Goal: Task Accomplishment & Management: Complete application form

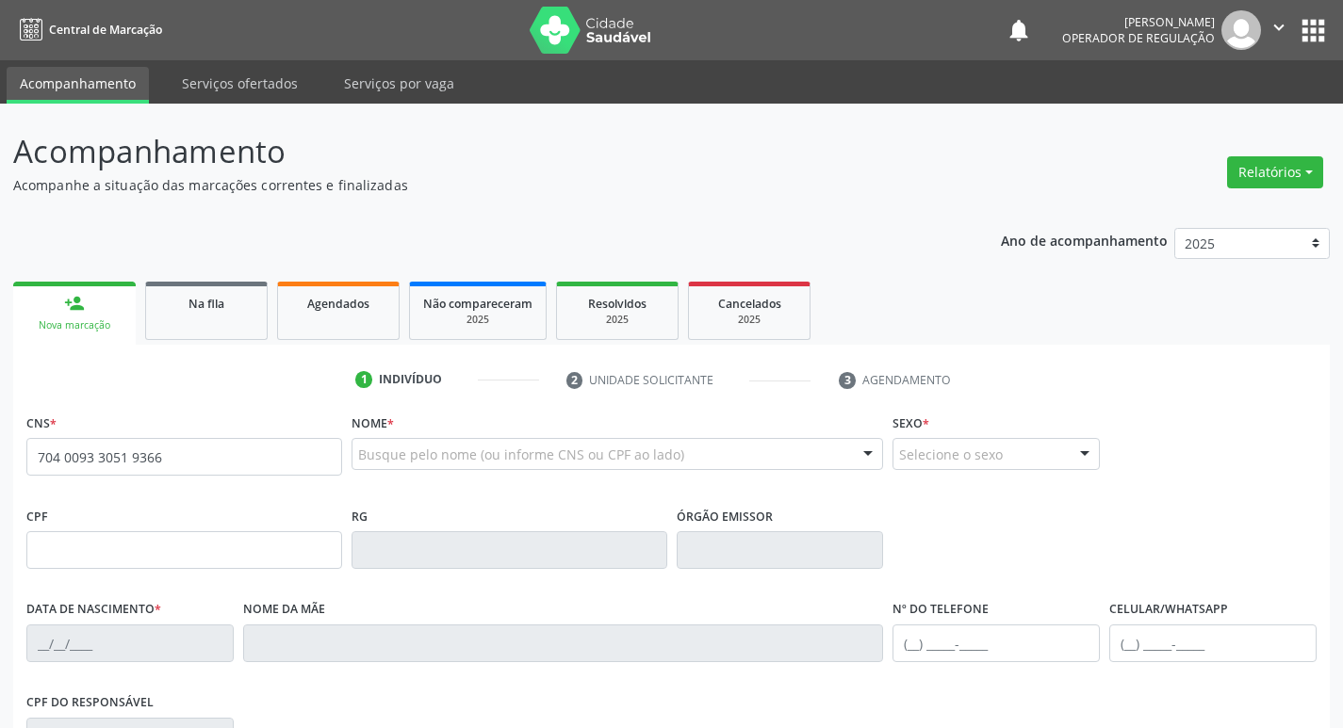
type input "704 0093 3051 9366"
type input "841.188.224-15"
type input "[DATE]"
type input "[PERSON_NAME] das Neves Cavalcanti"
type input "[PHONE_NUMBER]"
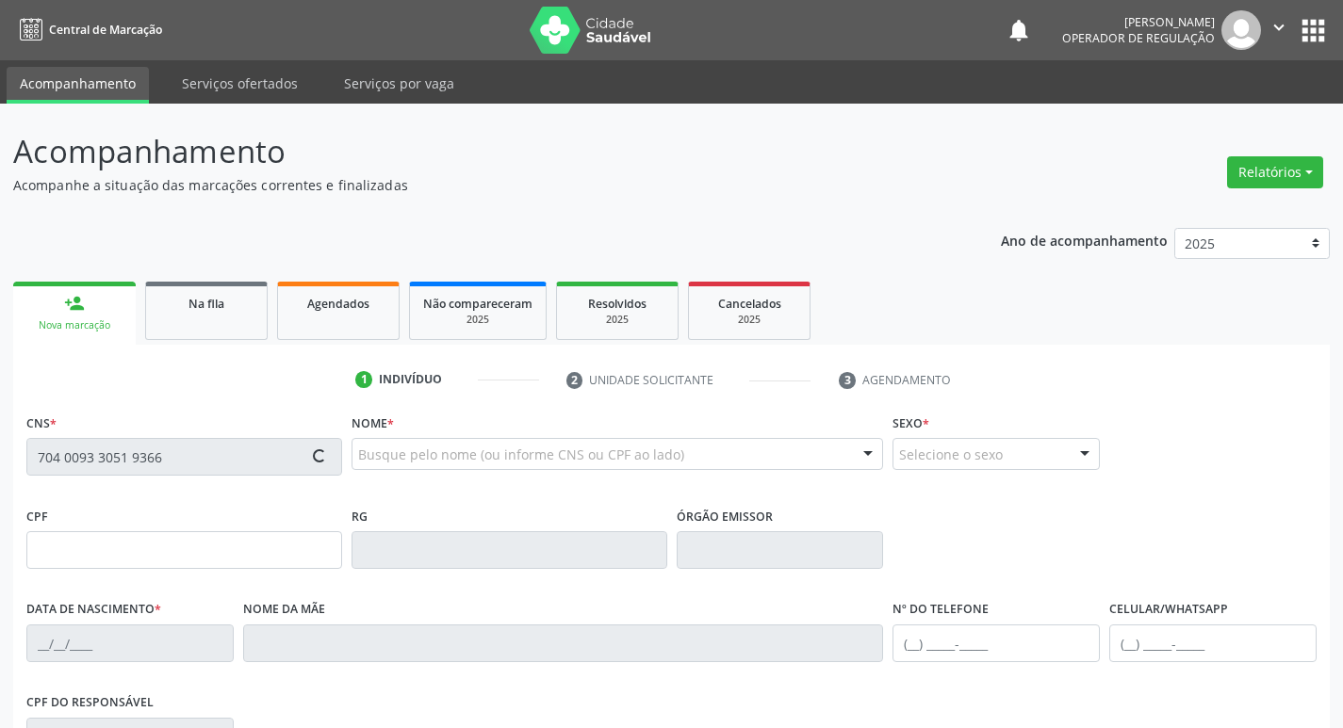
type input "8"
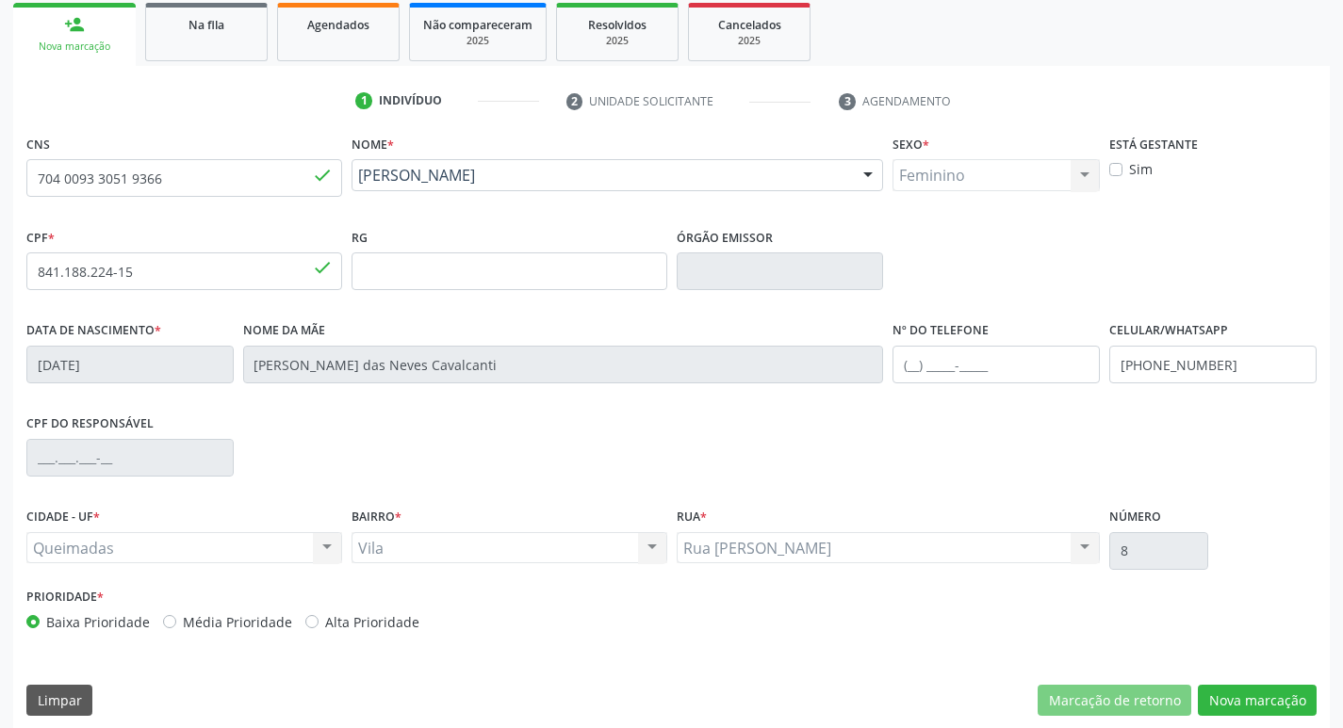
scroll to position [293, 0]
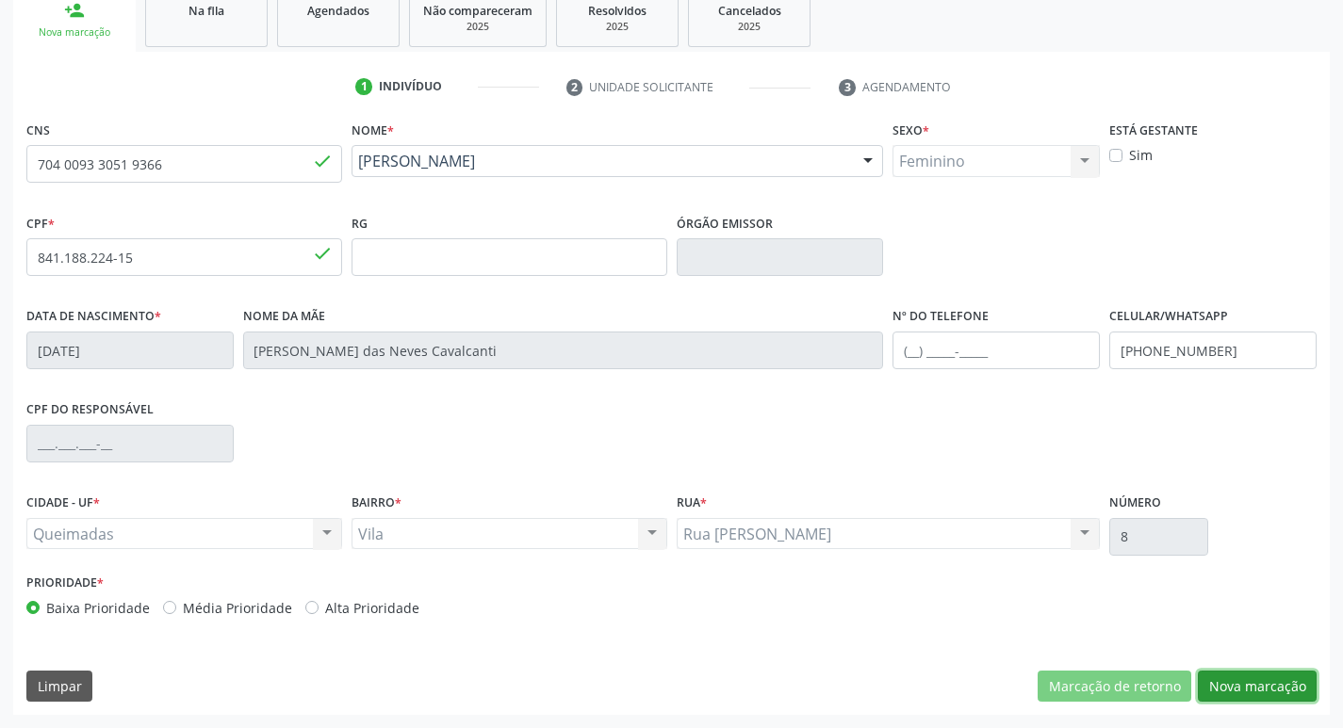
click at [1237, 672] on button "Nova marcação" at bounding box center [1257, 687] width 119 height 32
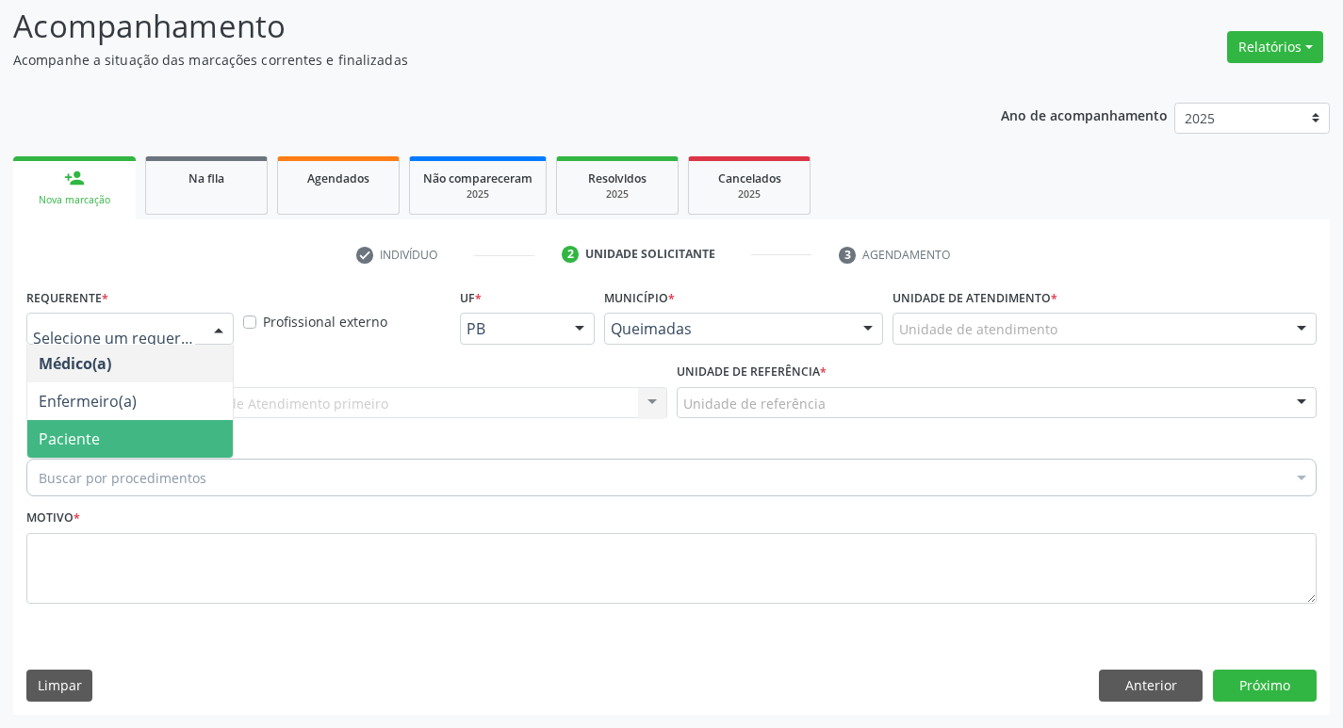
click at [160, 439] on span "Paciente" at bounding box center [129, 439] width 205 height 38
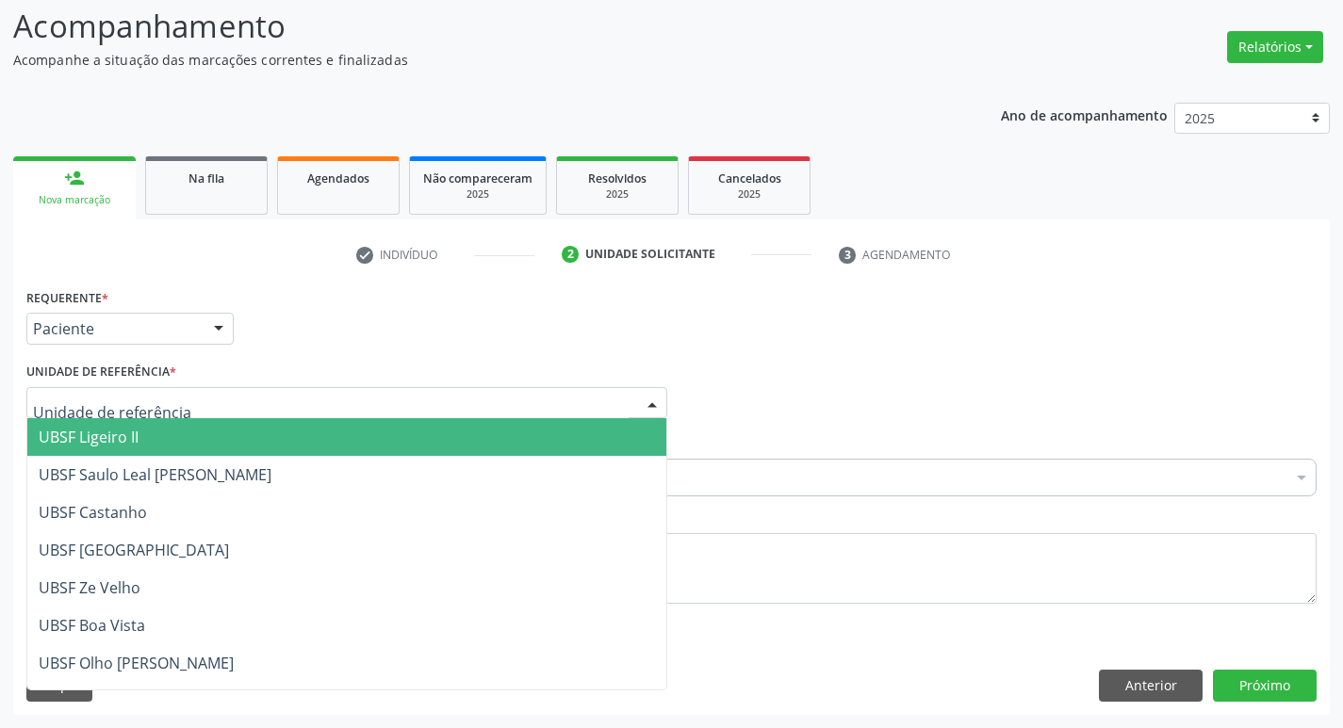
type input "V"
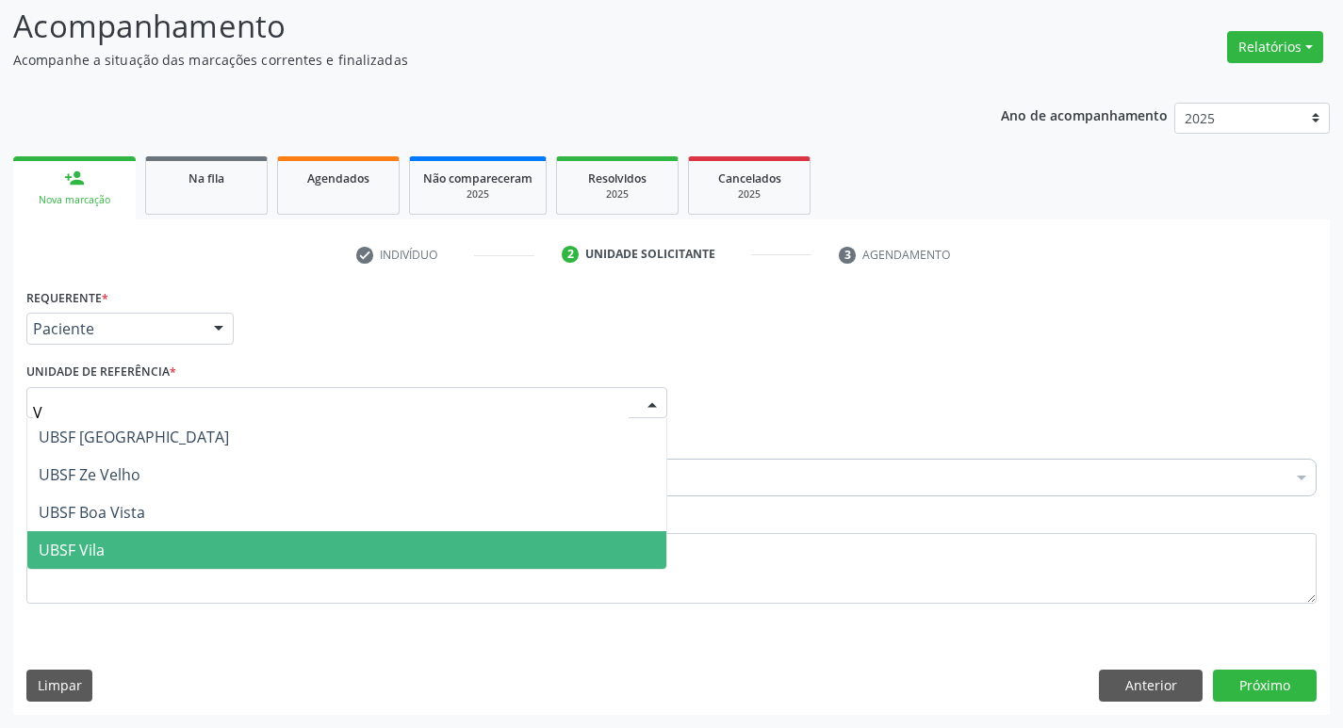
click at [159, 547] on span "UBSF Vila" at bounding box center [346, 550] width 639 height 38
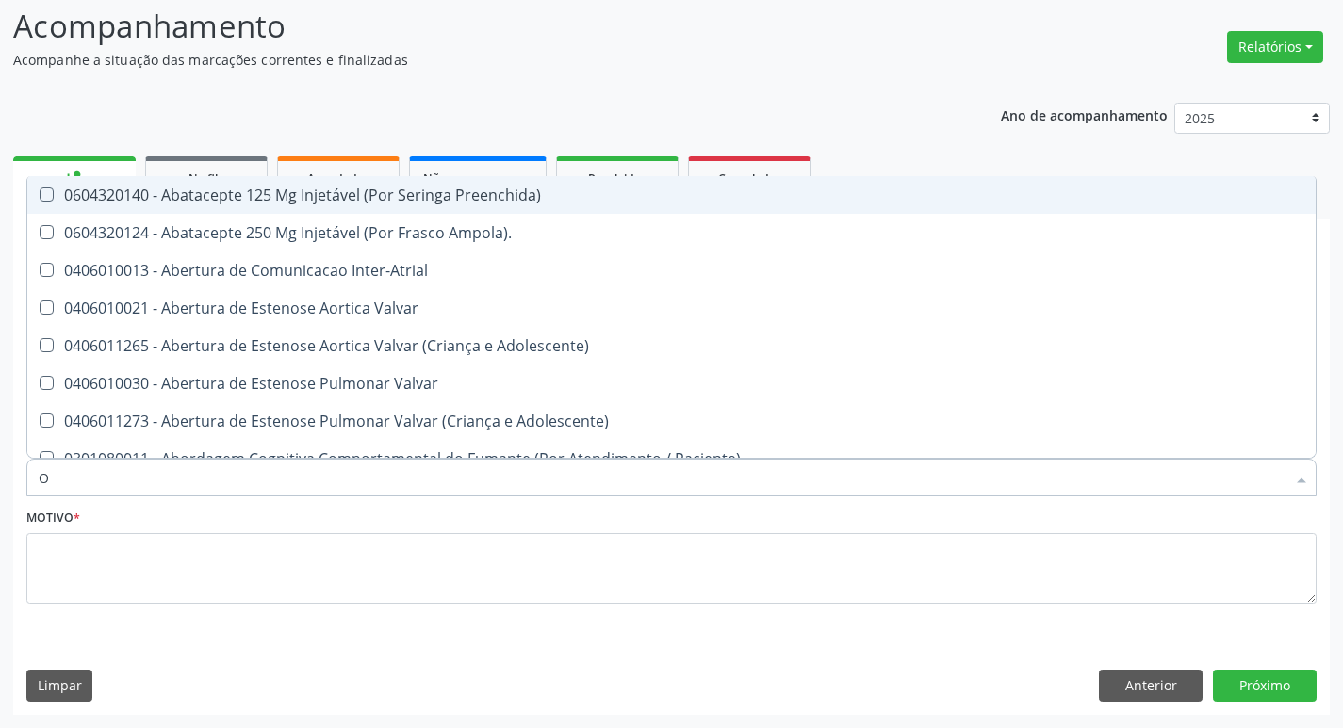
type input "ORTOPEDISTA"
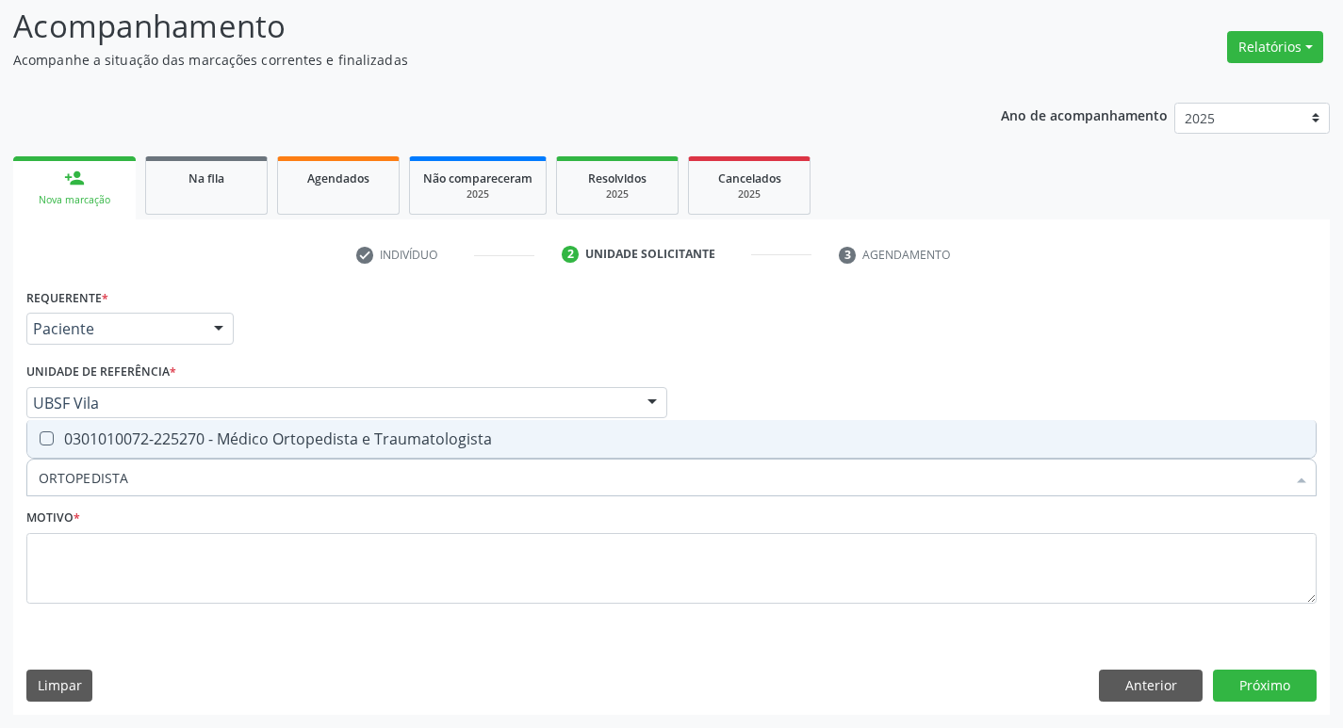
click at [167, 432] on div "0301010072-225270 - Médico Ortopedista e Traumatologista" at bounding box center [671, 439] width 1265 height 15
checkbox Traumatologista "true"
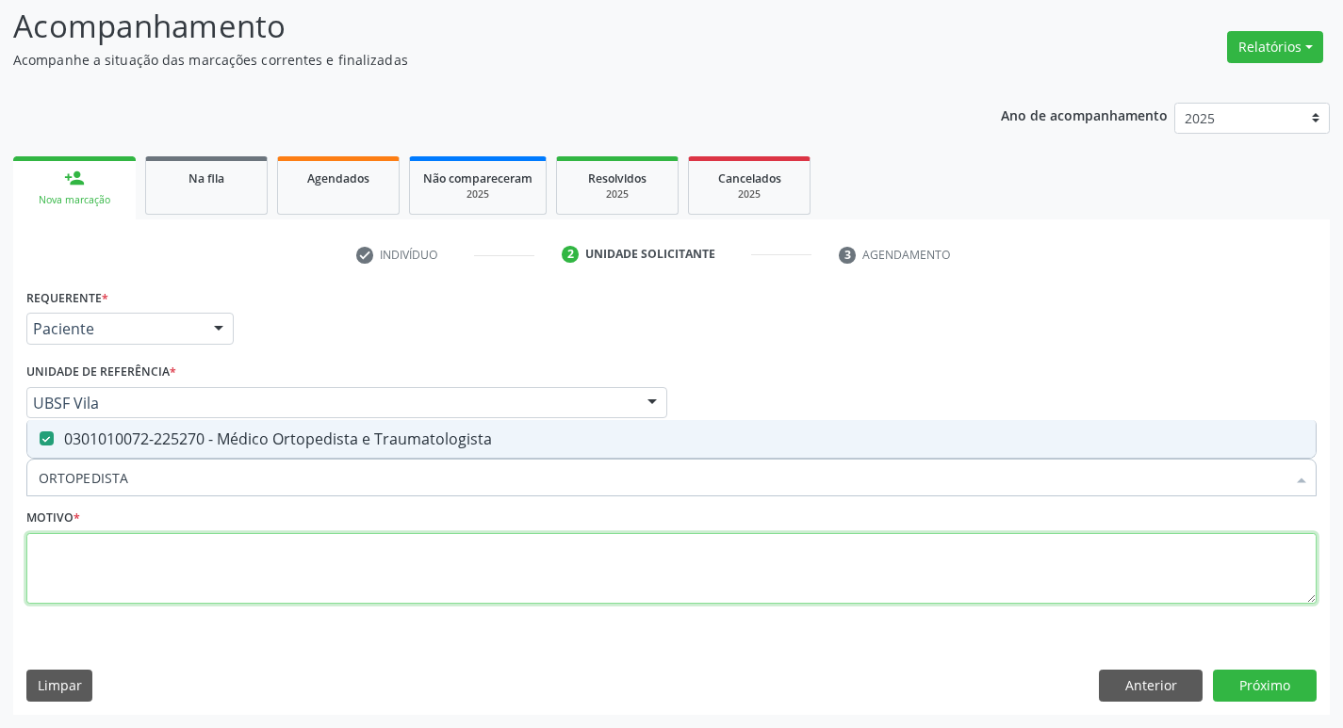
click at [159, 555] on textarea at bounding box center [671, 569] width 1290 height 72
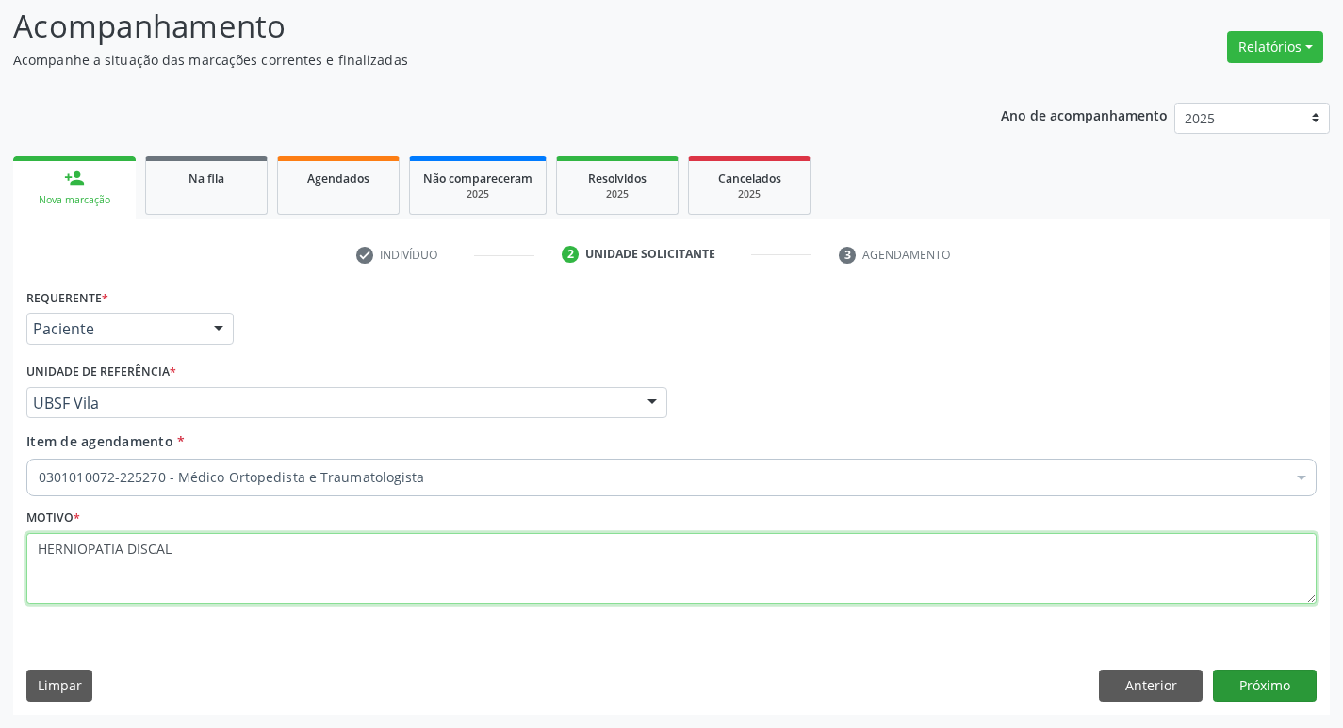
type textarea "HERNIOPATIA DISCAL"
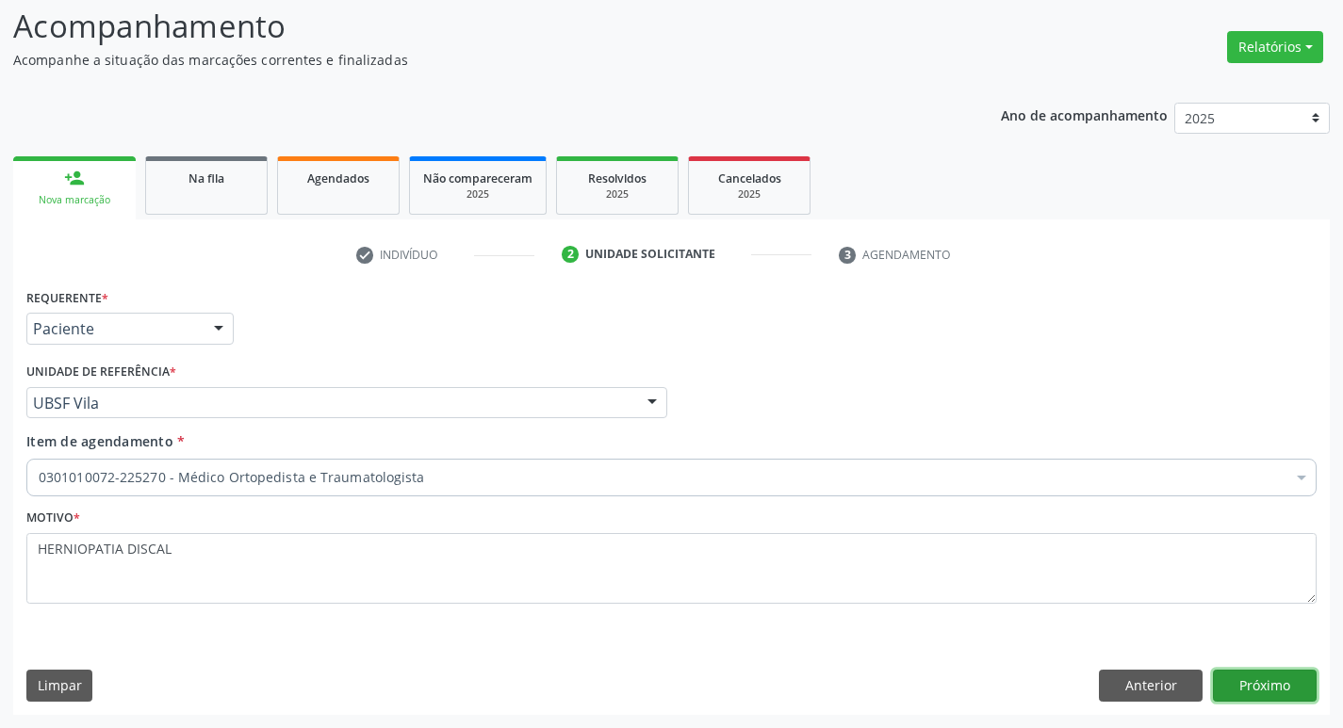
click at [1253, 701] on button "Próximo" at bounding box center [1265, 686] width 104 height 32
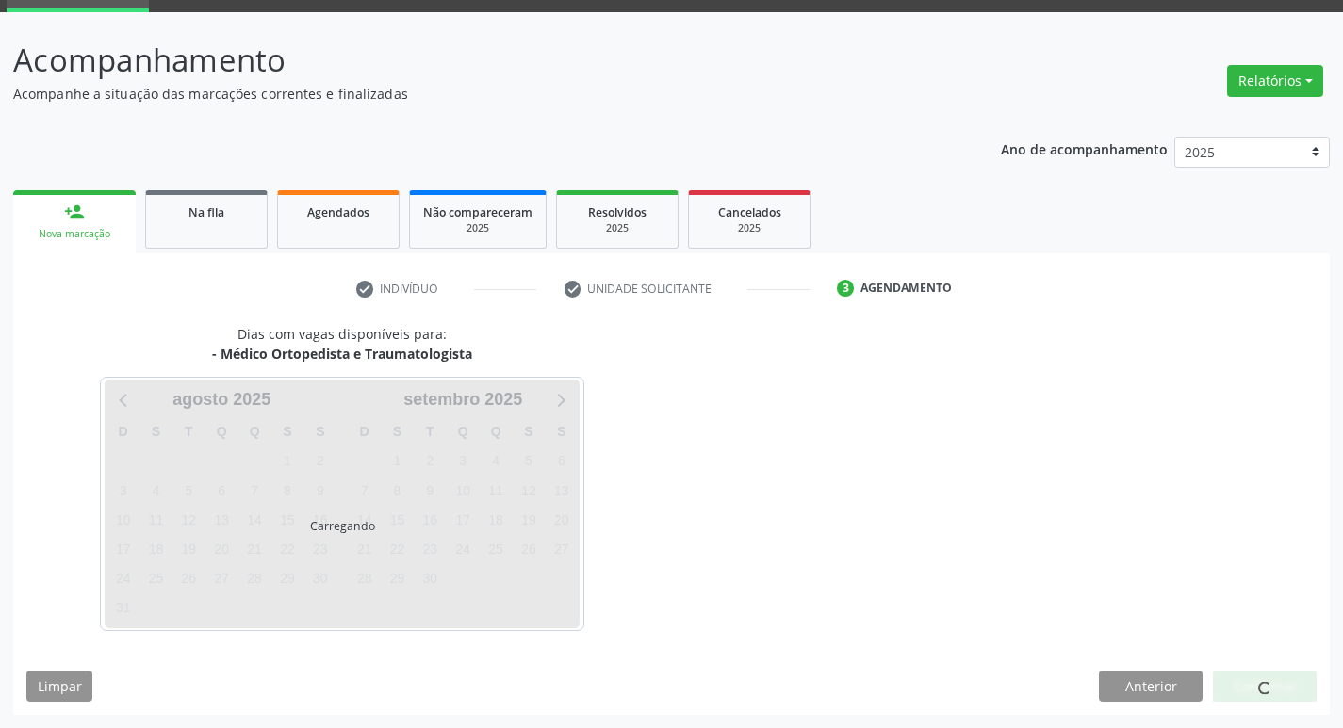
scroll to position [91, 0]
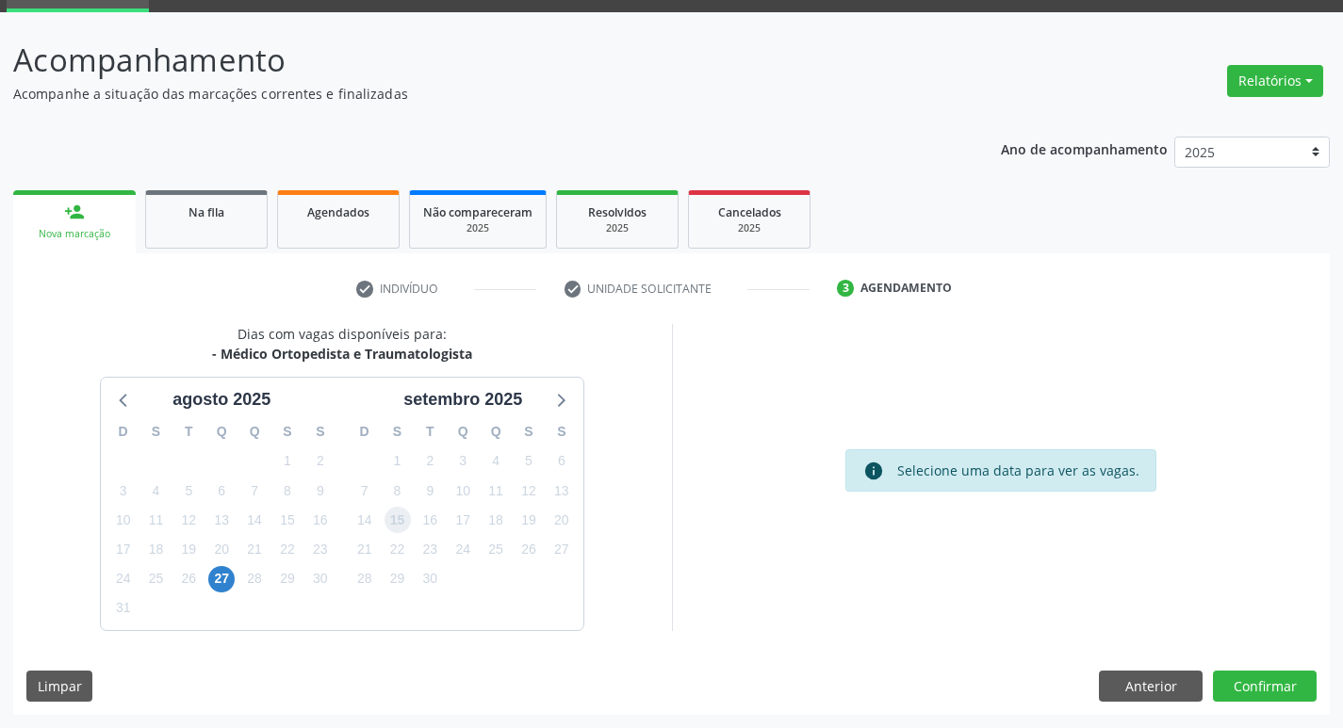
click at [399, 521] on span "15" at bounding box center [397, 520] width 26 height 26
click at [1230, 678] on button "Confirmar" at bounding box center [1265, 687] width 104 height 32
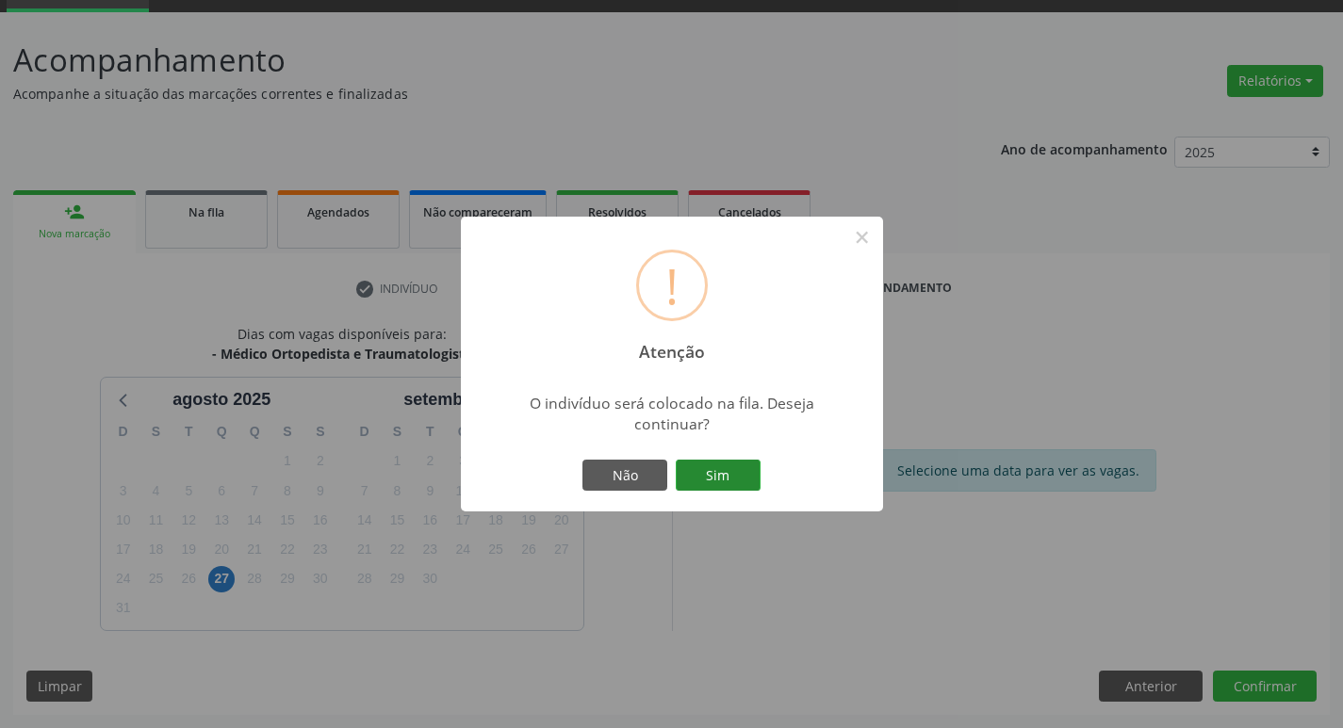
click at [687, 471] on button "Sim" at bounding box center [718, 476] width 85 height 32
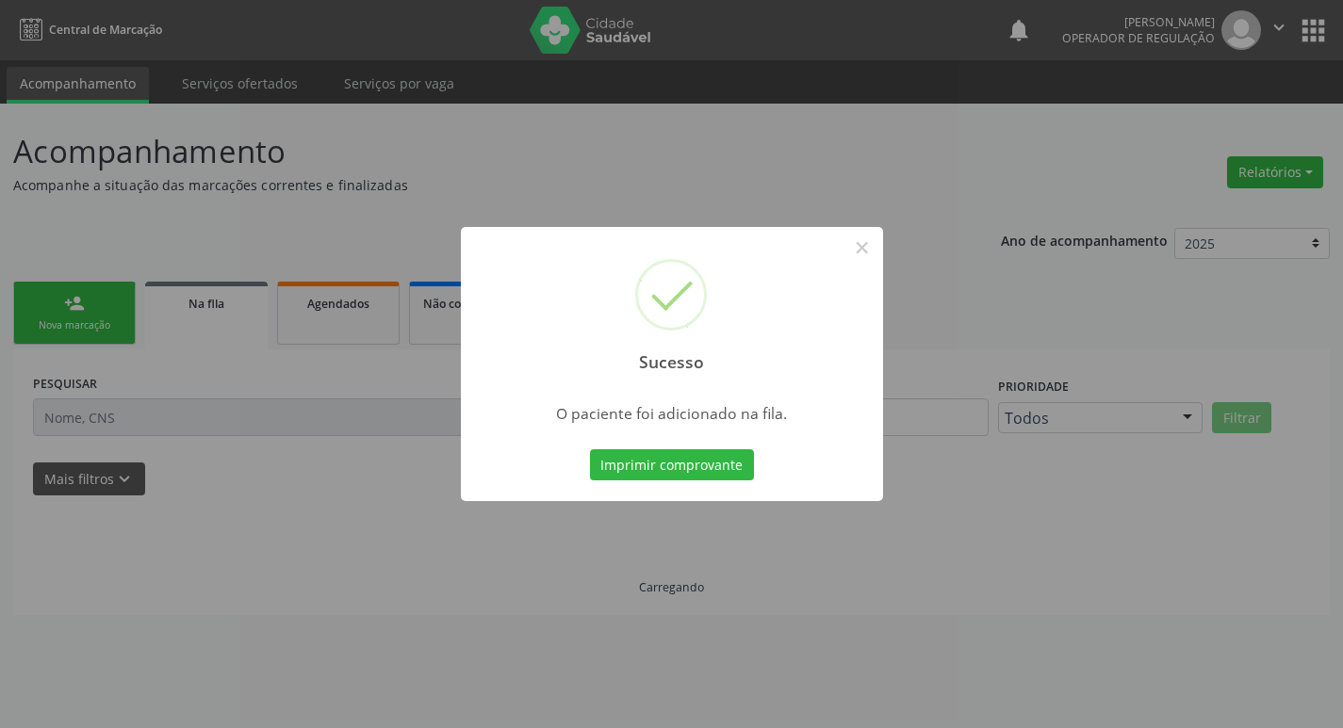
scroll to position [0, 0]
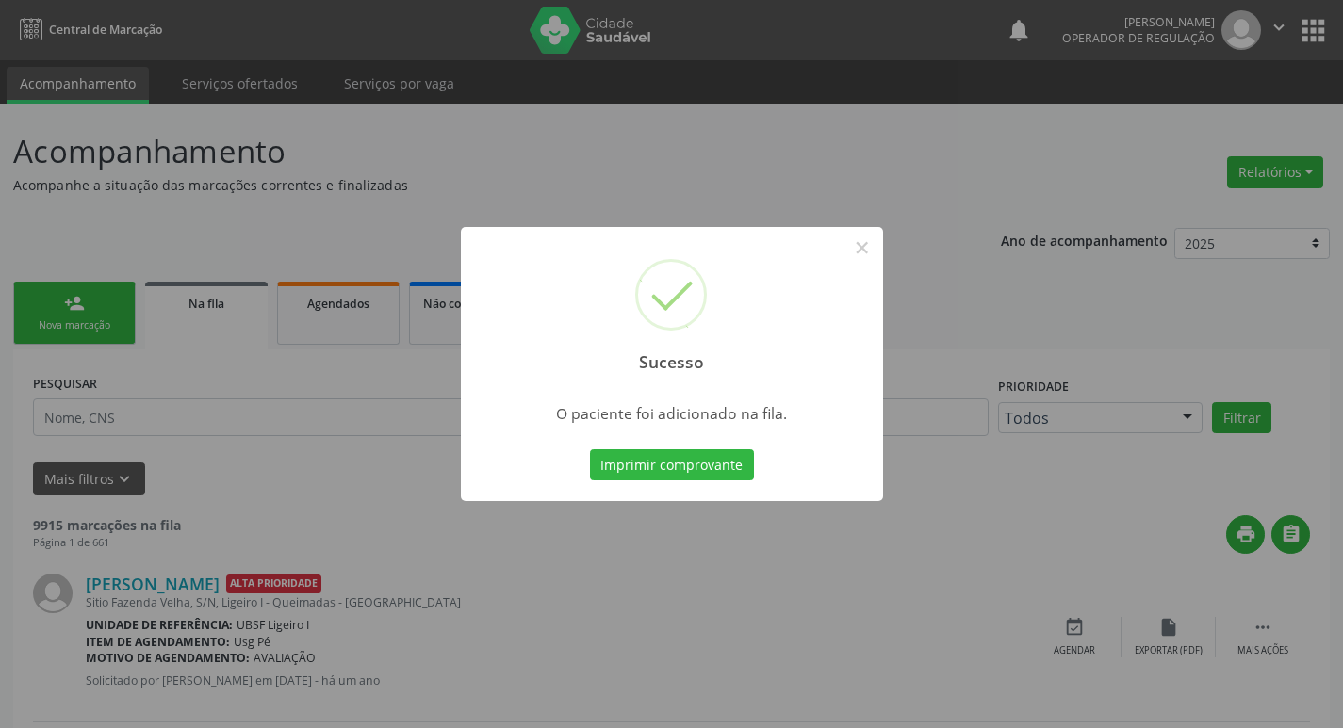
click at [236, 606] on div "Sucesso × O paciente foi adicionado na fila. Imprimir comprovante Cancel" at bounding box center [671, 364] width 1343 height 728
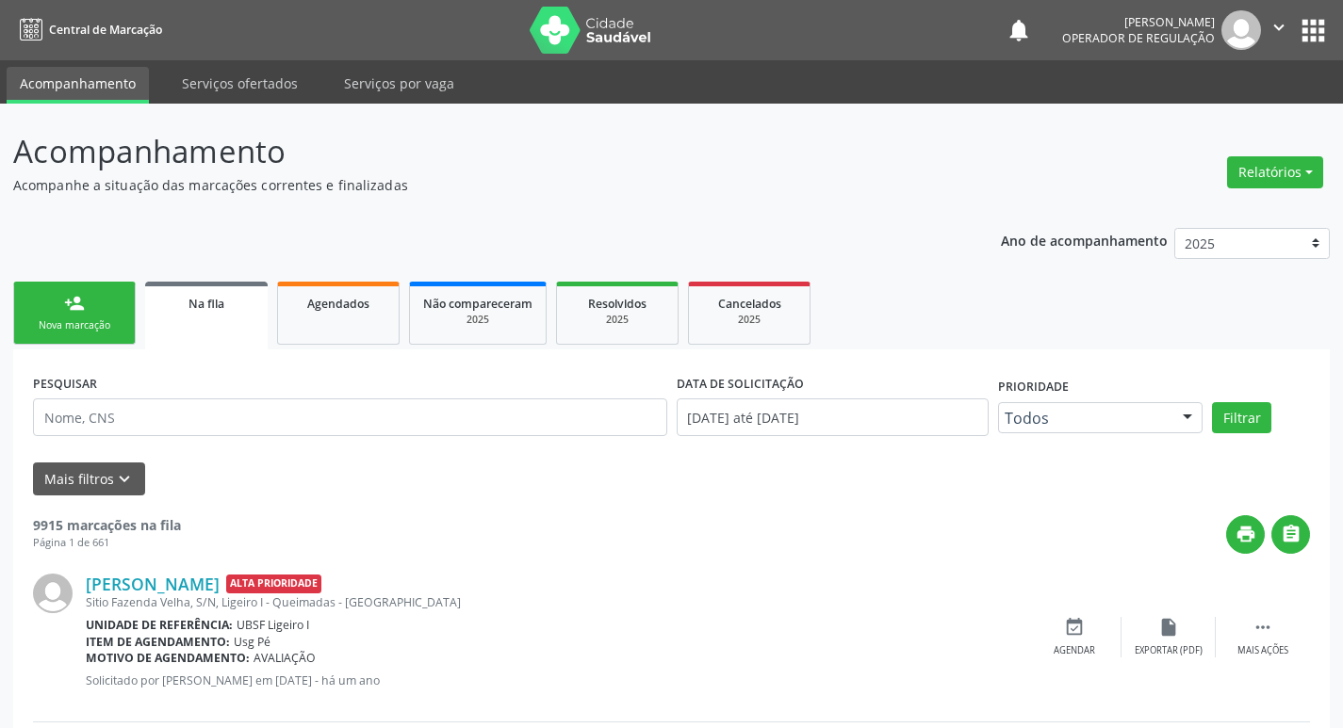
click at [121, 294] on link "person_add Nova marcação" at bounding box center [74, 313] width 122 height 63
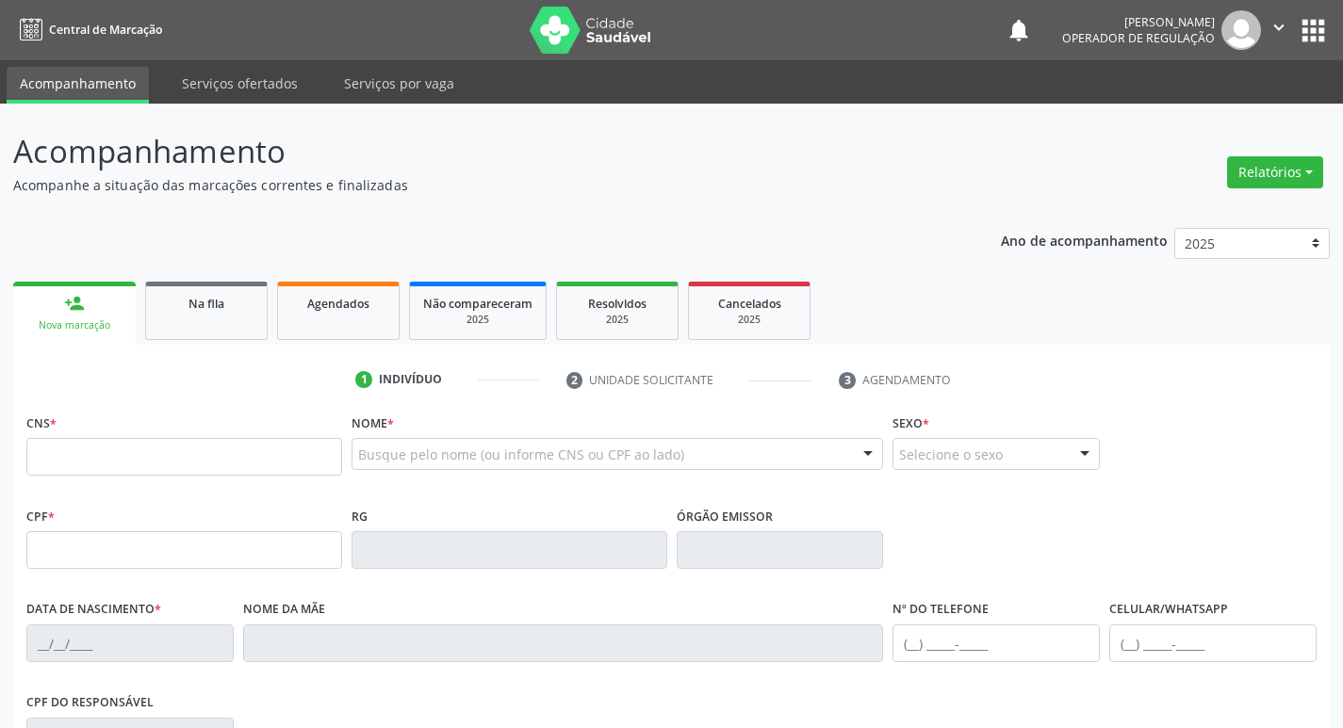
click at [165, 478] on fieldset "CNS *" at bounding box center [184, 449] width 316 height 80
click at [164, 467] on input "text" at bounding box center [184, 457] width 316 height 38
type input "707 8036 7861 6210"
type input "317.749.624-20"
type input "[DATE]"
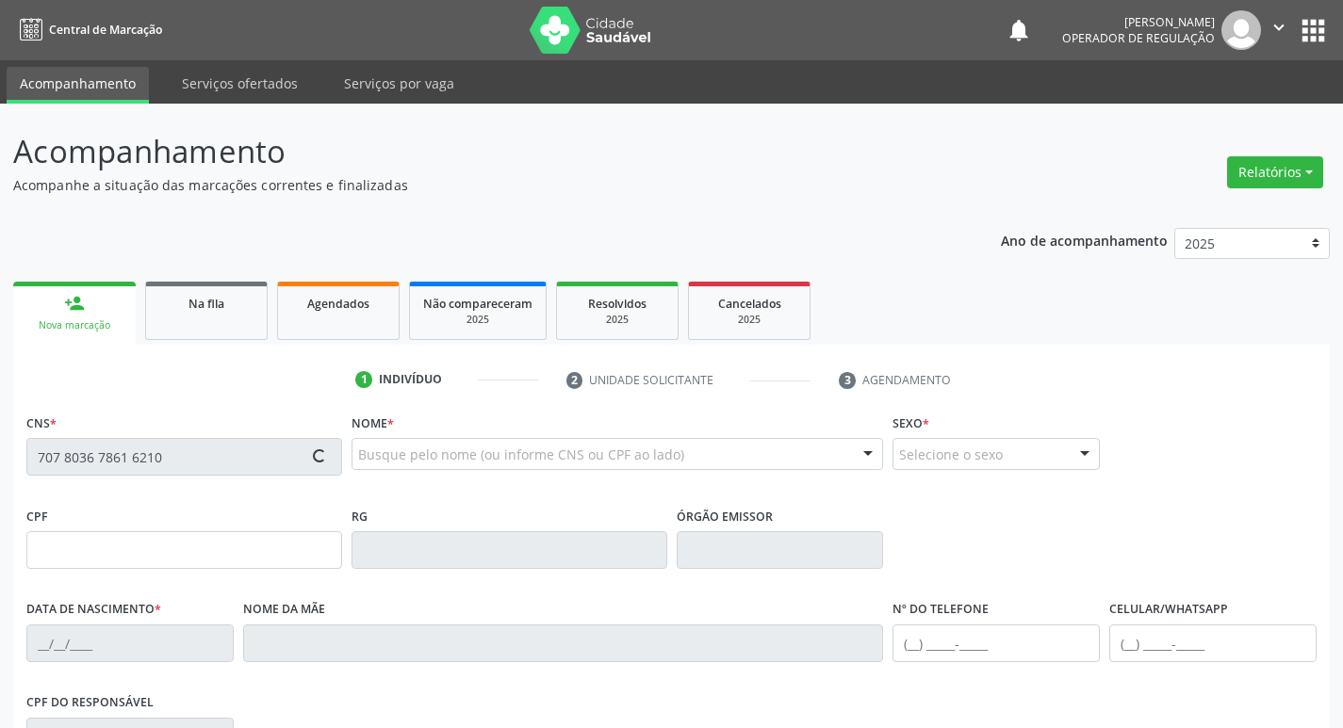
type input "[PERSON_NAME]"
type input "[PHONE_NUMBER]"
type input "50"
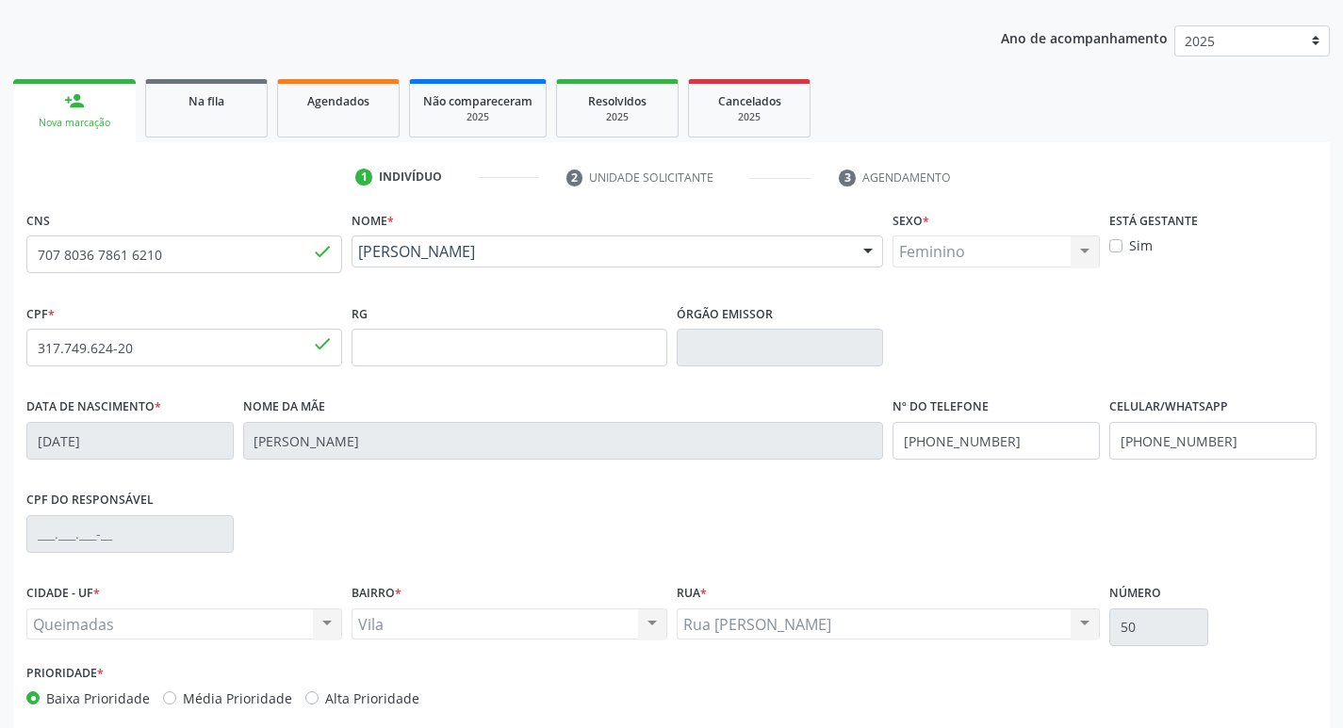
scroll to position [293, 0]
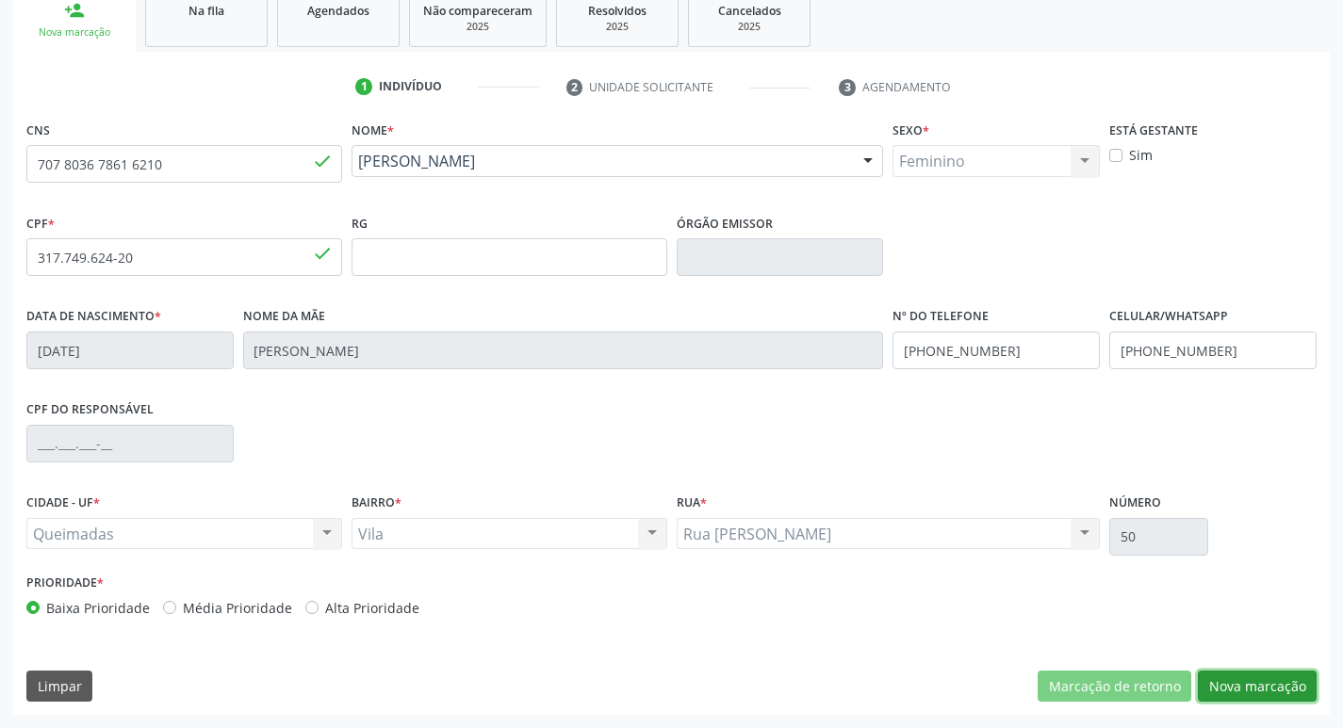
click at [1208, 682] on button "Nova marcação" at bounding box center [1257, 687] width 119 height 32
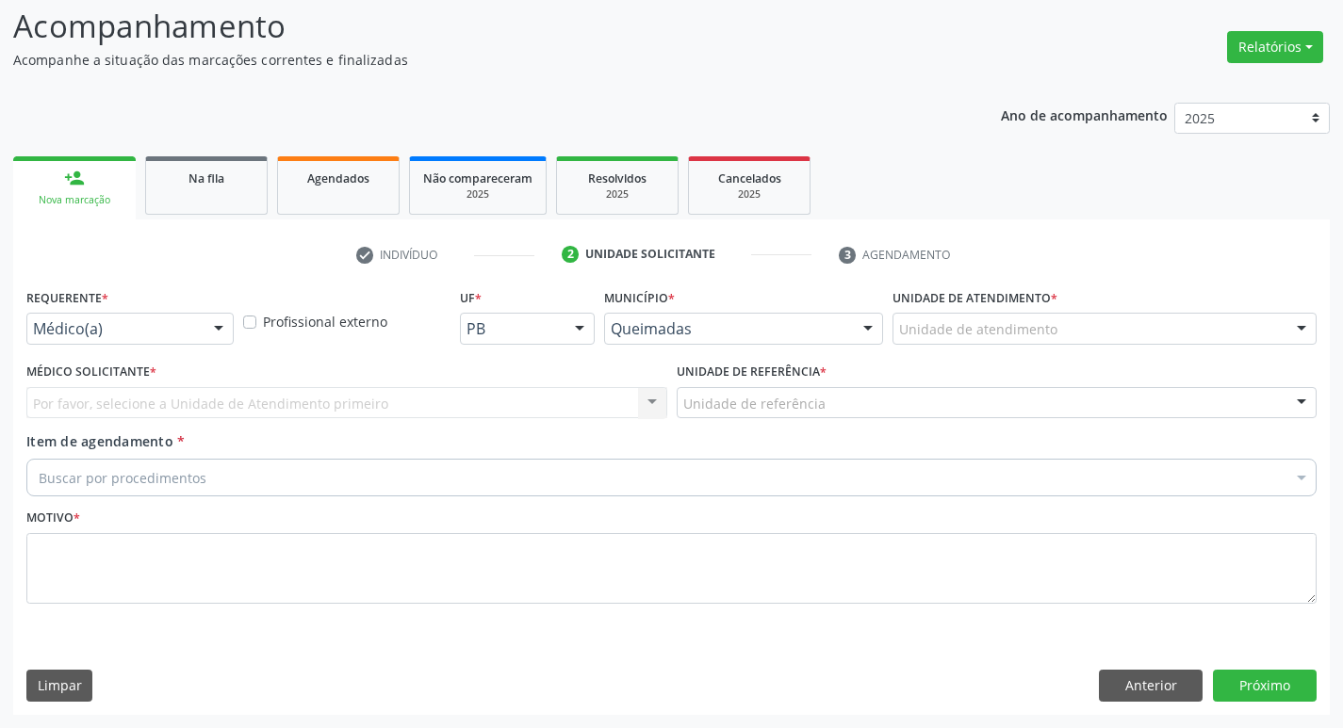
scroll to position [125, 0]
click at [161, 346] on div "Requerente * Médico(a) Médico(a) Enfermeiro(a) Paciente Nenhum resultado encont…" at bounding box center [130, 320] width 217 height 73
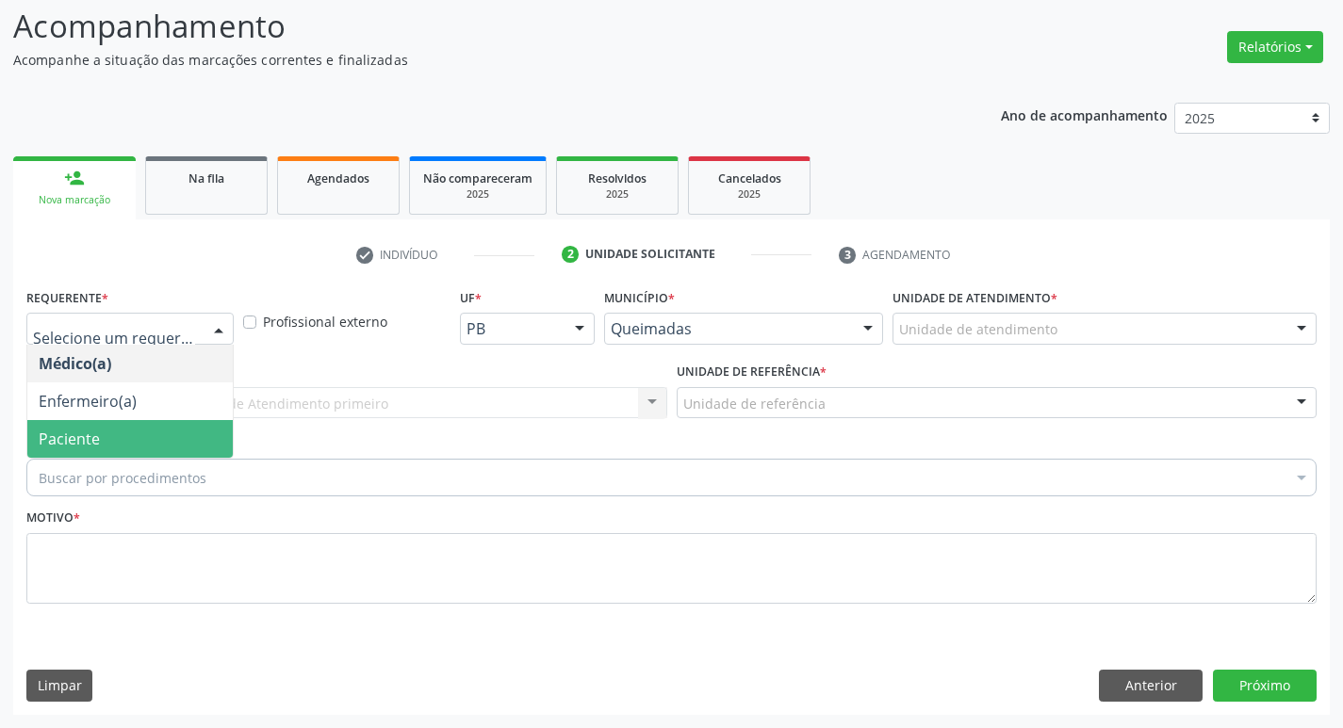
click at [134, 440] on span "Paciente" at bounding box center [129, 439] width 205 height 38
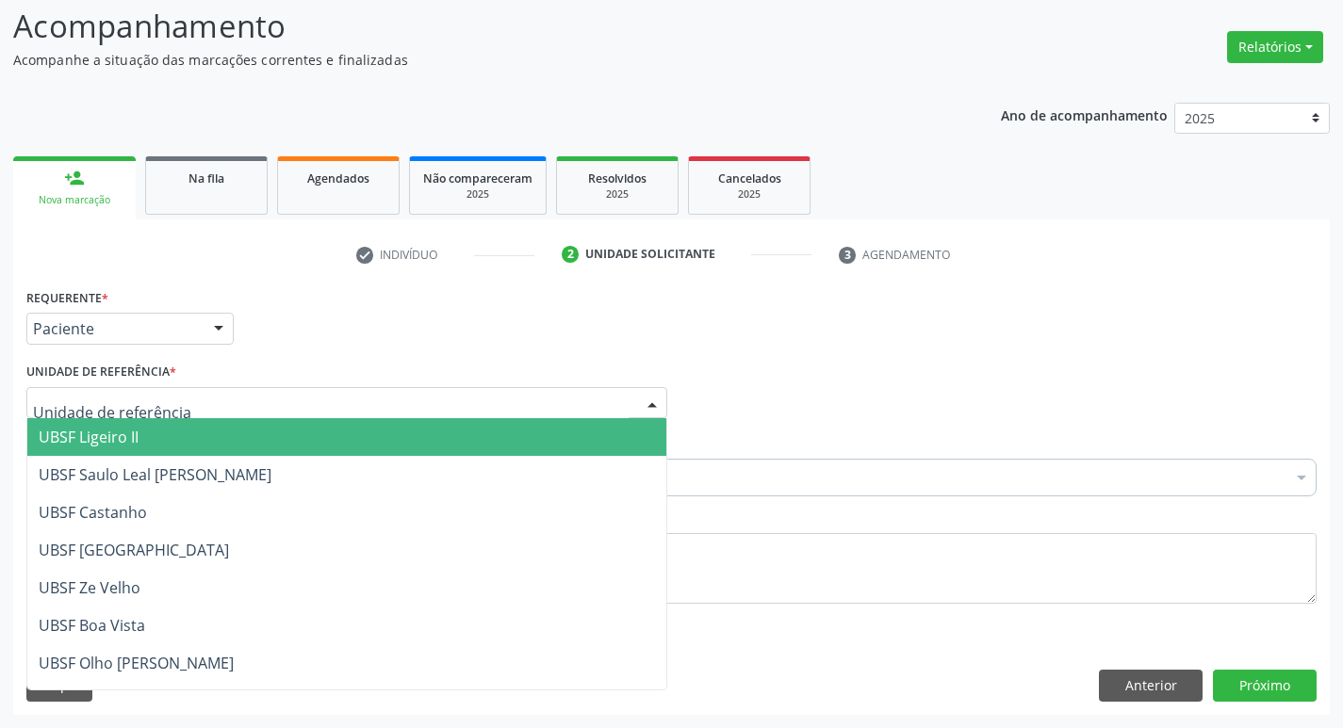
type input "V"
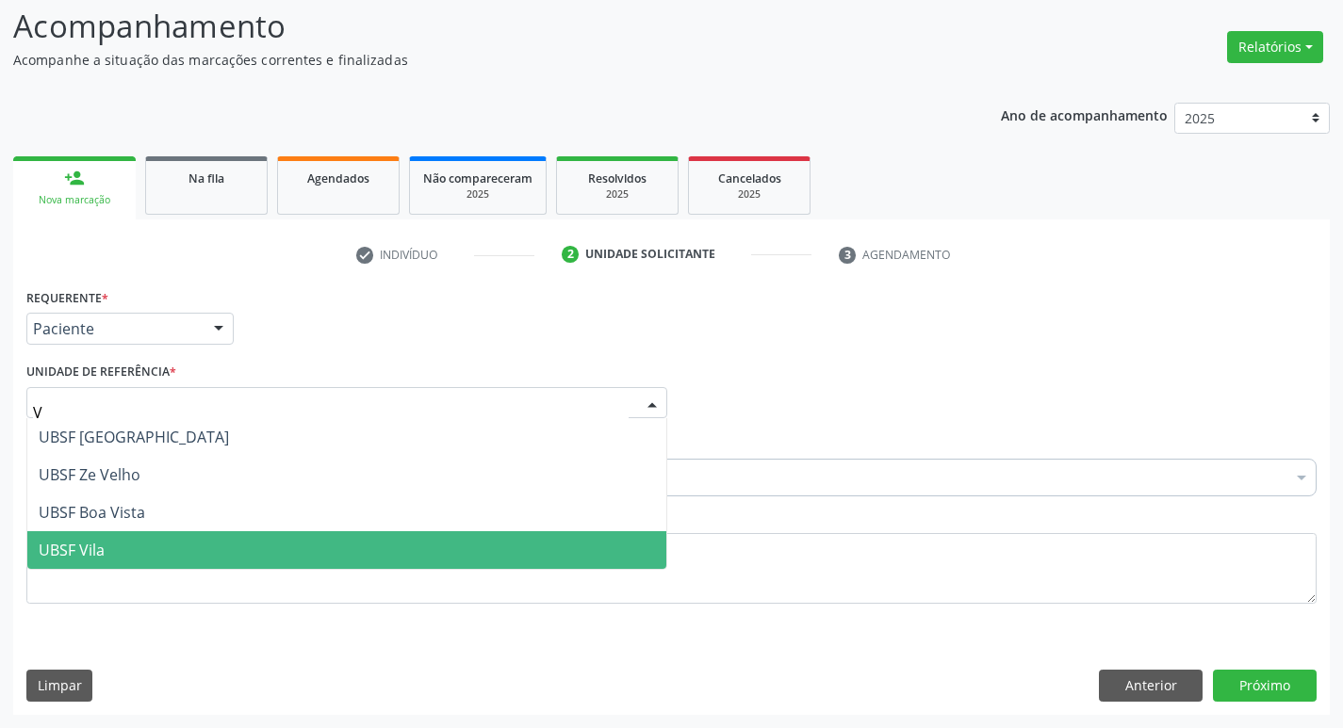
click at [81, 533] on span "UBSF Vila" at bounding box center [346, 550] width 639 height 38
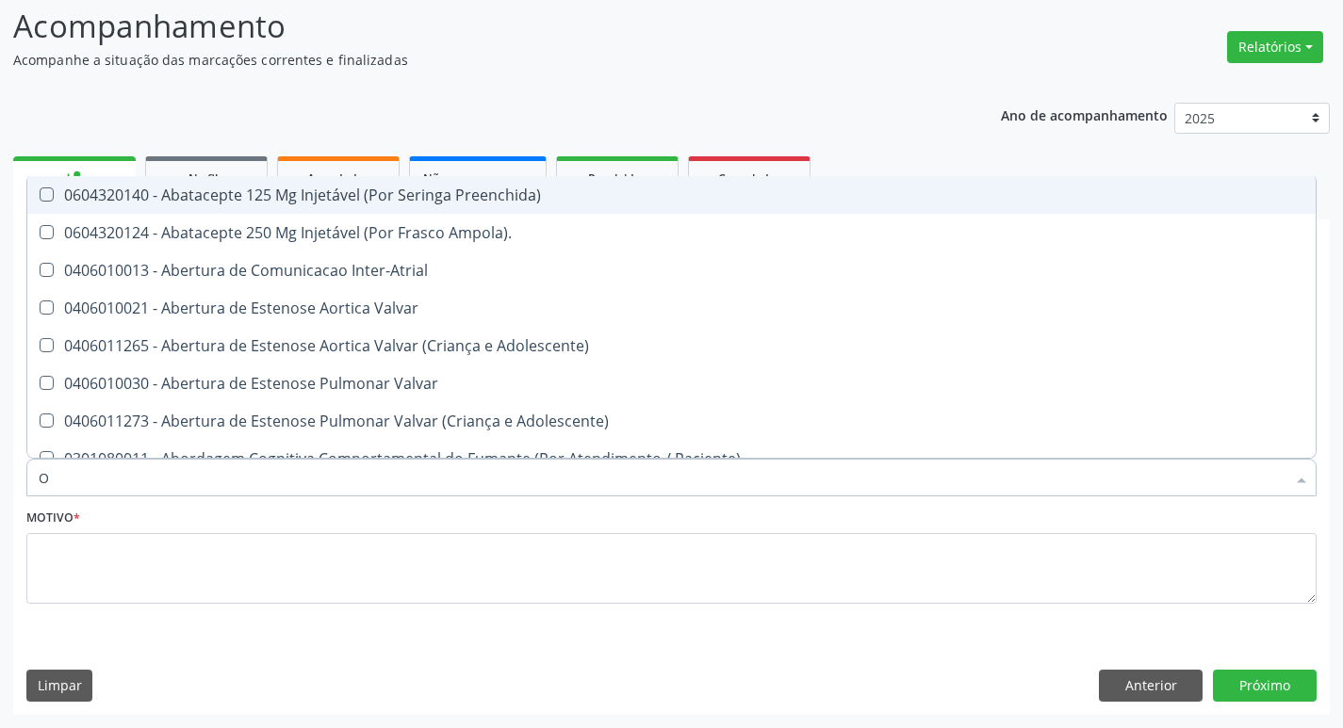
type input "ORTOPEDISTA"
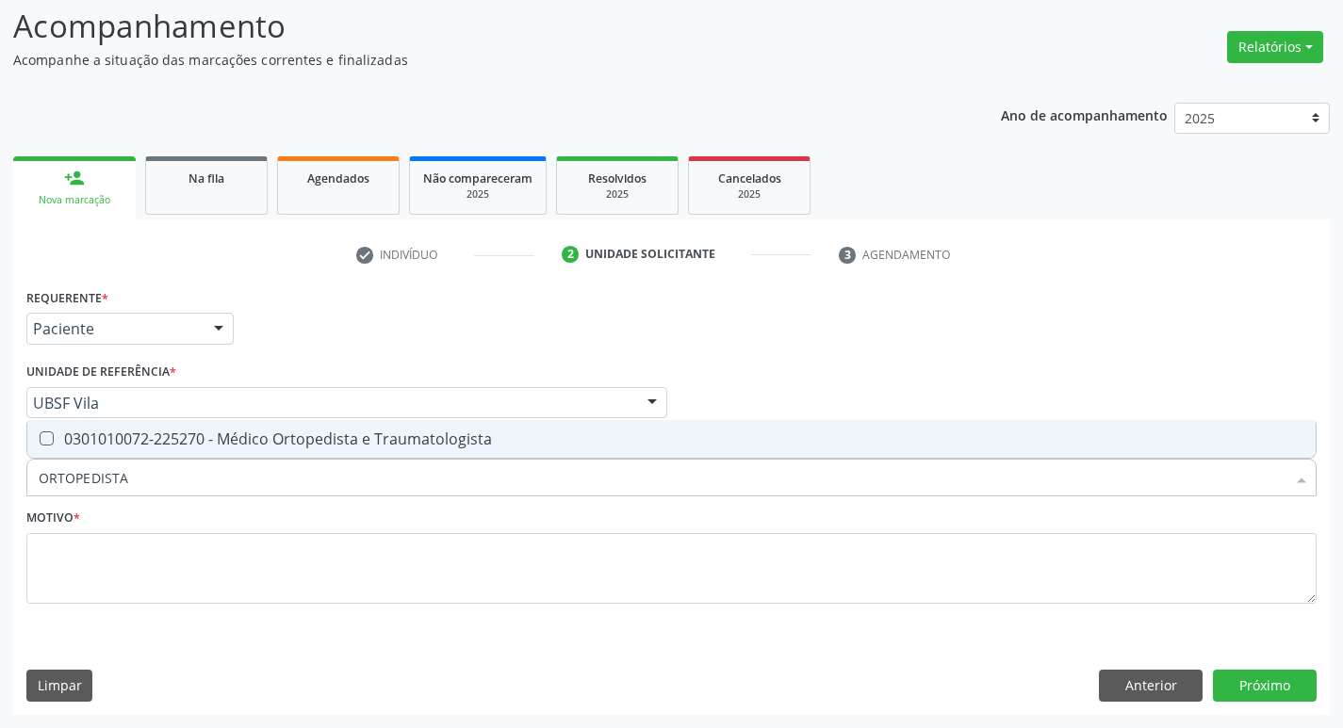
click at [124, 438] on div "0301010072-225270 - Médico Ortopedista e Traumatologista" at bounding box center [671, 439] width 1265 height 15
checkbox Traumatologista "true"
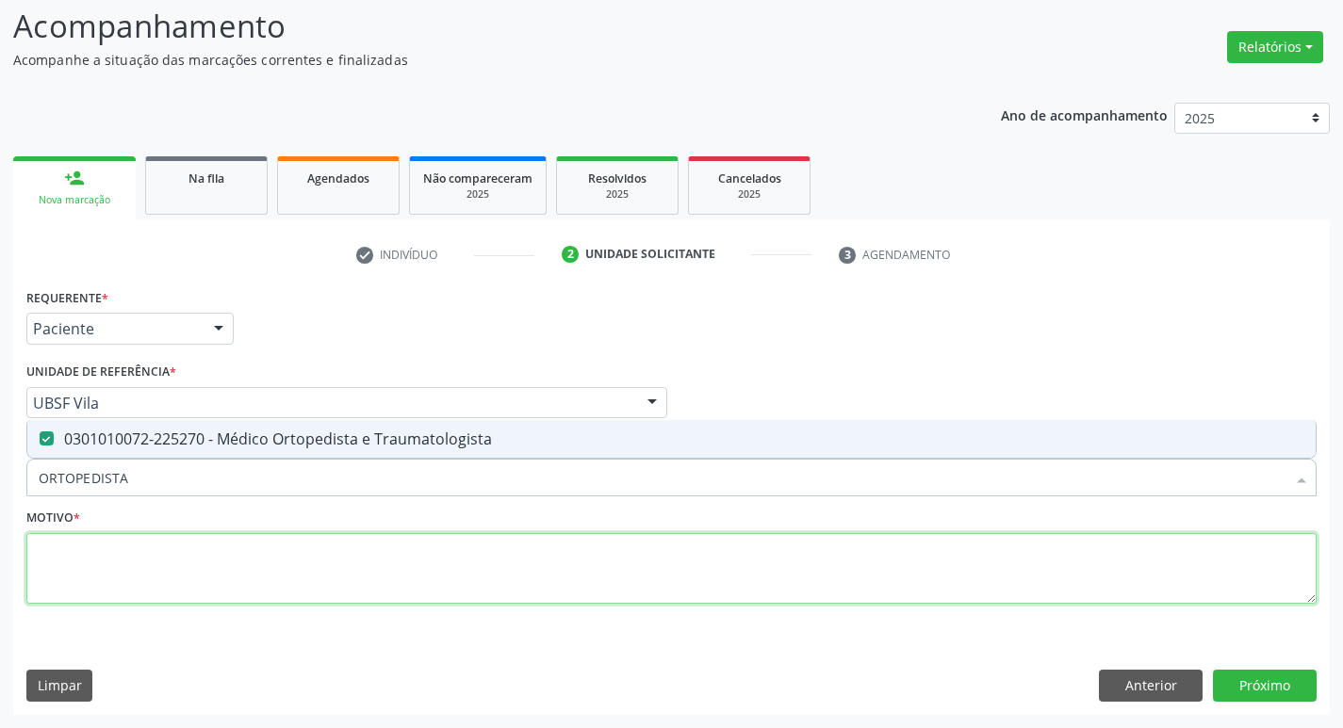
click at [139, 596] on textarea at bounding box center [671, 569] width 1290 height 72
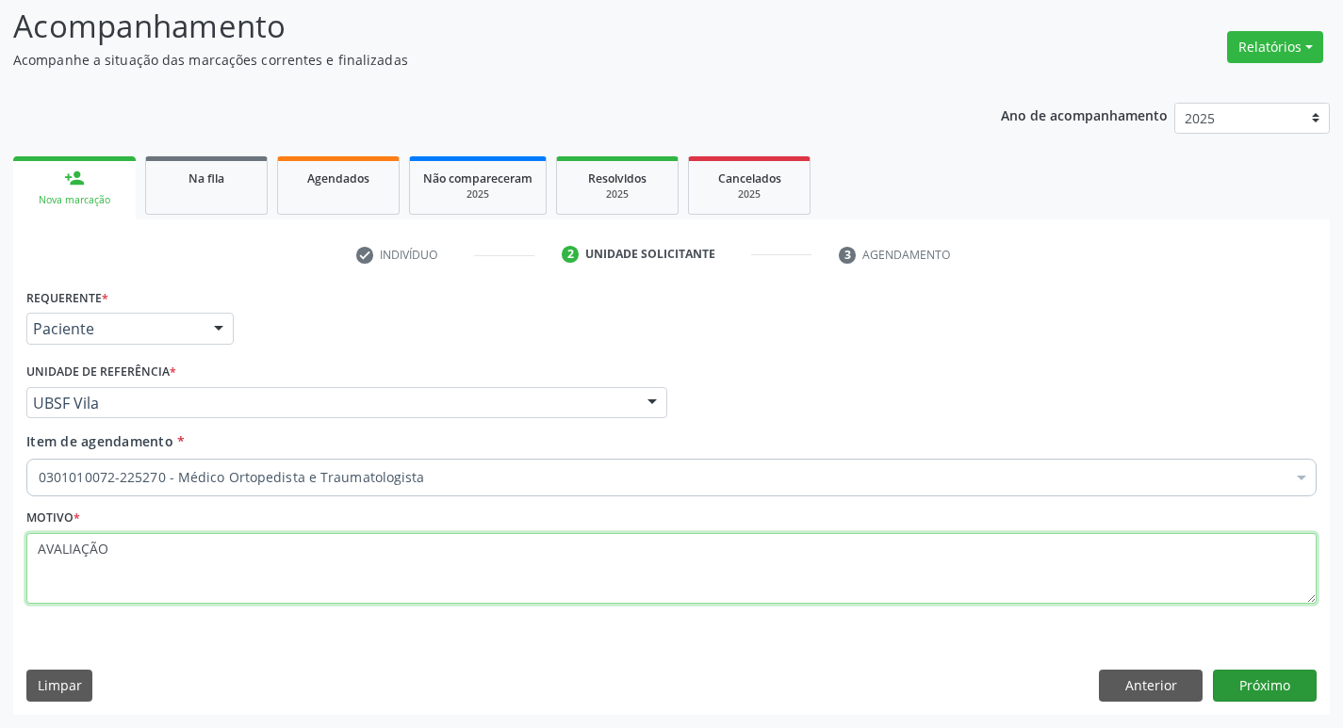
type textarea "AVALIAÇÃO"
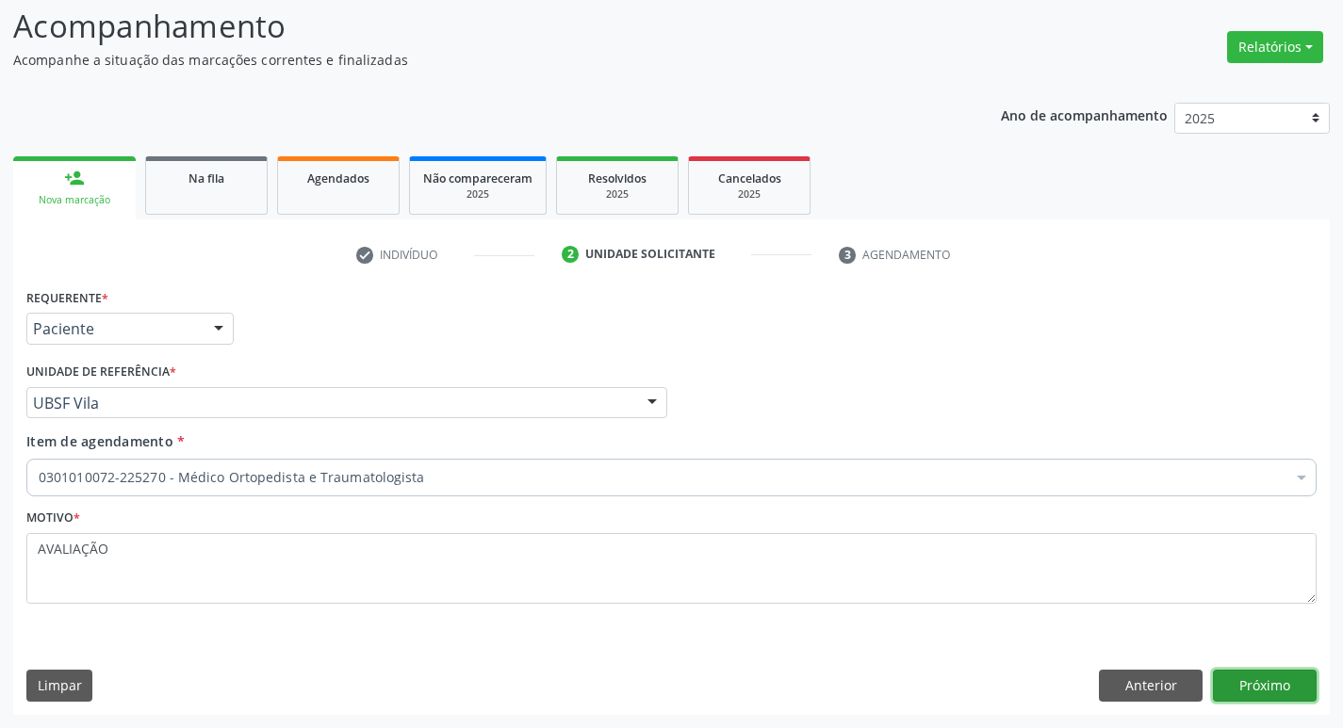
click at [1304, 689] on button "Próximo" at bounding box center [1265, 686] width 104 height 32
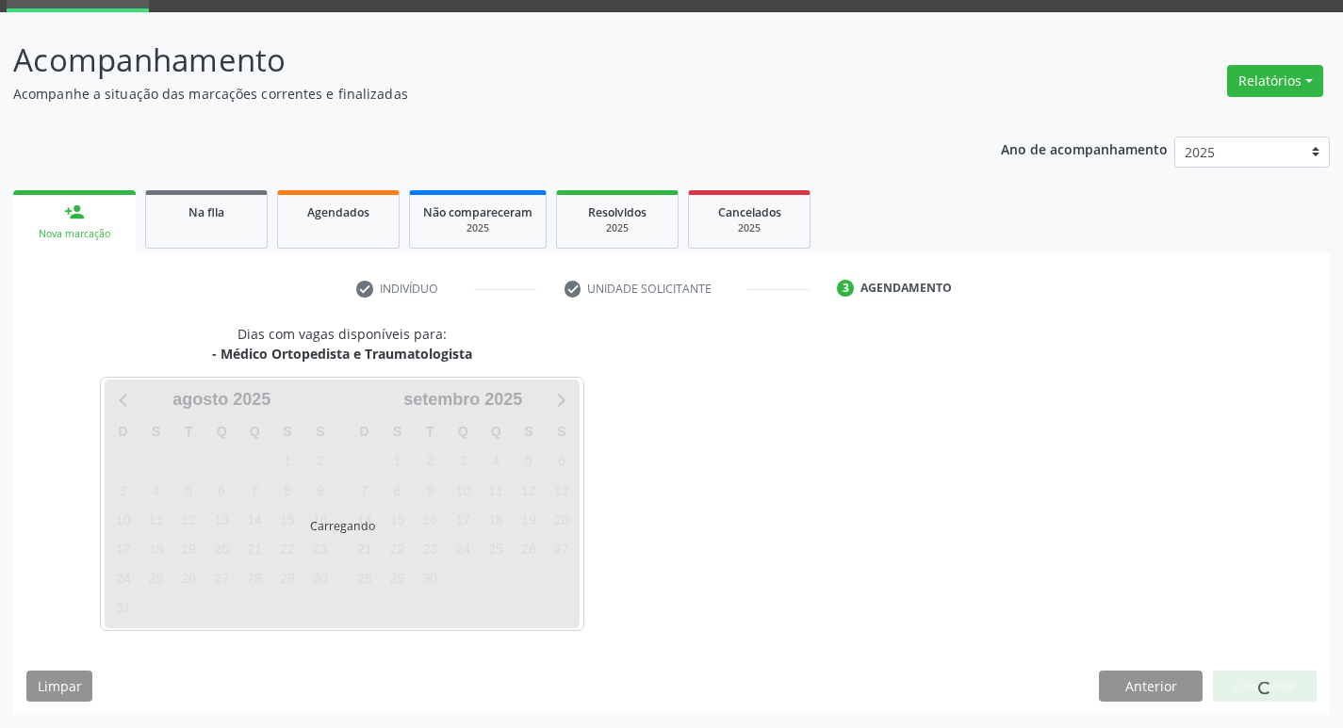
scroll to position [91, 0]
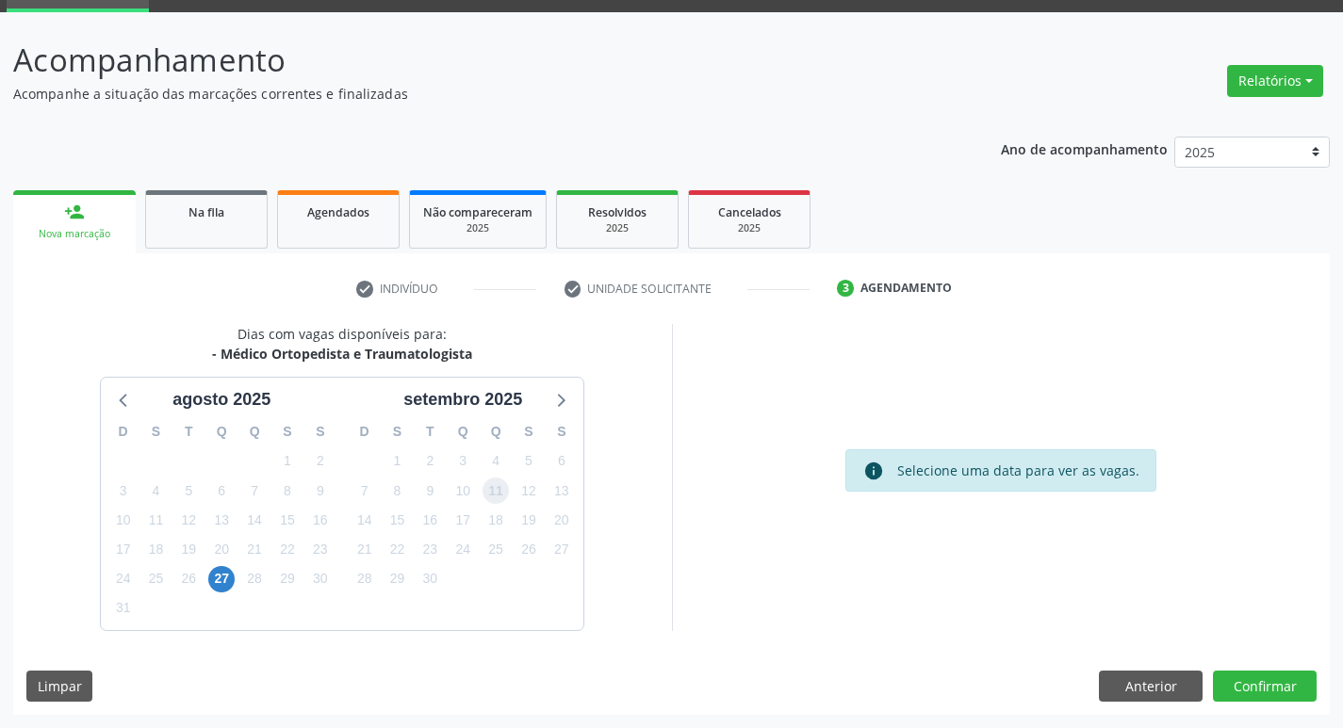
click at [493, 486] on span "11" at bounding box center [495, 491] width 26 height 26
click at [1245, 686] on button "Confirmar" at bounding box center [1265, 687] width 104 height 32
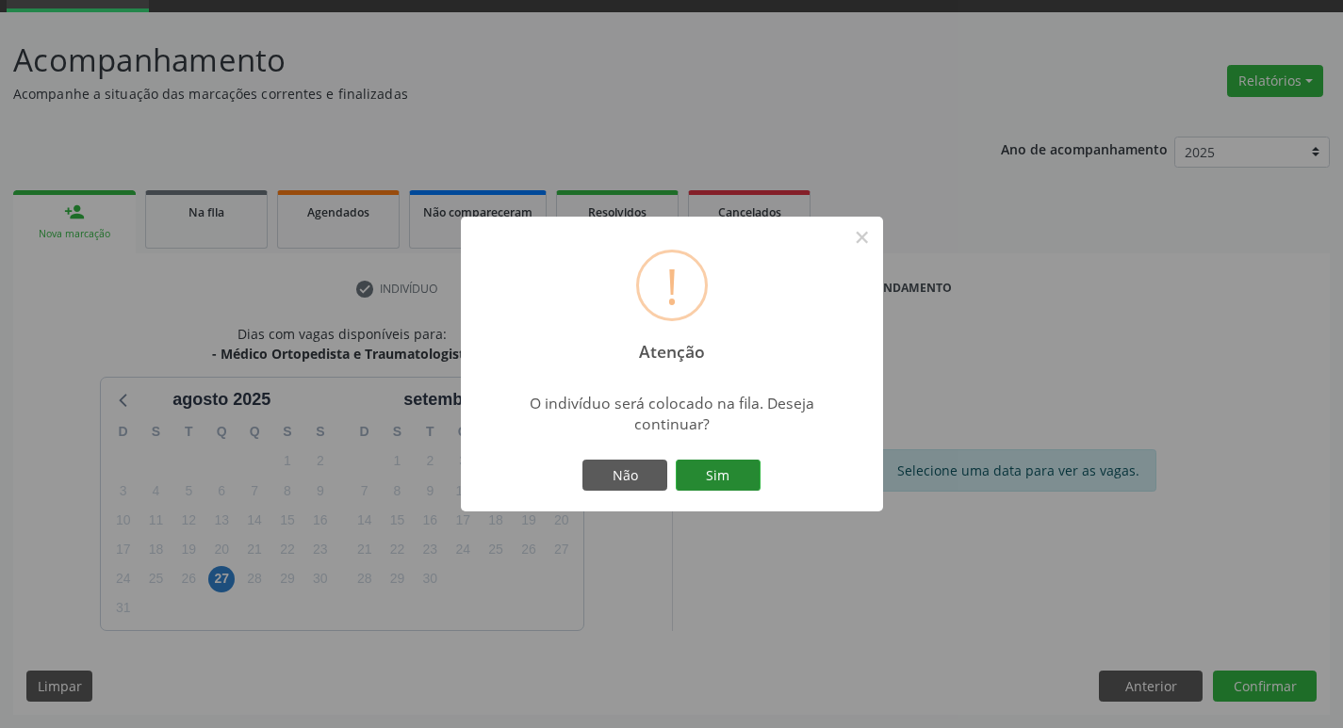
click at [679, 481] on button "Sim" at bounding box center [718, 476] width 85 height 32
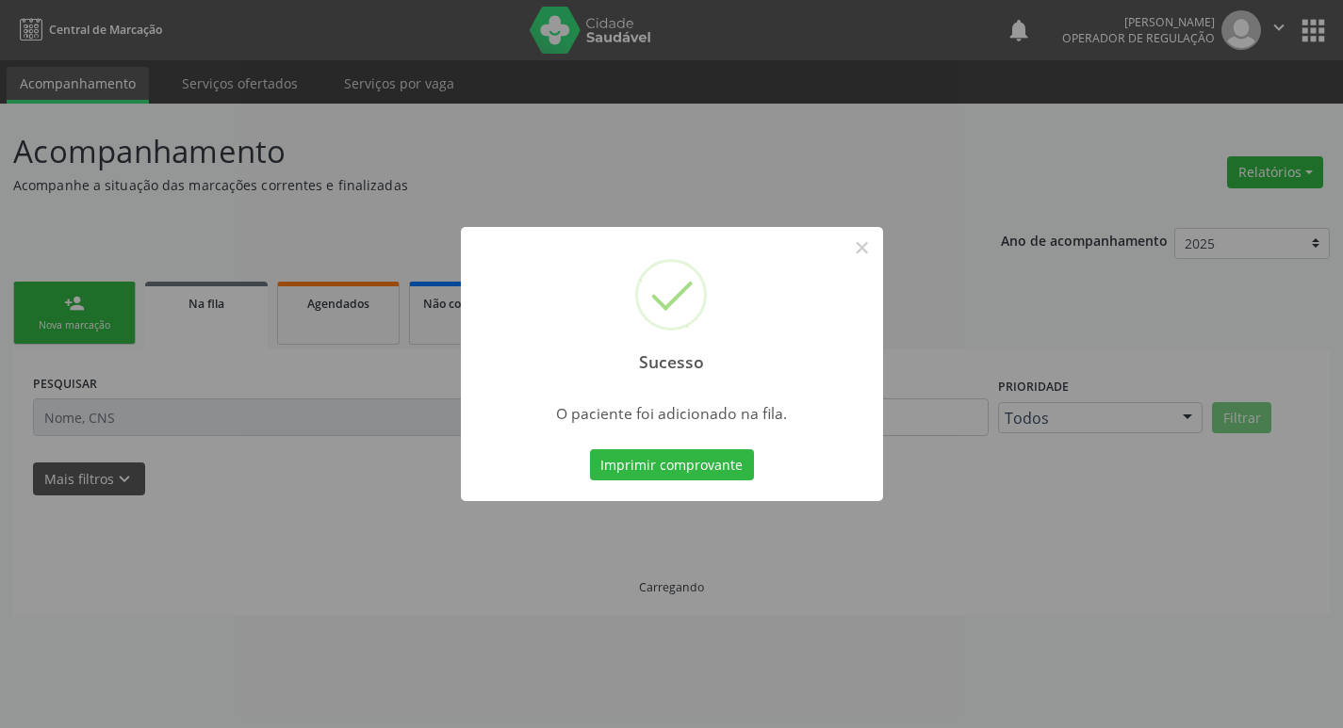
scroll to position [0, 0]
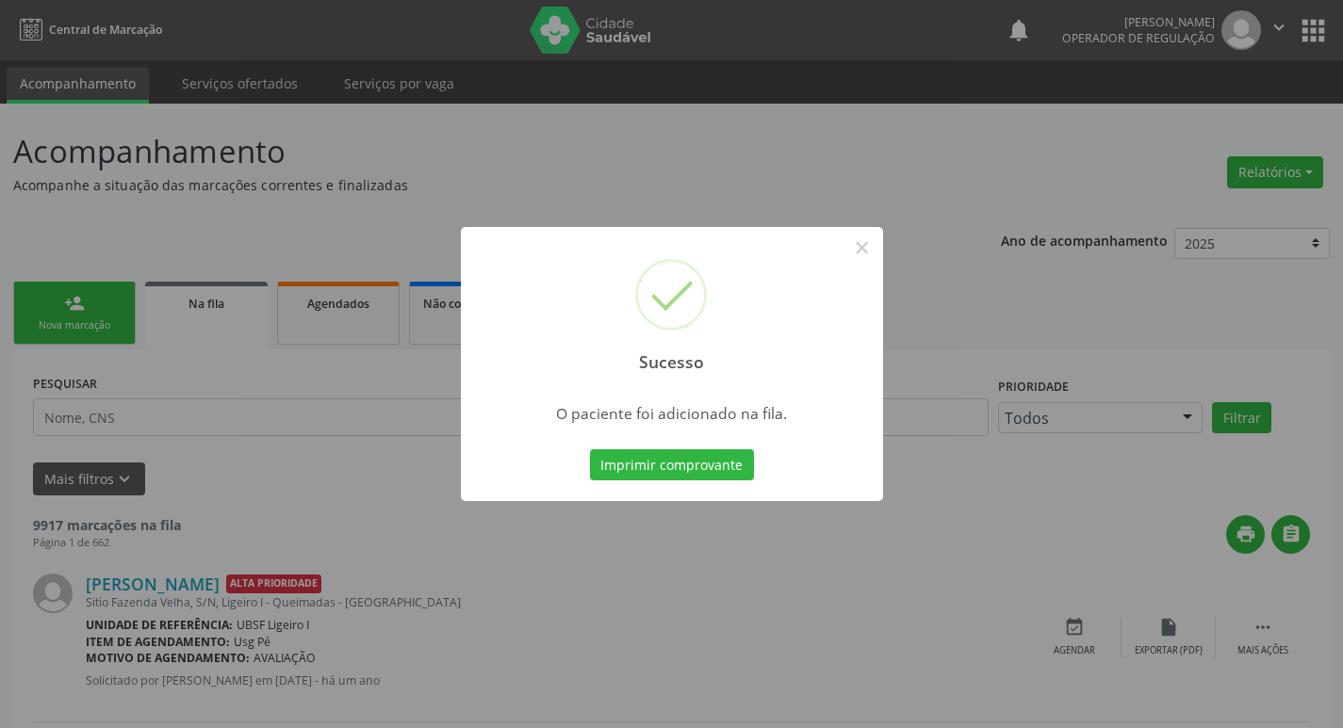
click at [132, 459] on div "Sucesso × O paciente foi adicionado na fila. Imprimir comprovante Cancel" at bounding box center [671, 364] width 1343 height 728
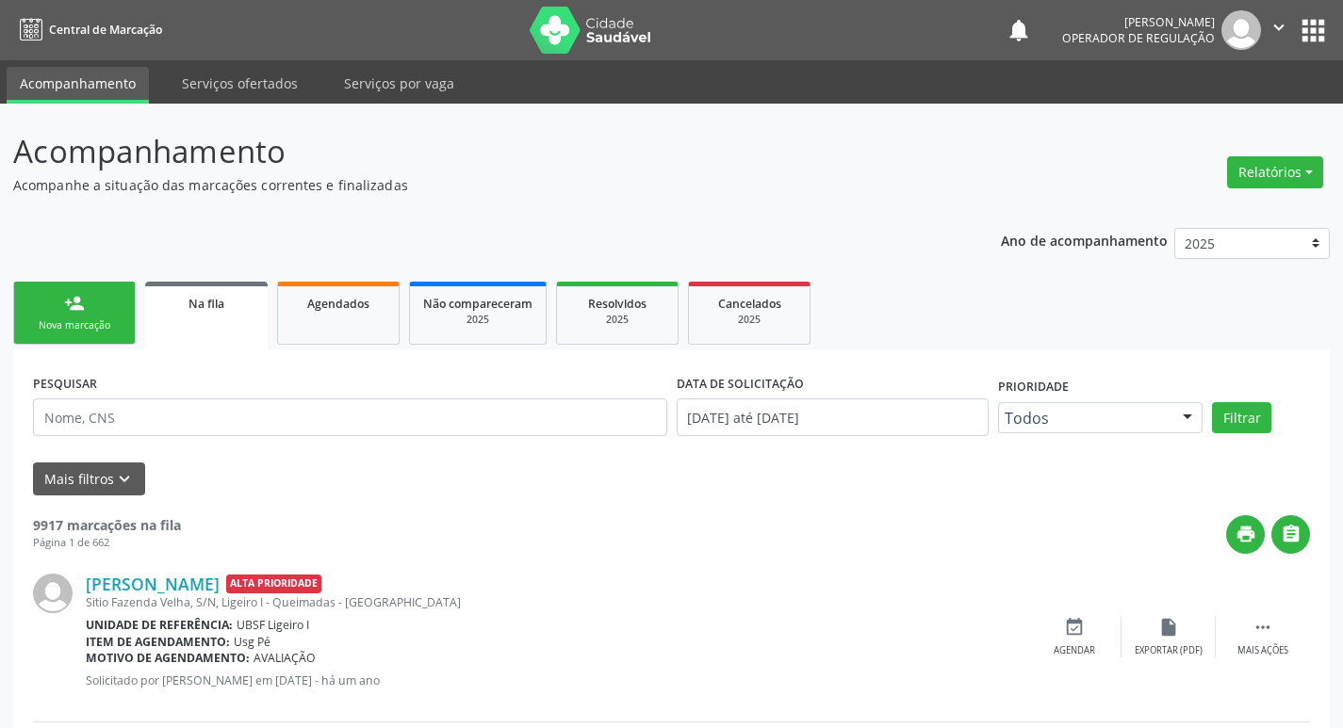
click at [38, 313] on link "person_add Nova marcação" at bounding box center [74, 313] width 122 height 63
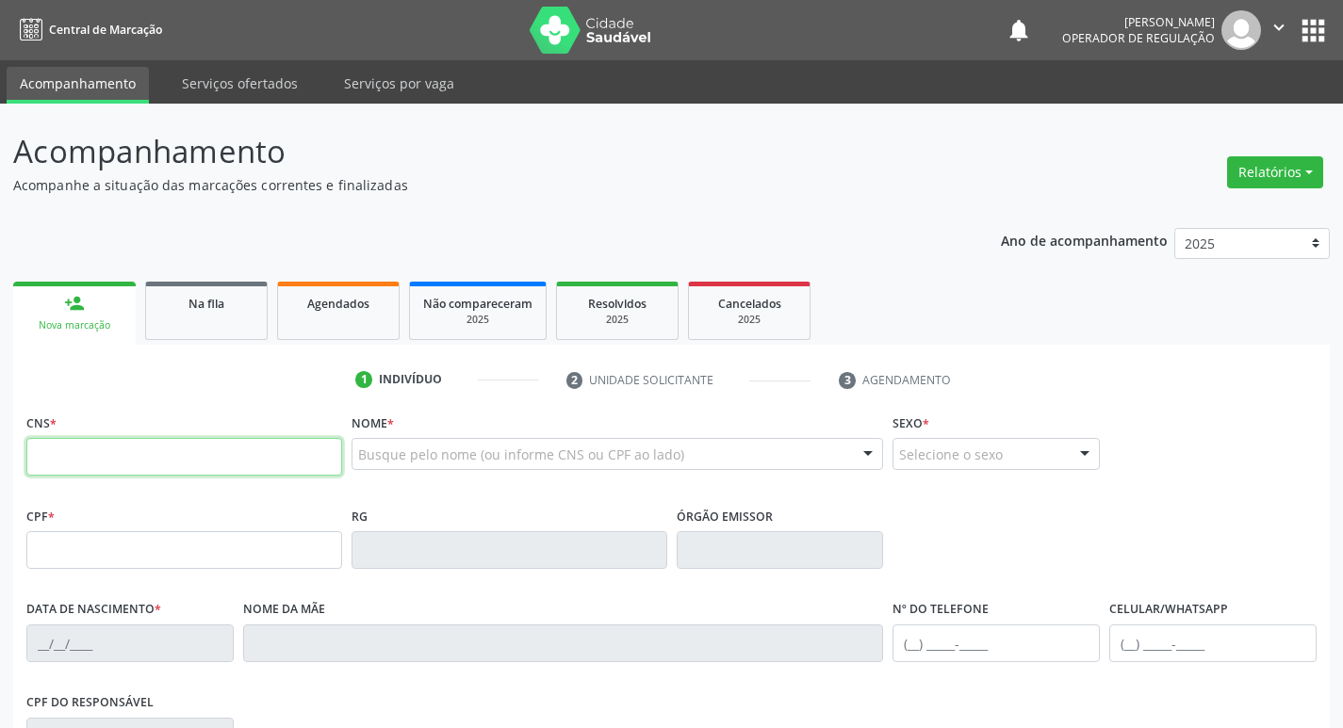
click at [139, 467] on input "text" at bounding box center [184, 457] width 316 height 38
type input "700 4039 3003 8243"
type input "805.290.464-15"
type input "[DATE]"
type input "[PERSON_NAME]"
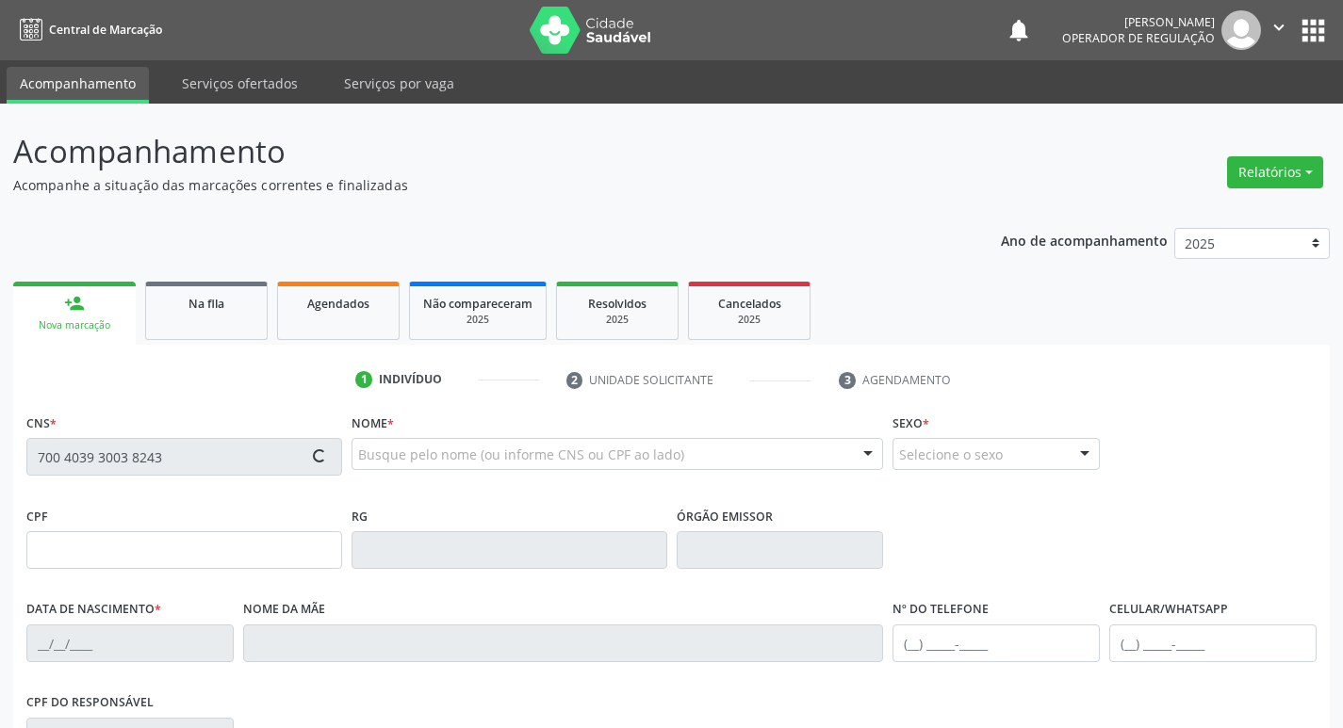
type input "[PHONE_NUMBER]"
type input "94"
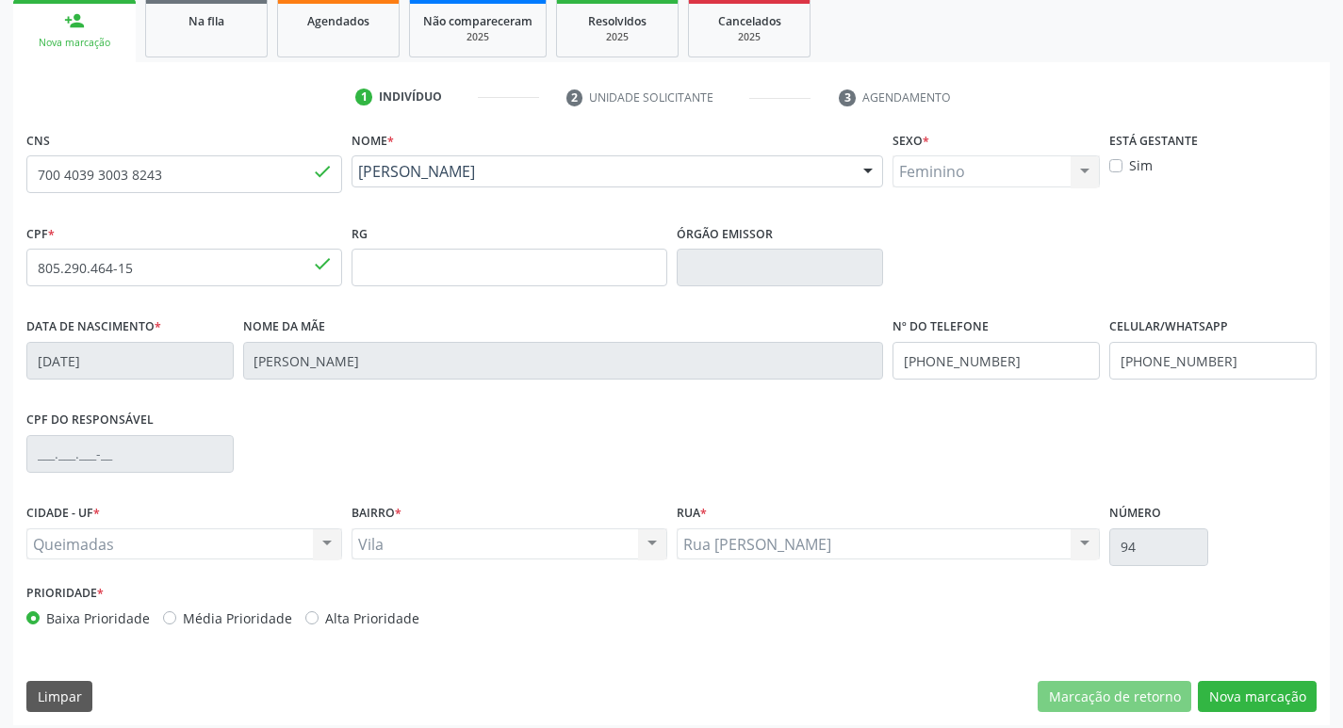
scroll to position [293, 0]
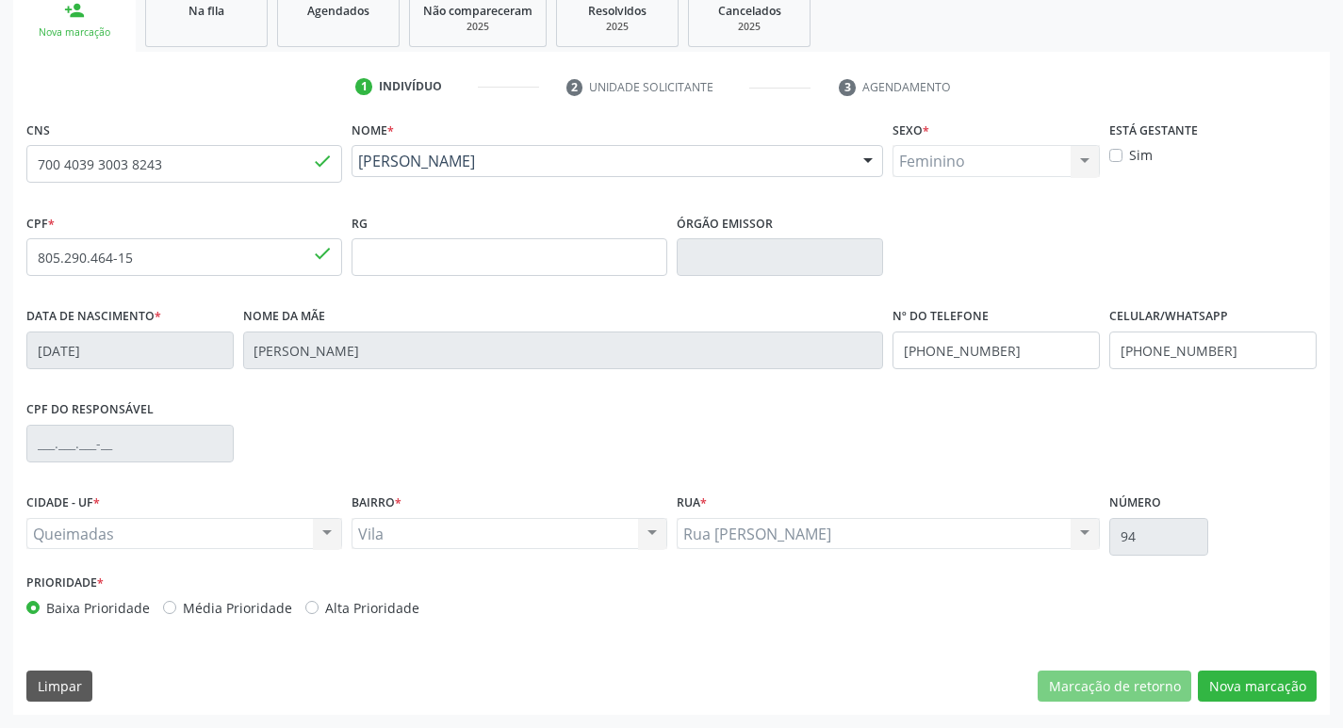
click at [183, 613] on label "Média Prioridade" at bounding box center [237, 608] width 109 height 20
click at [167, 613] on input "Média Prioridade" at bounding box center [169, 606] width 13 height 17
radio input "true"
click at [1236, 684] on button "Nova marcação" at bounding box center [1257, 687] width 119 height 32
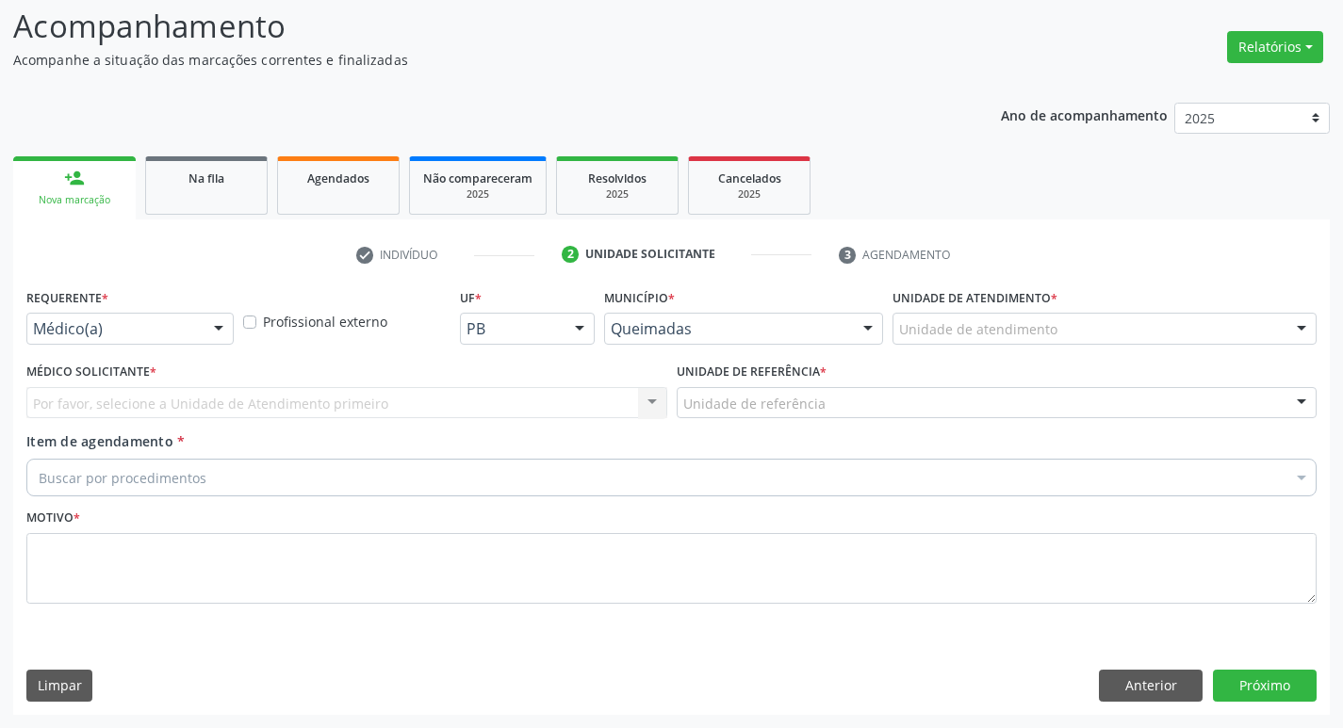
scroll to position [125, 0]
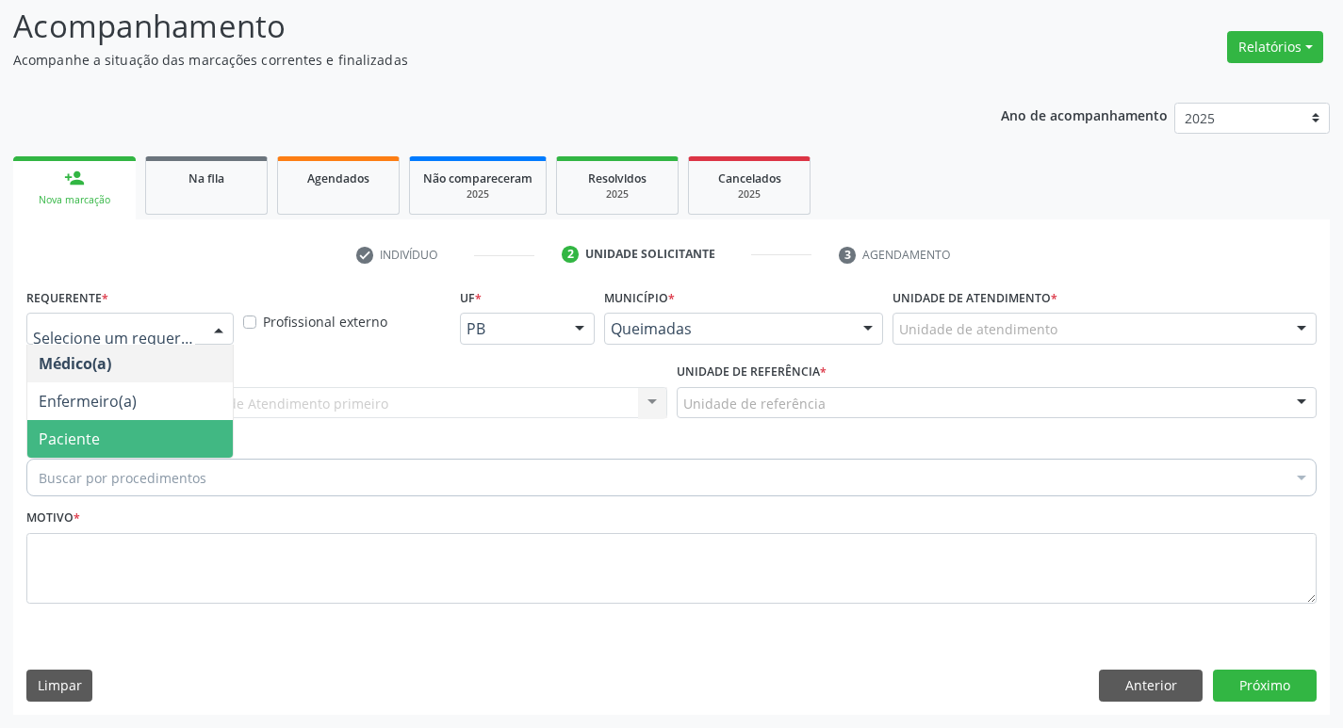
click at [33, 440] on span "Paciente" at bounding box center [129, 439] width 205 height 38
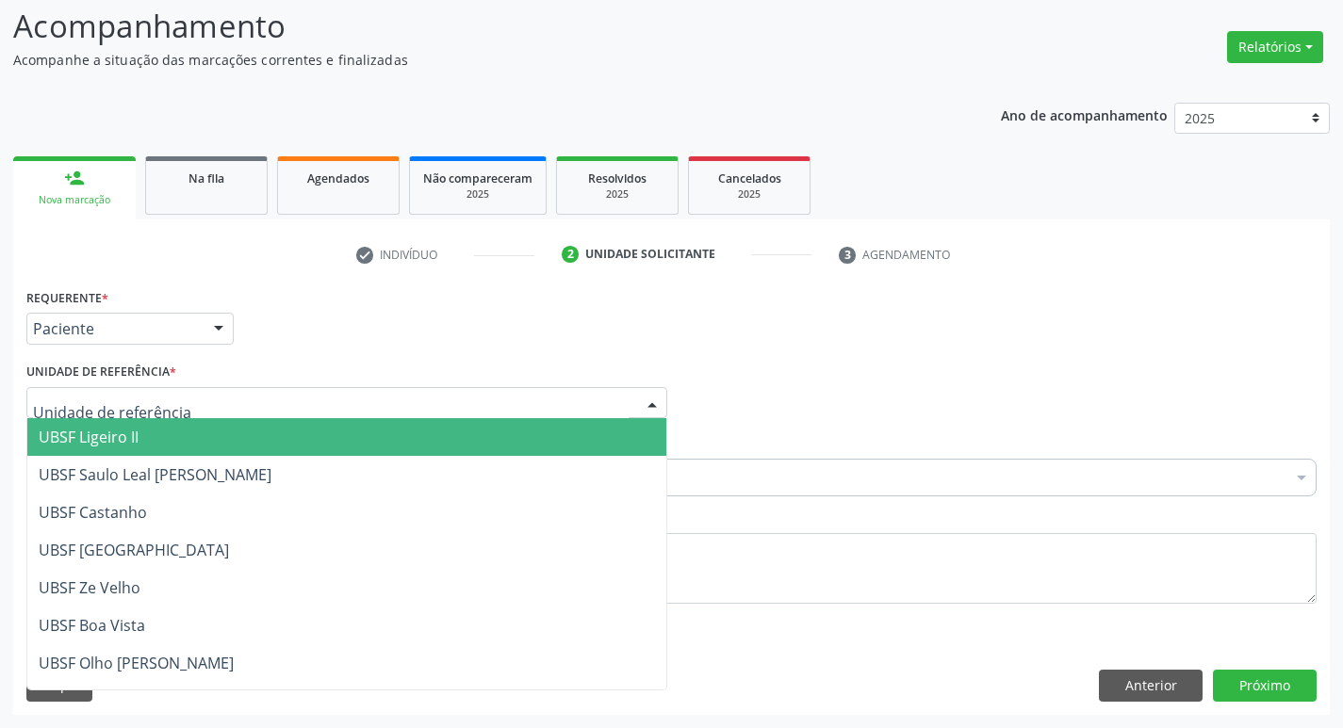
type input "V"
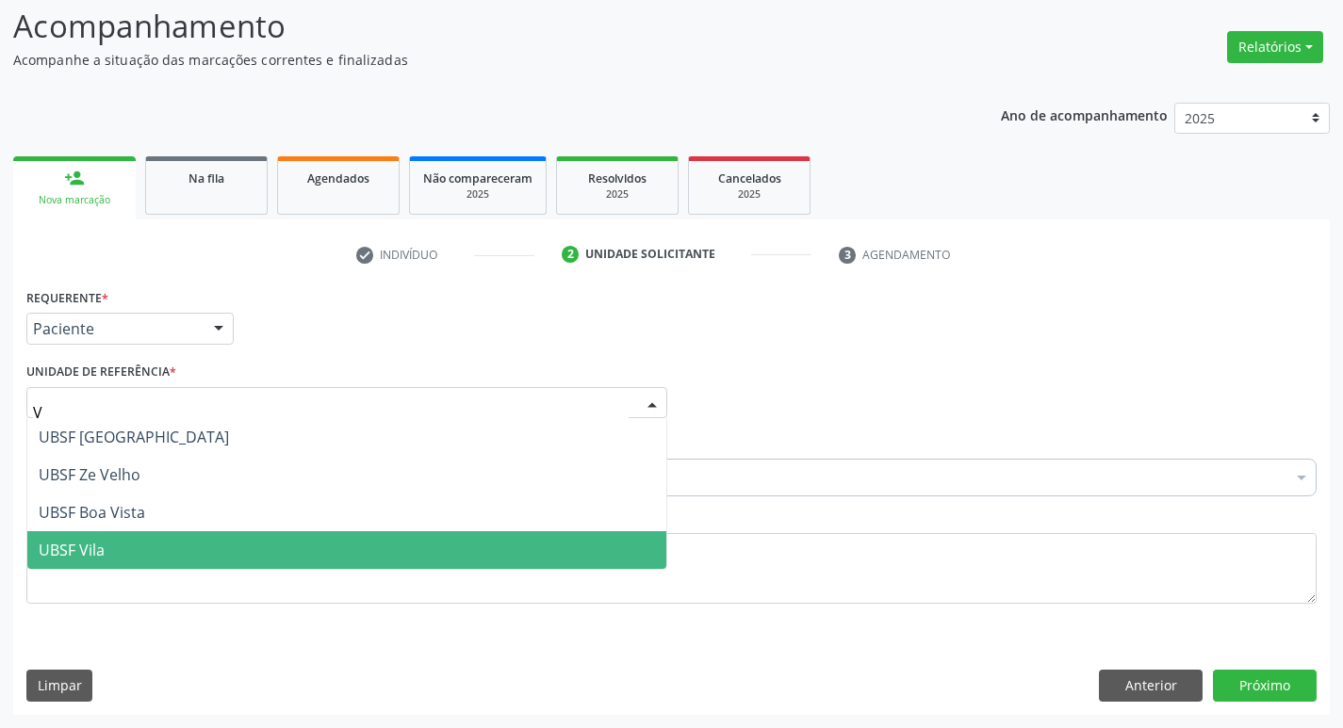
click at [91, 553] on span "UBSF Vila" at bounding box center [72, 550] width 66 height 21
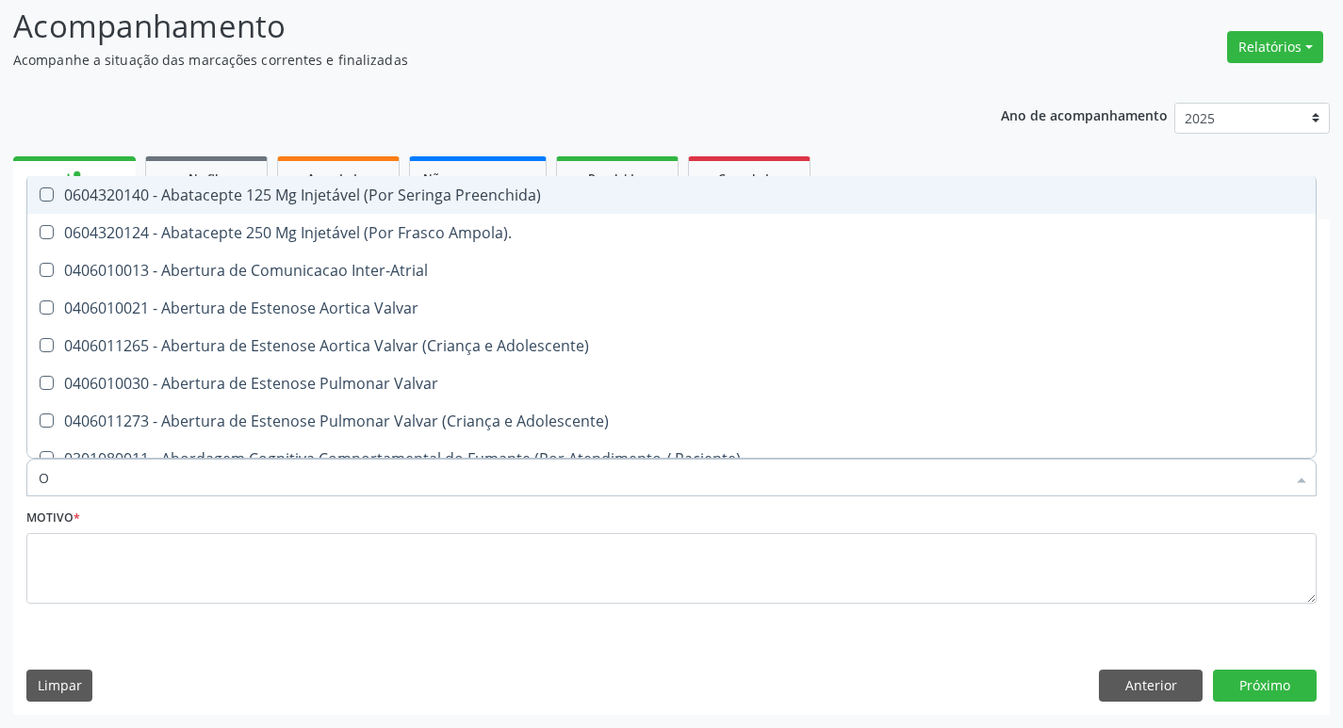
type input "ORTOPEDISTA"
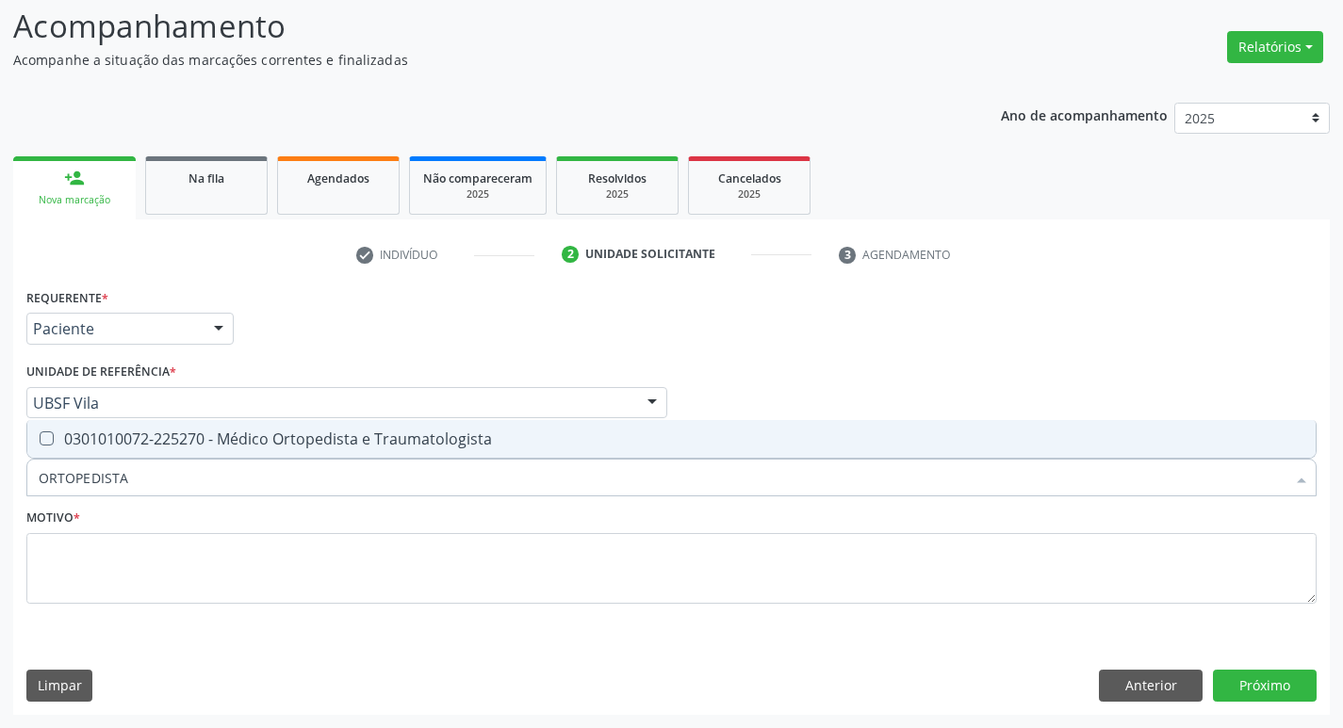
click at [111, 445] on div "0301010072-225270 - Médico Ortopedista e Traumatologista" at bounding box center [671, 439] width 1265 height 15
checkbox Traumatologista "true"
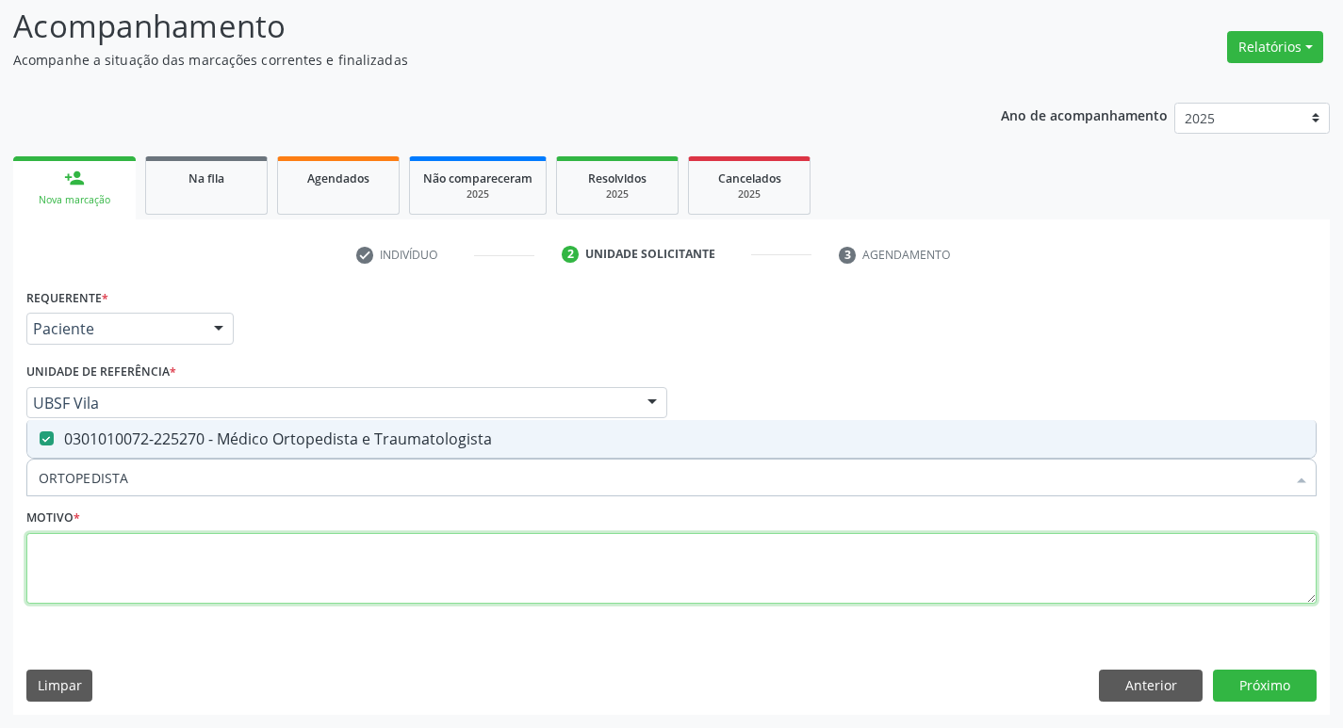
click at [122, 556] on textarea at bounding box center [671, 569] width 1290 height 72
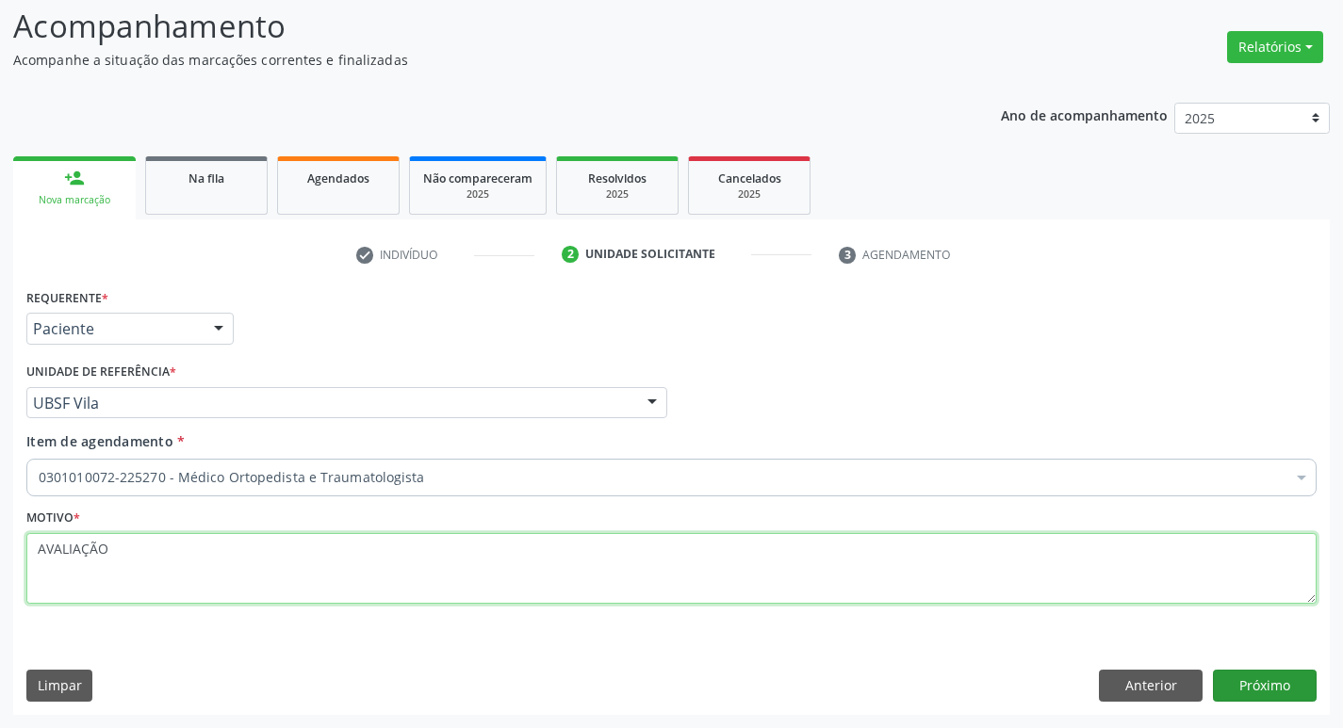
type textarea "AVALIAÇÃO"
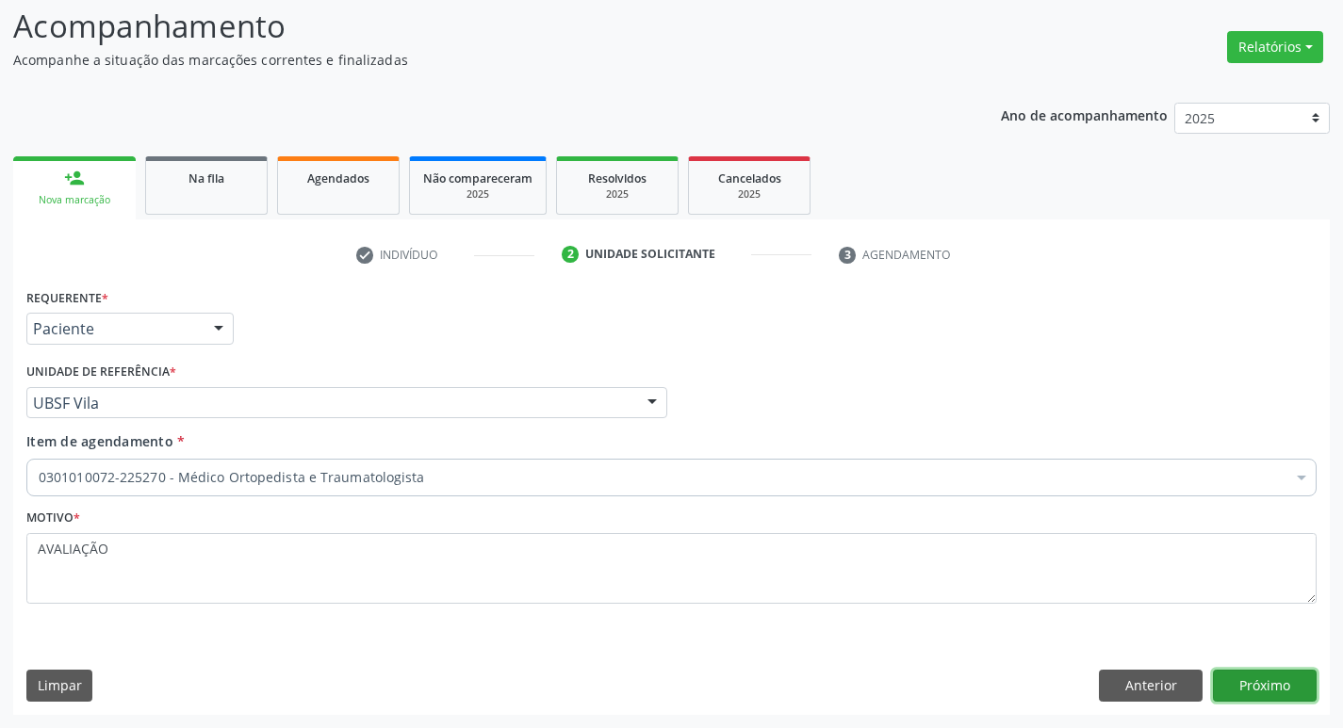
click at [1263, 685] on button "Próximo" at bounding box center [1265, 686] width 104 height 32
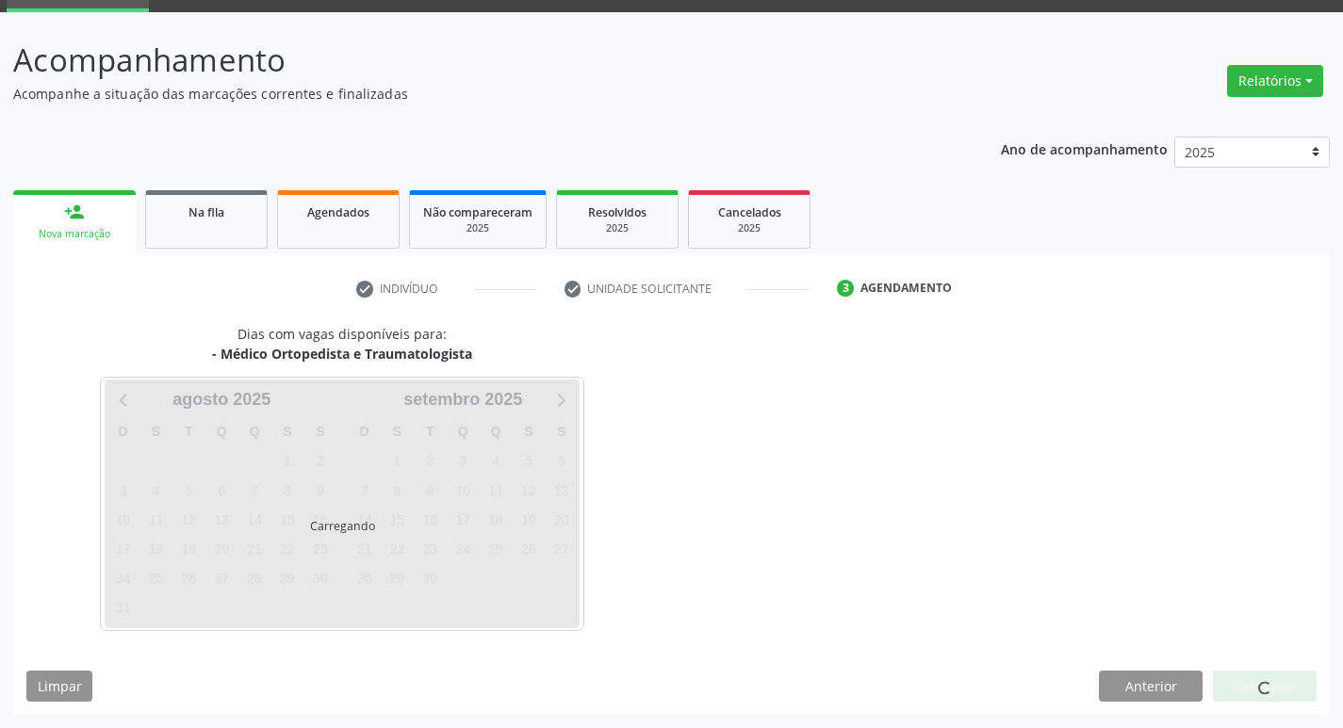
scroll to position [91, 0]
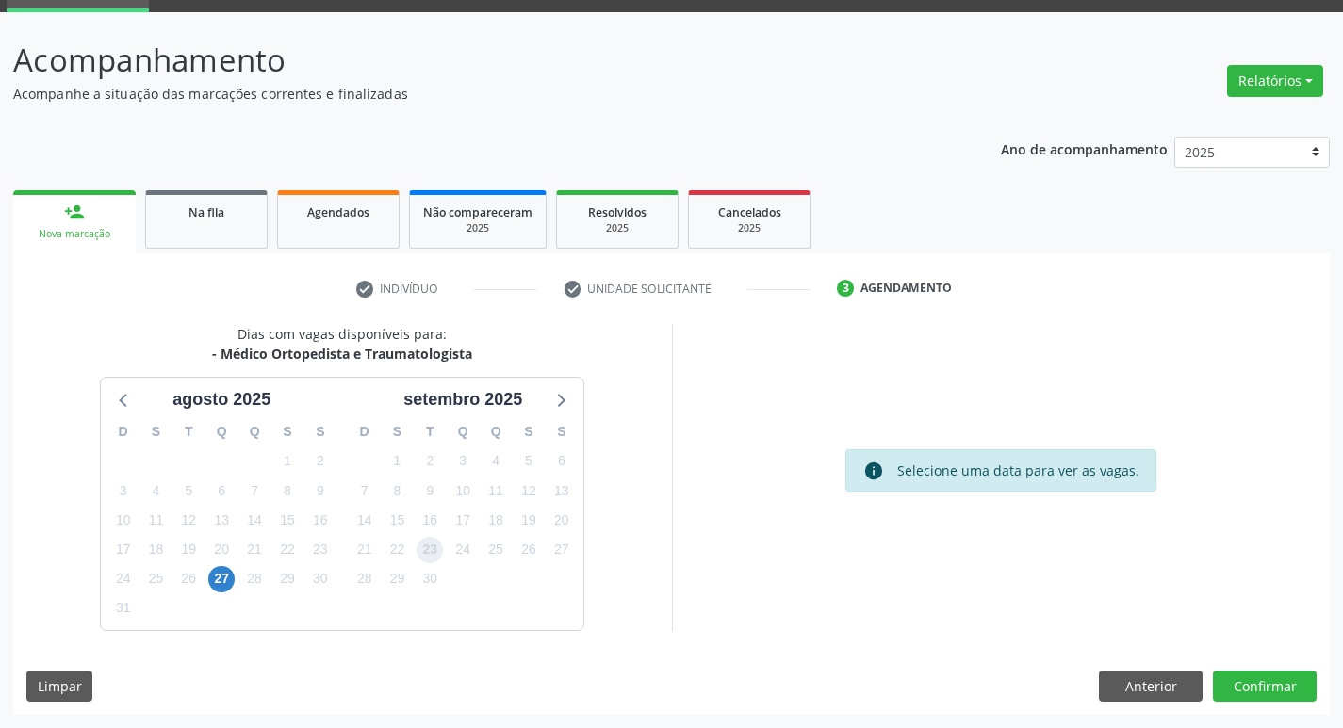
click at [424, 554] on span "23" at bounding box center [429, 550] width 26 height 26
click at [1221, 675] on button "Confirmar" at bounding box center [1265, 687] width 104 height 32
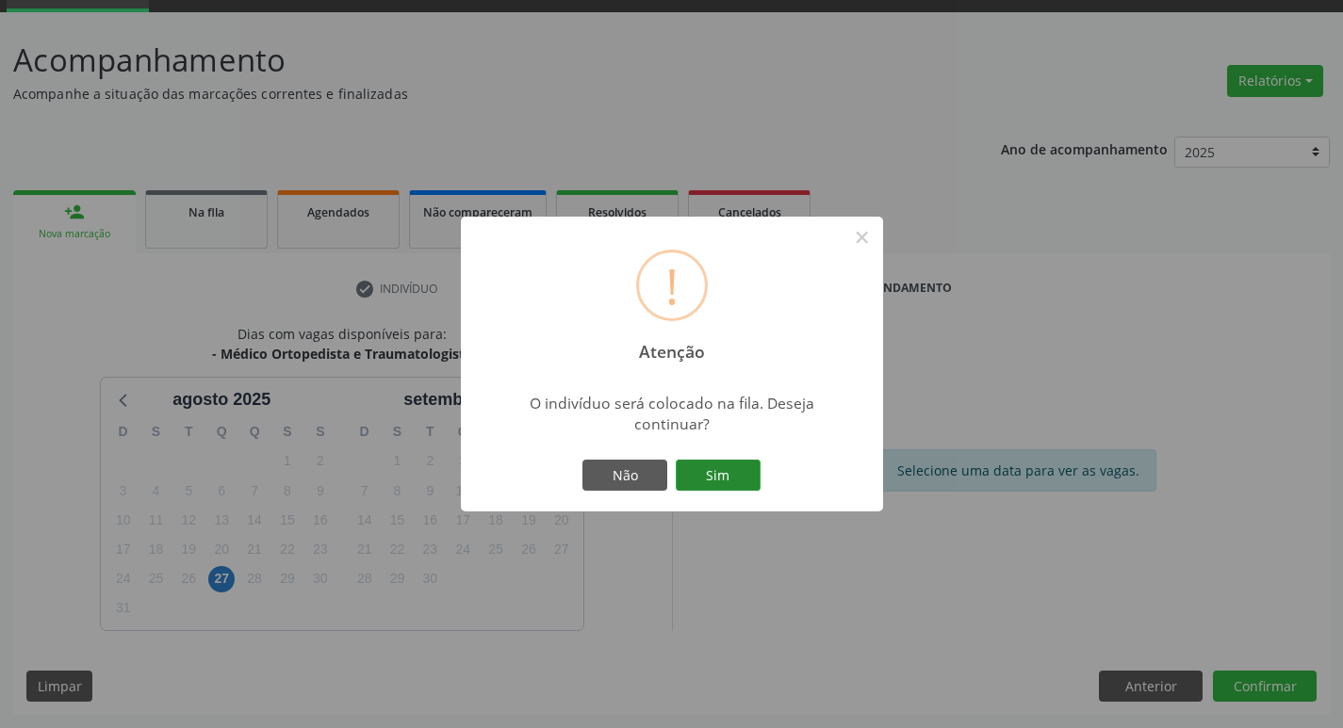
click at [725, 481] on button "Sim" at bounding box center [718, 476] width 85 height 32
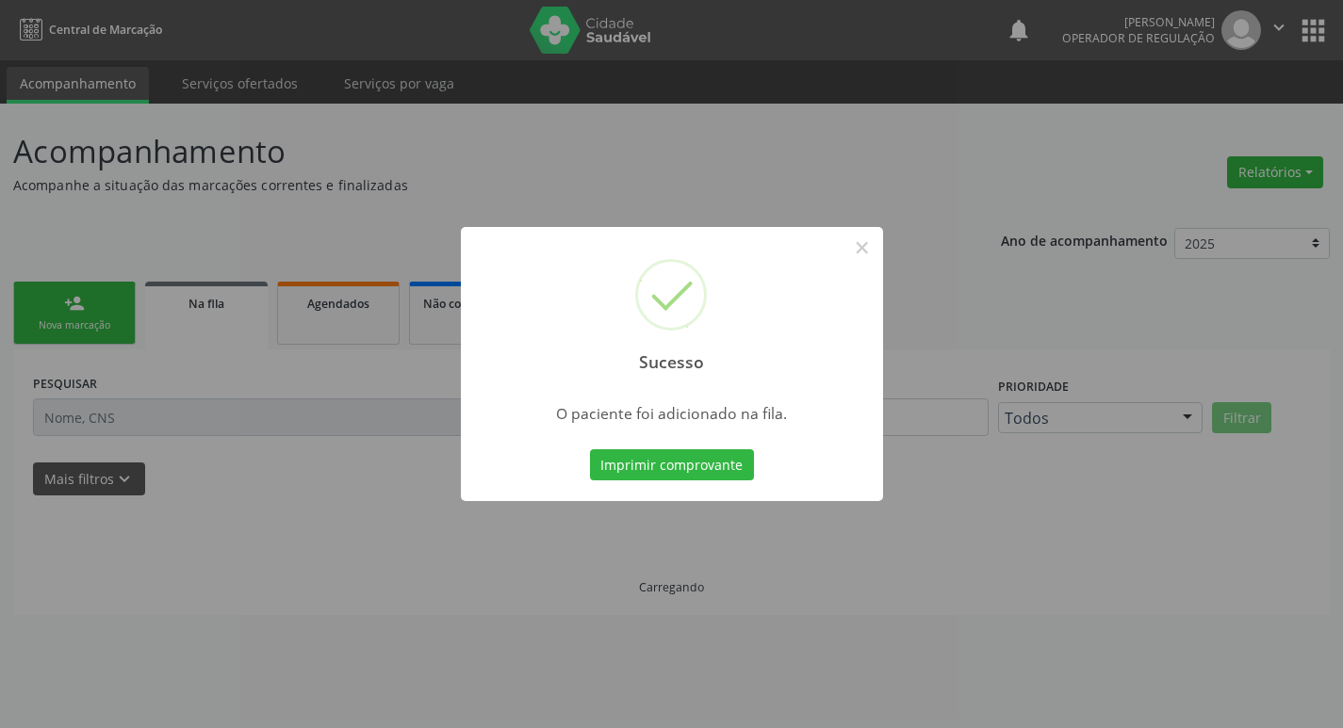
scroll to position [0, 0]
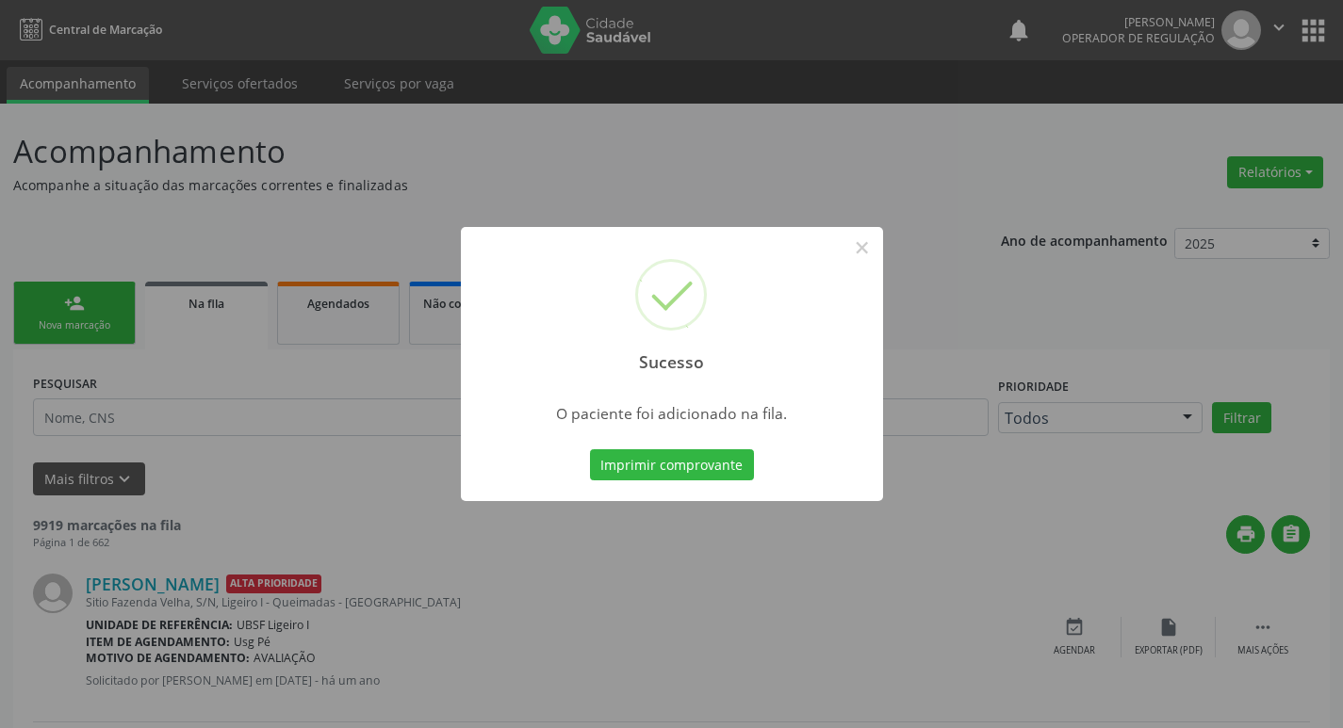
click at [211, 311] on div "Sucesso × O paciente foi adicionado na fila. Imprimir comprovante Cancel" at bounding box center [671, 364] width 1343 height 728
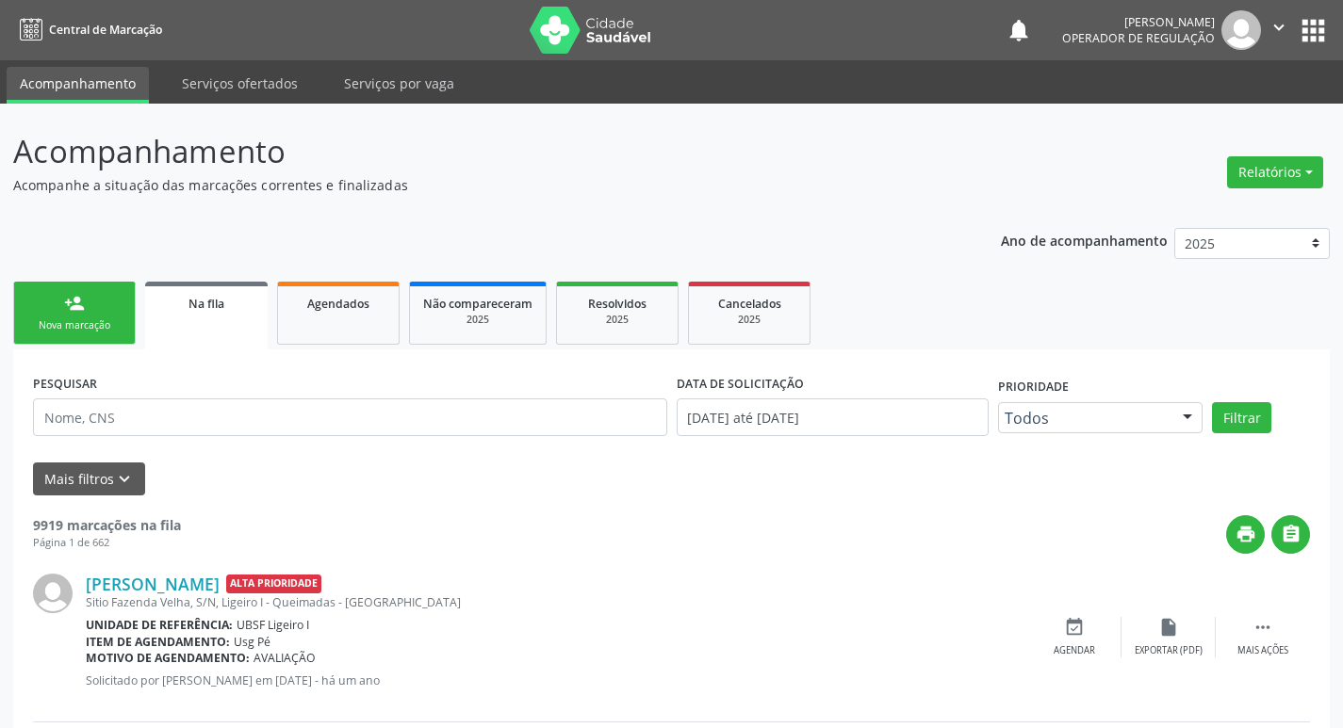
click at [125, 303] on link "person_add Nova marcação" at bounding box center [74, 313] width 122 height 63
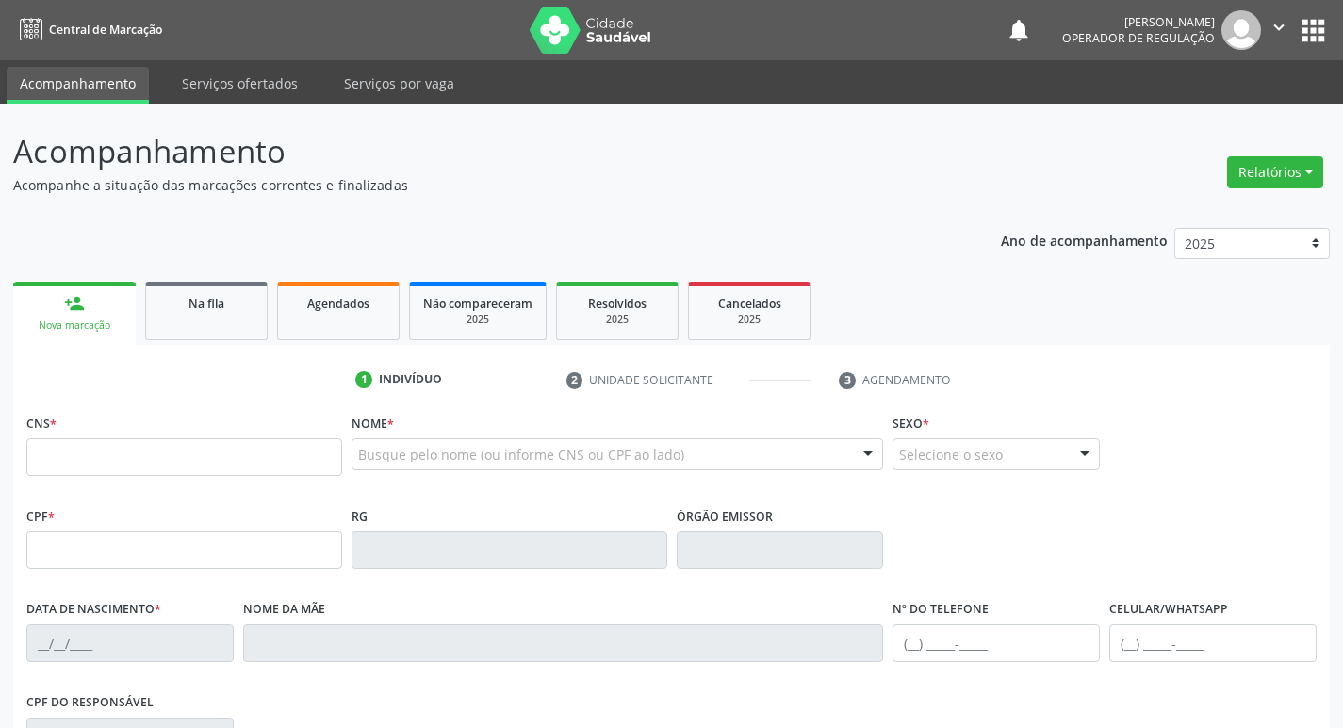
click at [13, 282] on link "person_add Nova marcação" at bounding box center [74, 313] width 122 height 63
click at [95, 401] on div "1 Indivíduo 2 Unidade solicitante 3 Agendamento CNS * Nome * Busque pelo nome (…" at bounding box center [671, 687] width 1316 height 644
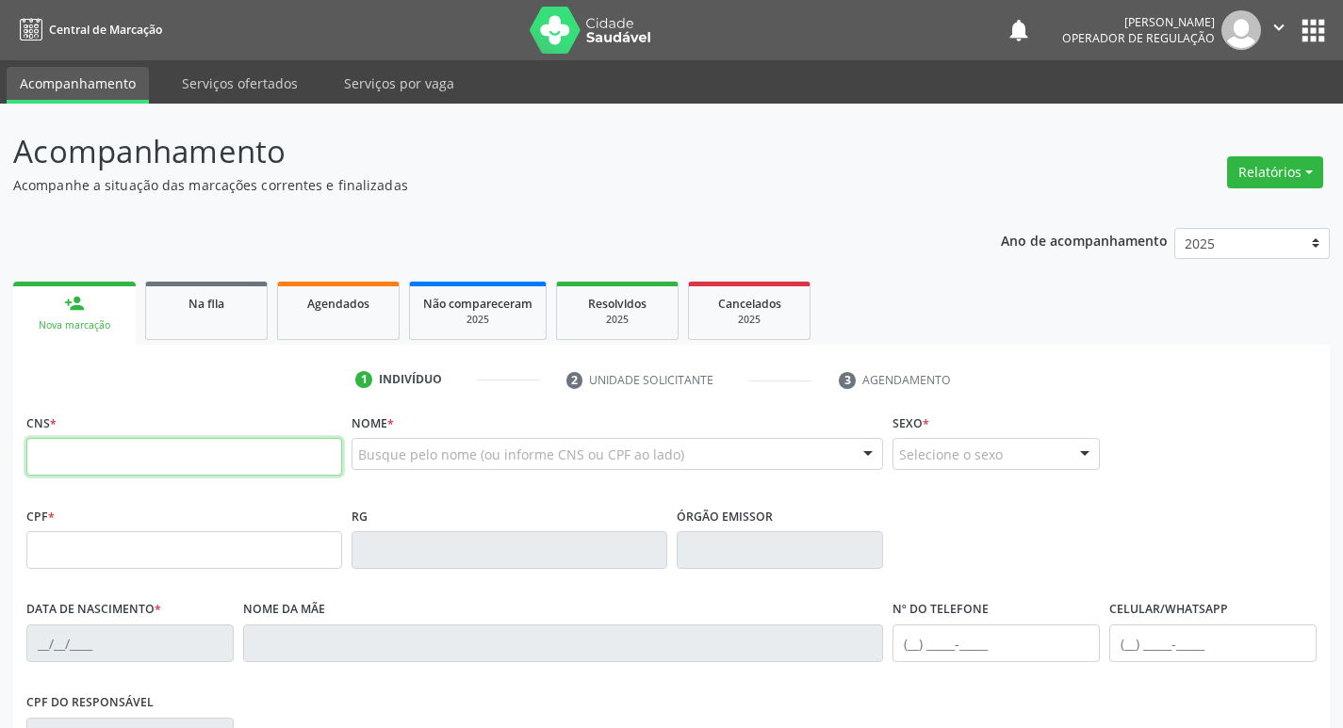
click at [95, 456] on input "text" at bounding box center [184, 457] width 316 height 38
type input "700 0033 6517 1309"
type input "018.435.377-70"
type input "[DATE]"
type input "[PERSON_NAME]"
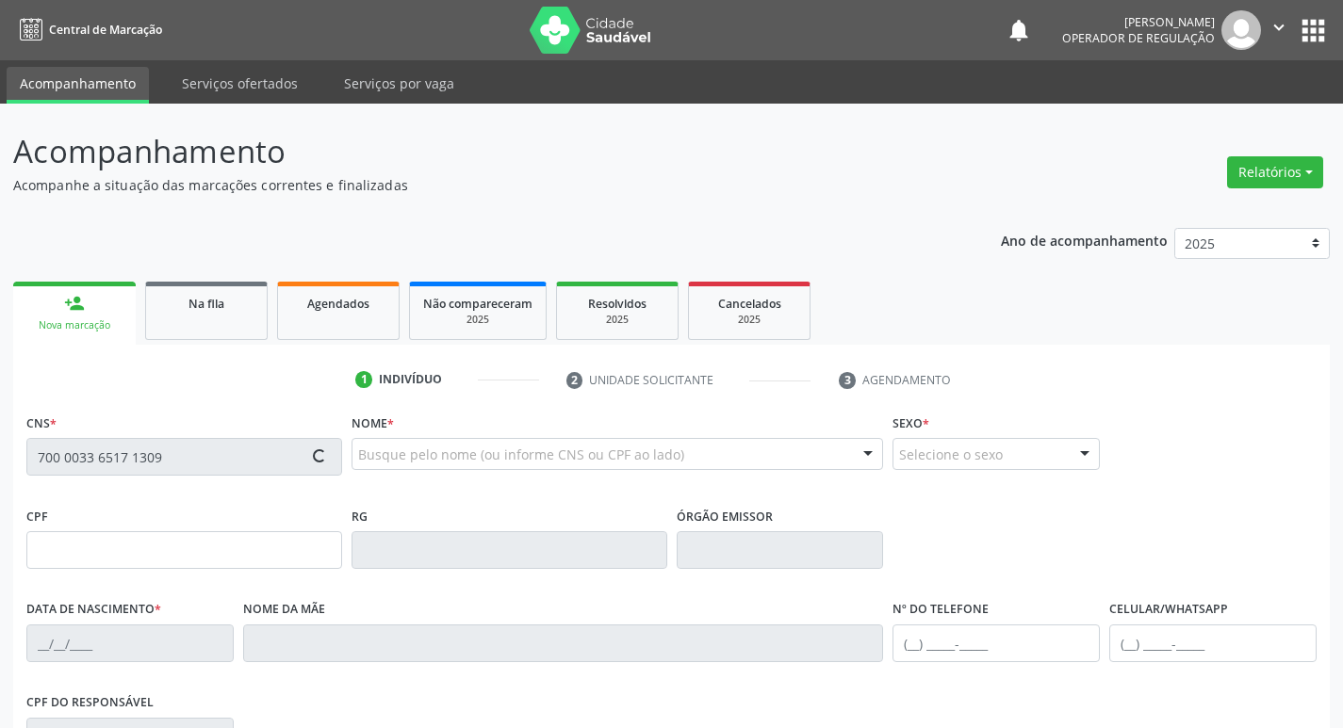
type input "[PHONE_NUMBER]"
type input "154"
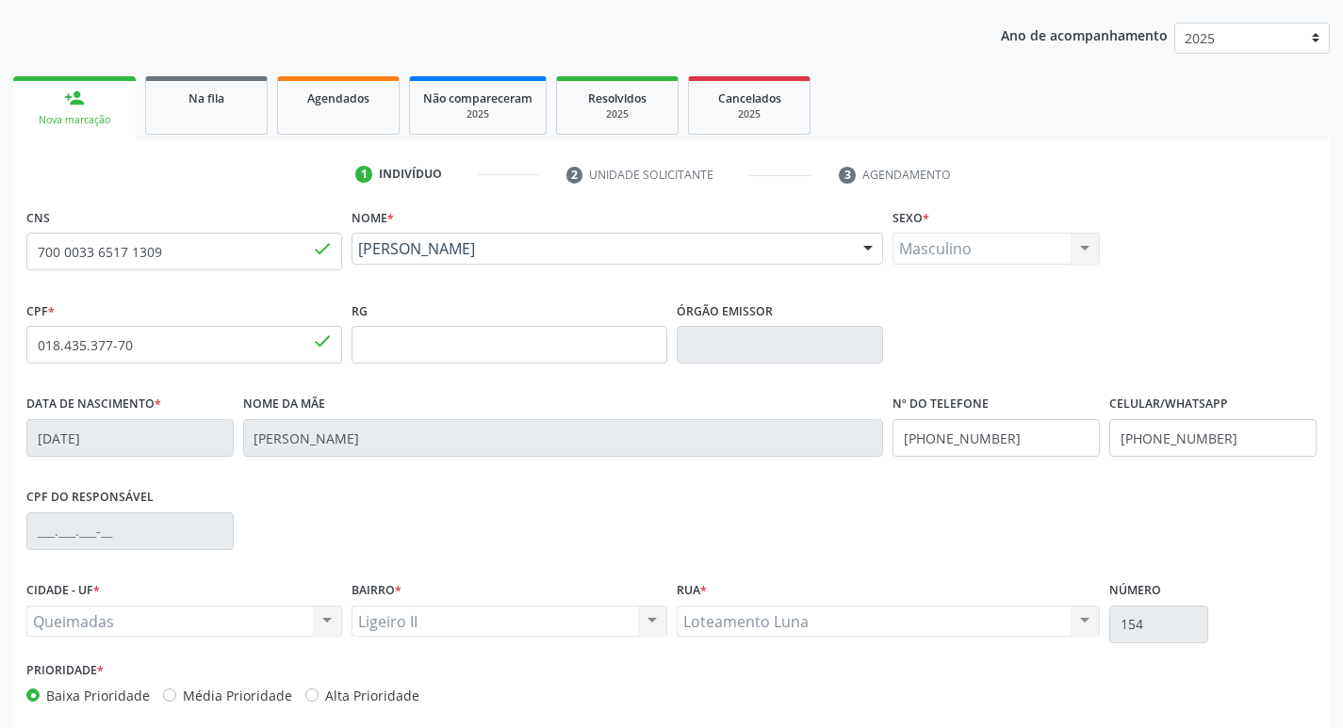
scroll to position [293, 0]
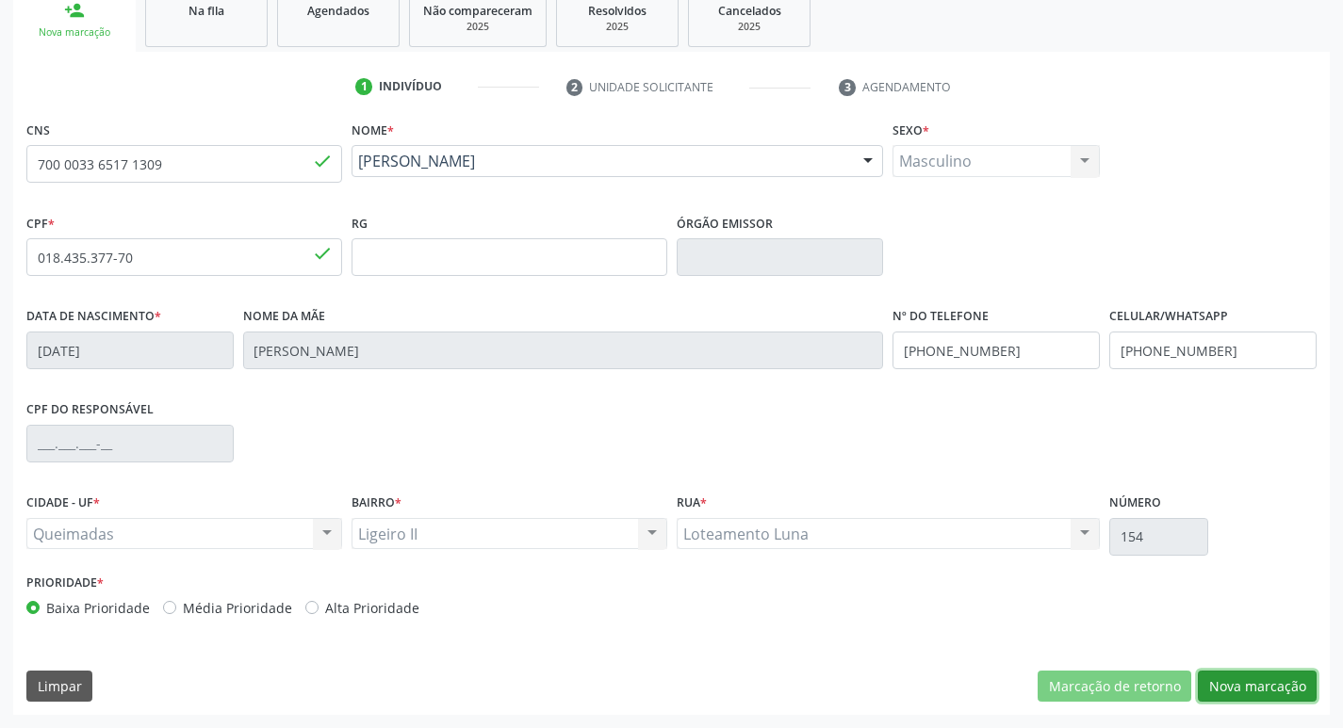
click at [1235, 683] on button "Nova marcação" at bounding box center [1257, 687] width 119 height 32
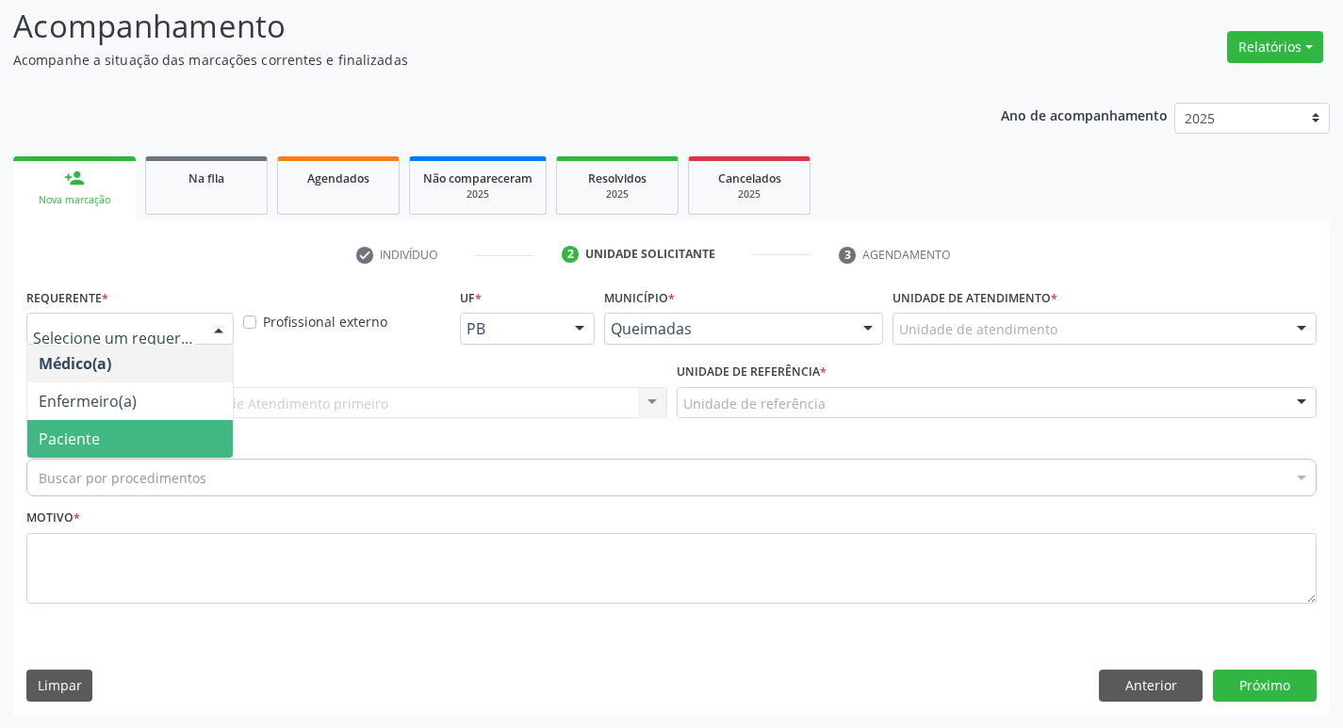
click at [60, 430] on span "Paciente" at bounding box center [69, 439] width 61 height 21
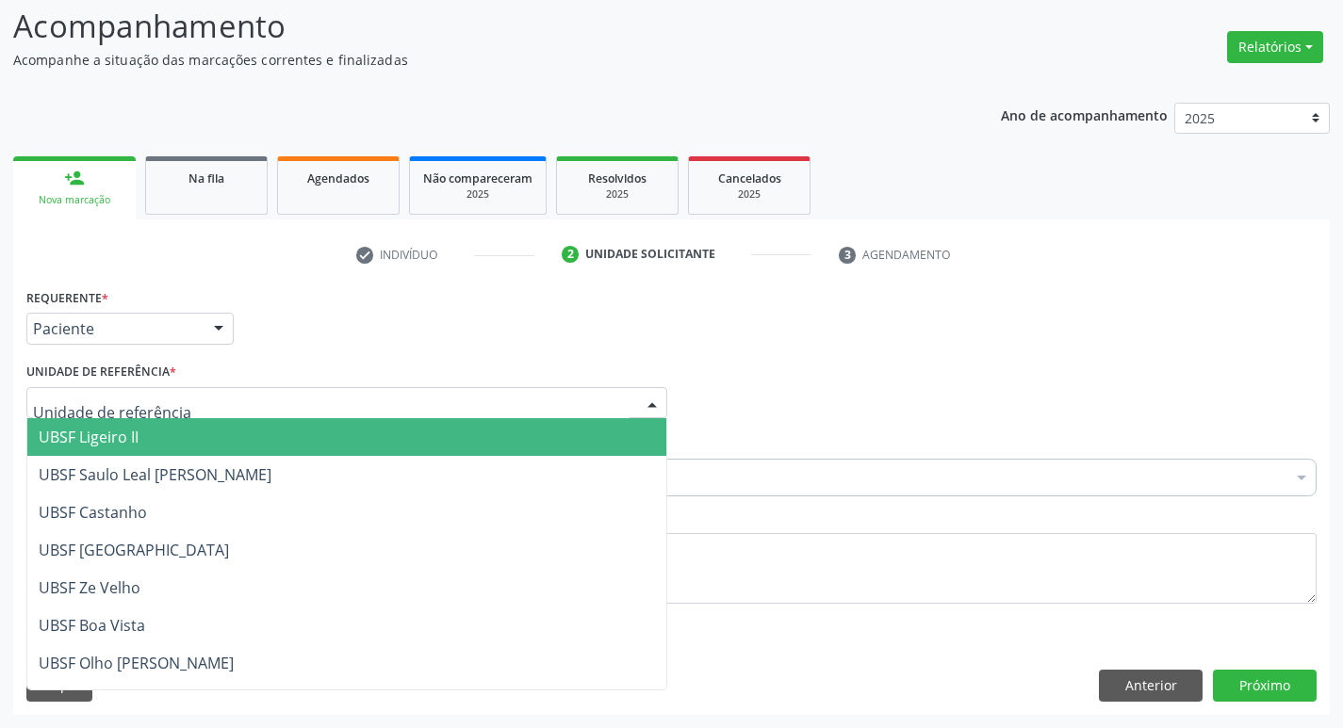
click at [58, 443] on span "UBSF Ligeiro II" at bounding box center [89, 437] width 100 height 21
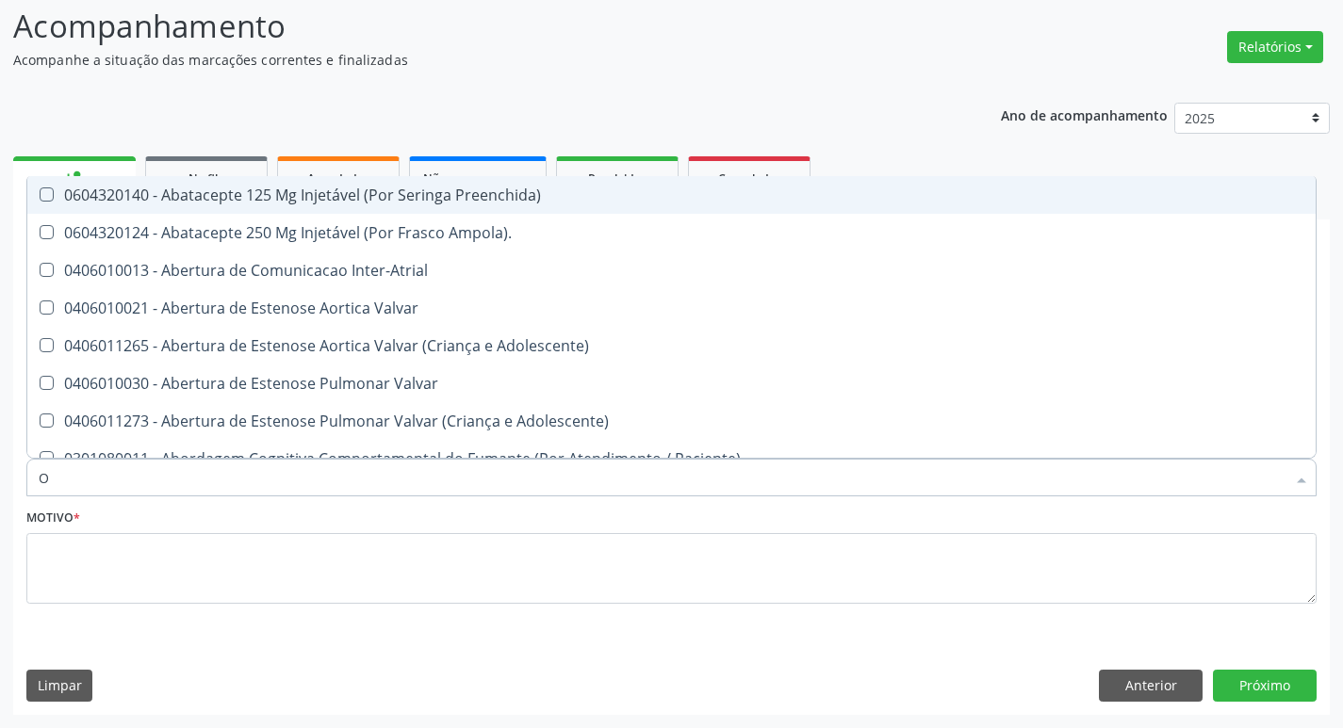
type input "ORTOPEDISTA"
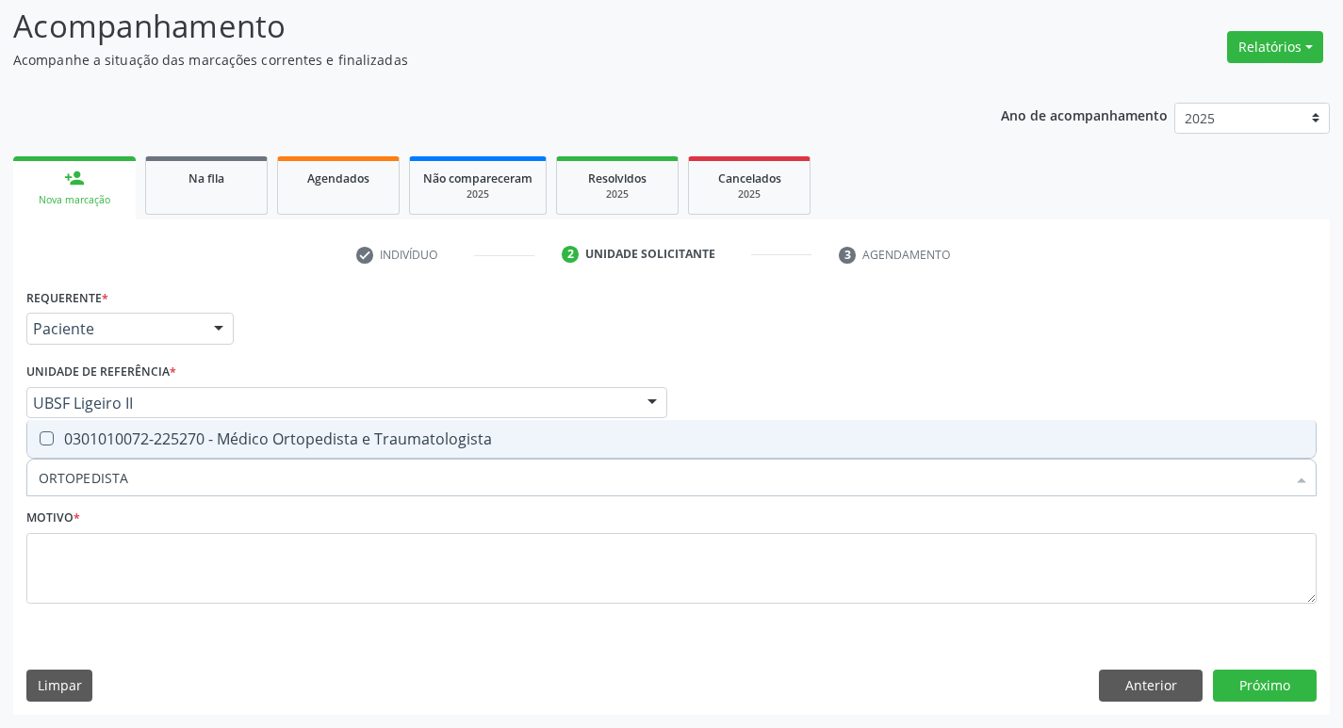
click at [157, 444] on div "0301010072-225270 - Médico Ortopedista e Traumatologista" at bounding box center [671, 439] width 1265 height 15
checkbox Traumatologista "true"
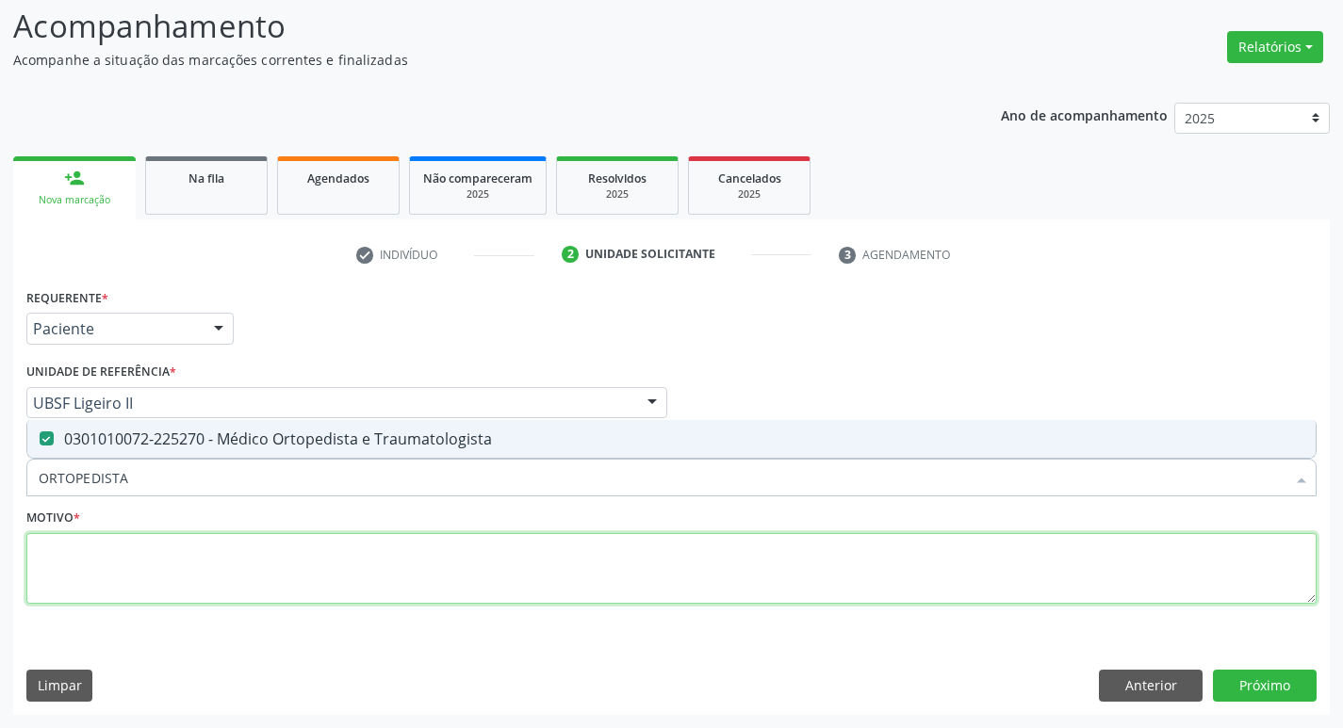
click at [136, 578] on textarea at bounding box center [671, 569] width 1290 height 72
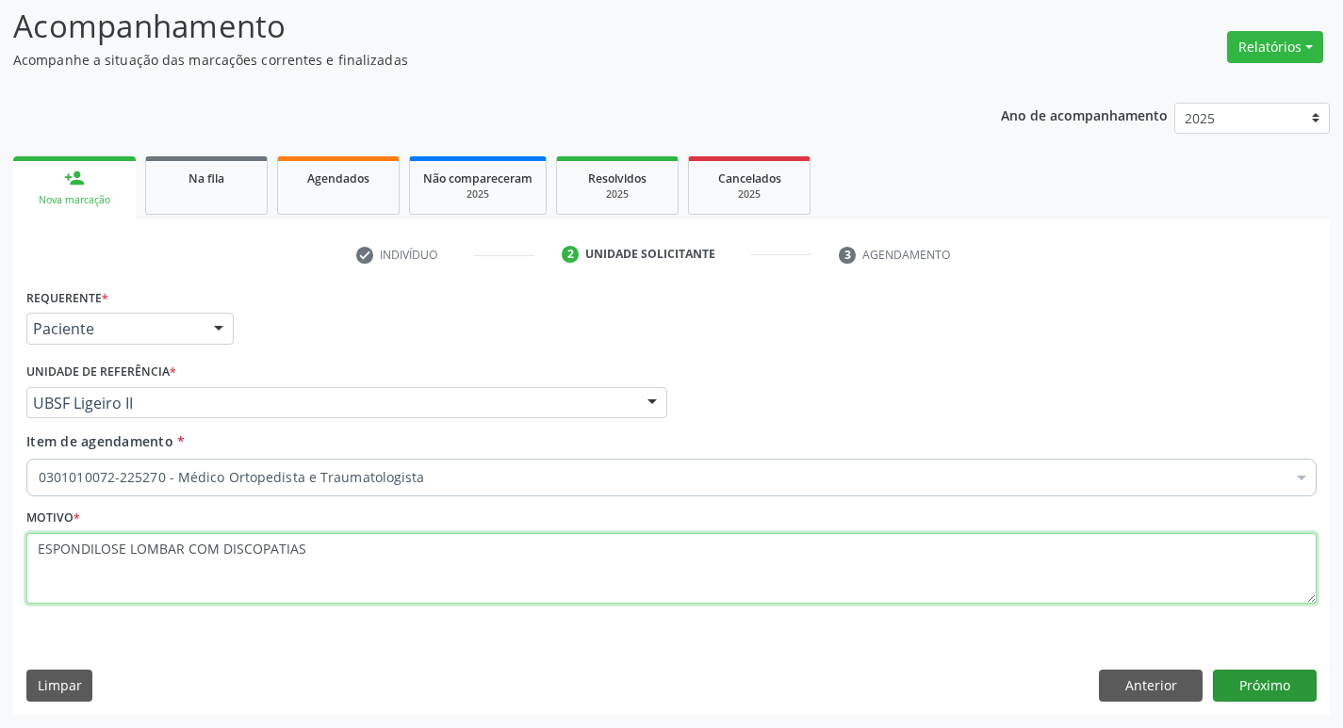
type textarea "ESPONDILOSE LOMBAR COM DISCOPATIAS"
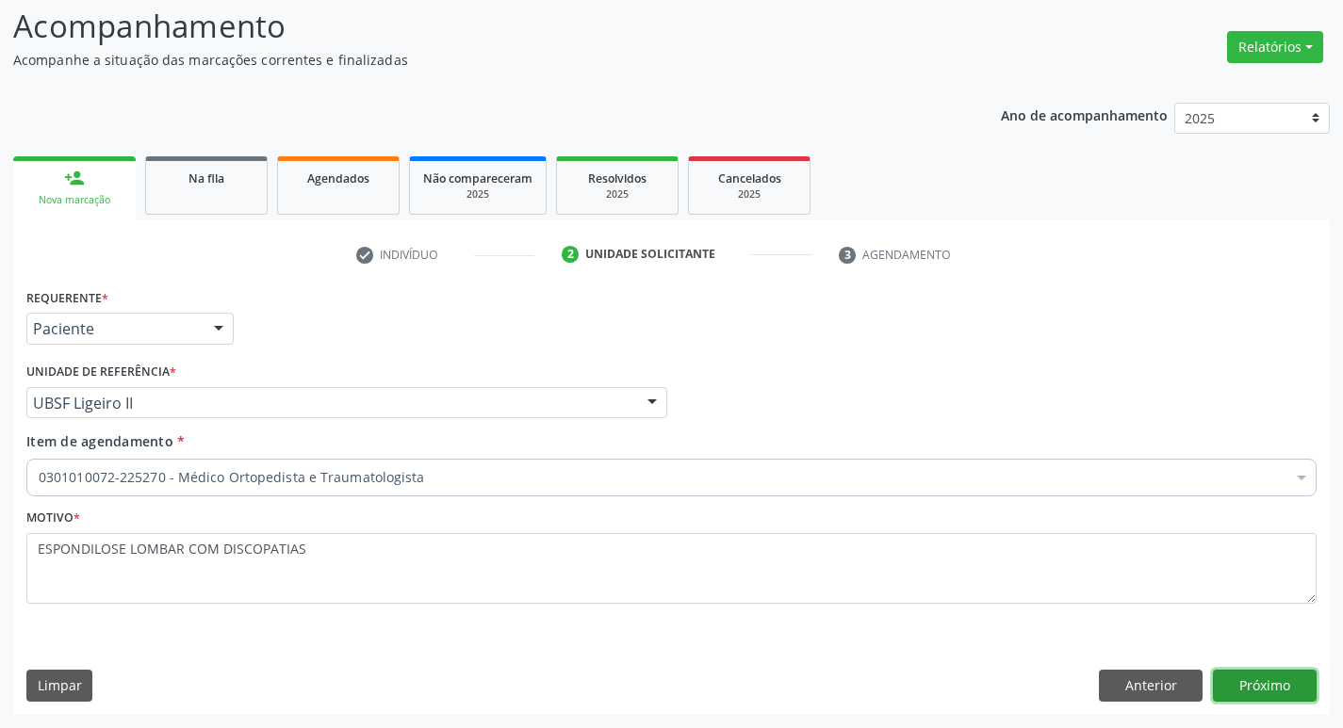
click at [1245, 687] on button "Próximo" at bounding box center [1265, 686] width 104 height 32
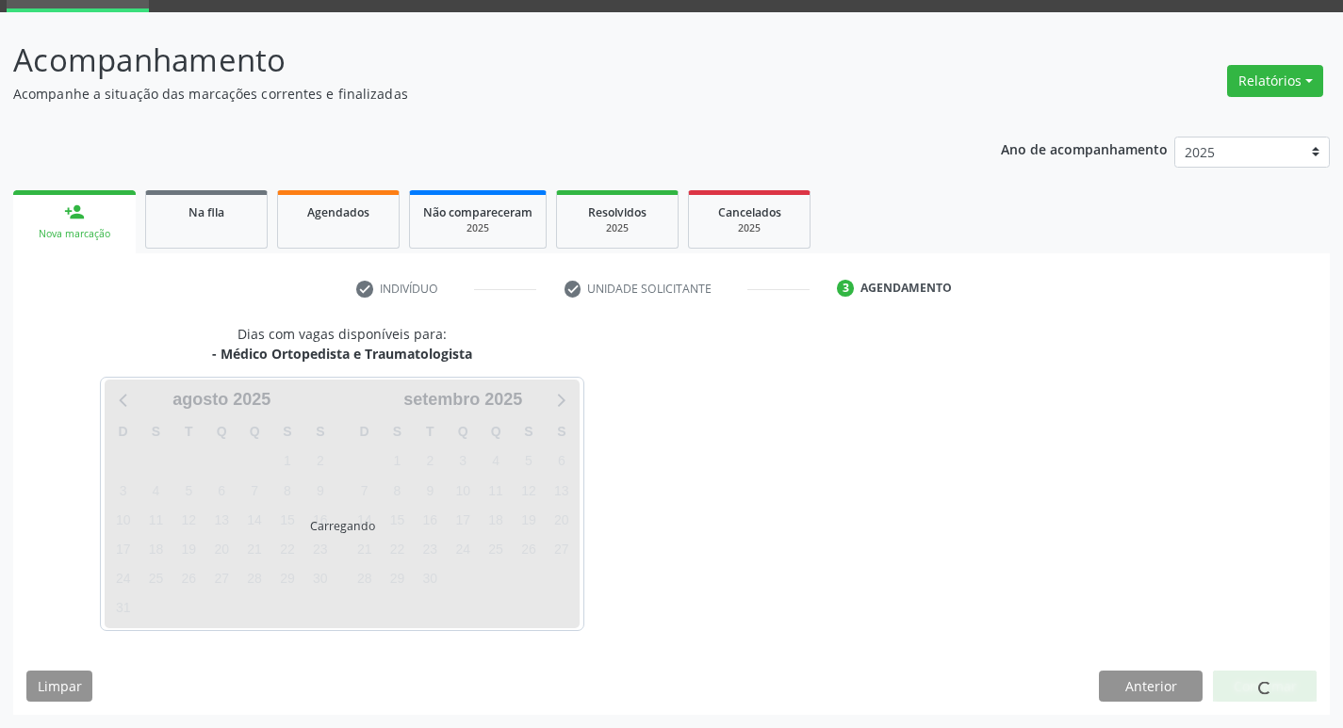
scroll to position [91, 0]
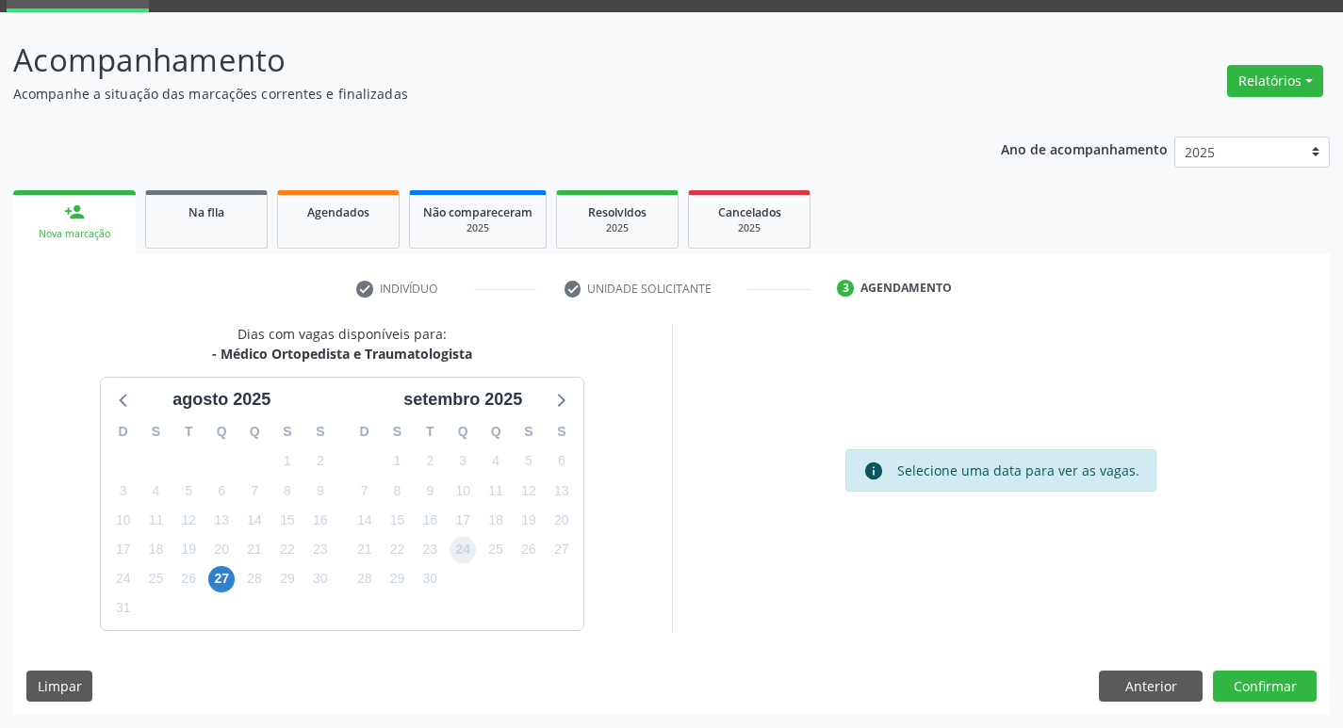
click at [471, 549] on span "24" at bounding box center [462, 550] width 26 height 26
click at [1230, 688] on button "Confirmar" at bounding box center [1265, 687] width 104 height 32
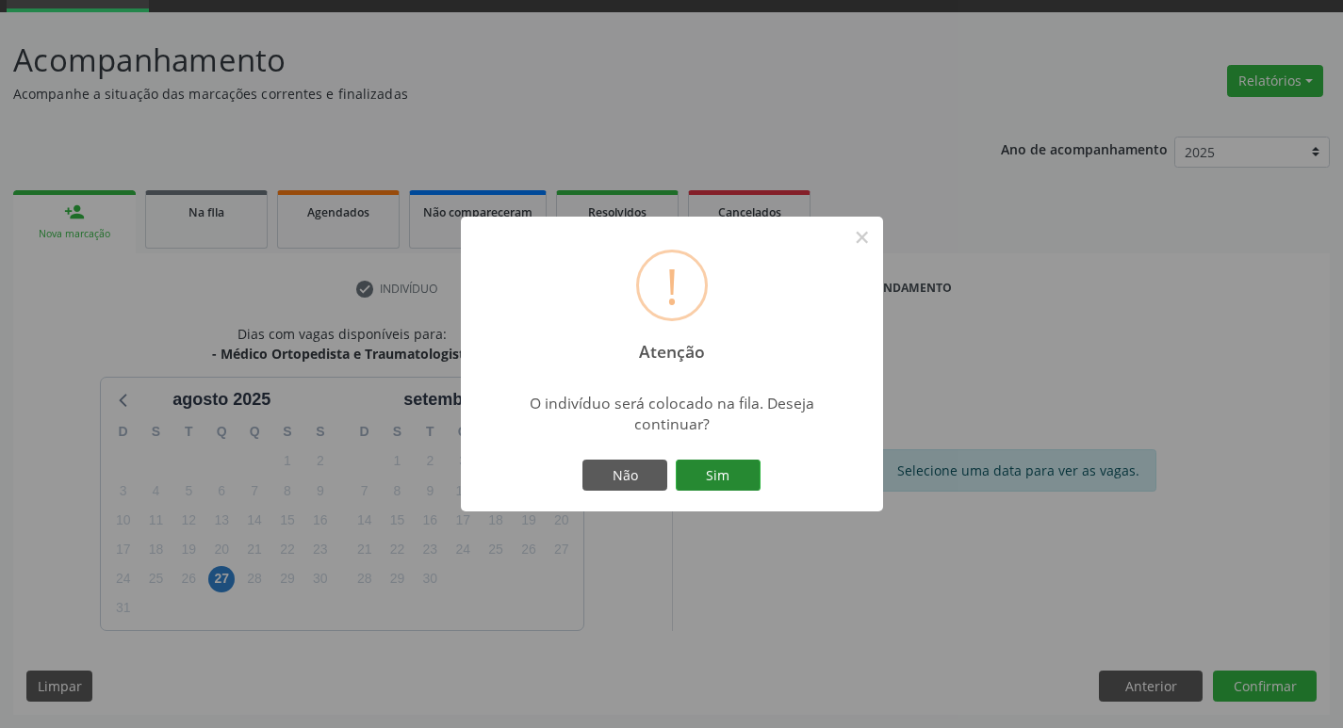
click at [748, 466] on button "Sim" at bounding box center [718, 476] width 85 height 32
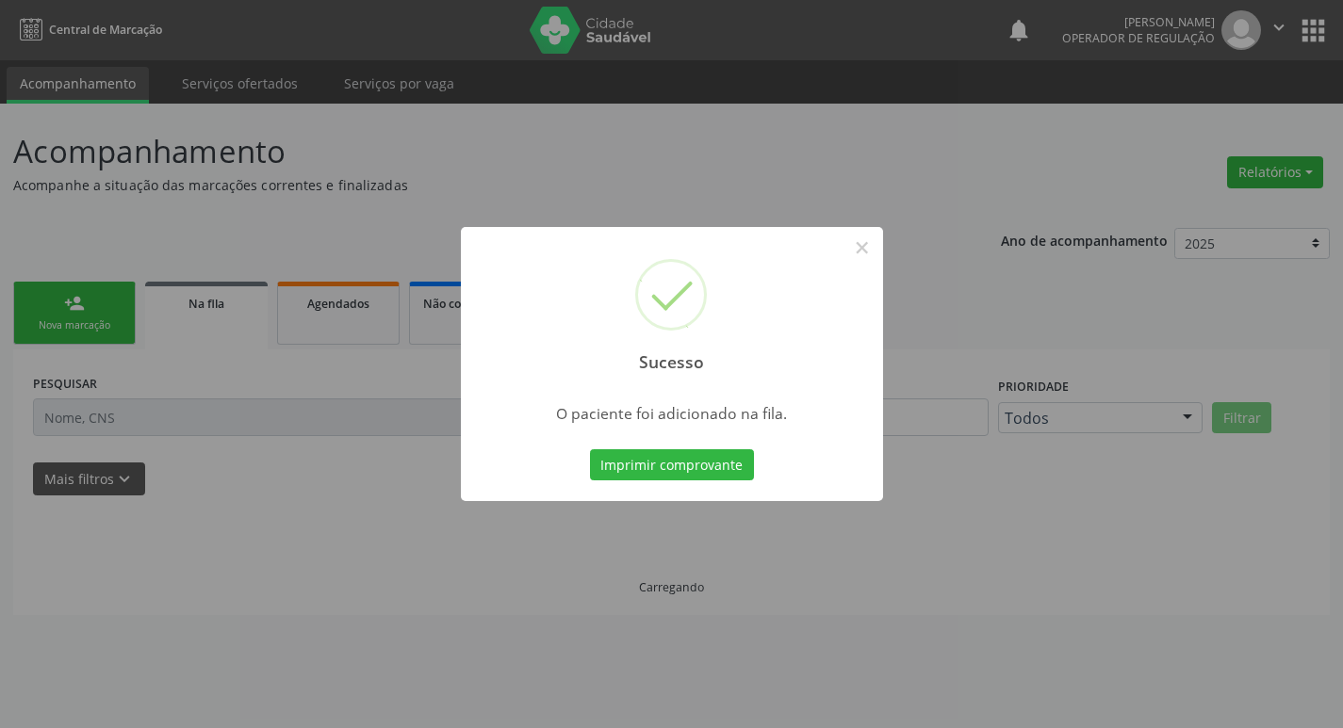
scroll to position [0, 0]
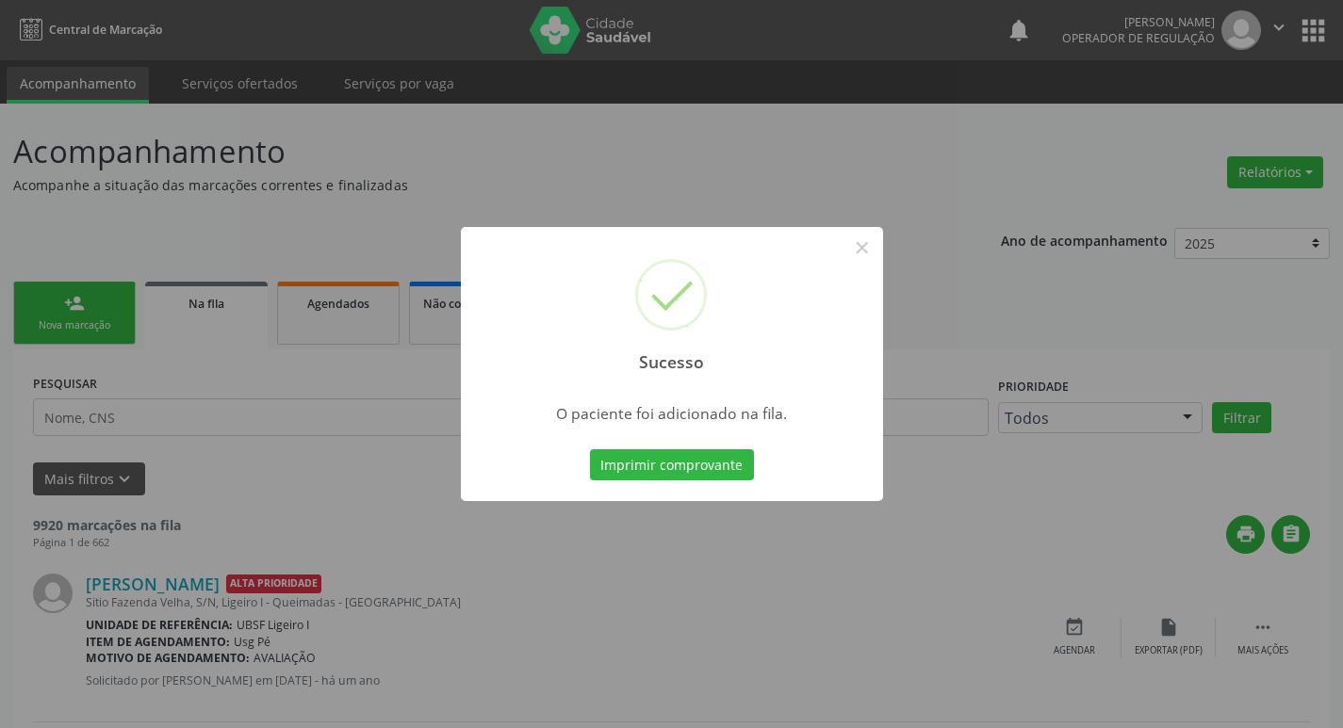
drag, startPoint x: 117, startPoint y: 230, endPoint x: 141, endPoint y: 253, distance: 33.3
click at [123, 247] on div "Sucesso × O paciente foi adicionado na fila. Imprimir comprovante Cancel" at bounding box center [671, 364] width 1343 height 728
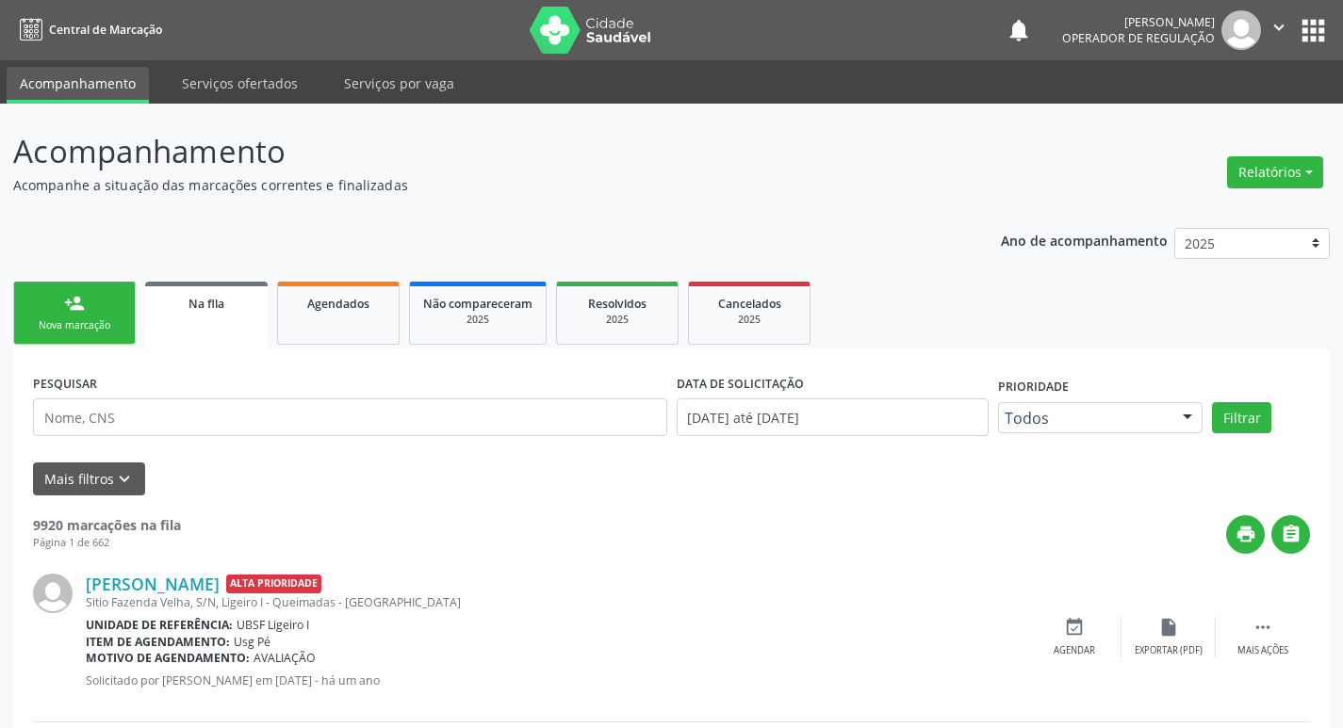
click at [111, 299] on link "person_add Nova marcação" at bounding box center [74, 313] width 122 height 63
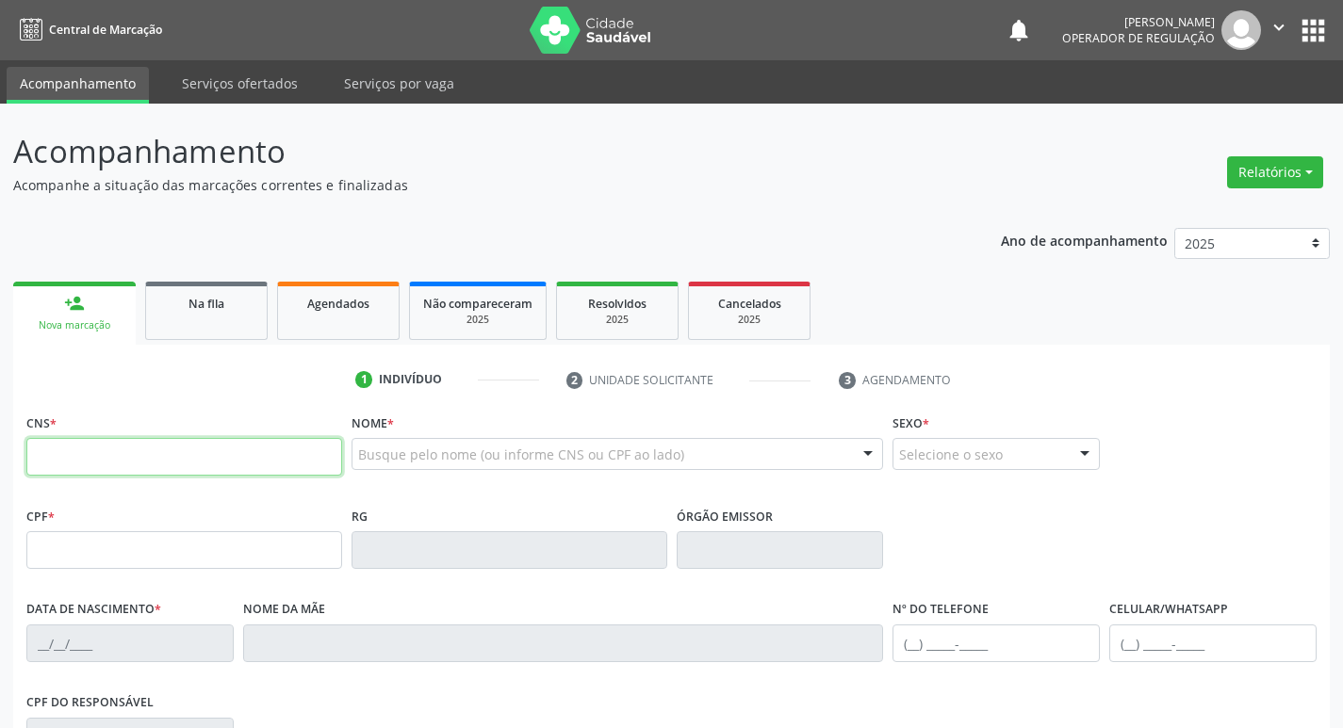
click at [64, 463] on input "text" at bounding box center [184, 457] width 316 height 38
type input "706 4031 9770 7788"
type input "570.027.624-00"
type input "[DATE]"
type input "[PERSON_NAME]"
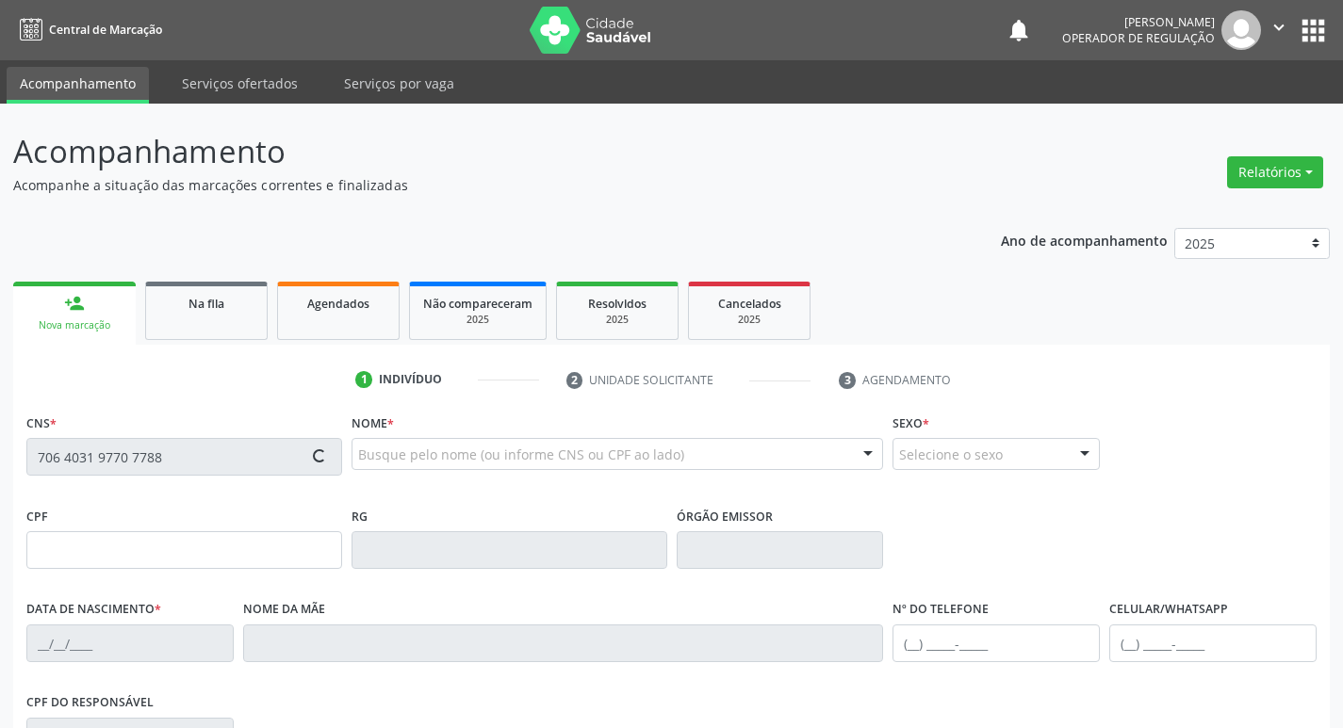
type input "[PHONE_NUMBER]"
type input "46"
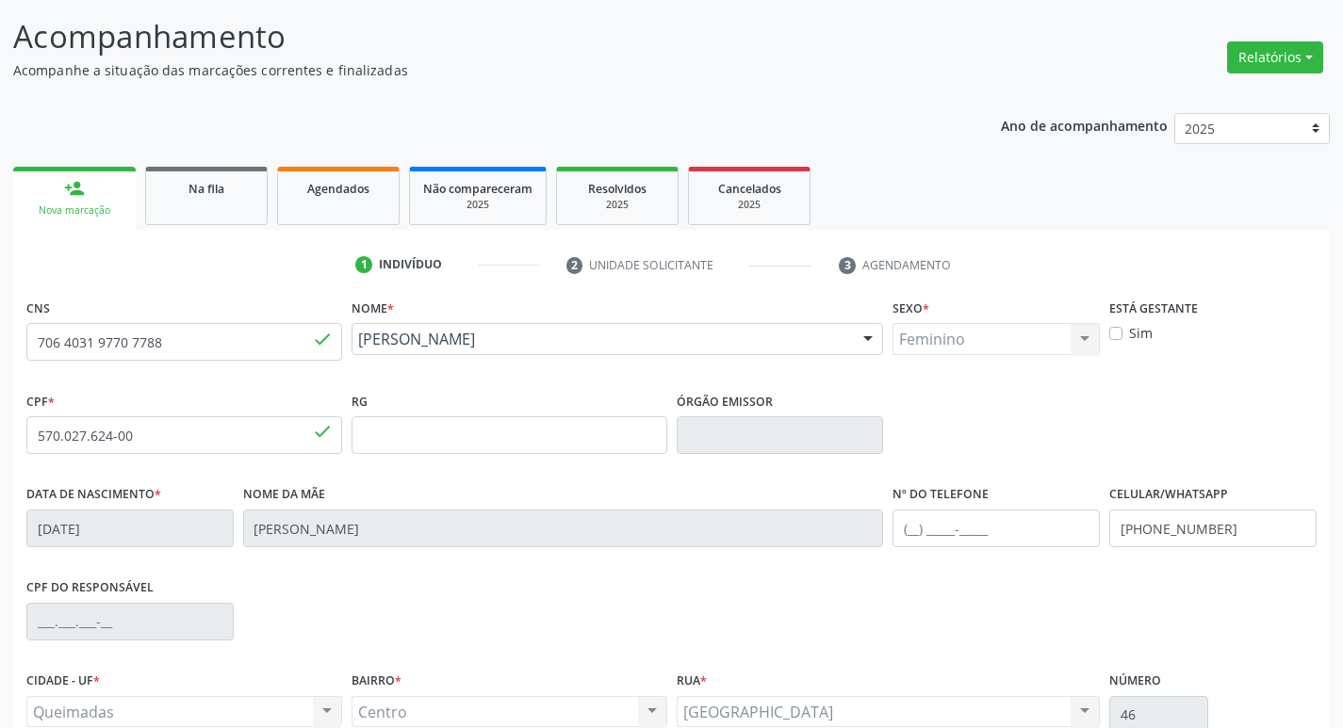
scroll to position [293, 0]
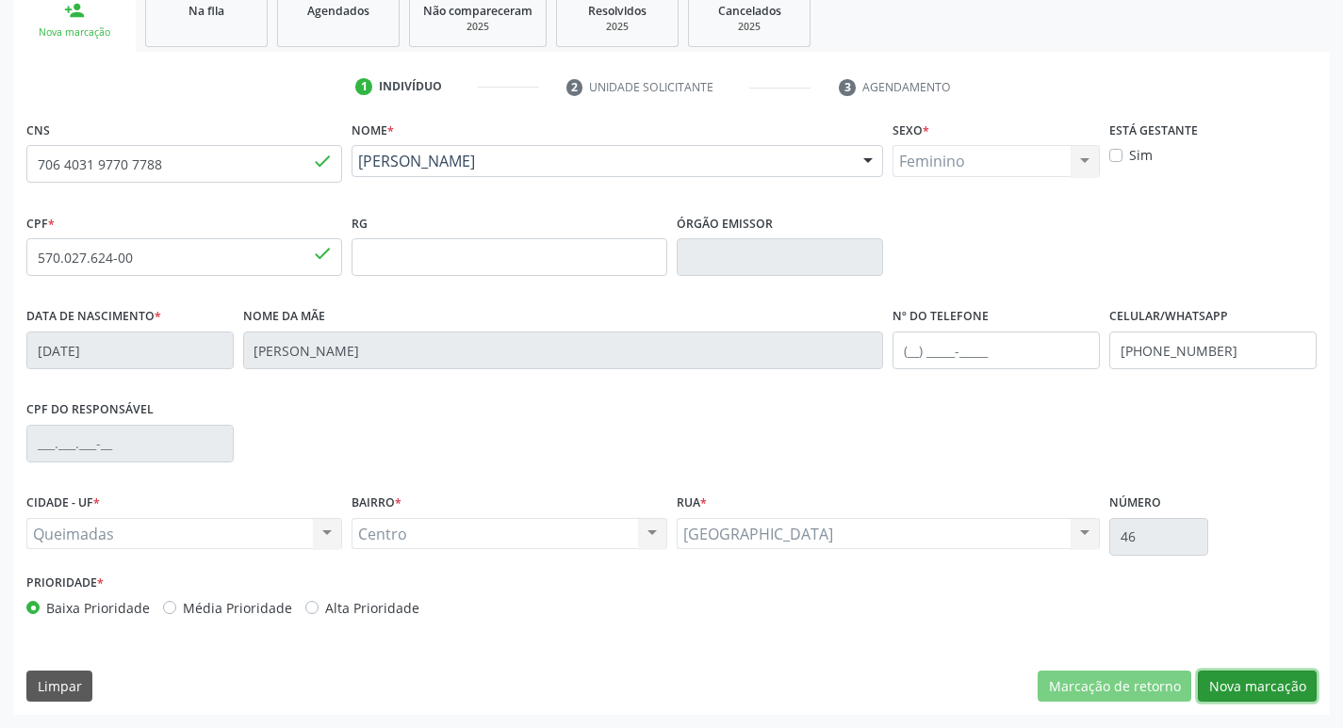
click at [1254, 675] on button "Nova marcação" at bounding box center [1257, 687] width 119 height 32
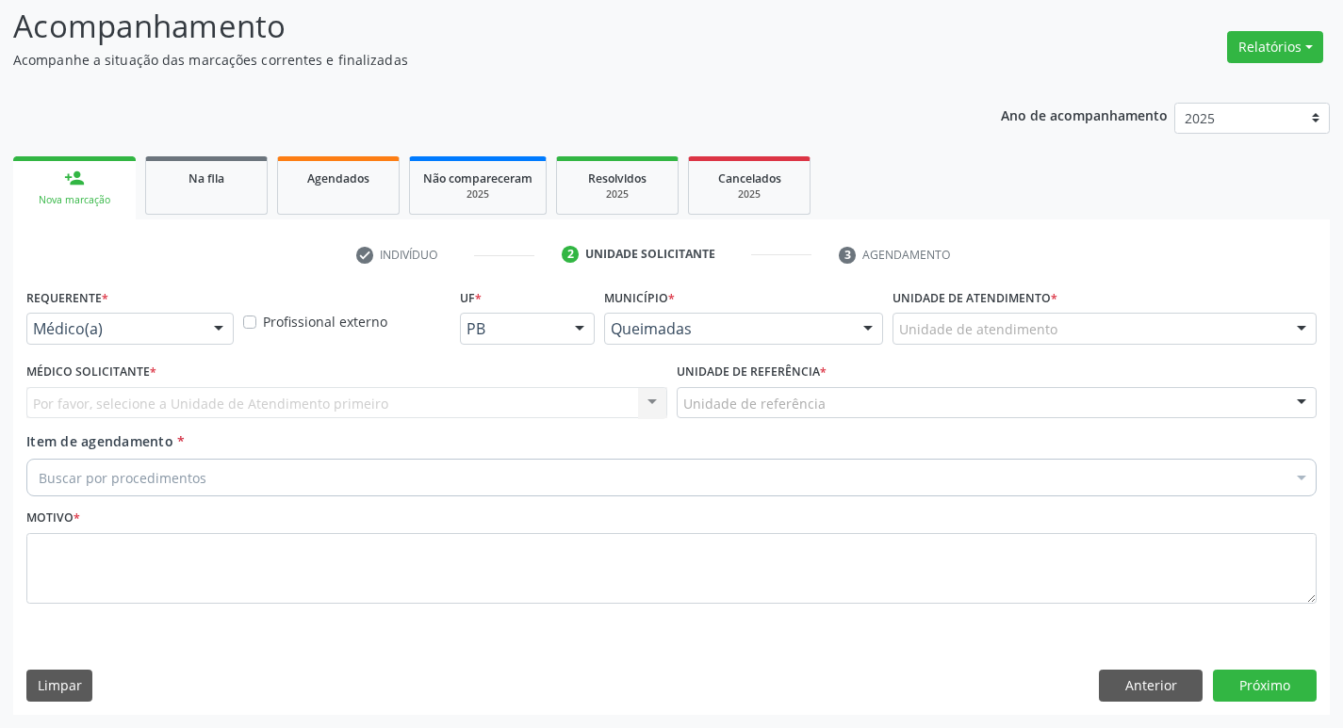
scroll to position [125, 0]
click at [73, 352] on div "Requerente * Médico(a) Médico(a) Enfermeiro(a) Paciente Nenhum resultado encont…" at bounding box center [130, 320] width 217 height 73
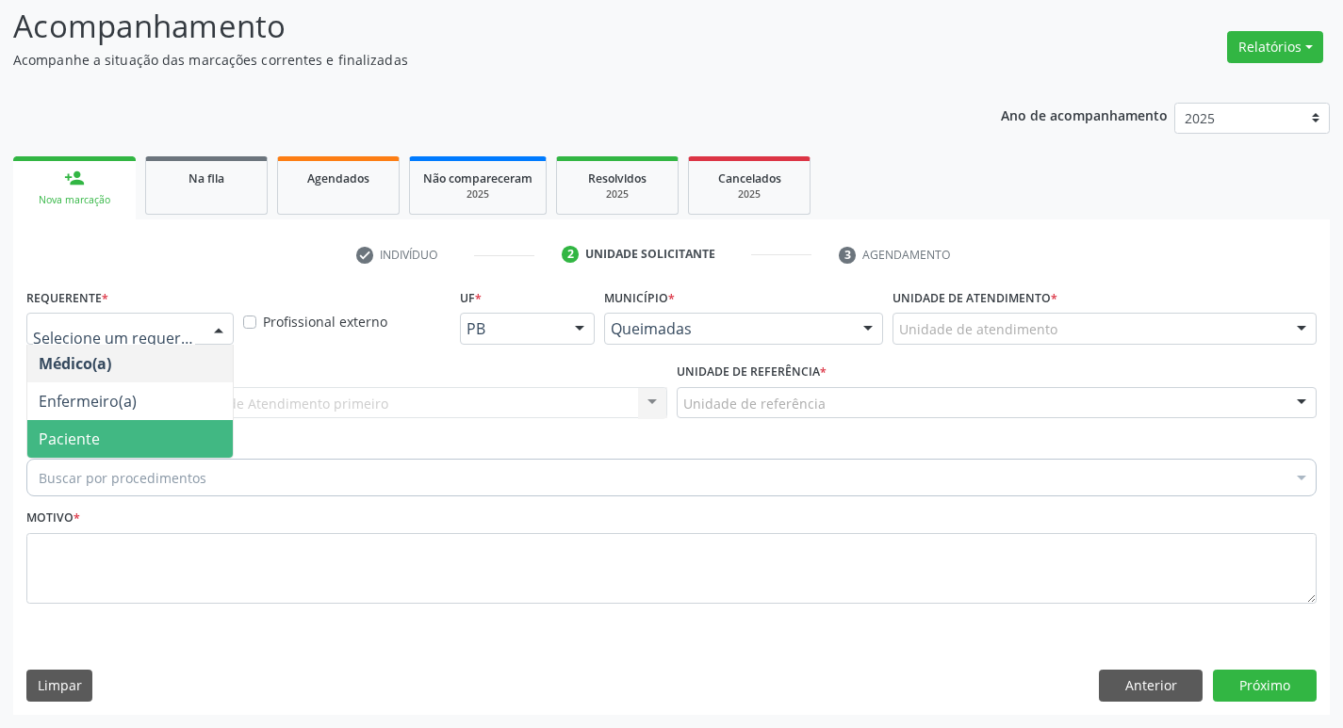
click at [64, 445] on span "Paciente" at bounding box center [69, 439] width 61 height 21
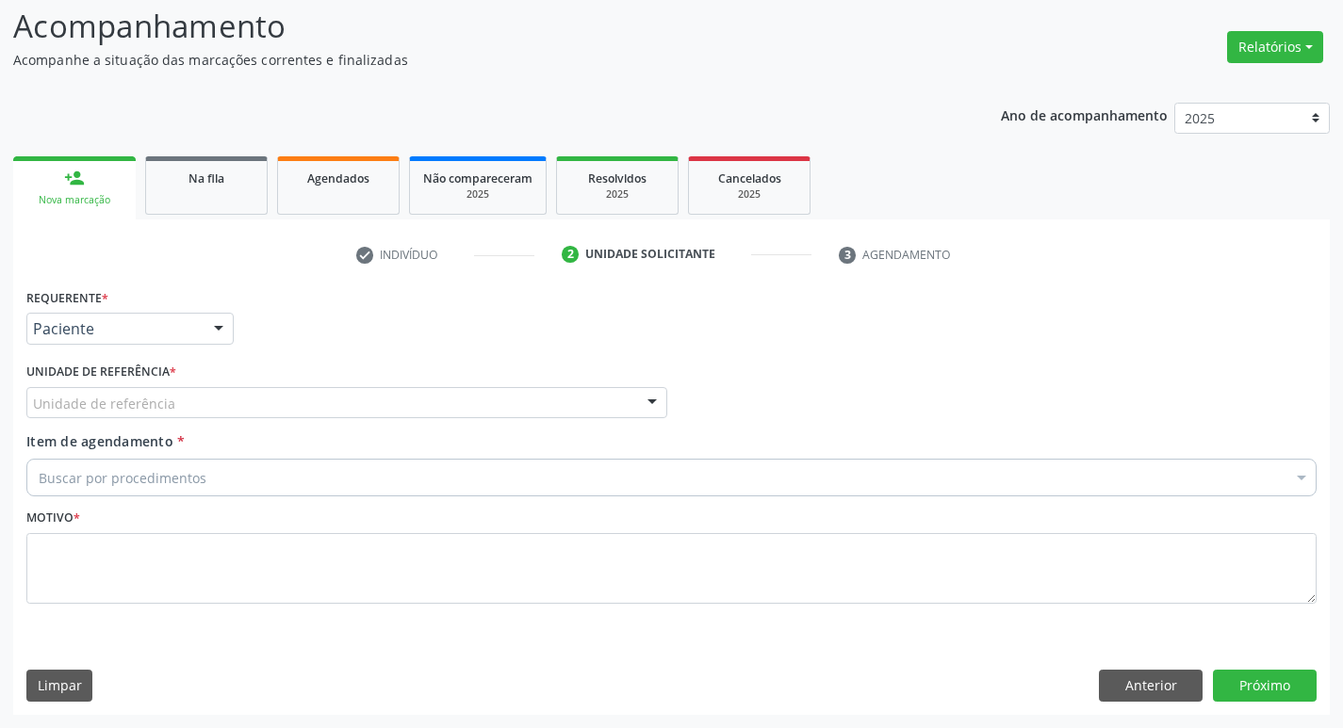
click at [57, 391] on div "Unidade de referência" at bounding box center [346, 403] width 641 height 32
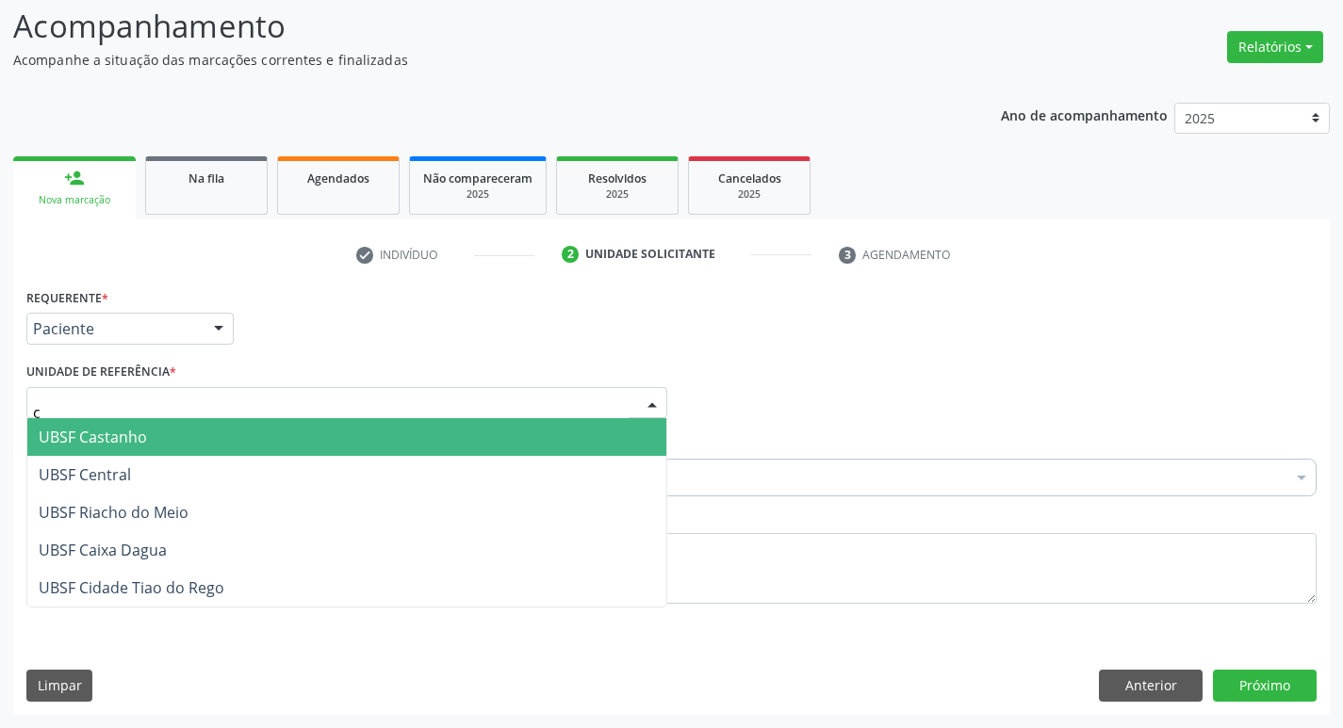
type input "ce"
click at [68, 432] on span "UBSF Central" at bounding box center [85, 437] width 92 height 21
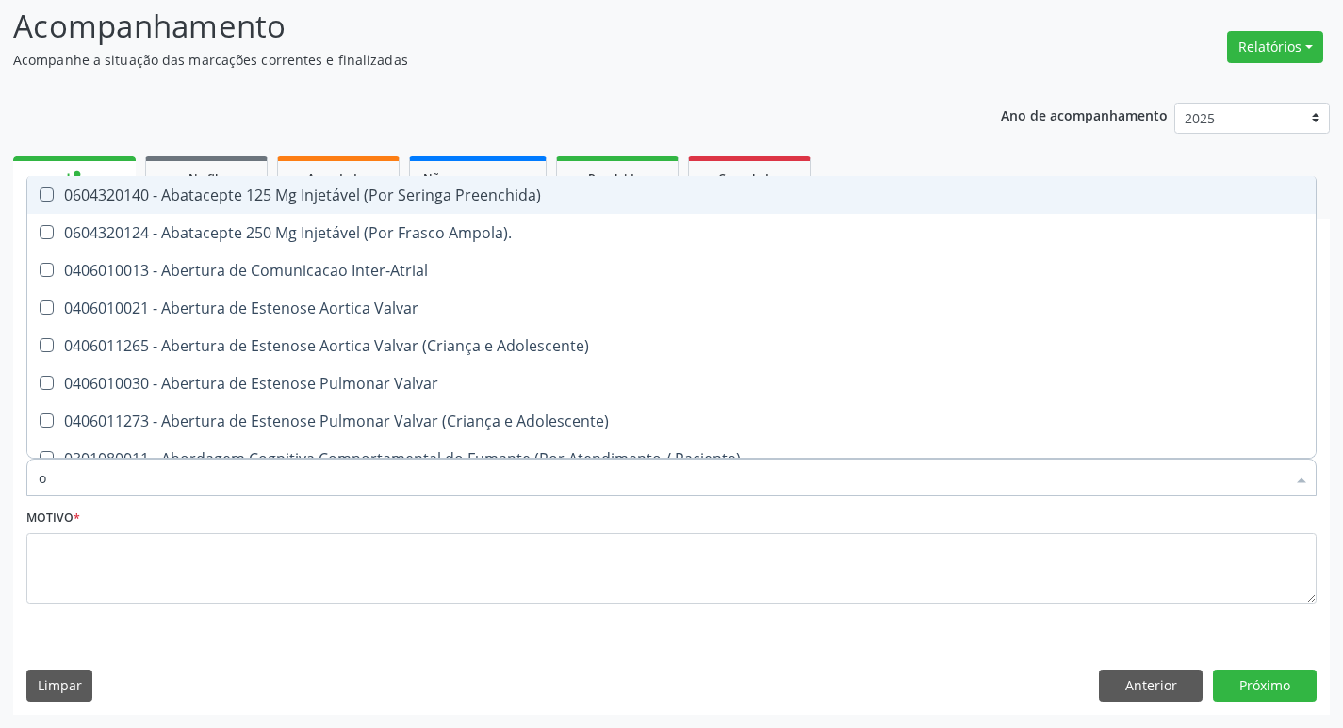
type input "ORTOPEDISTA"
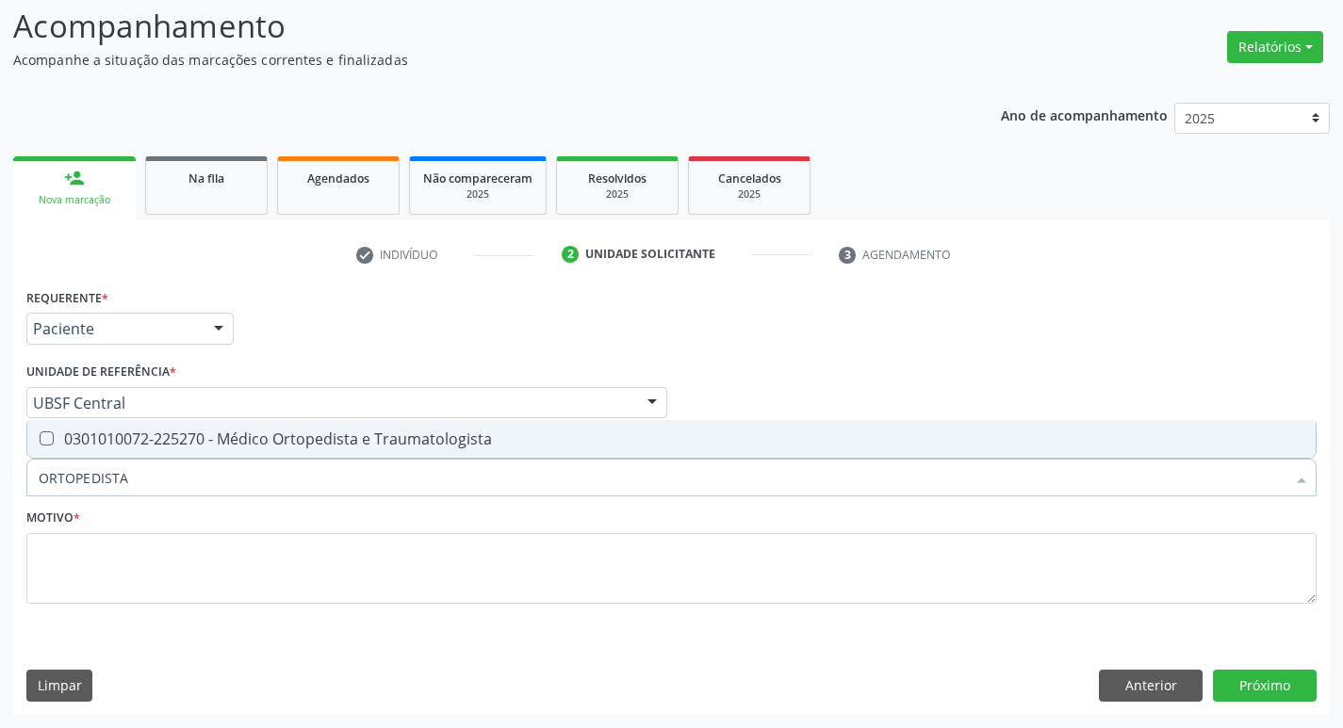
click at [154, 437] on div "0301010072-225270 - Médico Ortopedista e Traumatologista" at bounding box center [671, 439] width 1265 height 15
checkbox Traumatologista "true"
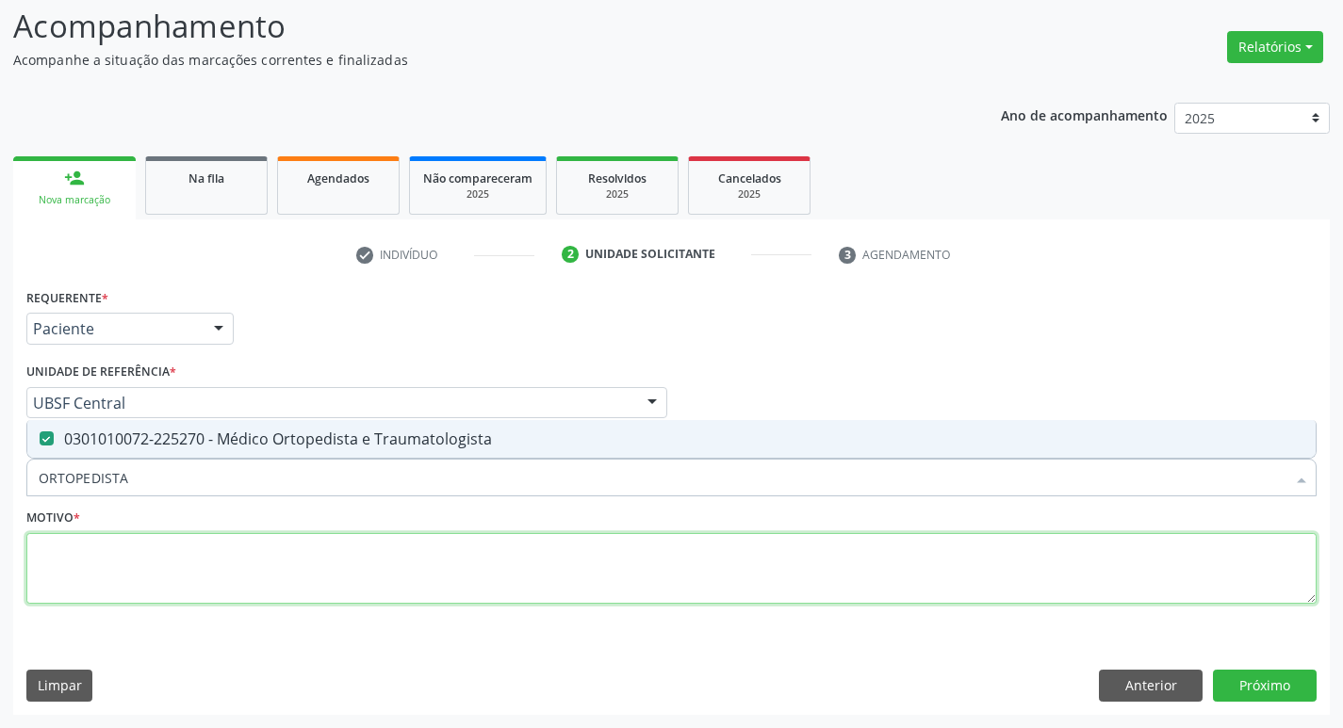
click at [151, 594] on textarea at bounding box center [671, 569] width 1290 height 72
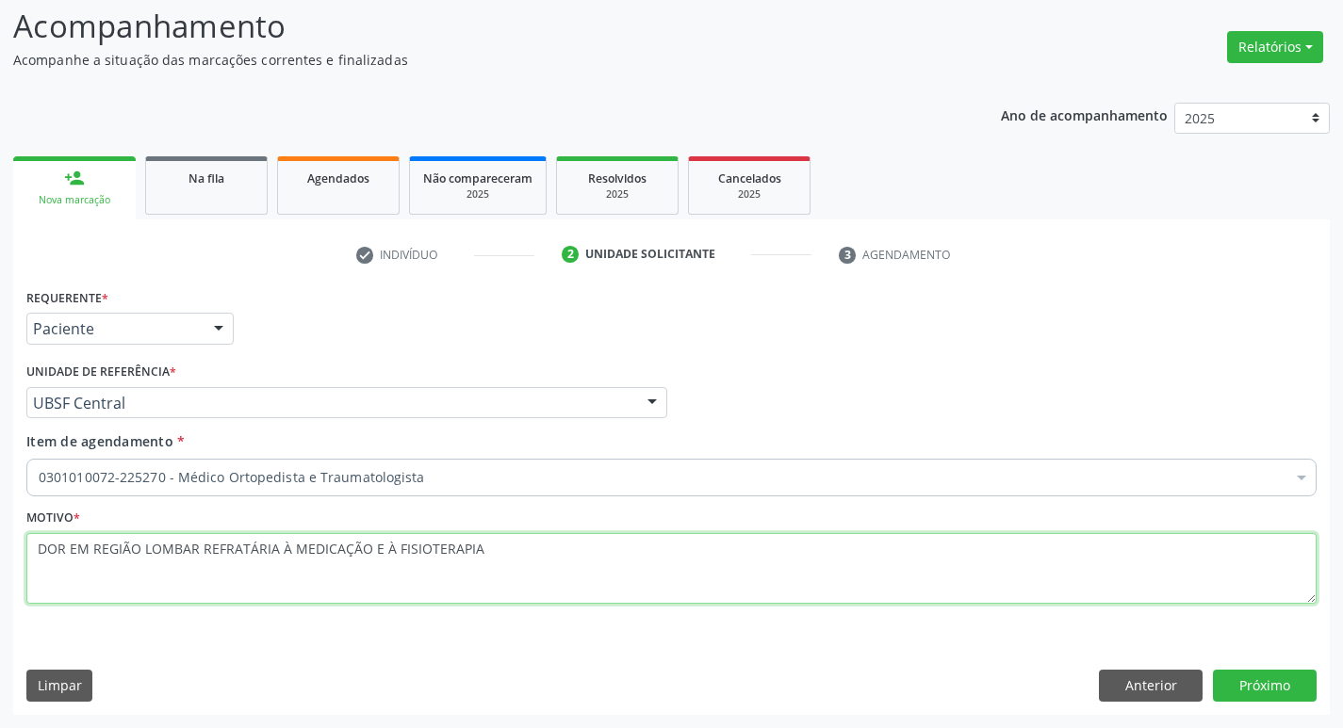
type textarea "DOR EM REGIÃO LOMBAR REFRATÁRIA À MEDICAÇÃO E À FISIOTERAPIA"
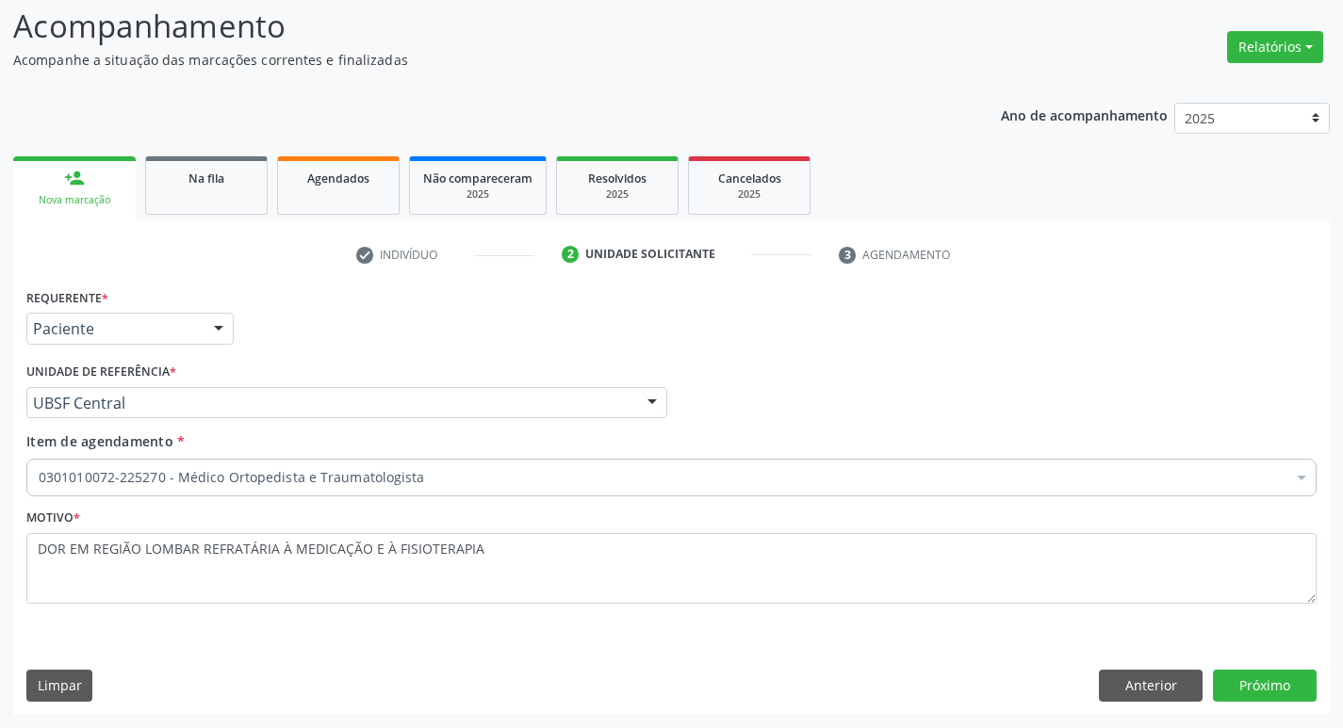
click at [1236, 702] on div "Requerente * Paciente Médico(a) Enfermeiro(a) Paciente Nenhum resultado encontr…" at bounding box center [671, 499] width 1316 height 431
click at [1231, 673] on button "Próximo" at bounding box center [1265, 686] width 104 height 32
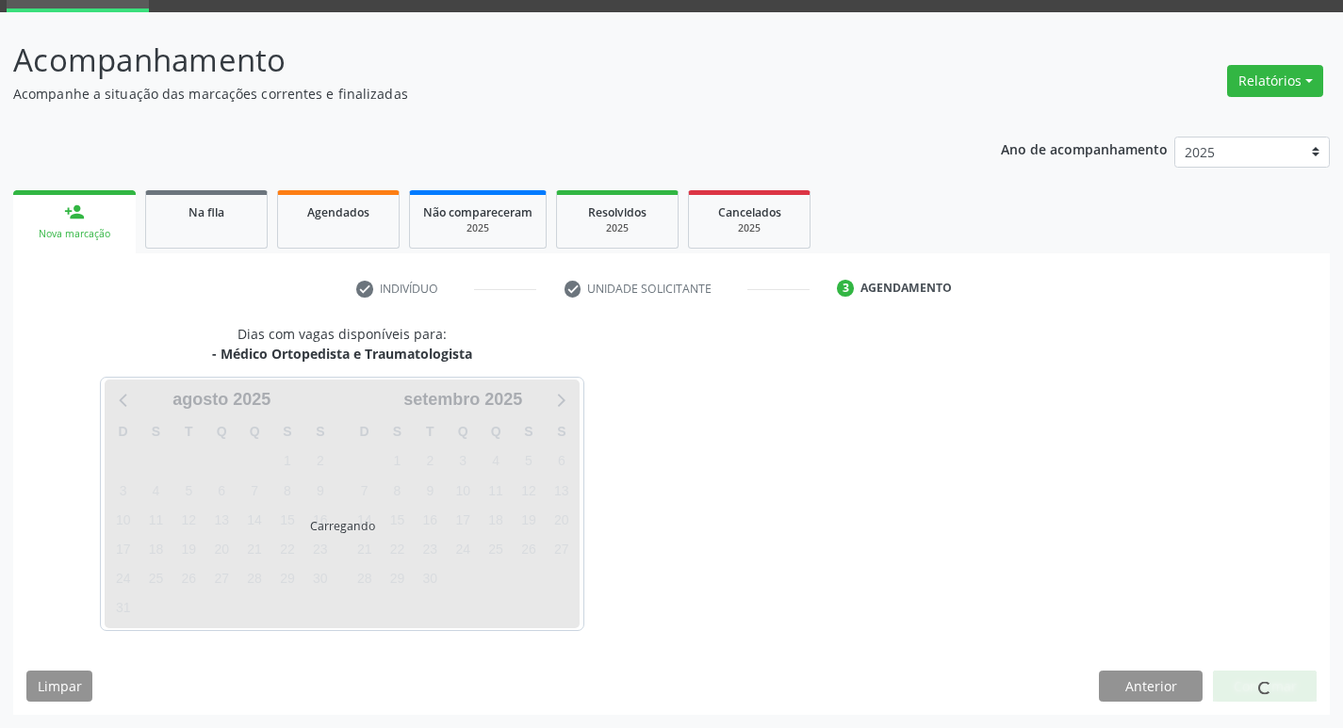
scroll to position [91, 0]
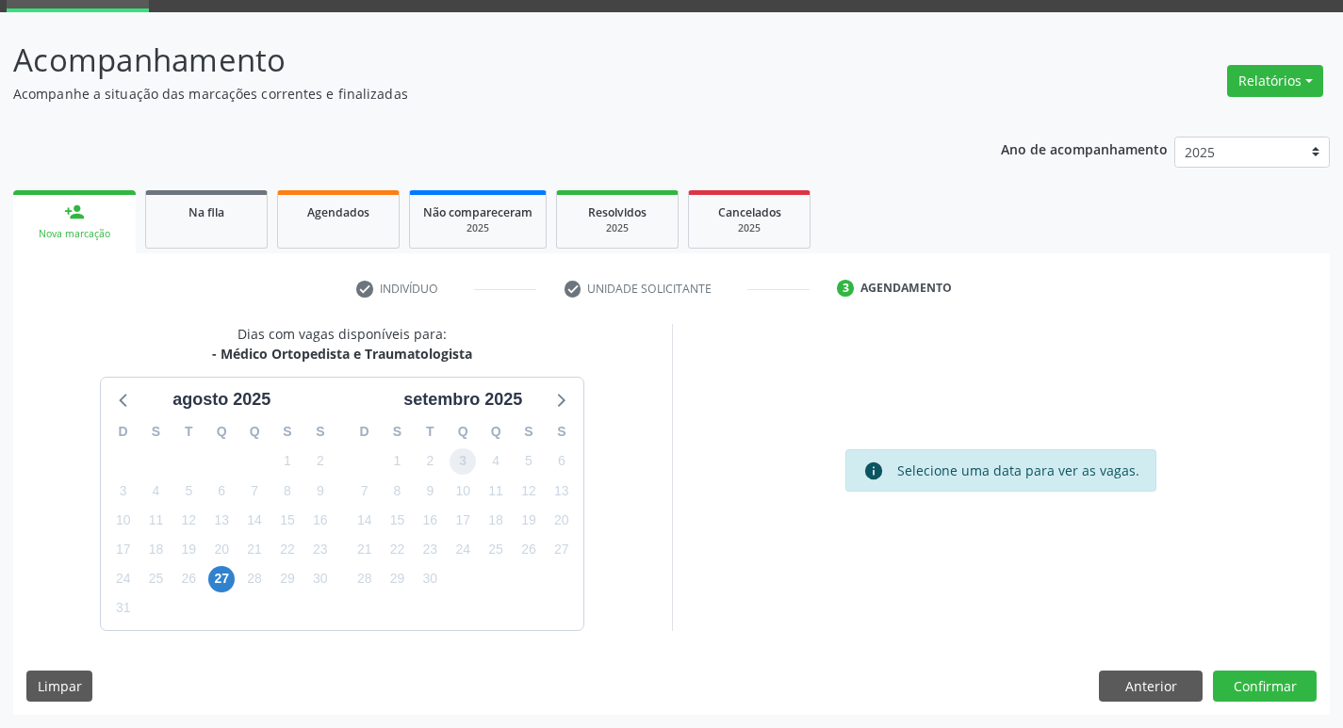
click at [464, 463] on span "3" at bounding box center [462, 461] width 26 height 26
click at [1227, 687] on button "Confirmar" at bounding box center [1265, 687] width 104 height 32
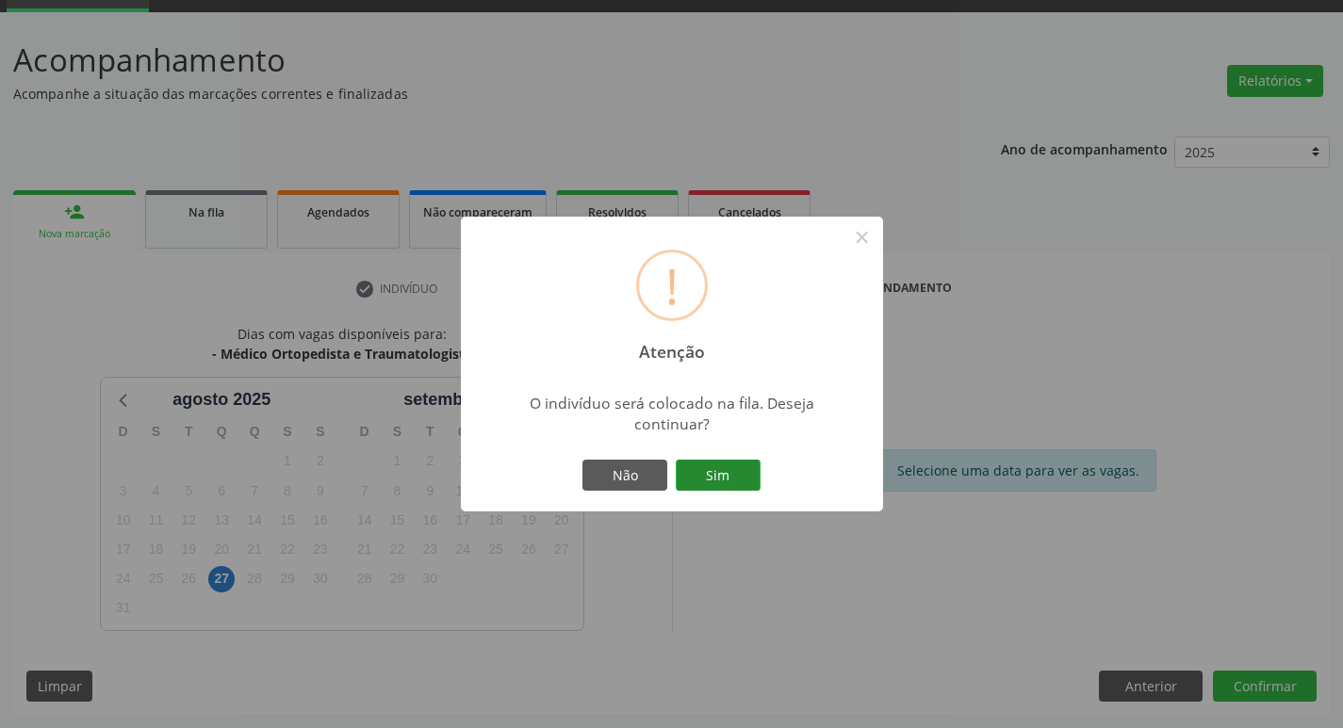
click at [726, 461] on button "Sim" at bounding box center [718, 476] width 85 height 32
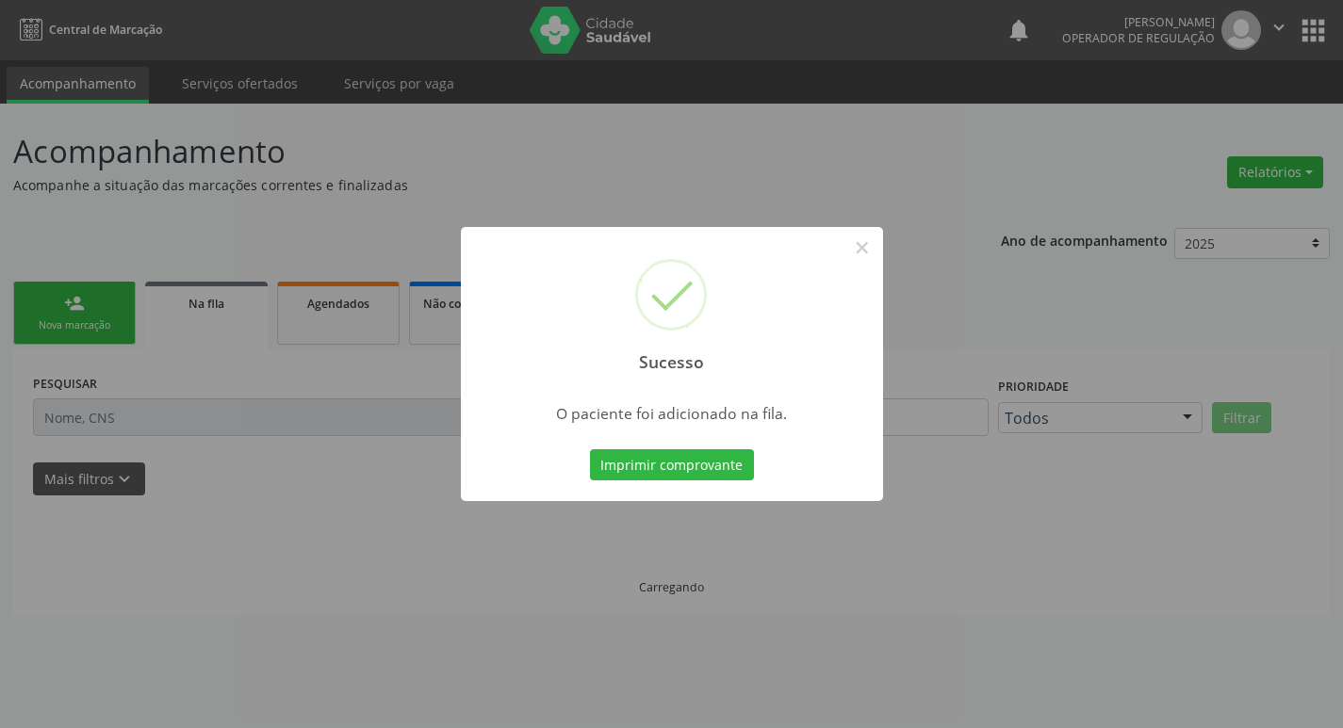
scroll to position [0, 0]
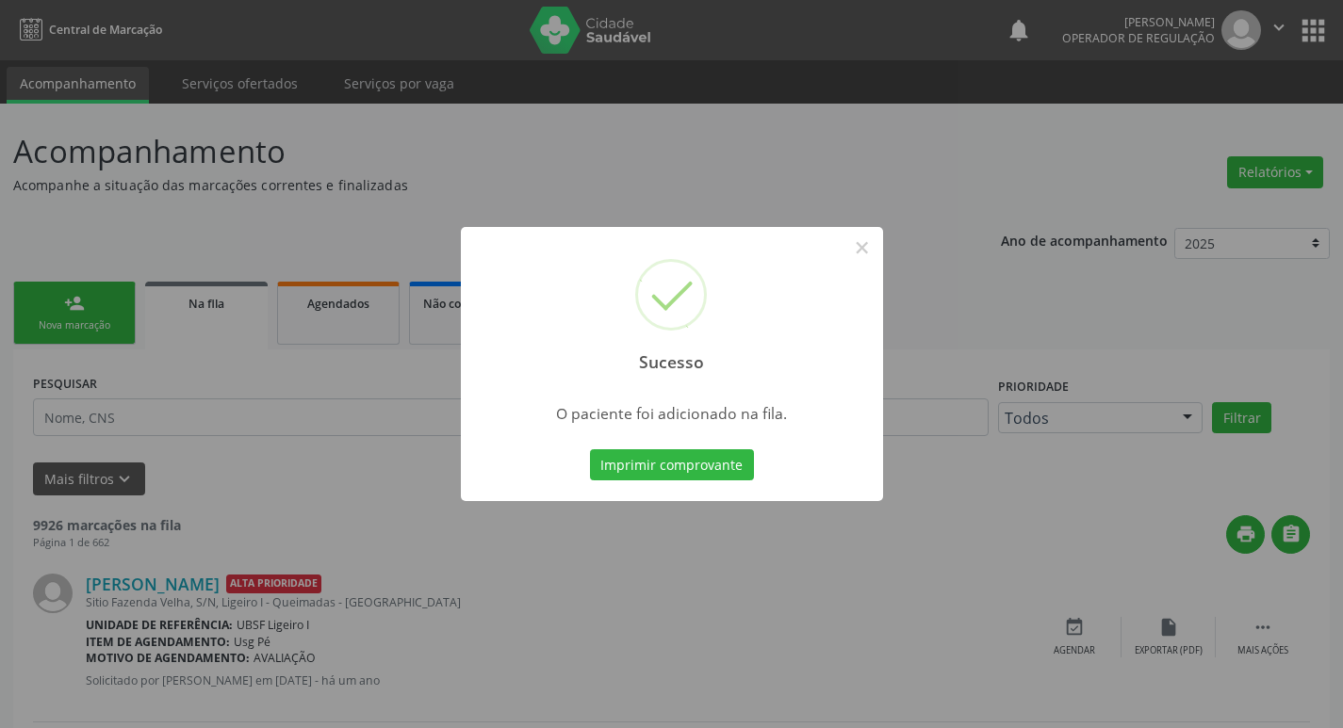
click at [52, 136] on div "Sucesso × O paciente foi adicionado na fila. Imprimir comprovante Cancel" at bounding box center [671, 364] width 1343 height 728
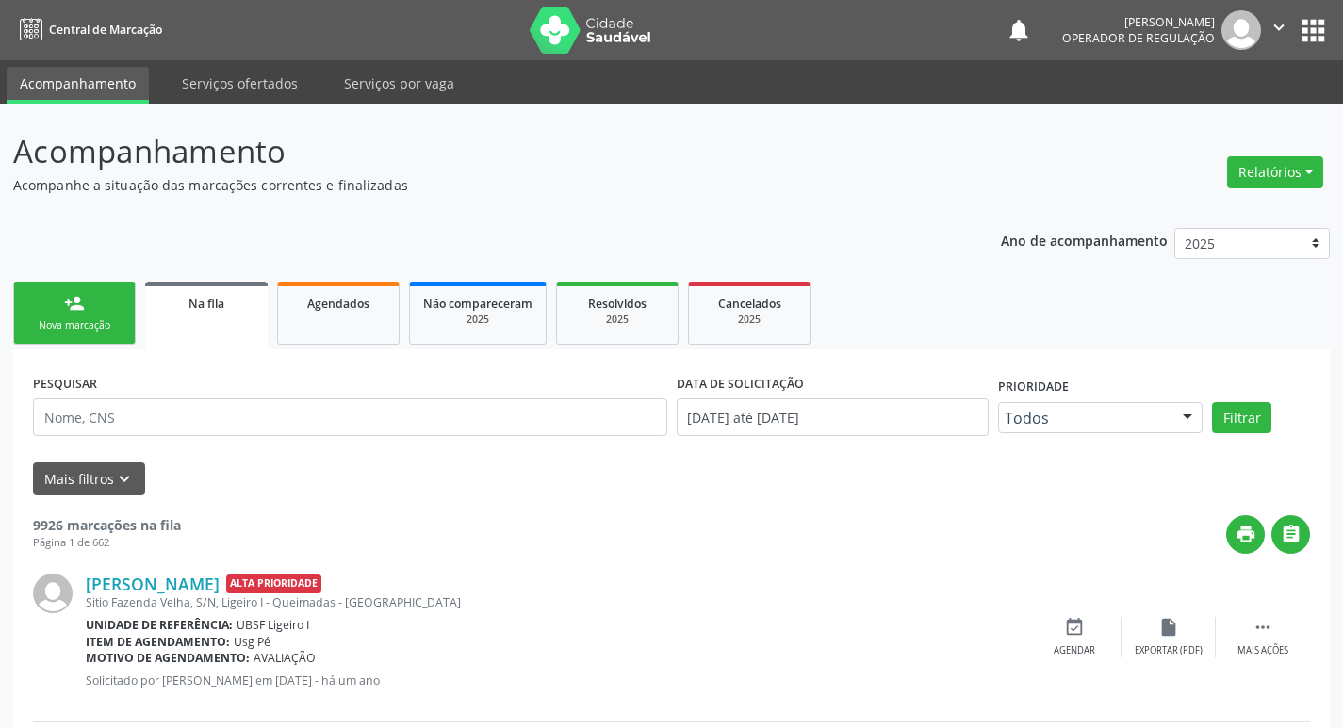
click at [17, 290] on link "person_add Nova marcação" at bounding box center [74, 313] width 122 height 63
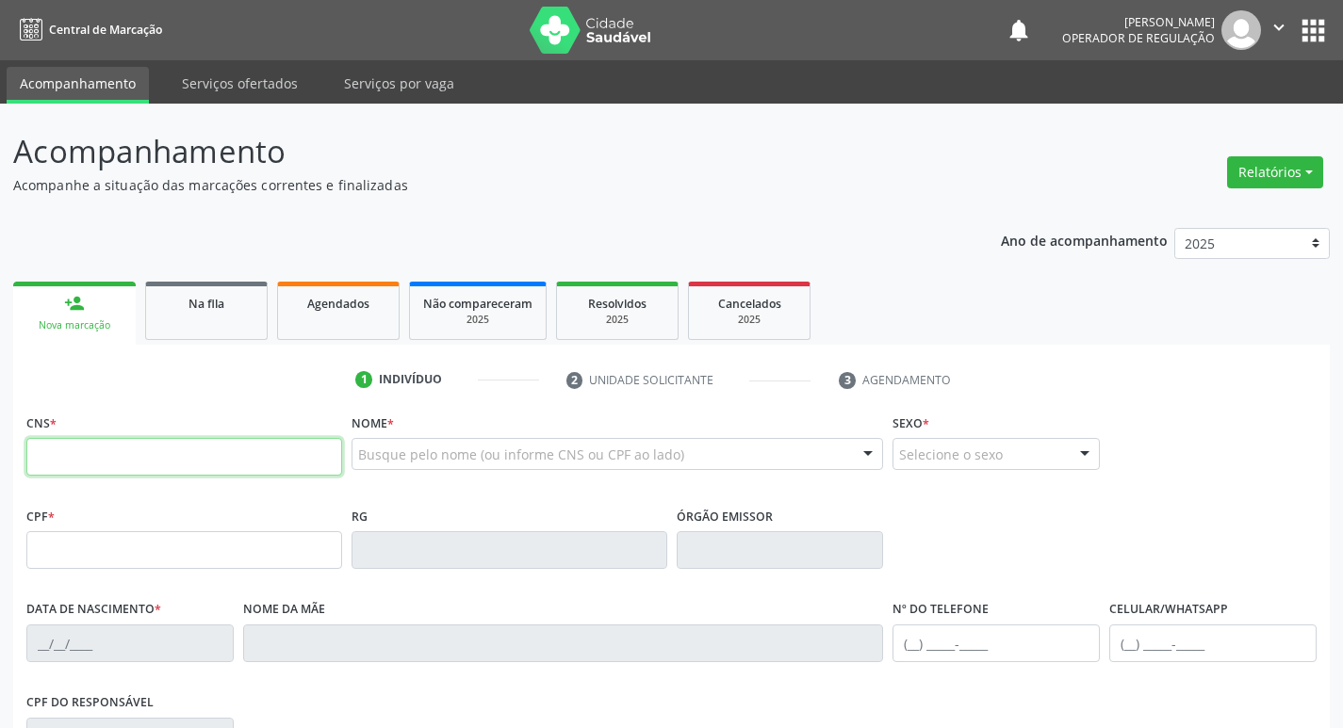
click at [174, 465] on input "text" at bounding box center [184, 457] width 316 height 38
type input "704 1067 1104 0380"
type input "190.360.027-88"
type input "[DATE]"
type input "[PERSON_NAME]"
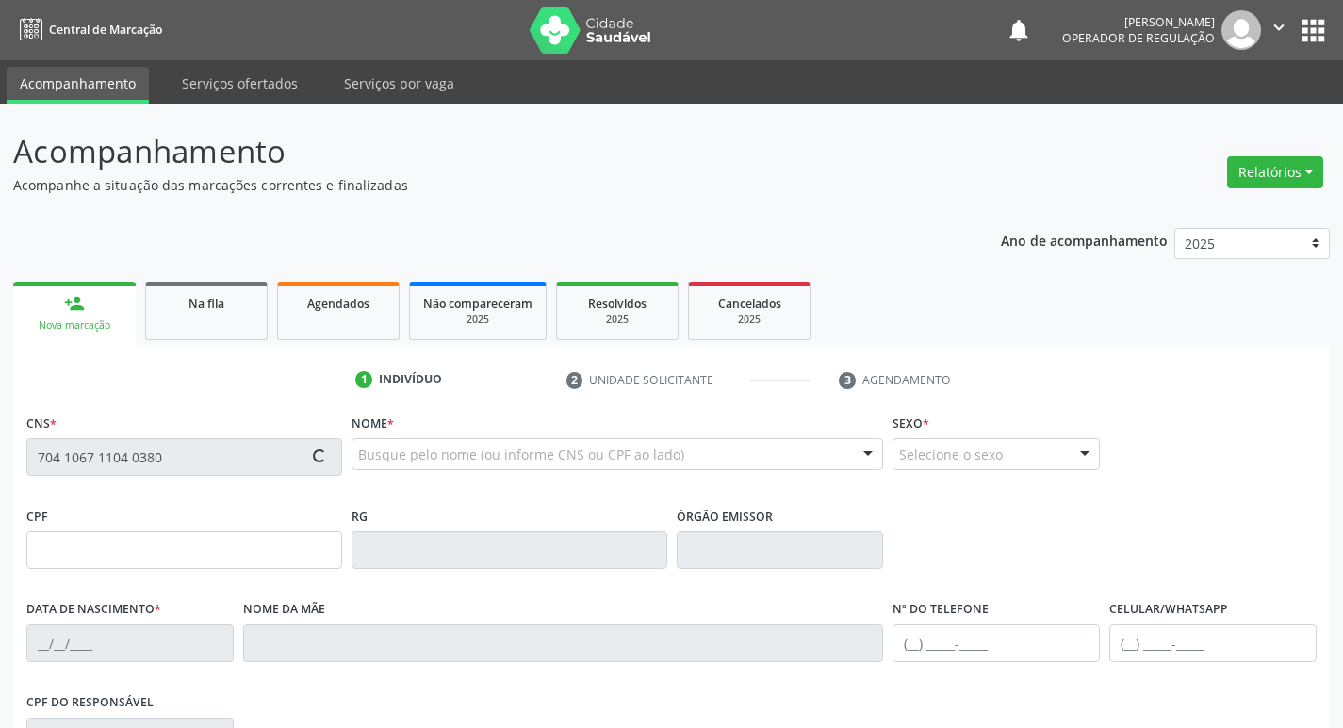
type input "[PHONE_NUMBER]"
type input "072.700.527-86"
type input "238"
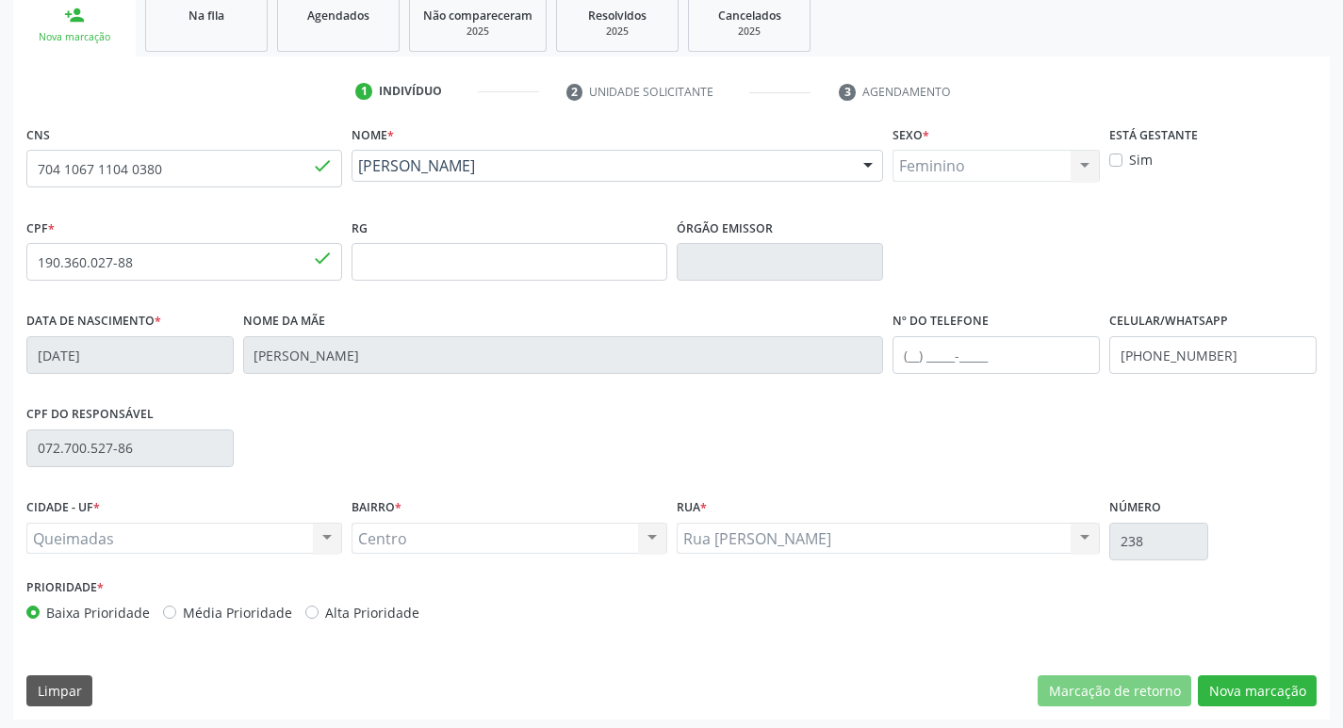
scroll to position [293, 0]
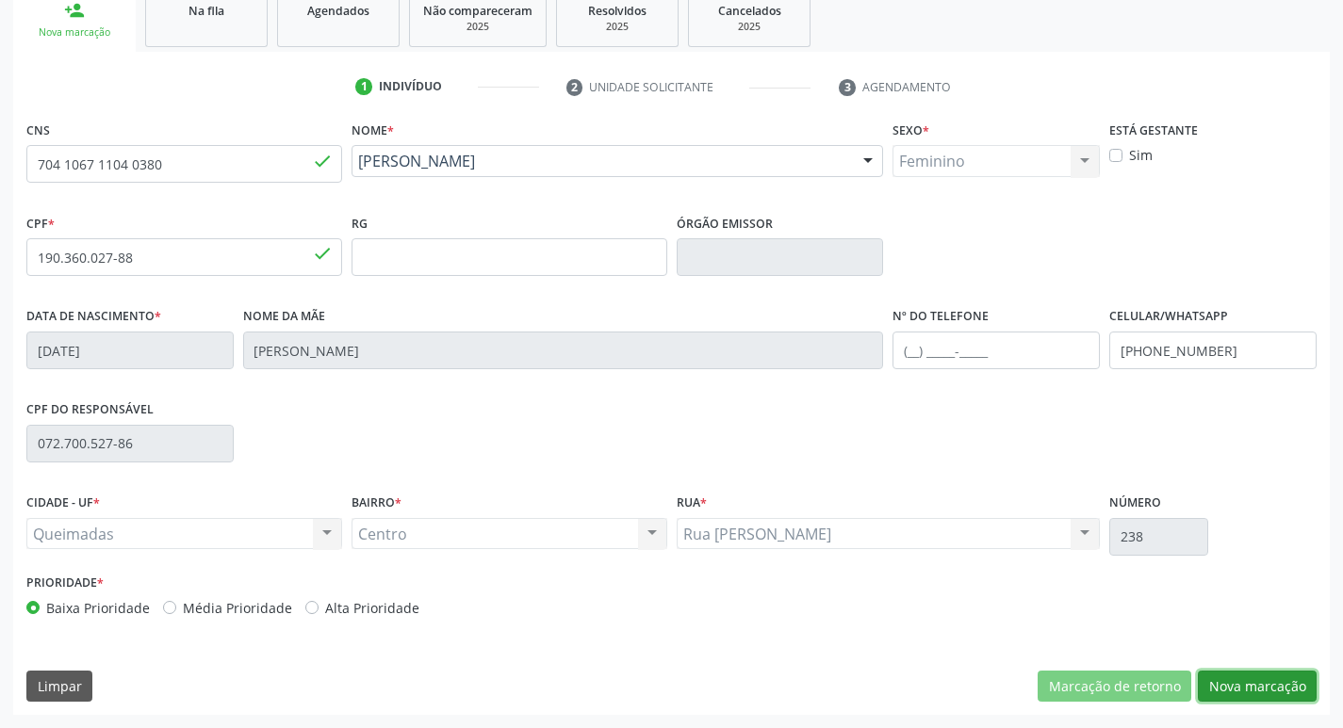
click at [1212, 701] on button "Nova marcação" at bounding box center [1257, 687] width 119 height 32
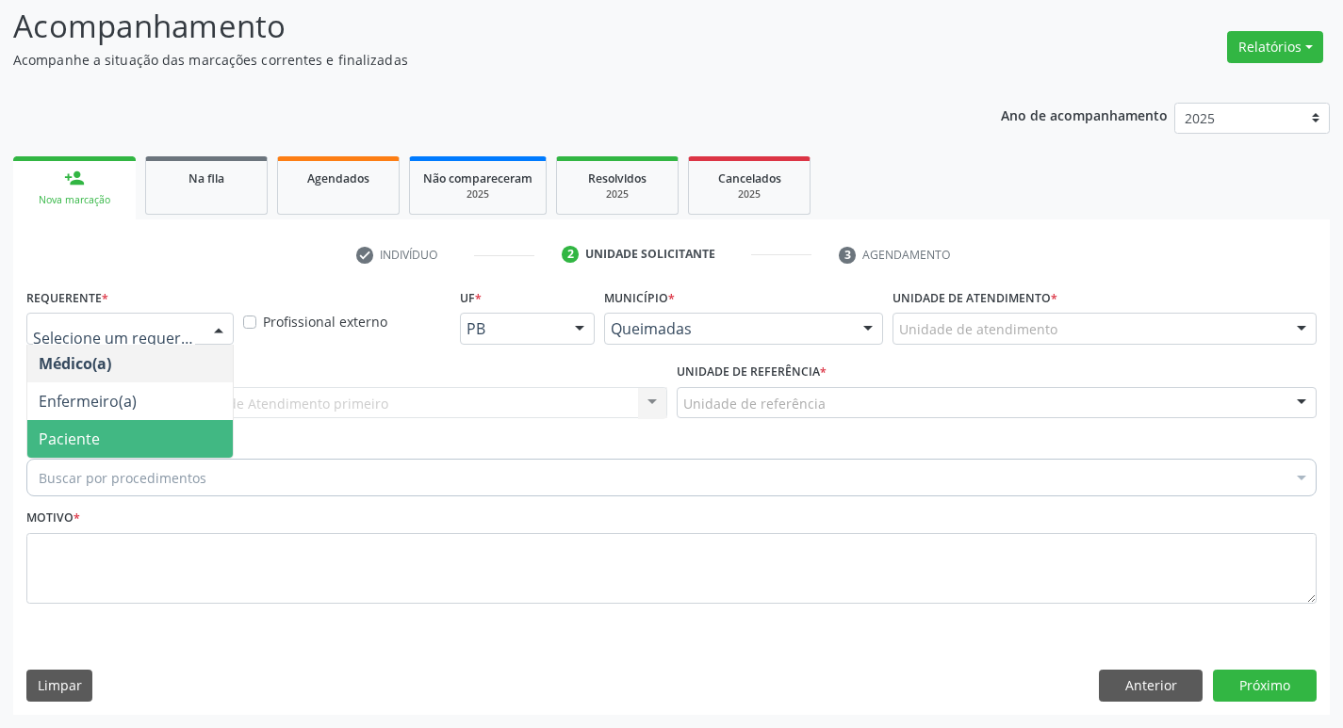
click at [108, 420] on span "Paciente" at bounding box center [129, 439] width 205 height 38
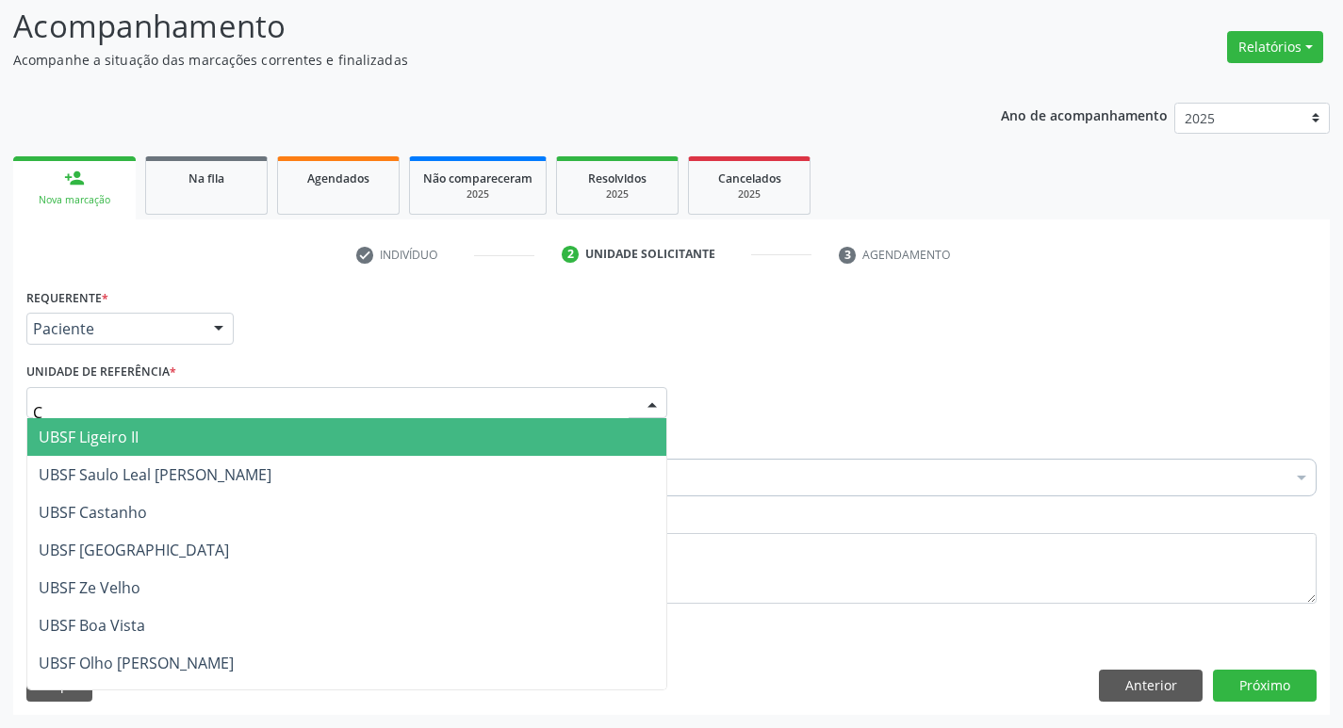
type input "CE"
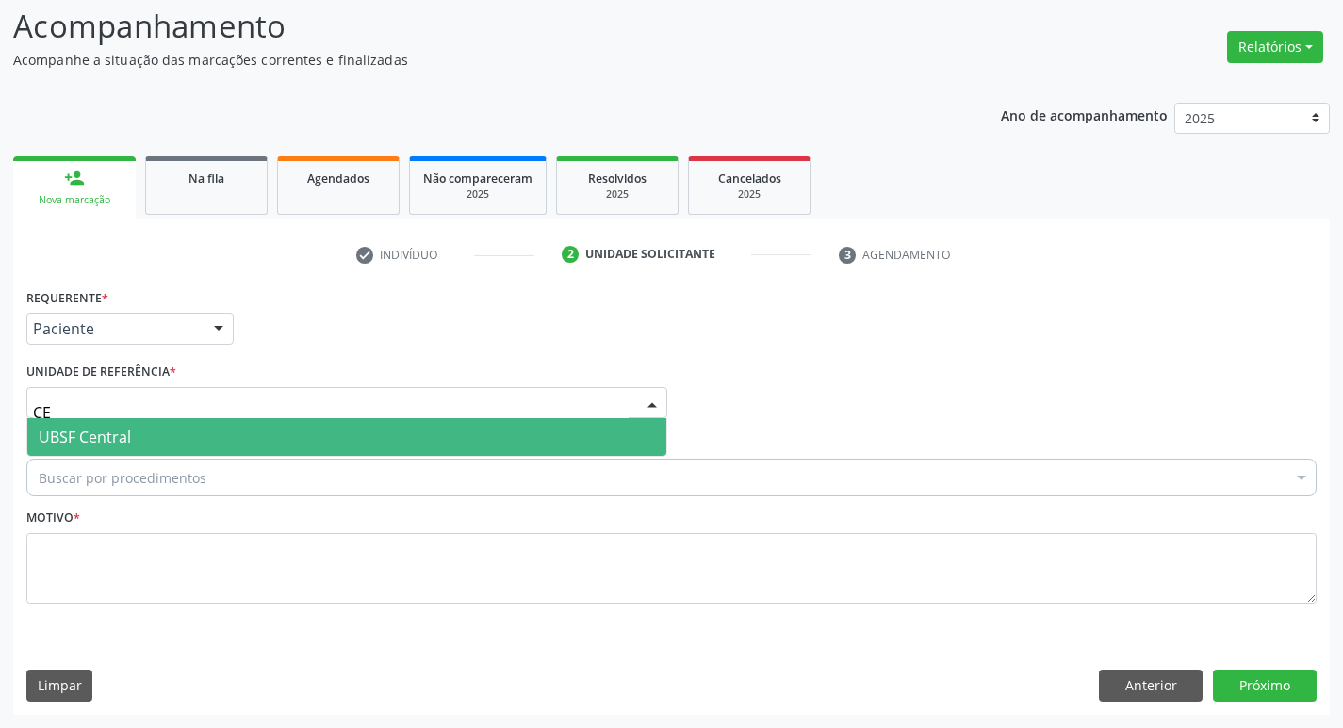
click at [172, 429] on span "UBSF Central" at bounding box center [346, 437] width 639 height 38
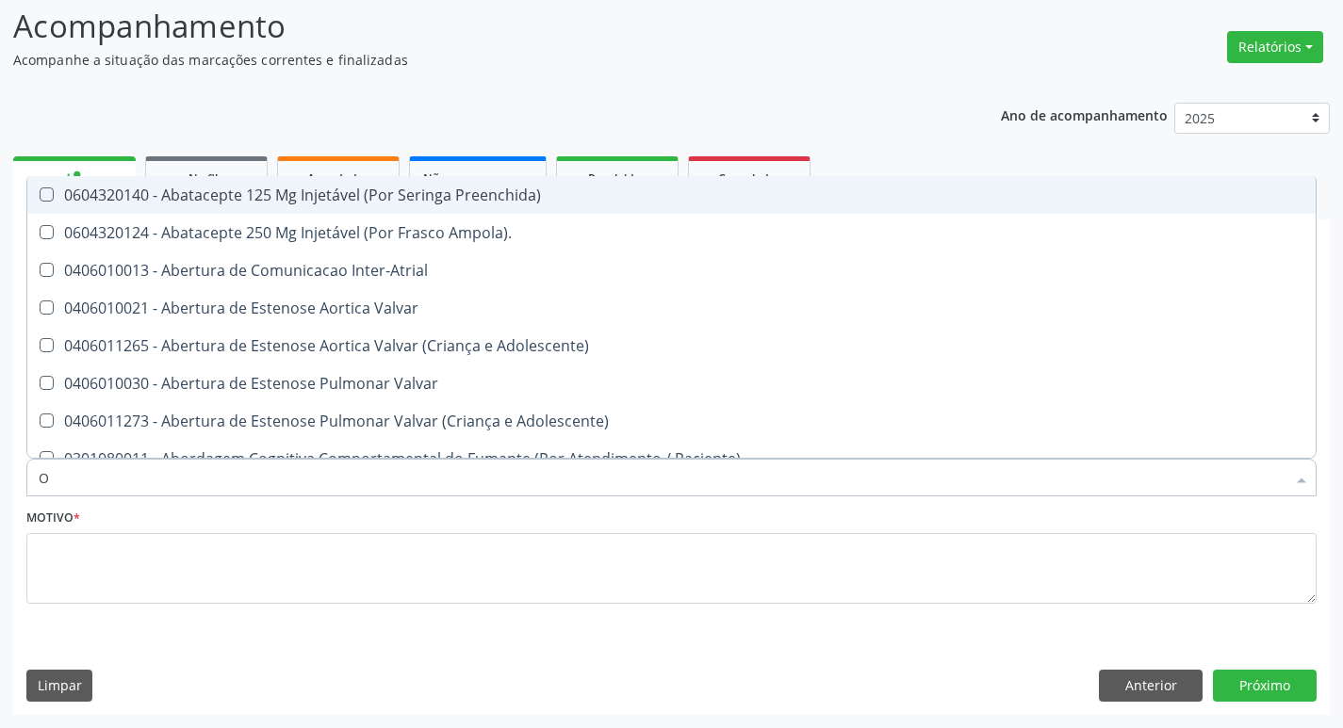
type input "ORTOPEDISTA"
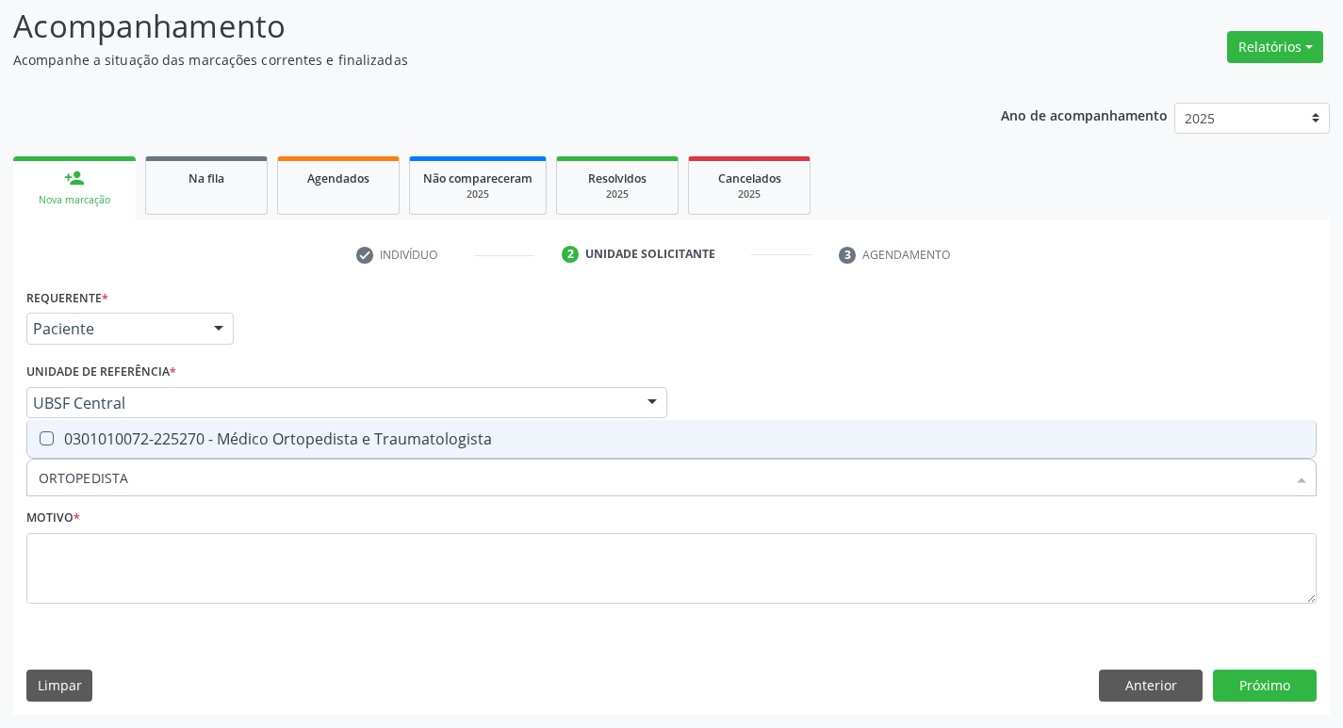
click at [138, 436] on div "0301010072-225270 - Médico Ortopedista e Traumatologista" at bounding box center [671, 439] width 1265 height 15
checkbox Traumatologista "true"
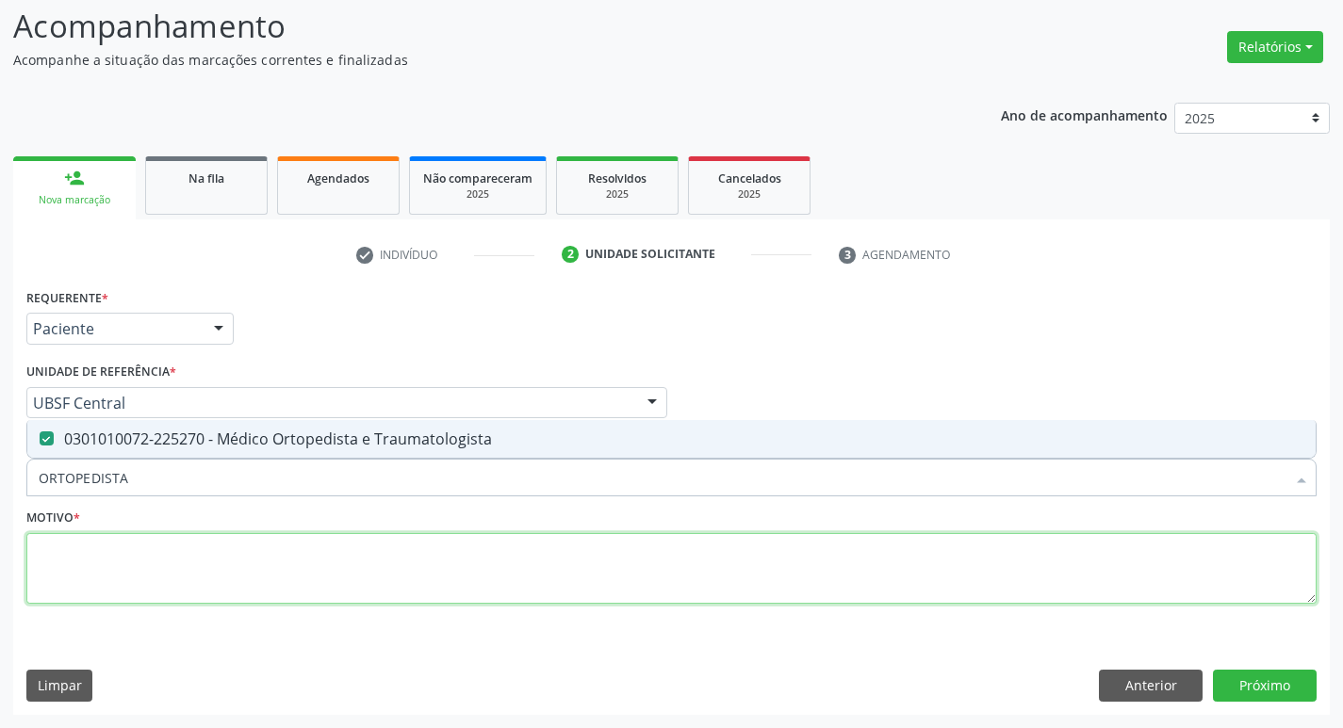
click at [141, 578] on textarea at bounding box center [671, 569] width 1290 height 72
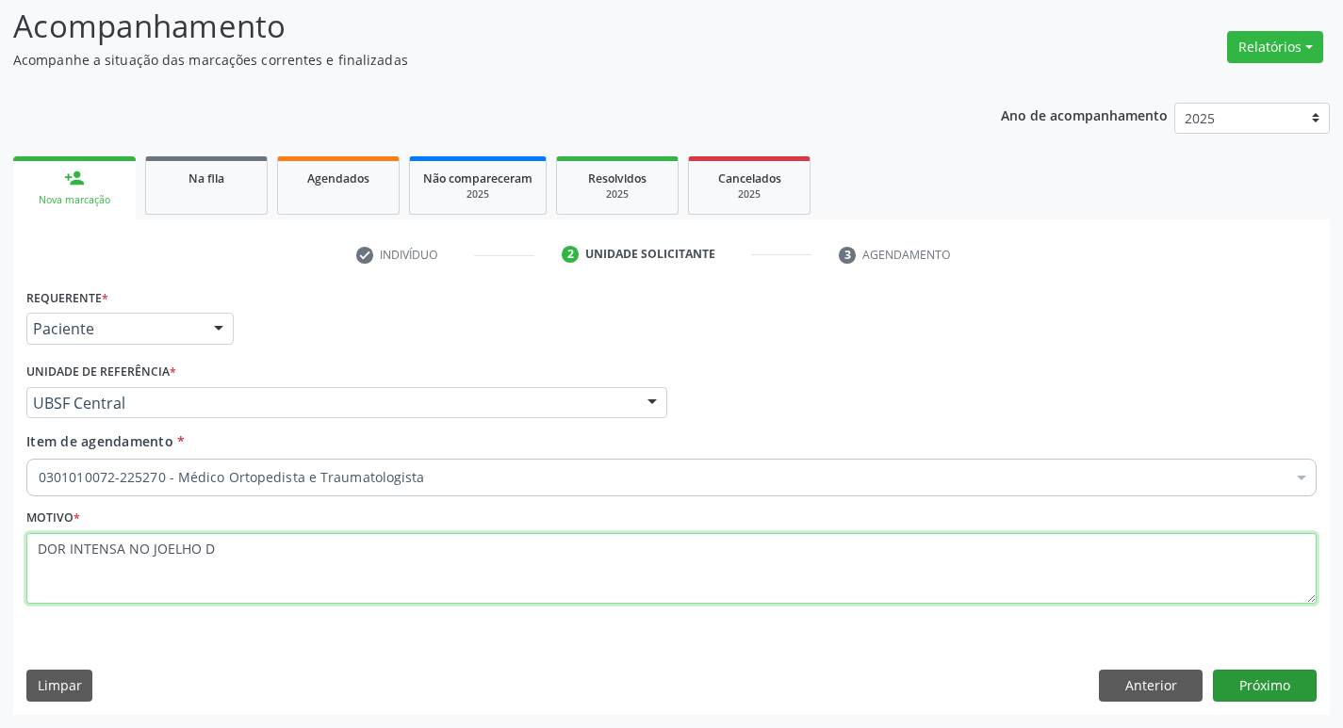
type textarea "DOR INTENSA NO JOELHO D"
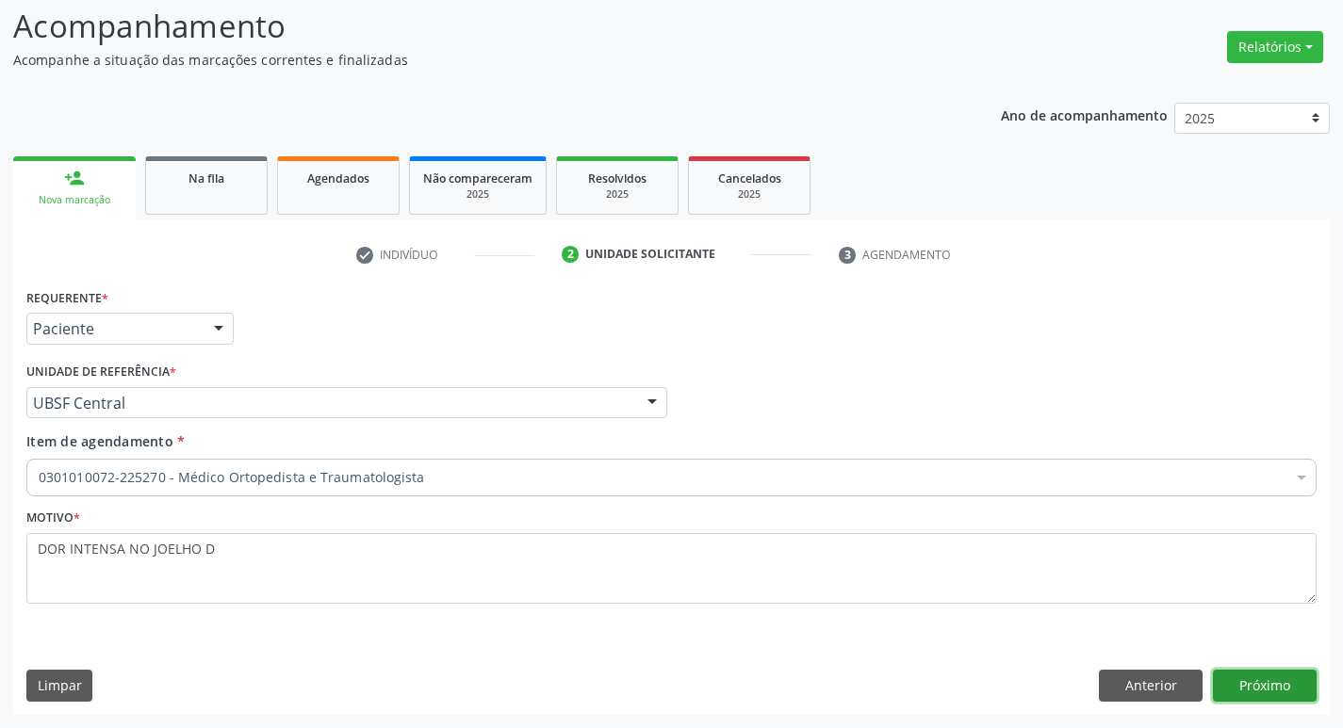
click at [1260, 691] on button "Próximo" at bounding box center [1265, 686] width 104 height 32
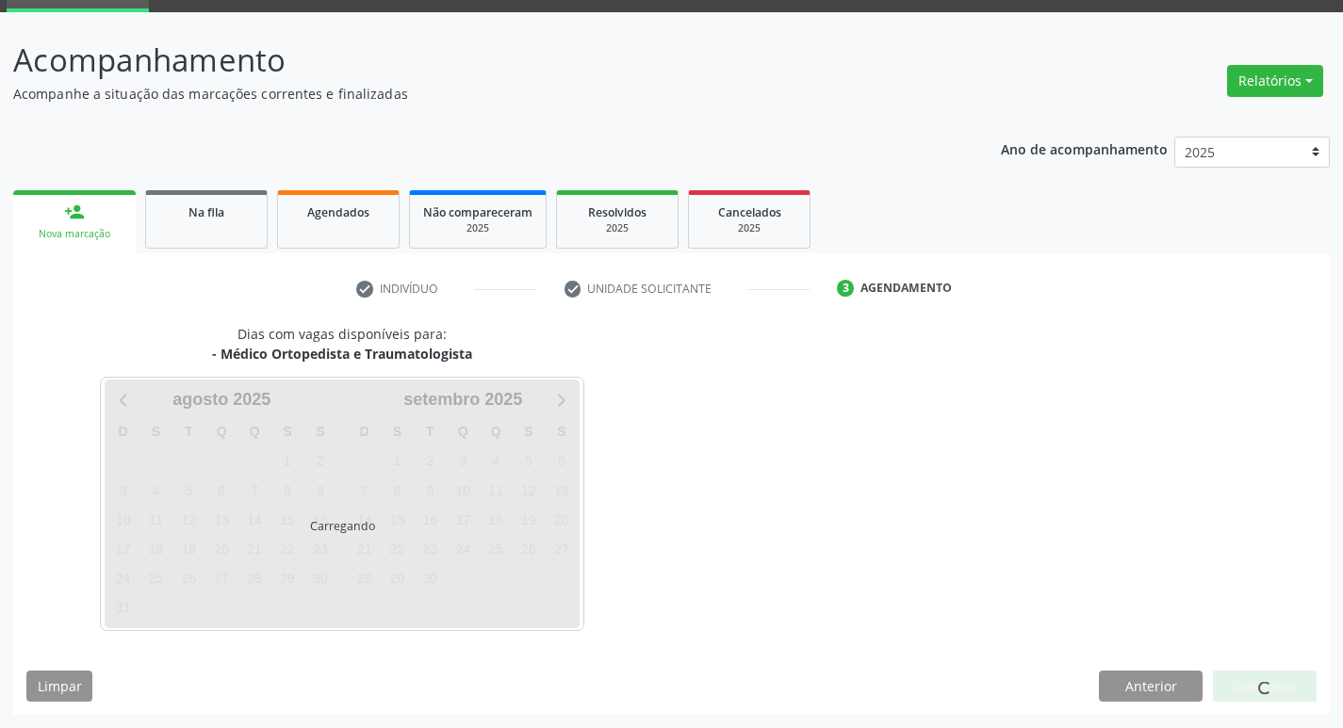
scroll to position [91, 0]
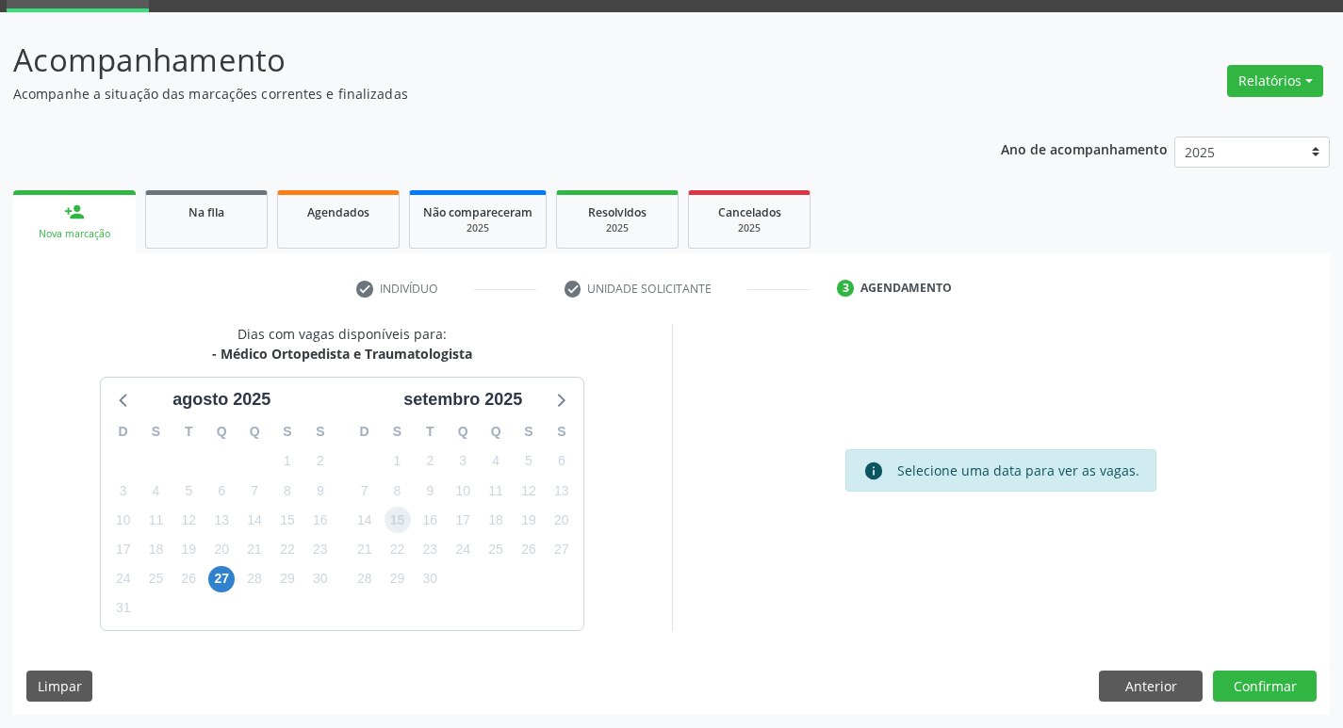
click at [401, 525] on span "15" at bounding box center [397, 520] width 26 height 26
click at [1288, 685] on button "Confirmar" at bounding box center [1265, 687] width 104 height 32
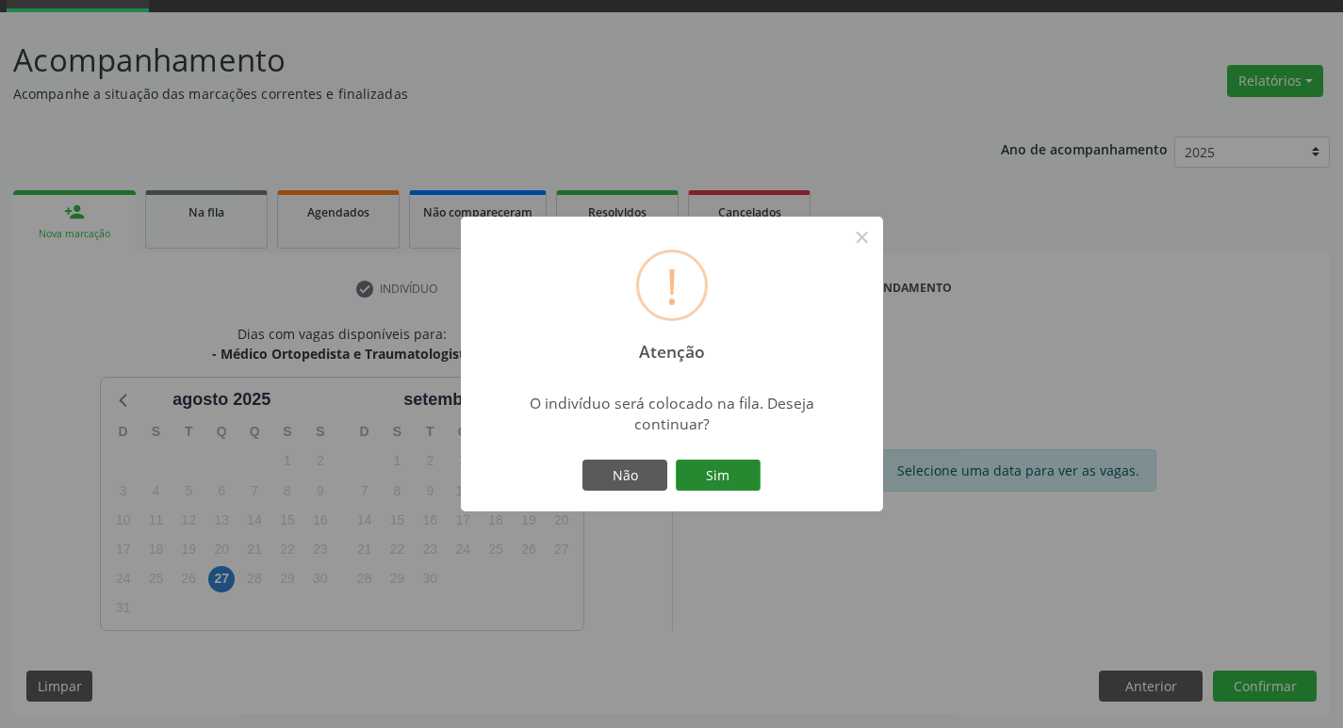
click at [753, 466] on button "Sim" at bounding box center [718, 476] width 85 height 32
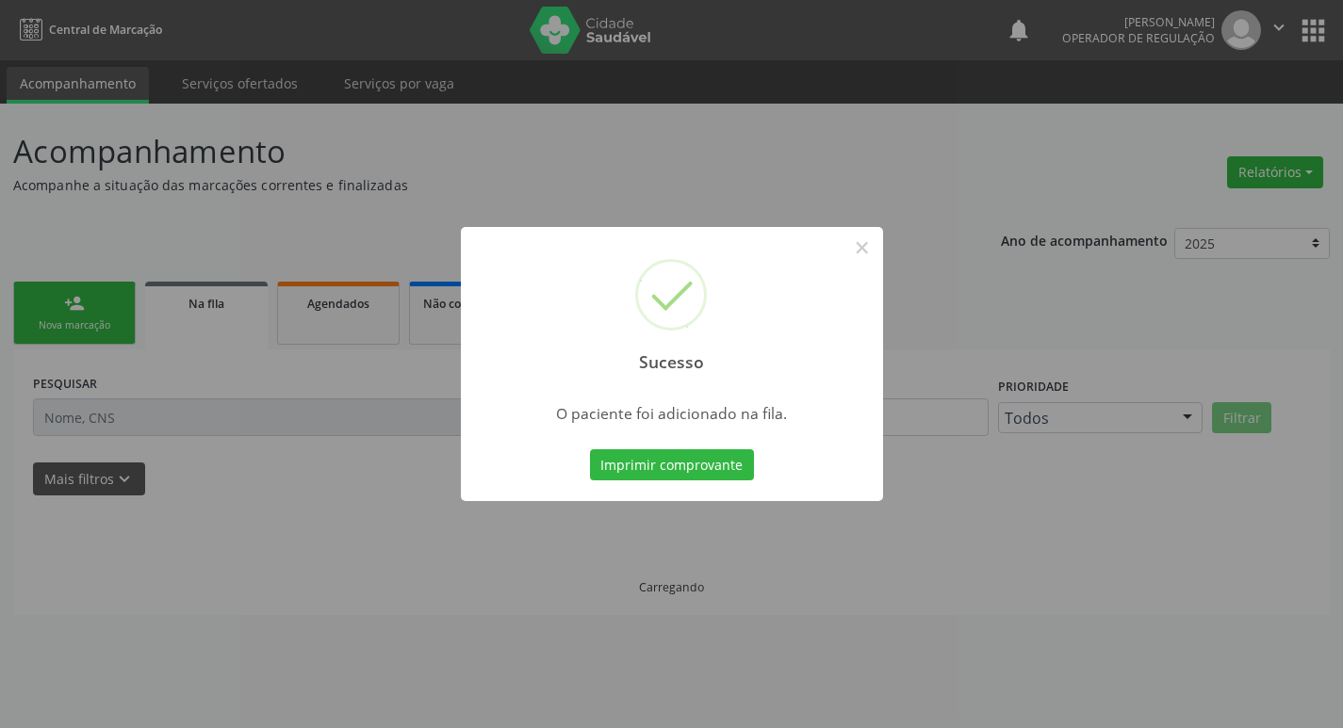
scroll to position [0, 0]
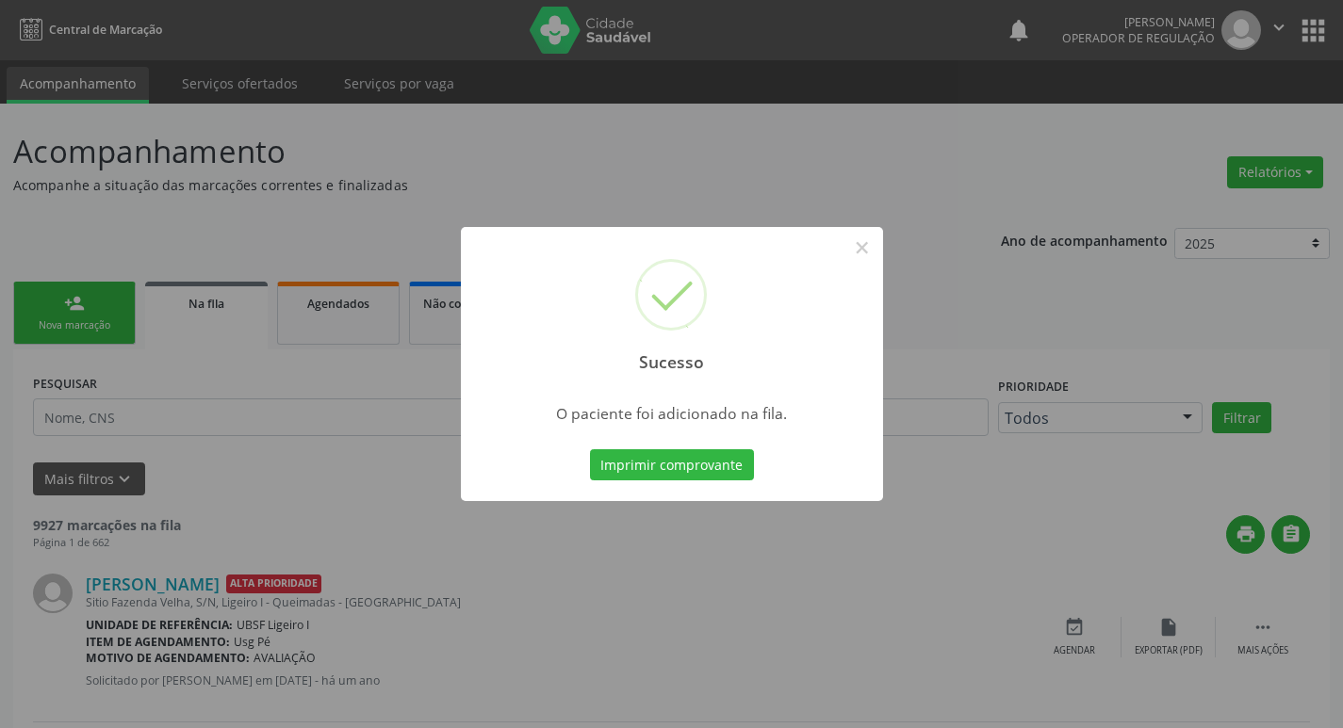
click at [1, 265] on div "Sucesso × O paciente foi adicionado na fila. Imprimir comprovante Cancel" at bounding box center [671, 364] width 1343 height 728
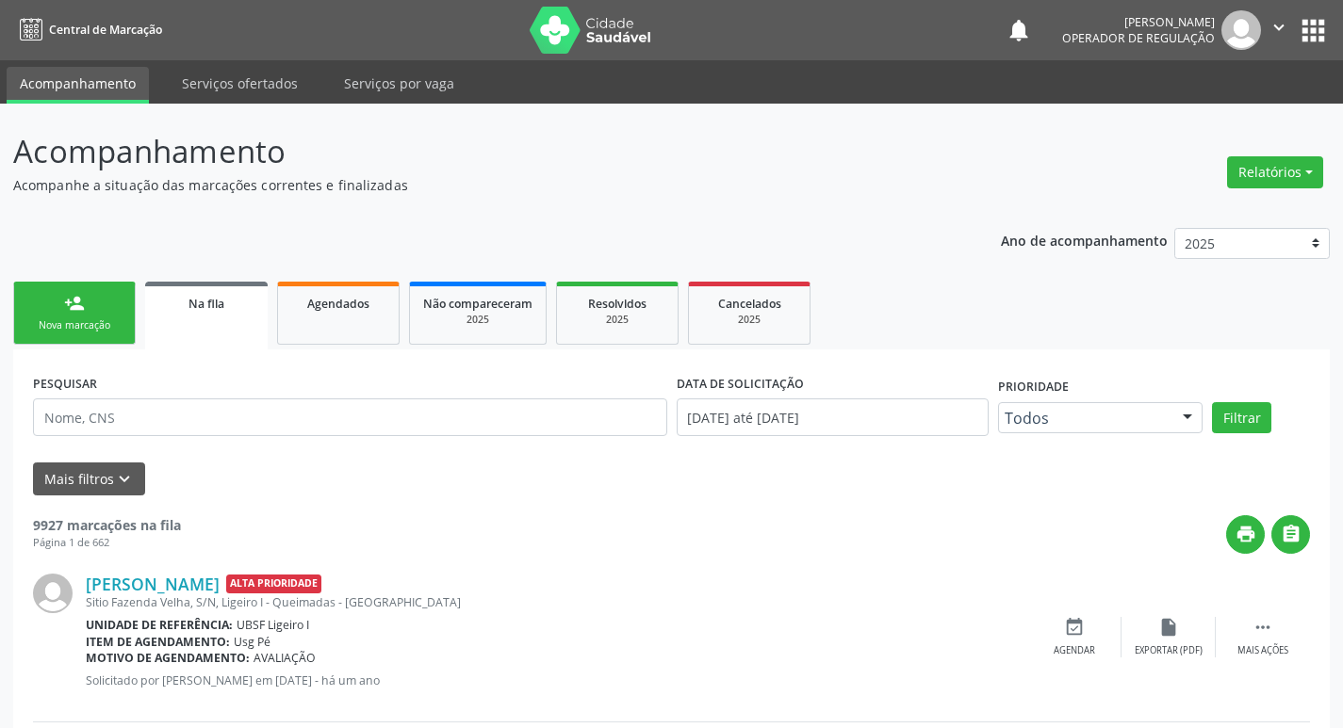
click at [94, 306] on link "person_add Nova marcação" at bounding box center [74, 313] width 122 height 63
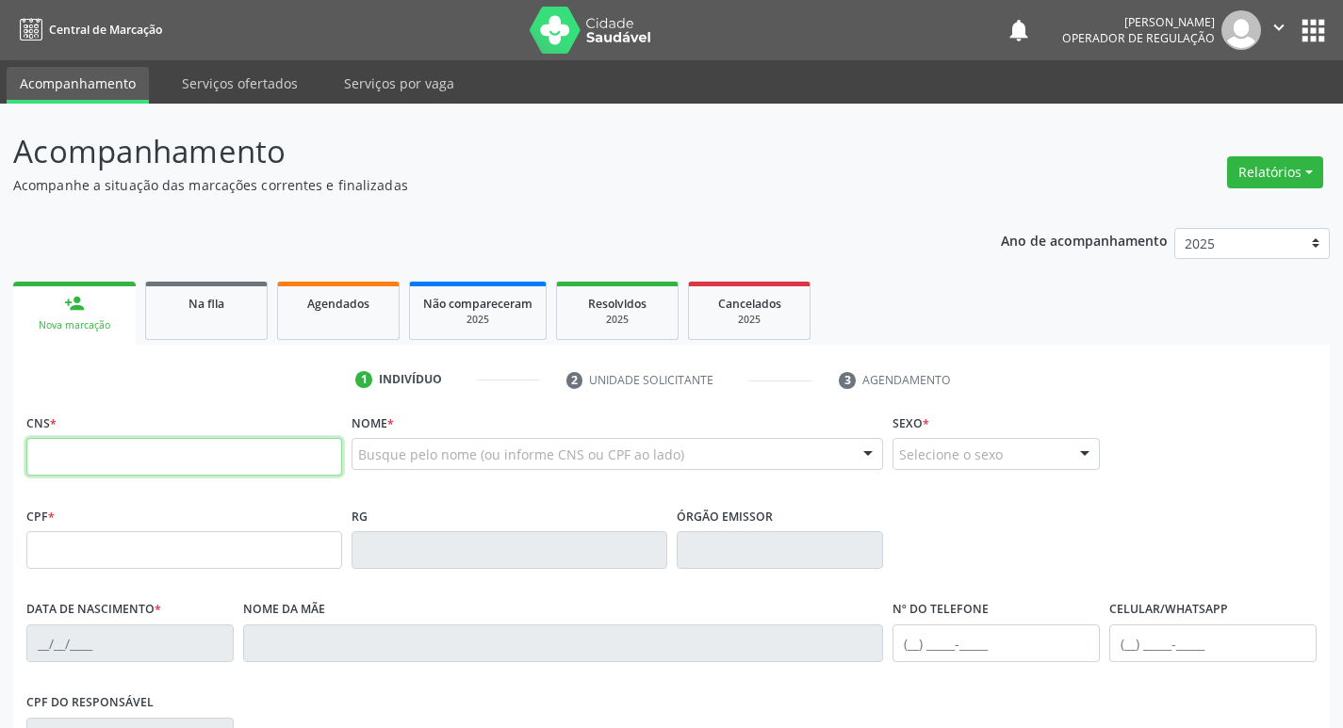
click at [103, 450] on input "text" at bounding box center [184, 457] width 316 height 38
type input "700 5049 1329 6353"
type input "080.341.264-97"
type input "[DATE]"
type input "[PERSON_NAME]"
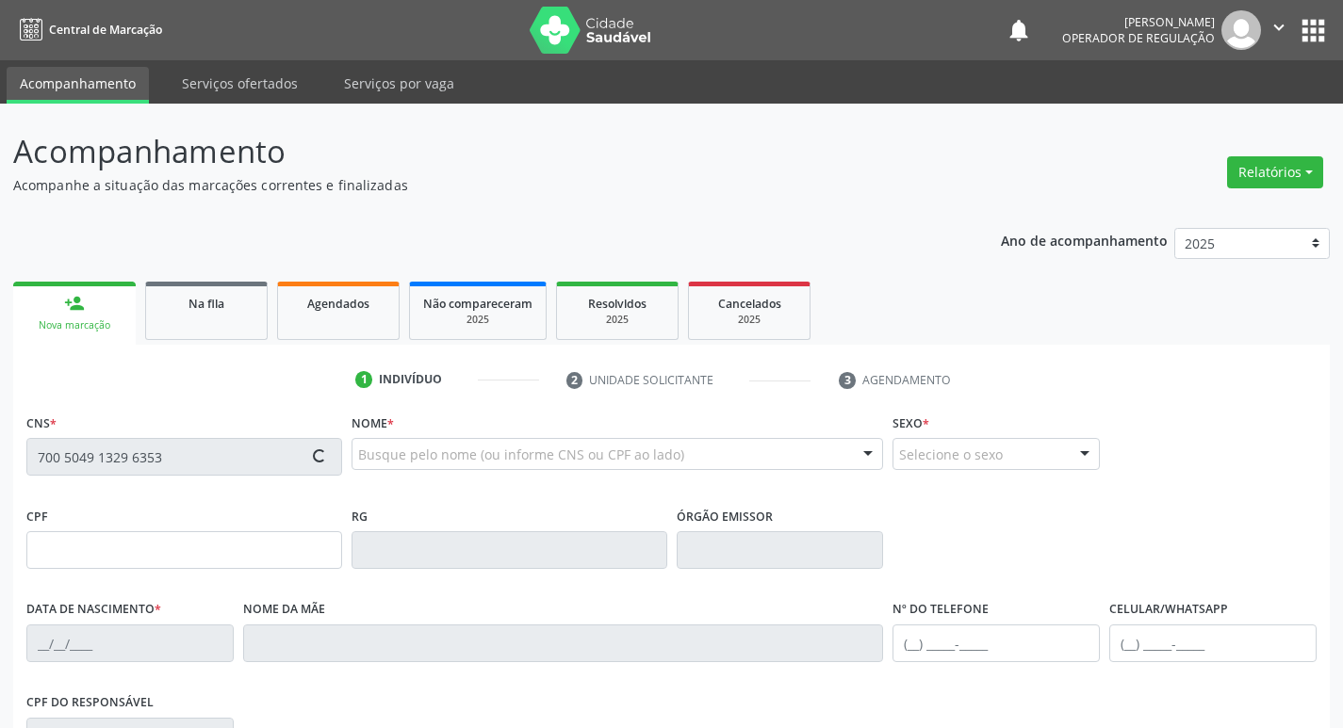
type input "[PHONE_NUMBER]"
type input "928.809.674-49"
type input "1005"
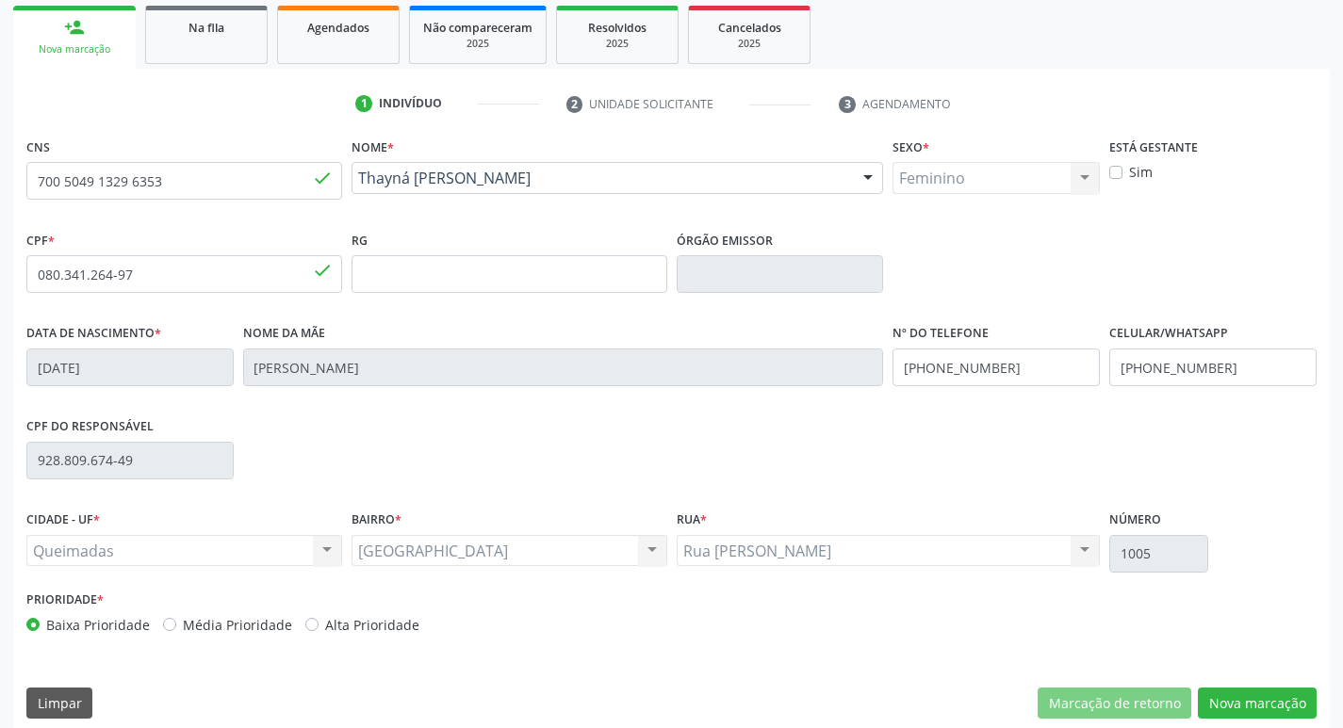
scroll to position [283, 0]
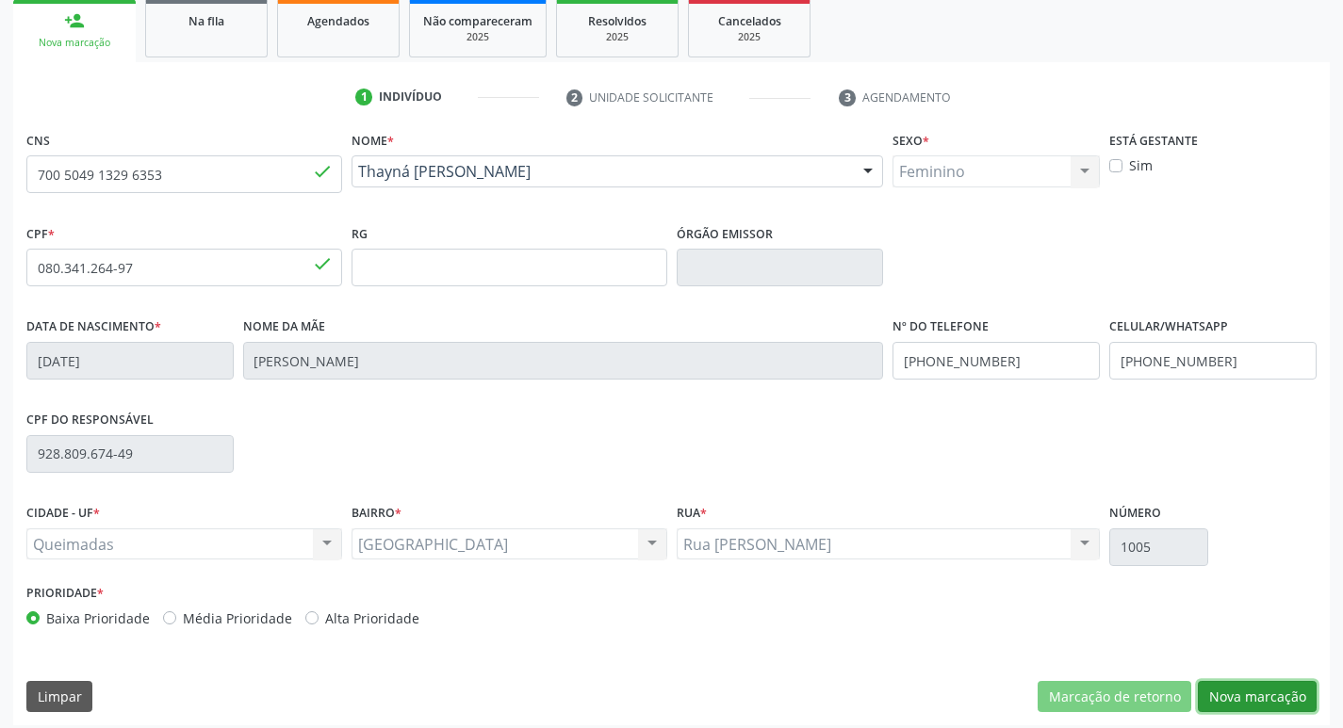
click at [1239, 685] on button "Nova marcação" at bounding box center [1257, 697] width 119 height 32
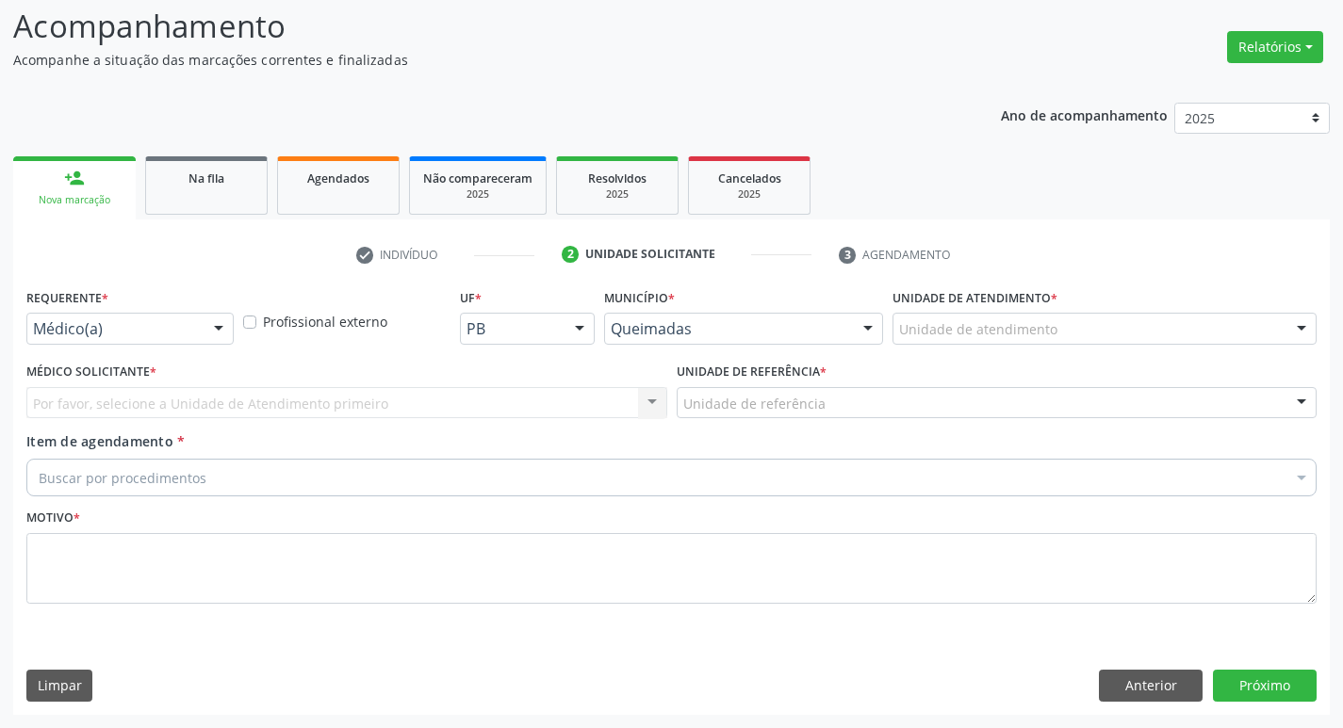
scroll to position [125, 0]
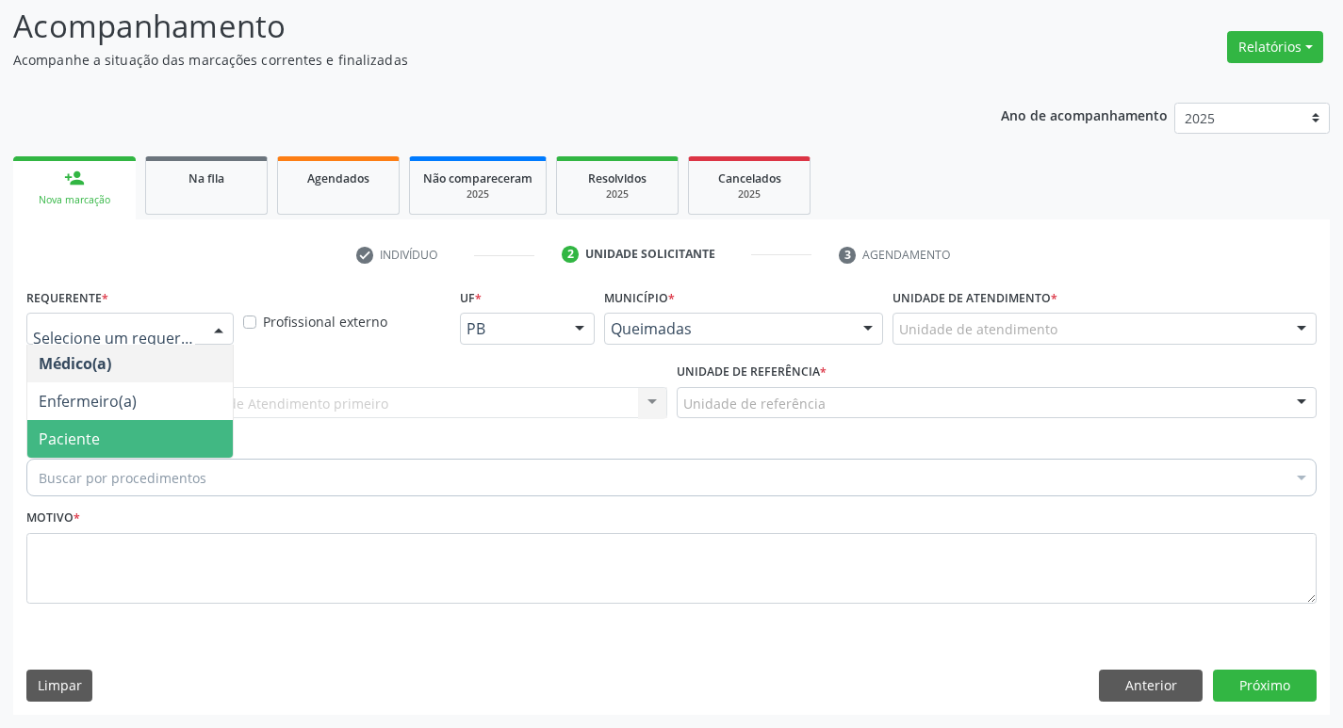
click at [124, 426] on span "Paciente" at bounding box center [129, 439] width 205 height 38
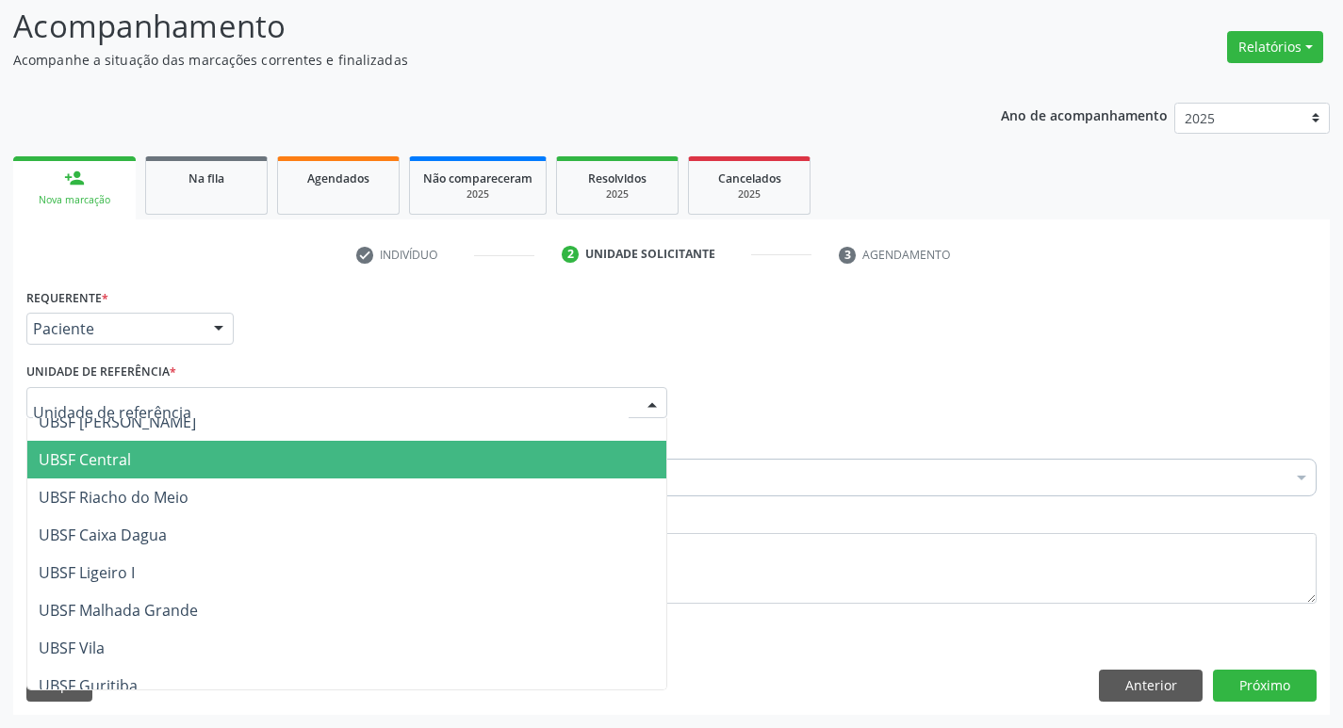
scroll to position [482, 0]
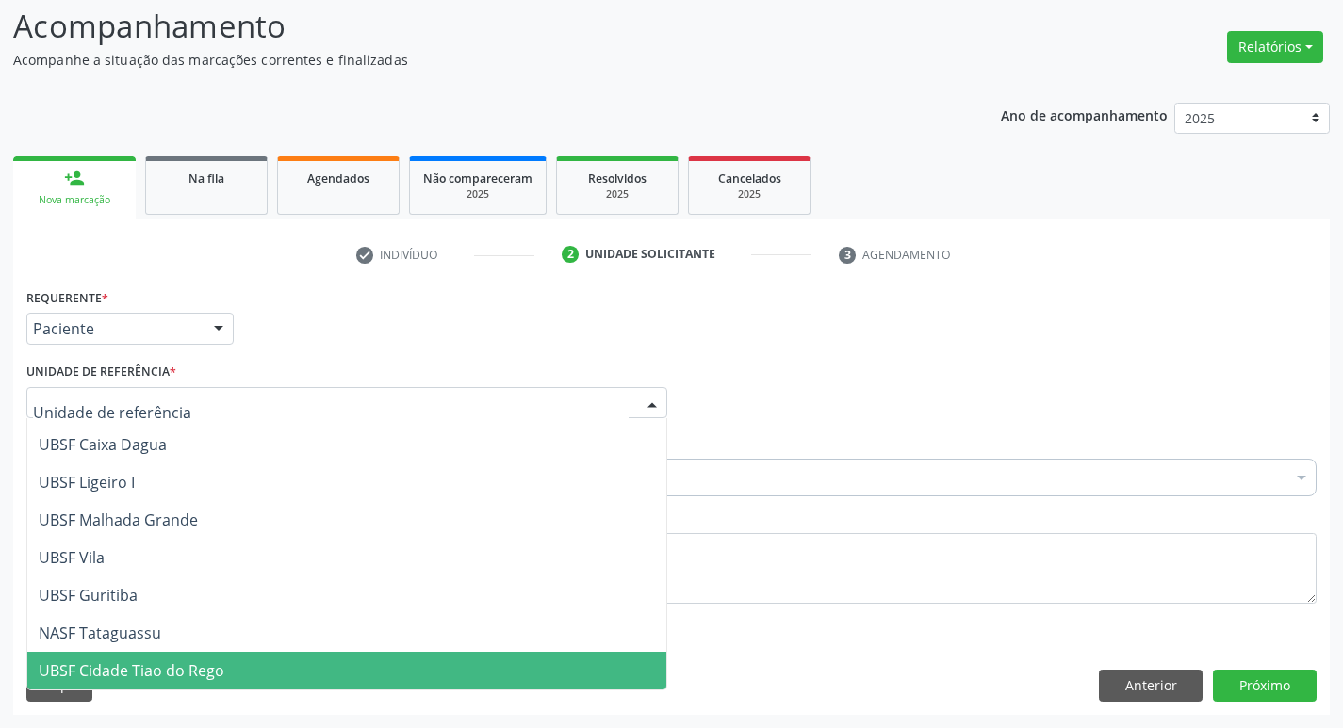
click at [333, 656] on span "UBSF Cidade Tiao do Rego" at bounding box center [346, 671] width 639 height 38
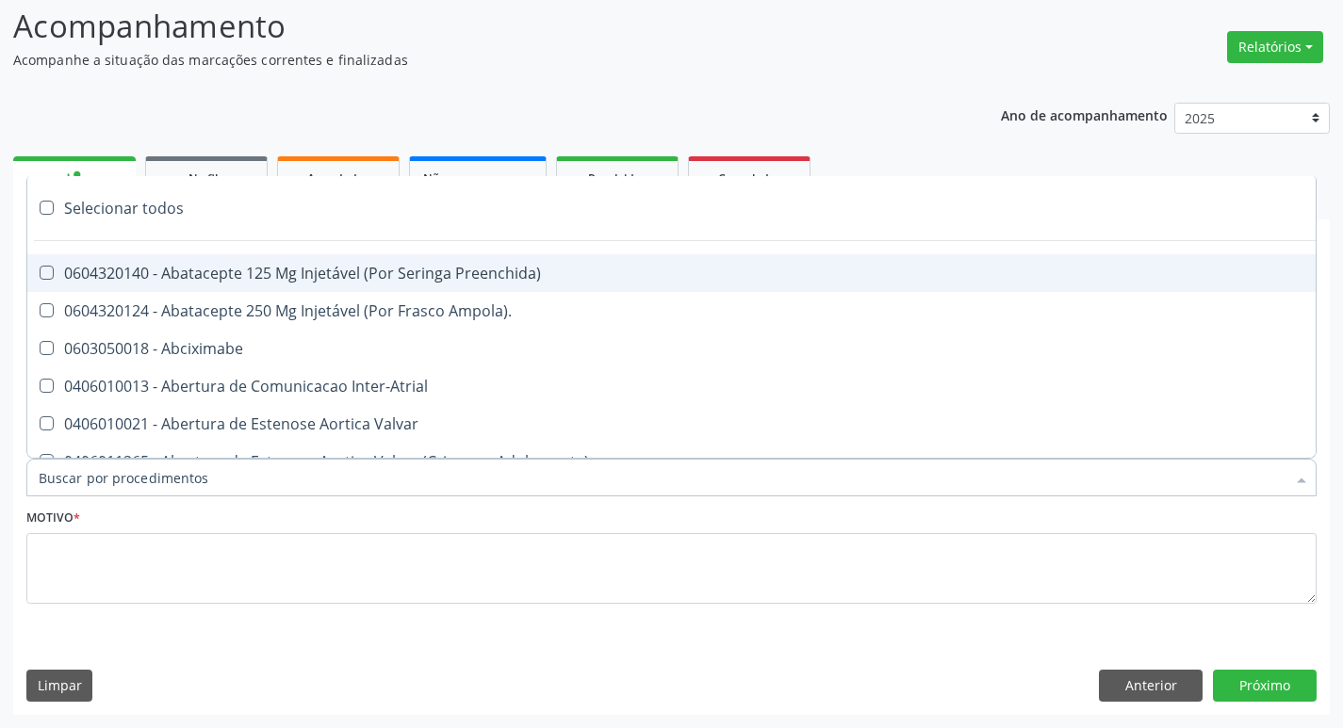
click at [296, 472] on div at bounding box center [671, 478] width 1290 height 38
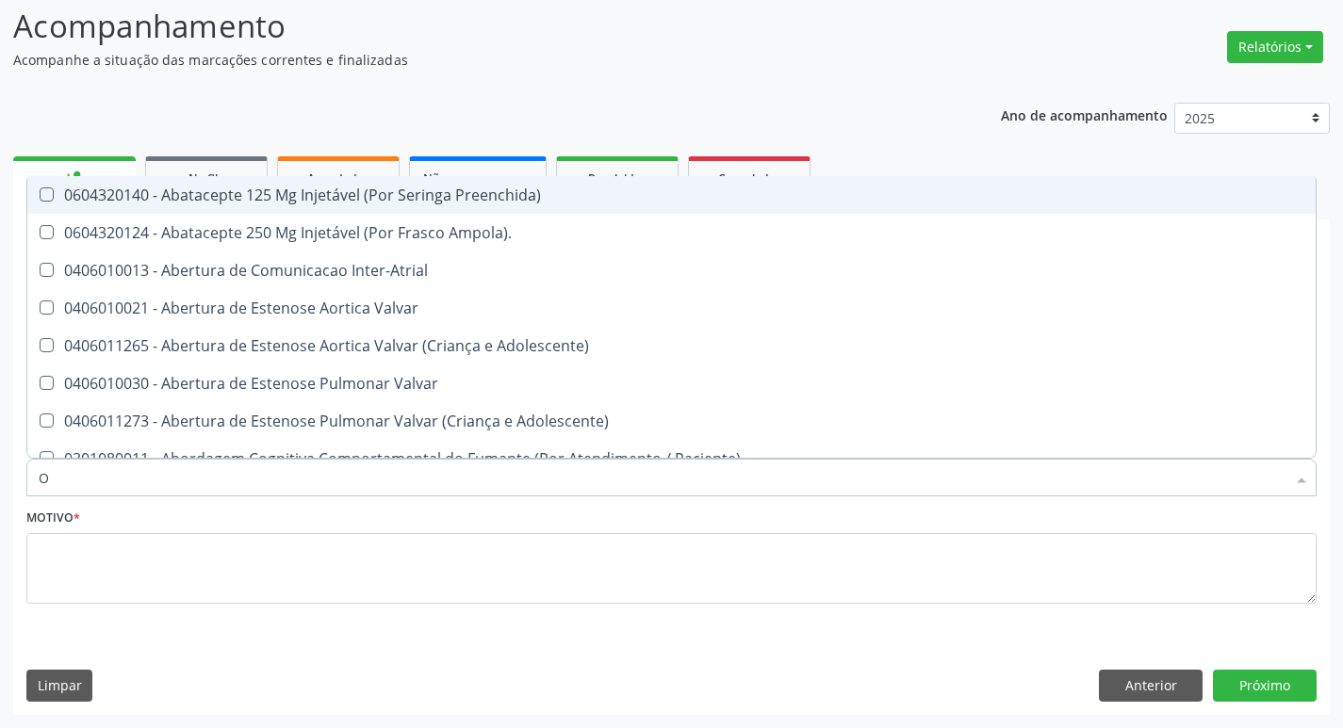
type input "ORTOPEDISTA"
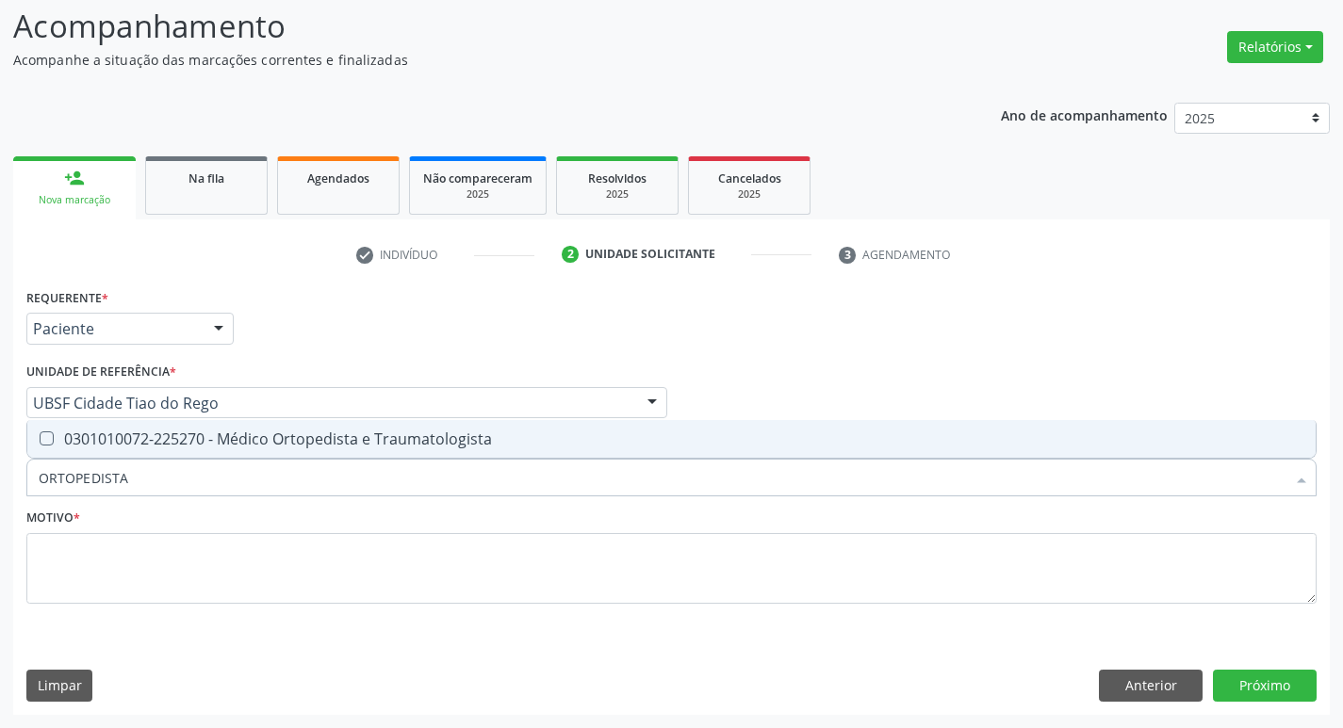
click at [202, 447] on div "0301010072-225270 - Médico Ortopedista e Traumatologista" at bounding box center [671, 439] width 1265 height 15
checkbox Traumatologista "true"
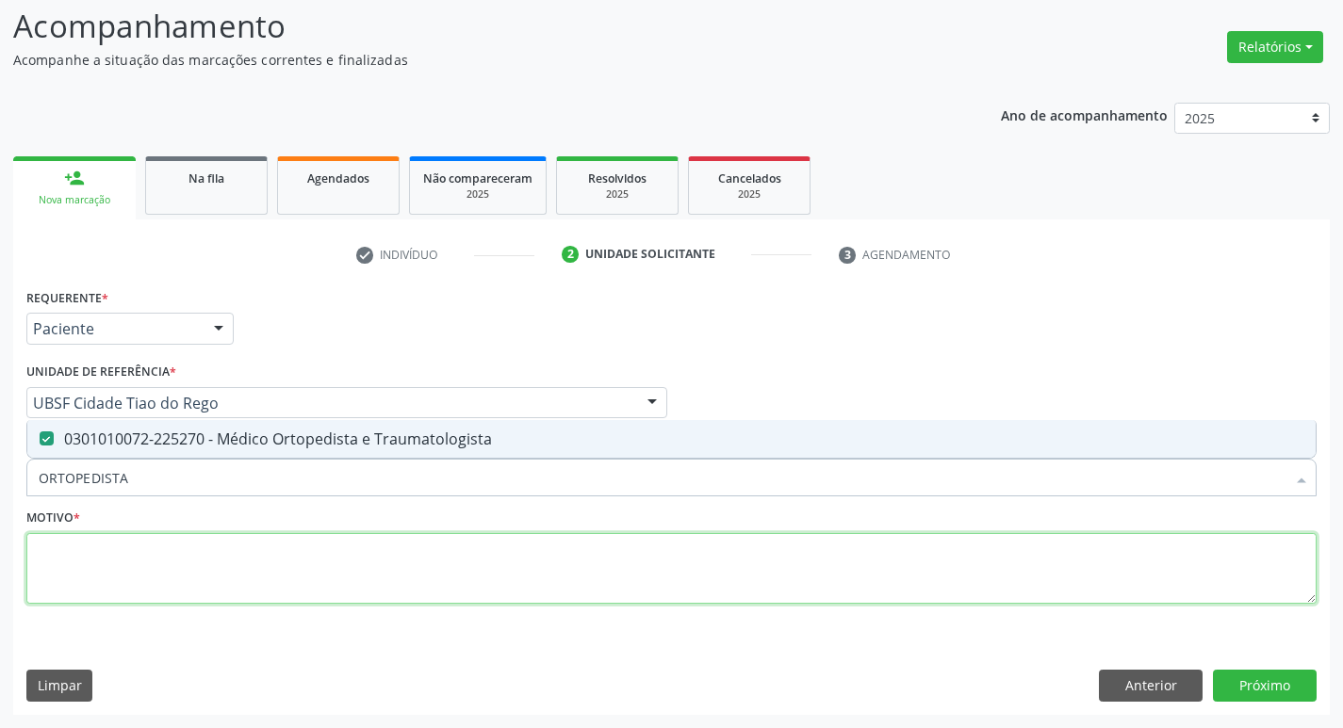
click at [204, 552] on textarea at bounding box center [671, 569] width 1290 height 72
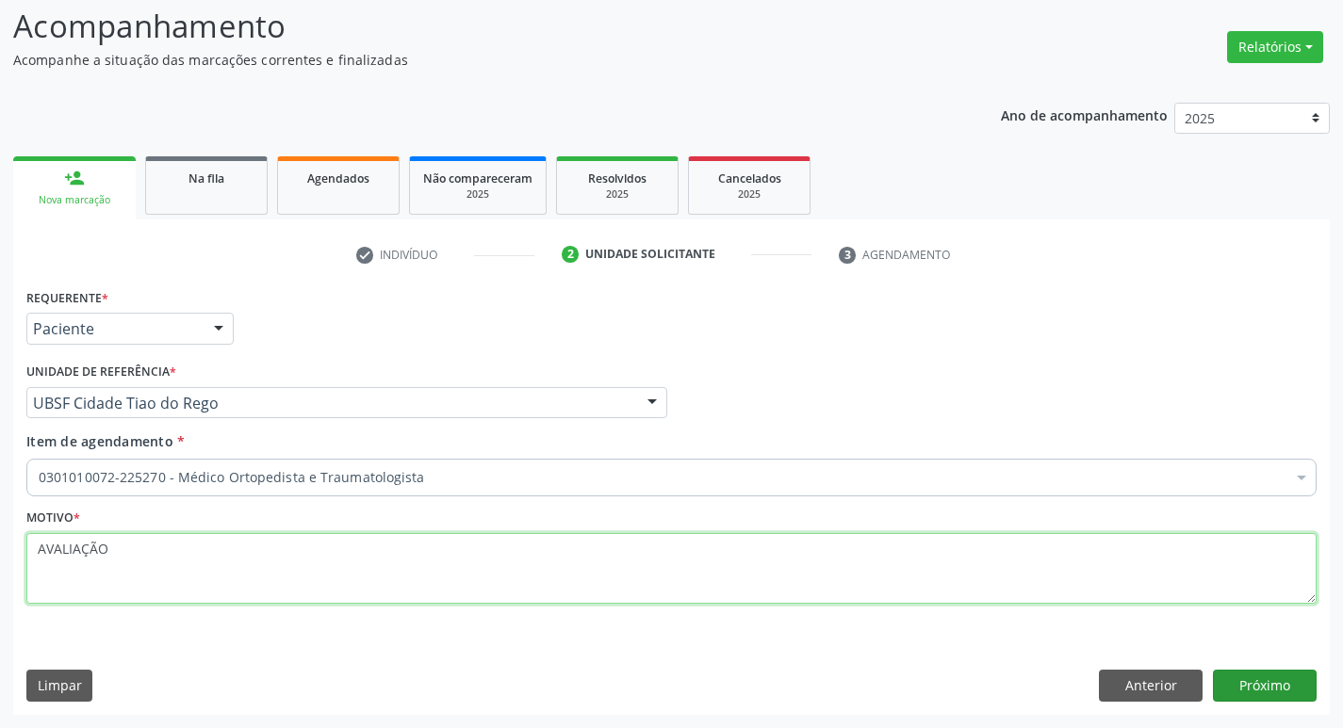
type textarea "AVALIAÇÃO"
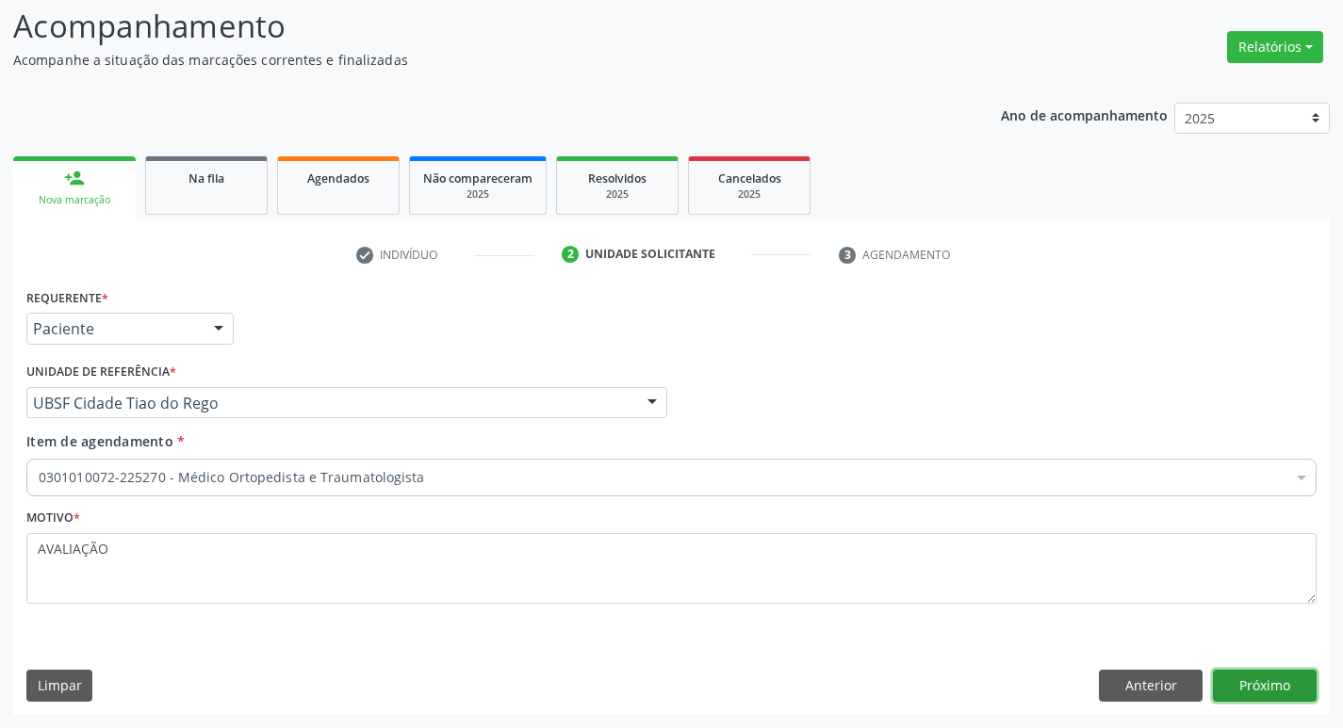
click at [1273, 672] on button "Próximo" at bounding box center [1265, 686] width 104 height 32
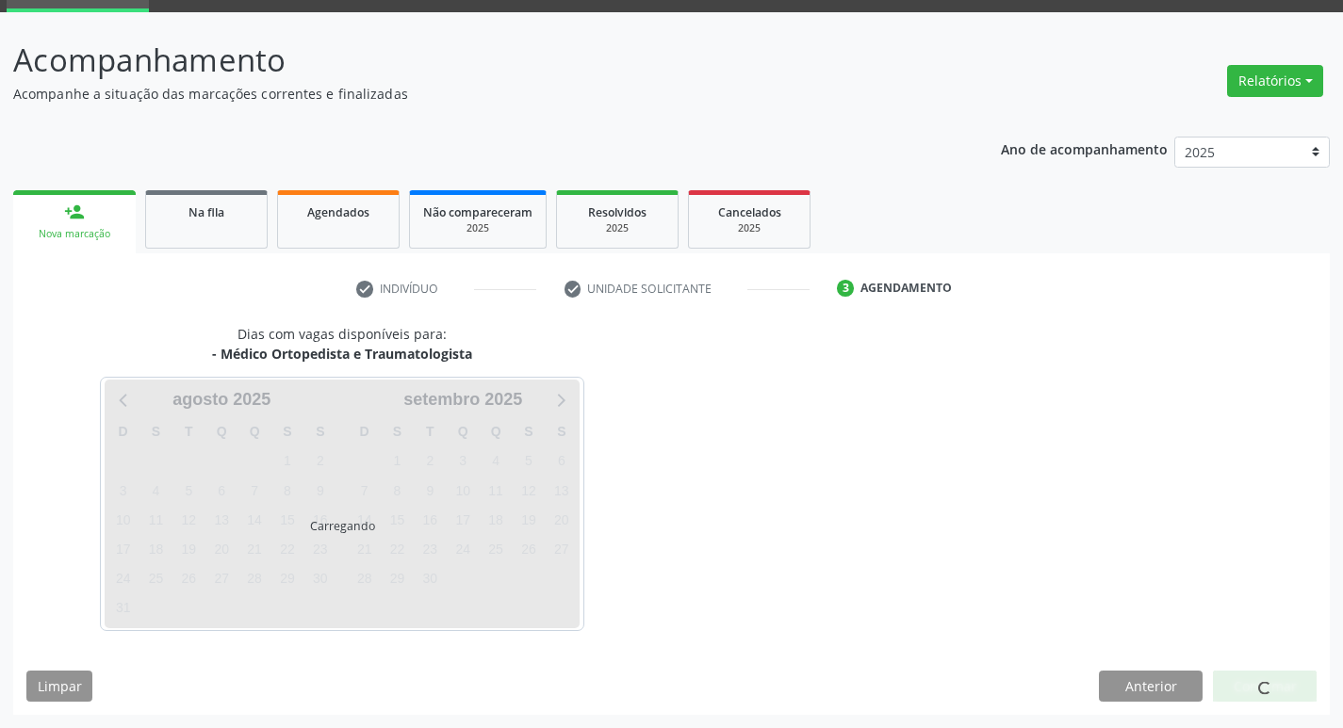
scroll to position [91, 0]
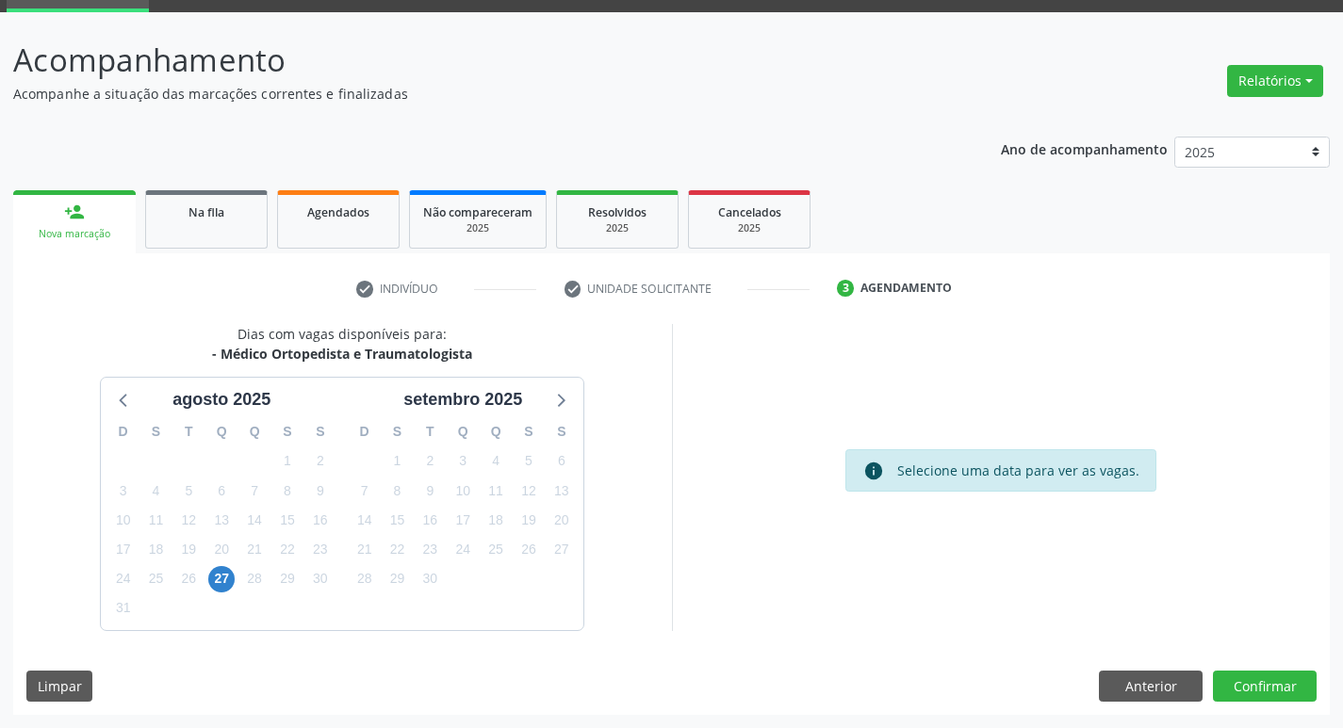
click at [399, 504] on div "8" at bounding box center [397, 491] width 26 height 29
click at [390, 498] on span "8" at bounding box center [397, 491] width 26 height 26
click at [1228, 676] on button "Confirmar" at bounding box center [1265, 687] width 104 height 32
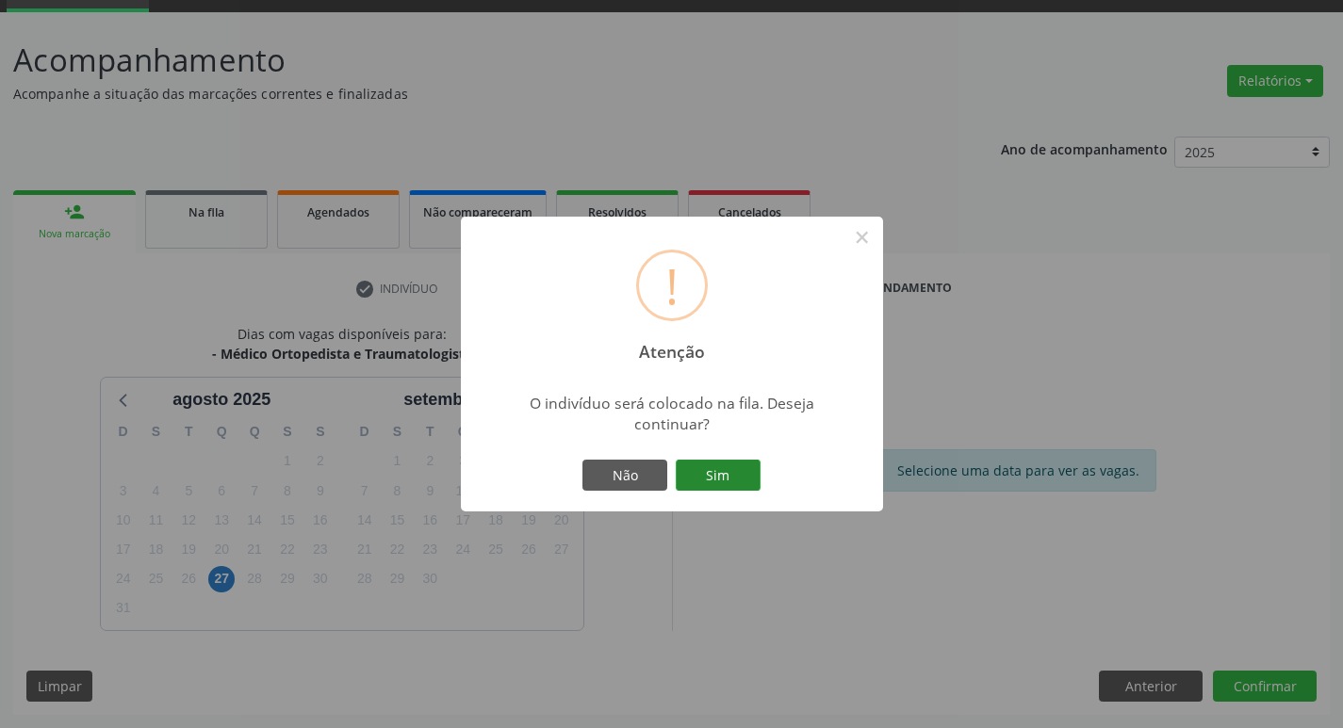
click at [724, 467] on button "Sim" at bounding box center [718, 476] width 85 height 32
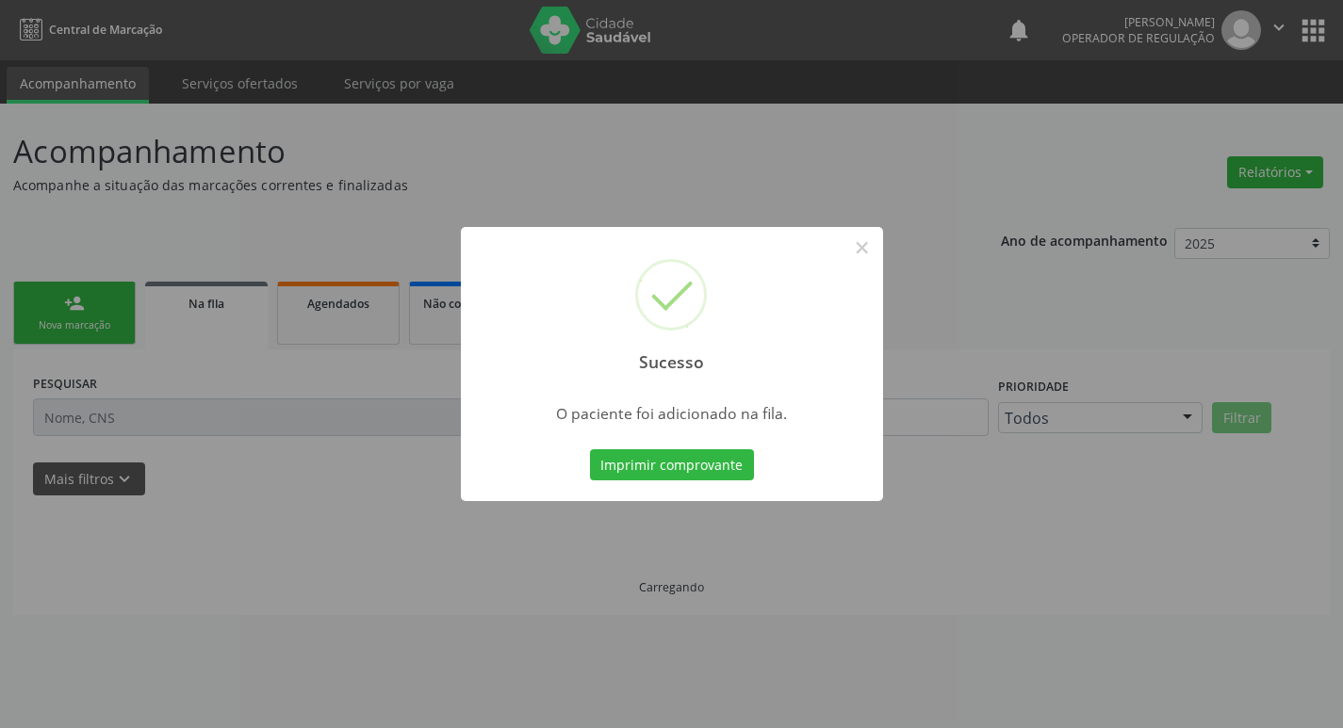
scroll to position [0, 0]
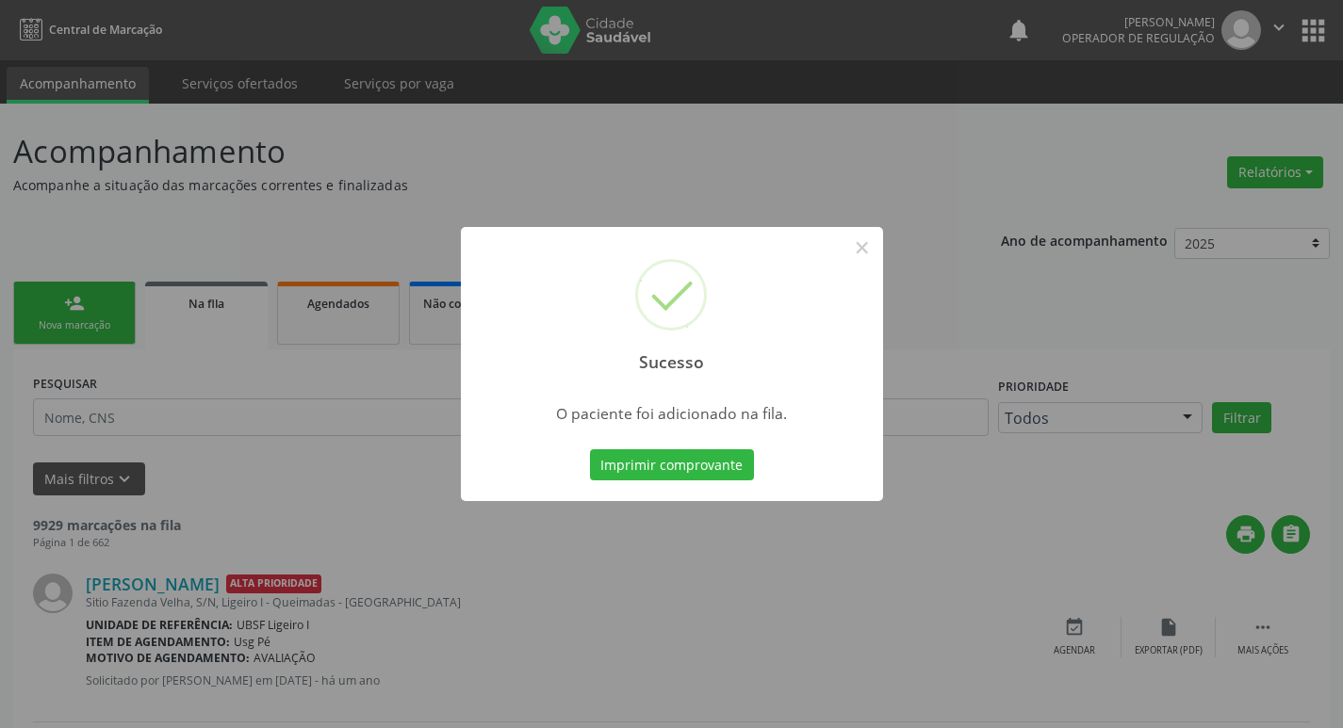
click at [285, 362] on div "Sucesso × O paciente foi adicionado na fila. Imprimir comprovante Cancel" at bounding box center [671, 364] width 1343 height 728
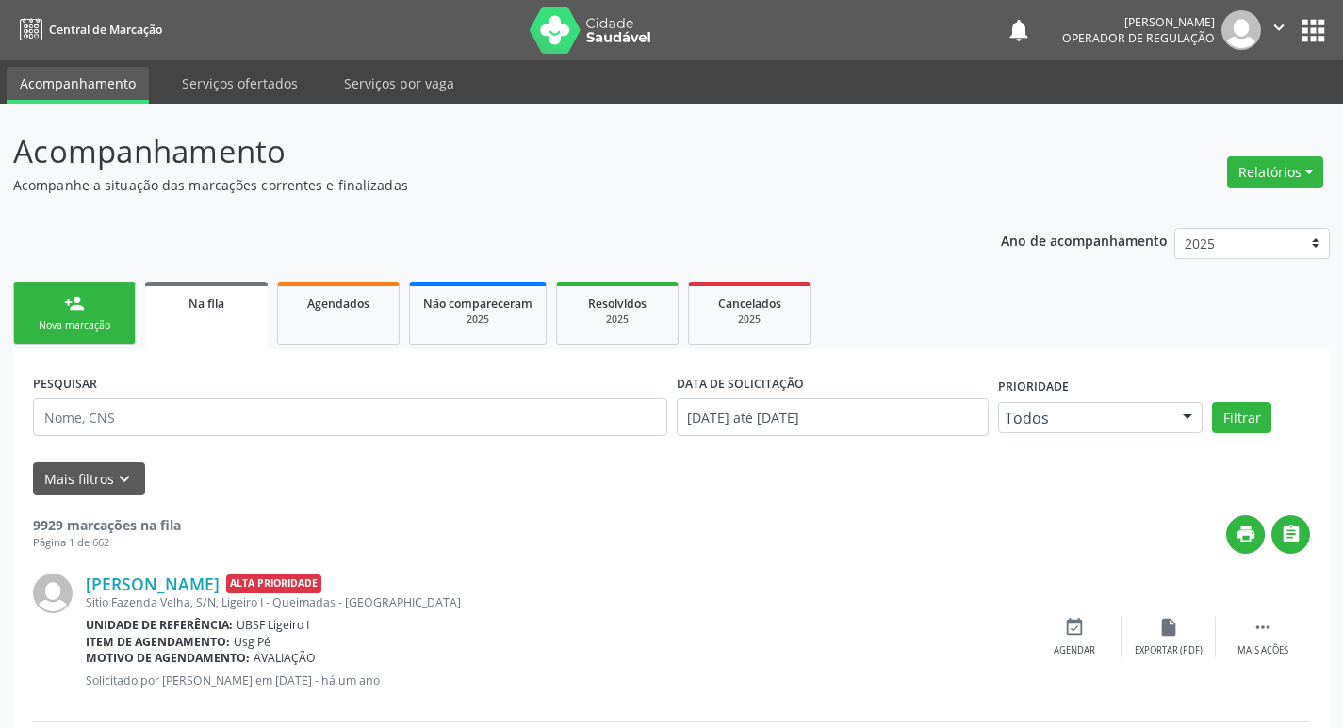
click at [42, 313] on link "person_add Nova marcação" at bounding box center [74, 313] width 122 height 63
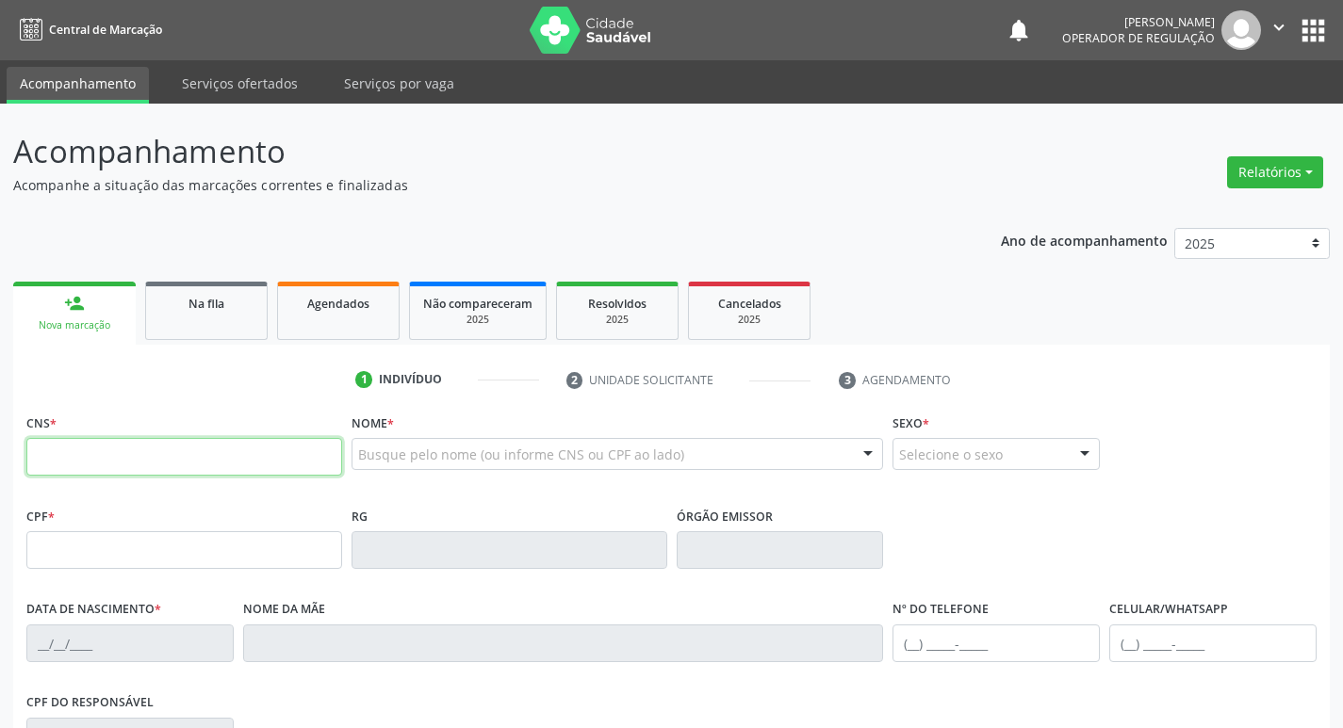
click at [74, 446] on input "text" at bounding box center [184, 457] width 316 height 38
type input "700 3049 8919 4731"
type input "000.169.944-00"
type input "[DATE]"
type input "Olindina Prachedes [PERSON_NAME]"
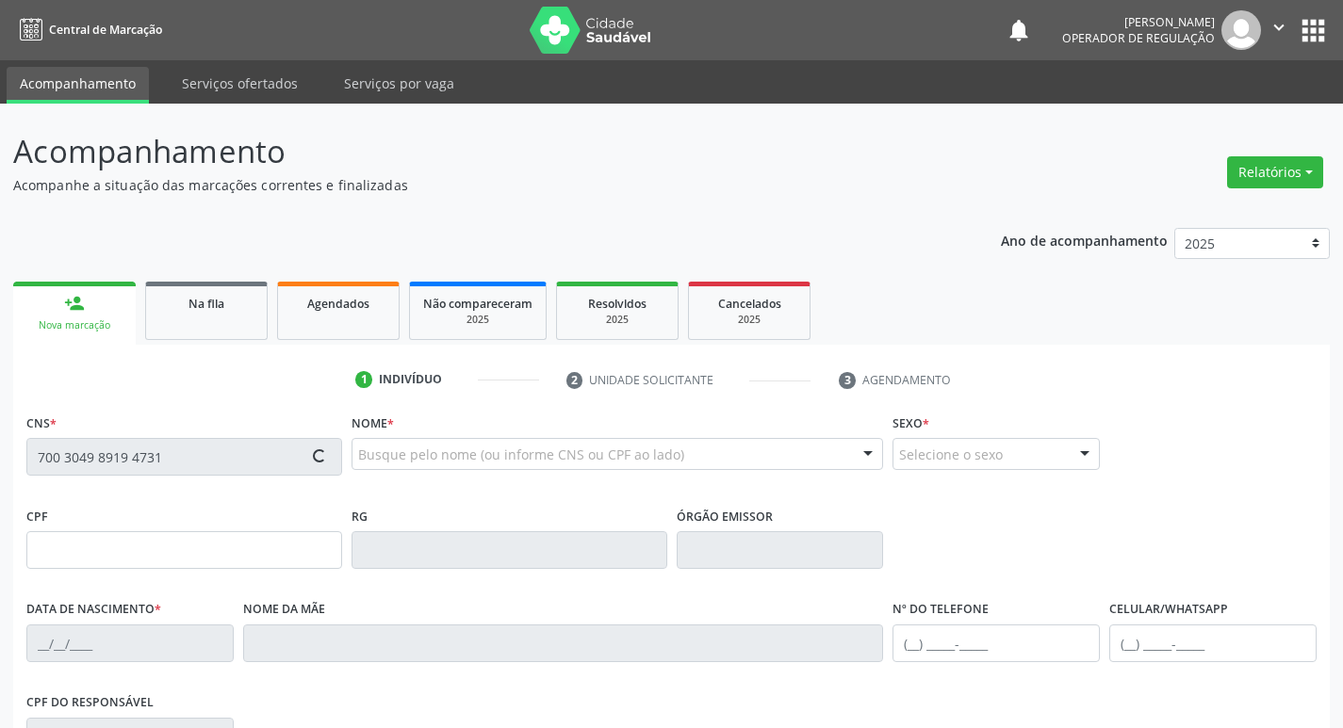
type input "[PHONE_NUMBER]"
type input "1365"
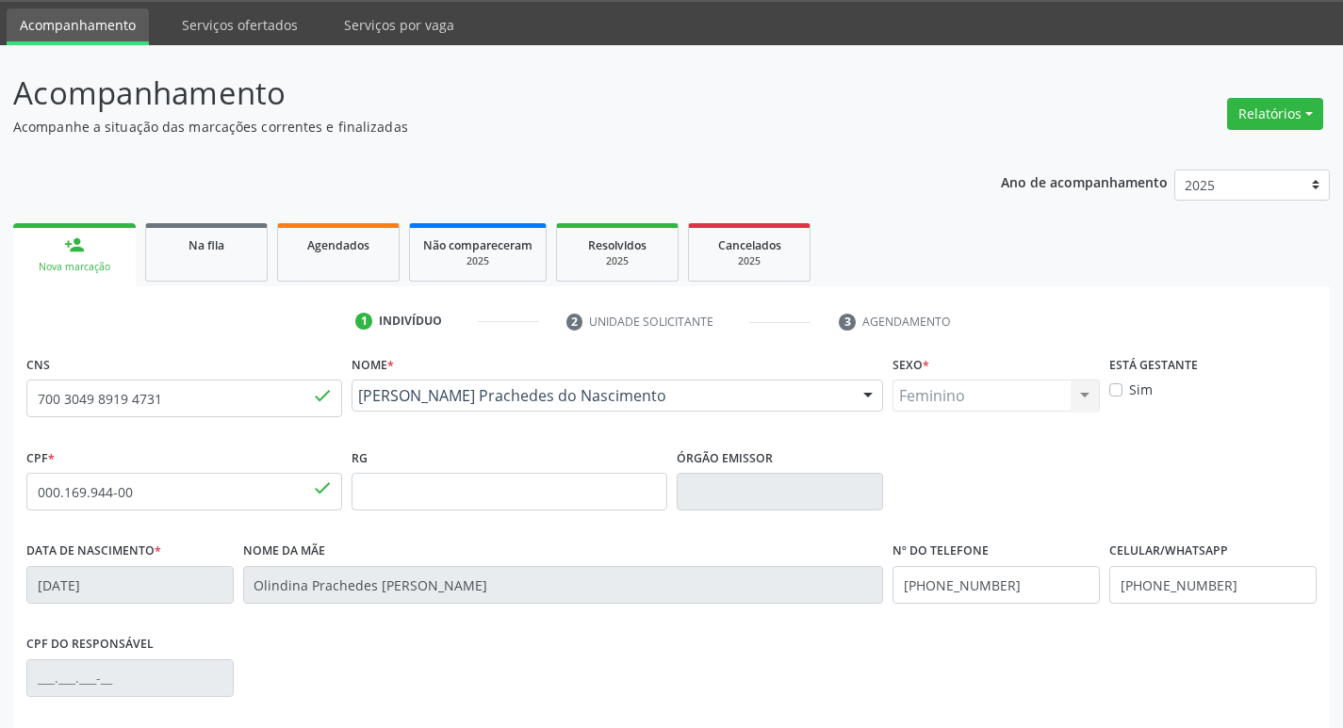
scroll to position [283, 0]
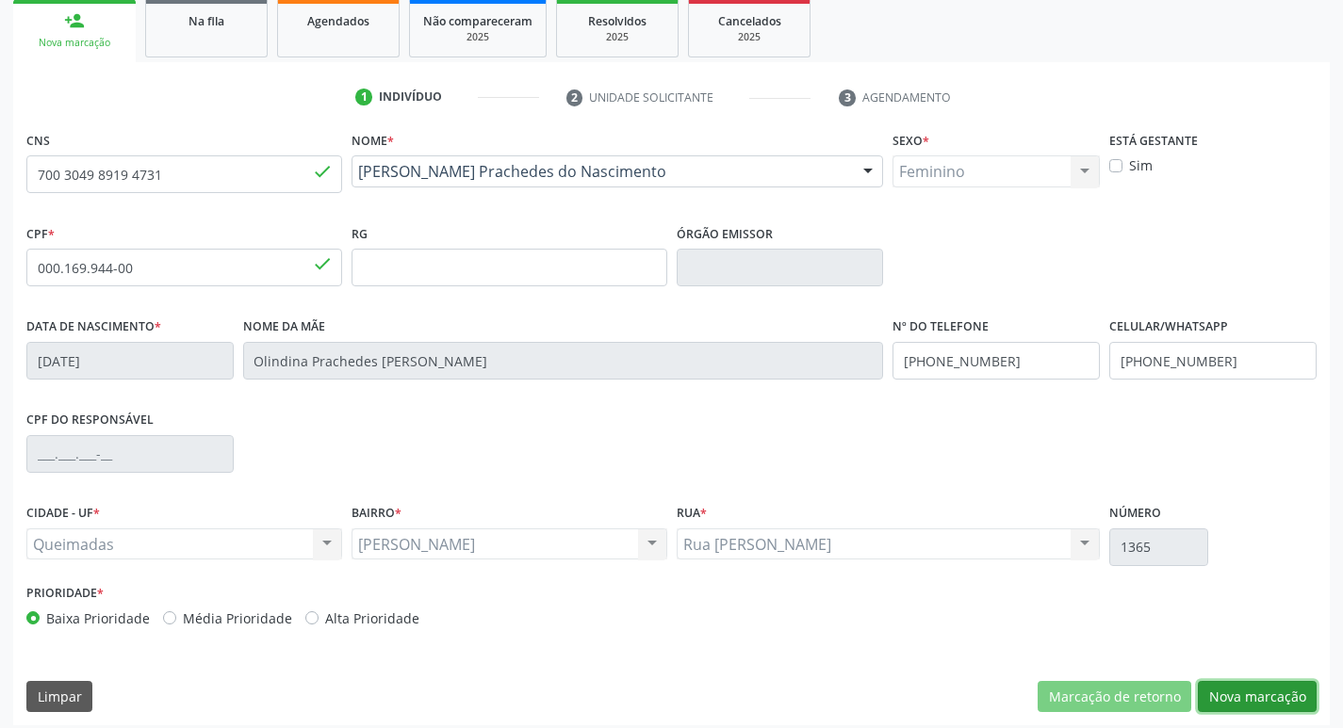
click at [1268, 683] on button "Nova marcação" at bounding box center [1257, 697] width 119 height 32
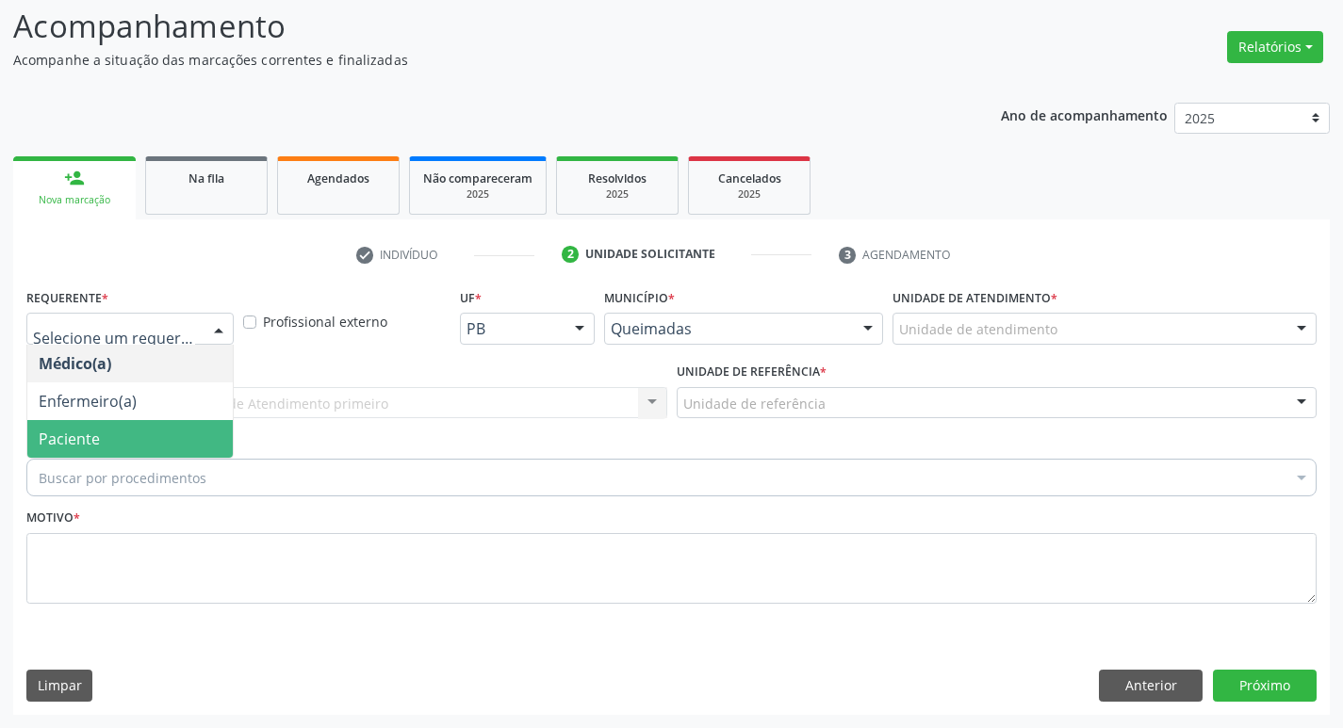
click at [75, 442] on span "Paciente" at bounding box center [69, 439] width 61 height 21
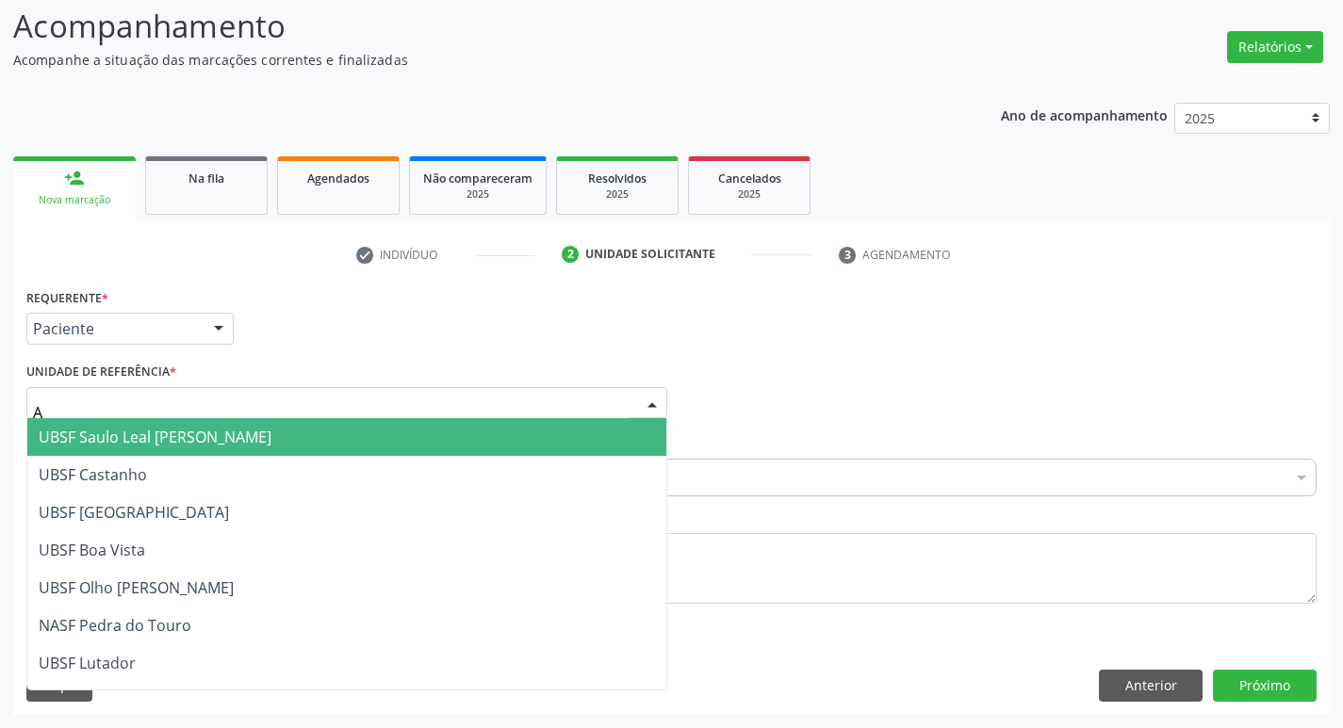
type input "AN"
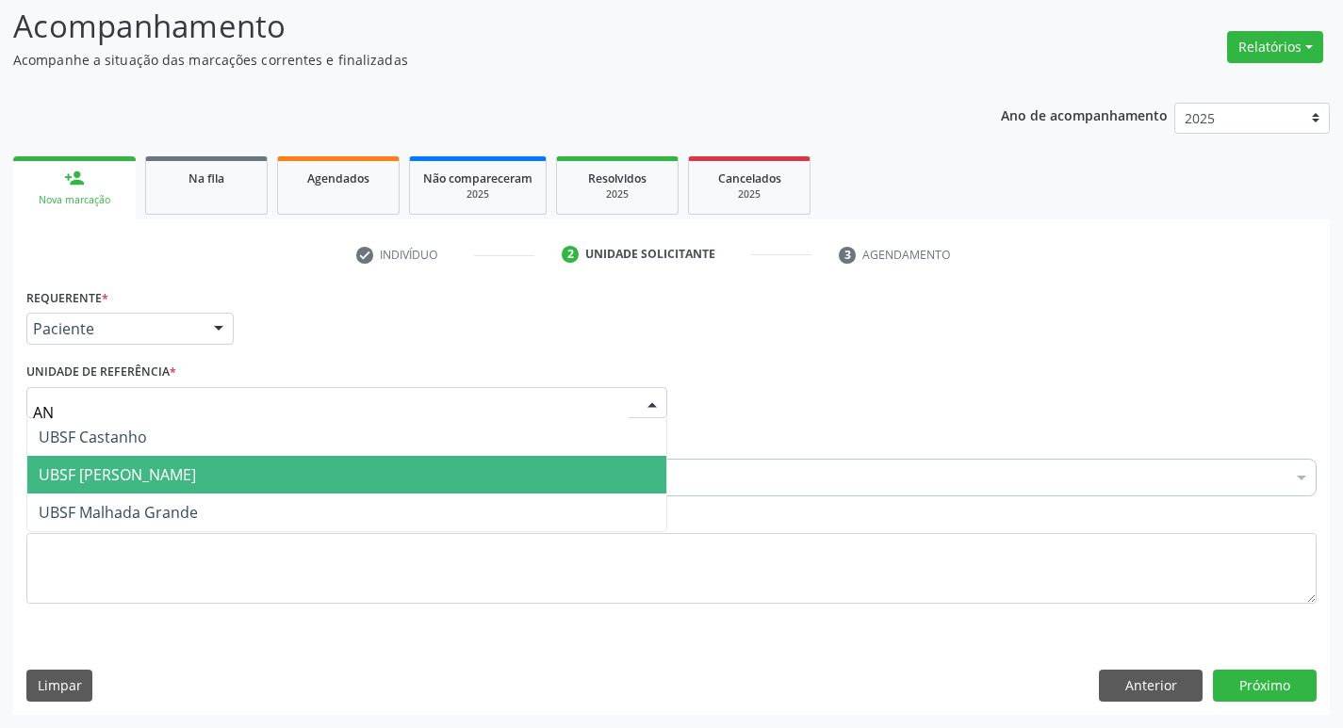
click at [53, 472] on span "UBSF [PERSON_NAME]" at bounding box center [117, 474] width 157 height 21
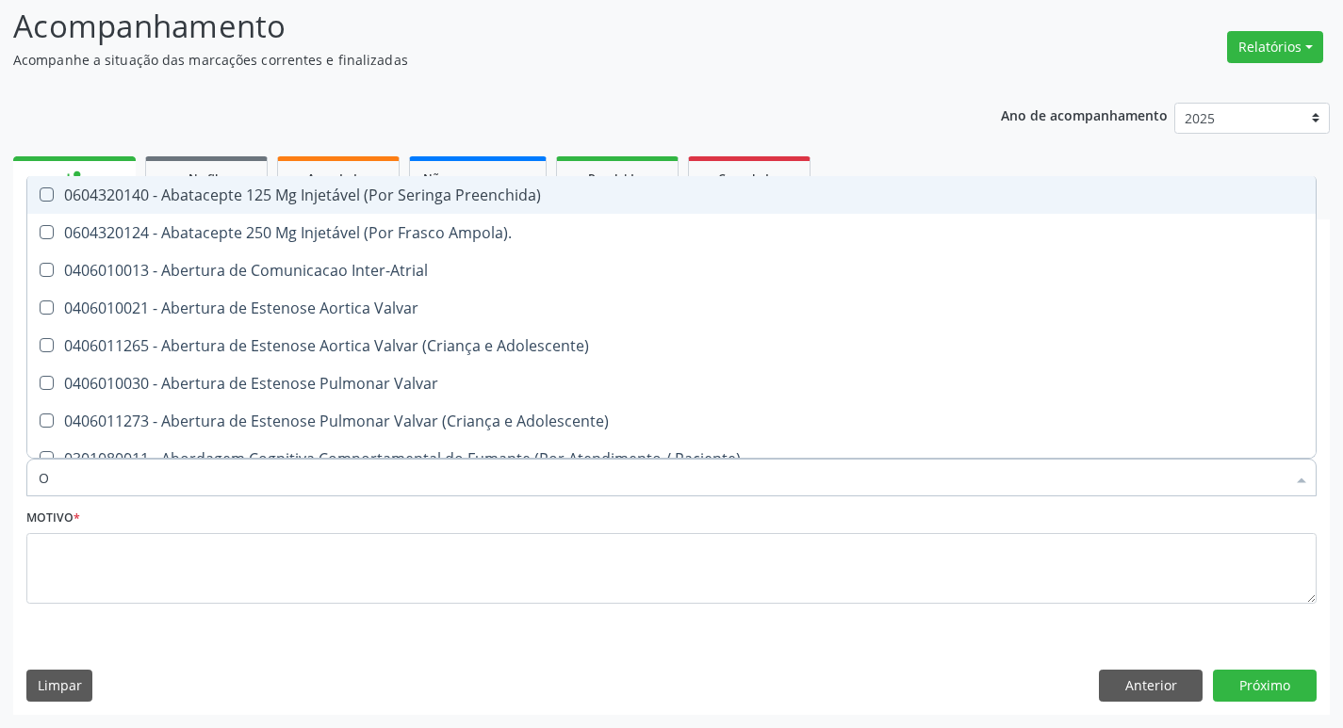
type input "ORTOPEDISTA"
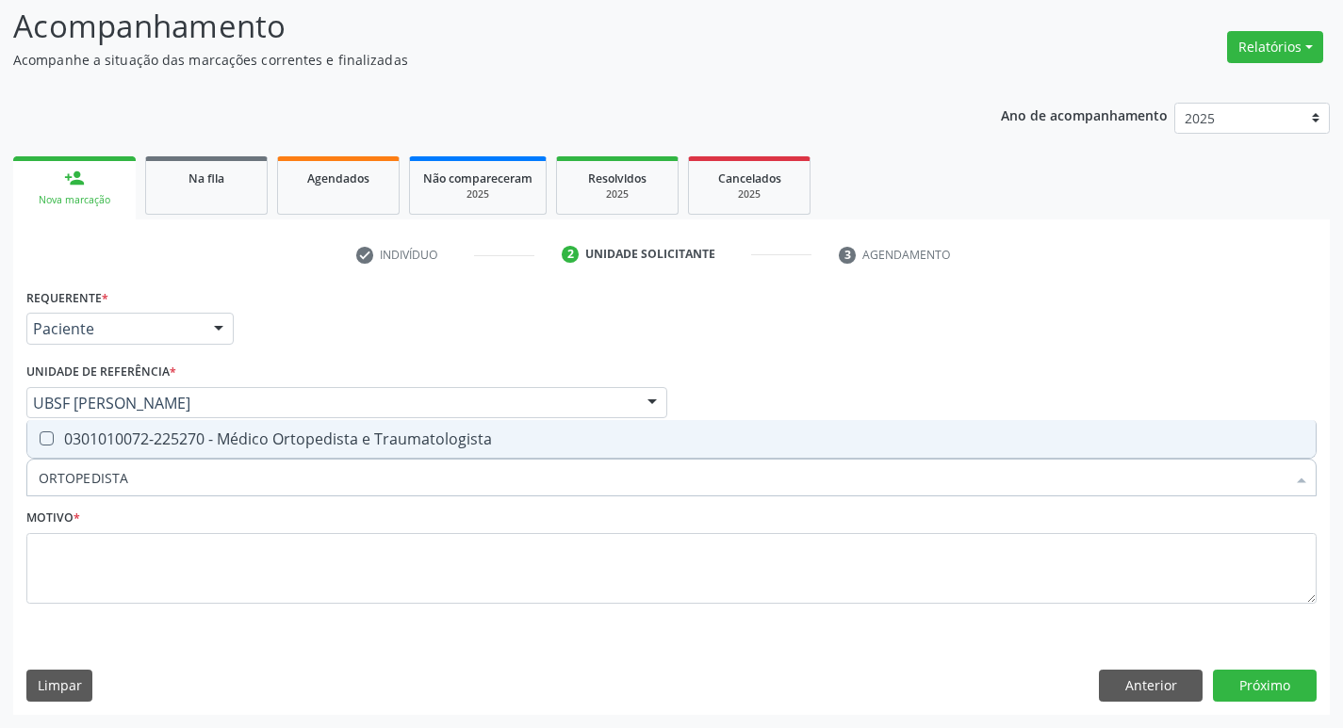
click at [165, 447] on div "0301010072-225270 - Médico Ortopedista e Traumatologista" at bounding box center [671, 439] width 1265 height 15
checkbox Traumatologista "true"
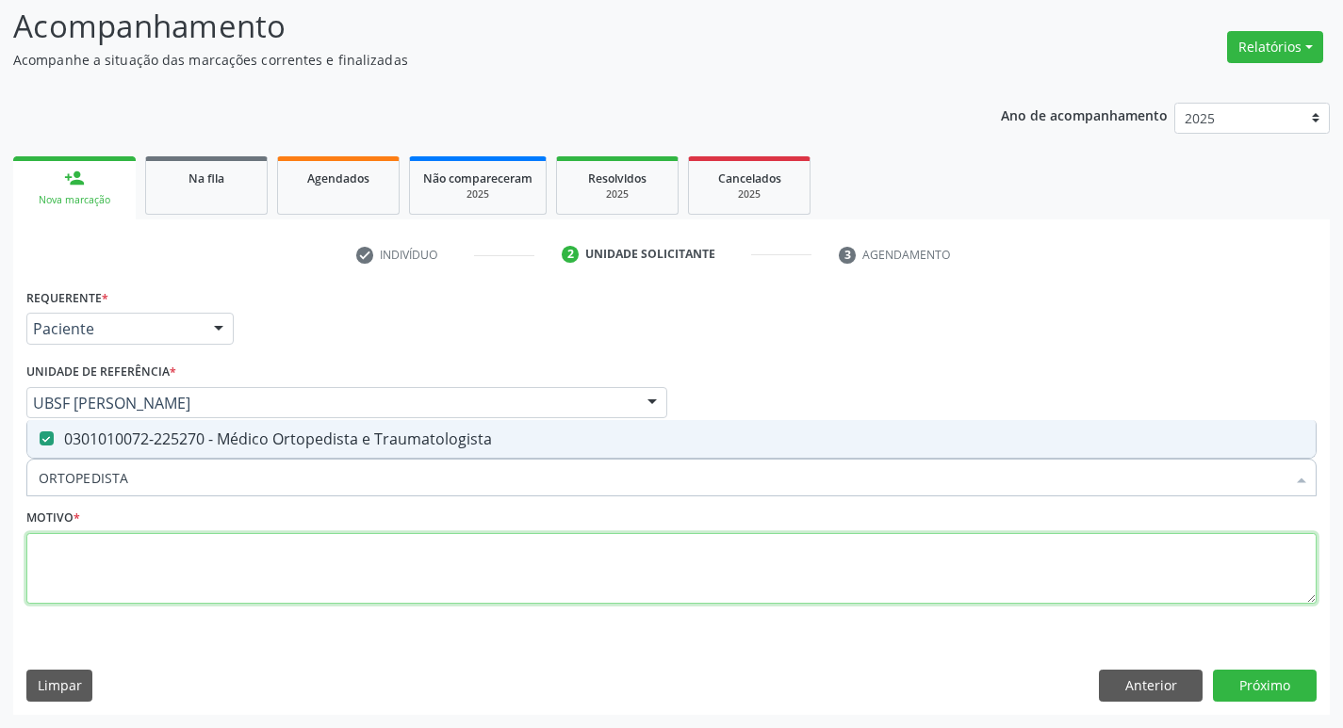
click at [44, 596] on textarea at bounding box center [671, 569] width 1290 height 72
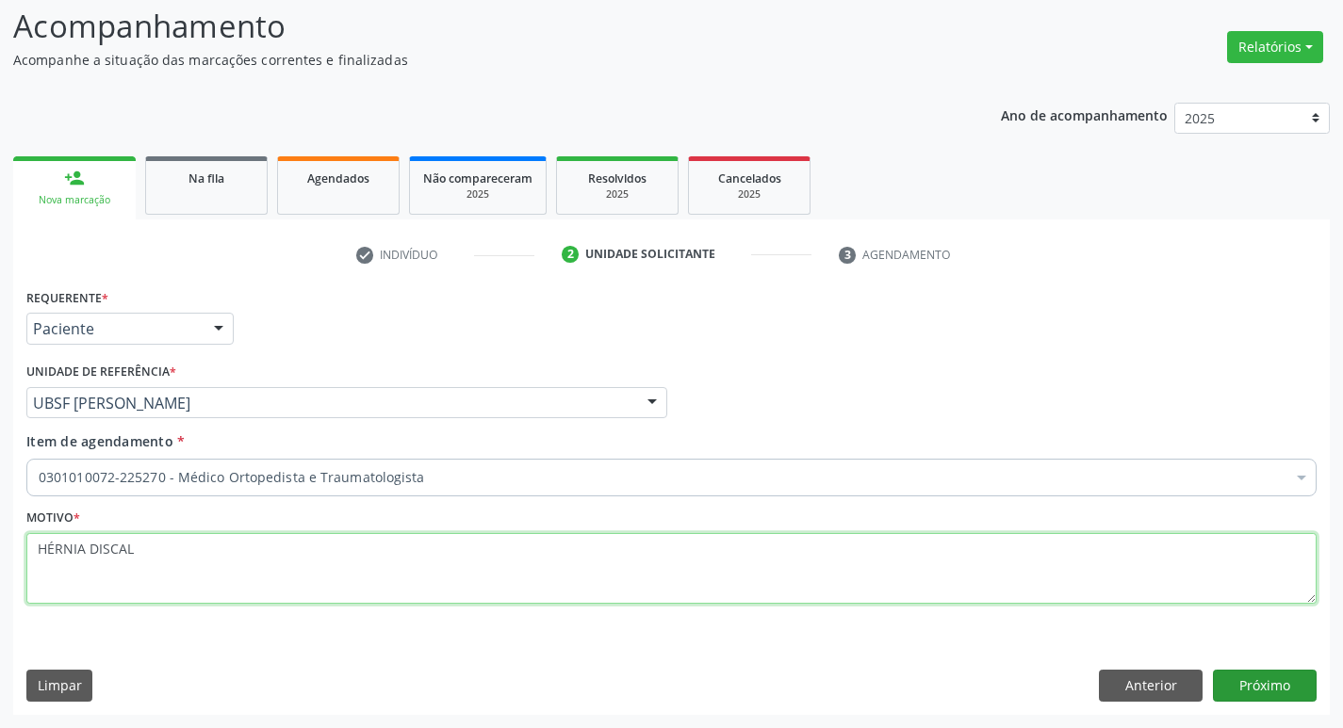
type textarea "HÉRNIA DISCAL"
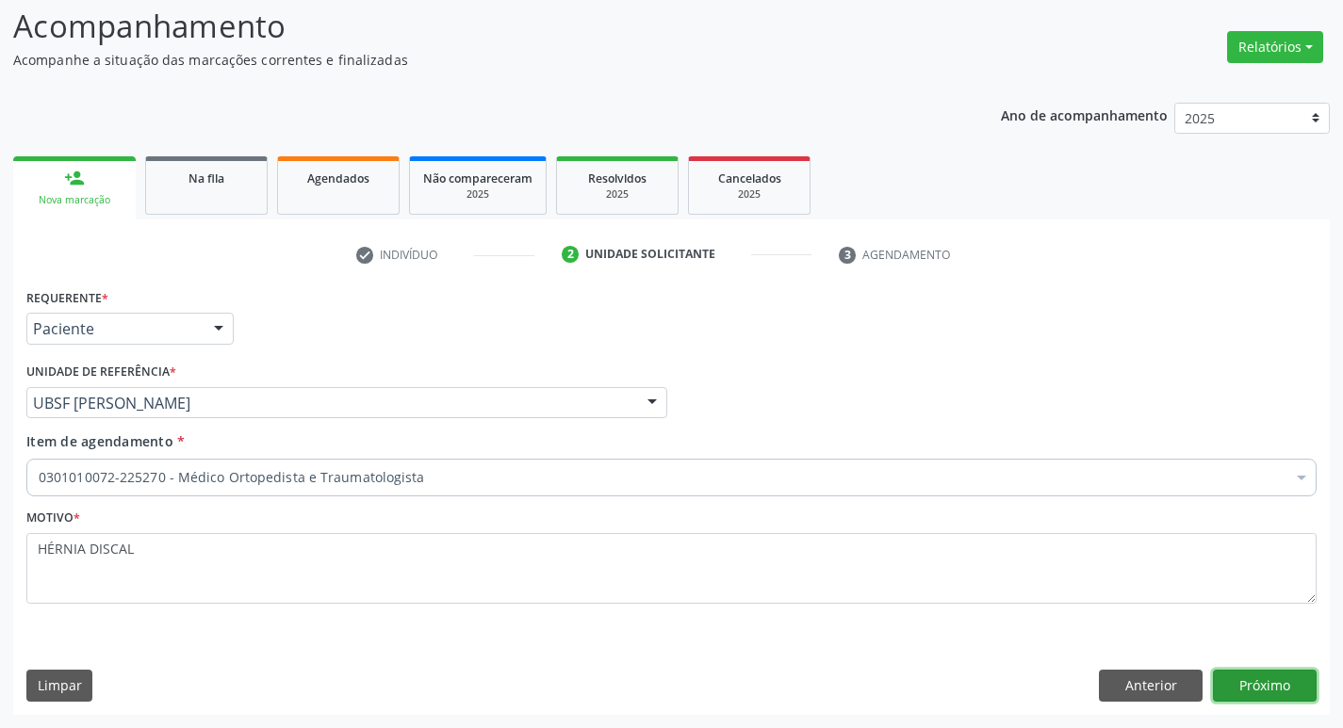
click at [1277, 680] on button "Próximo" at bounding box center [1265, 686] width 104 height 32
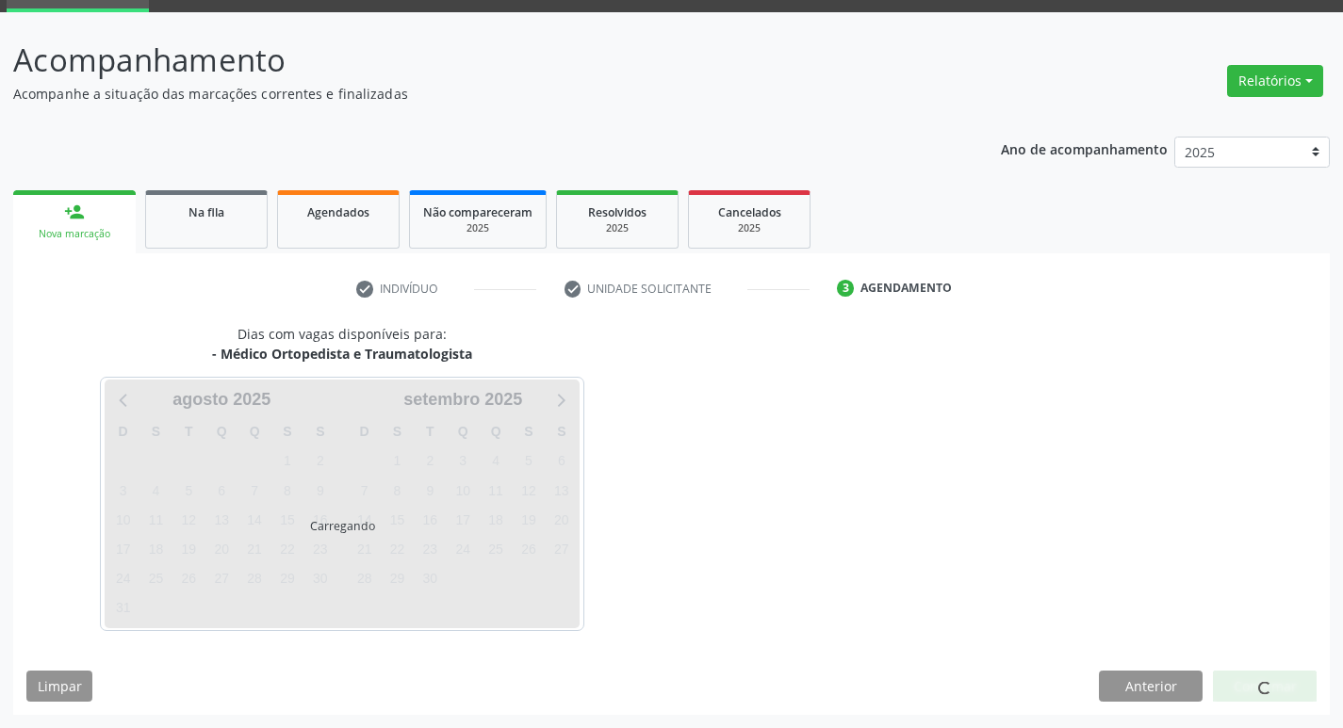
scroll to position [91, 0]
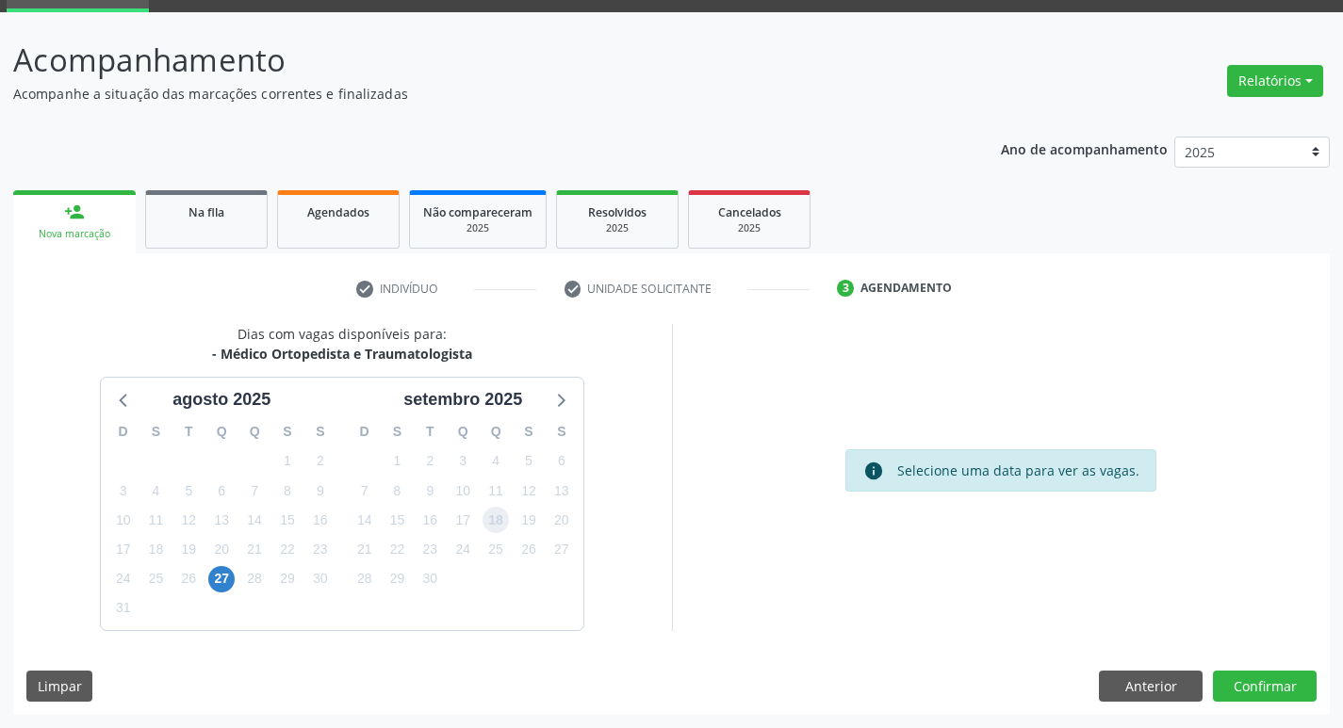
click at [491, 512] on span "18" at bounding box center [495, 520] width 26 height 26
click at [1216, 689] on button "Confirmar" at bounding box center [1265, 687] width 104 height 32
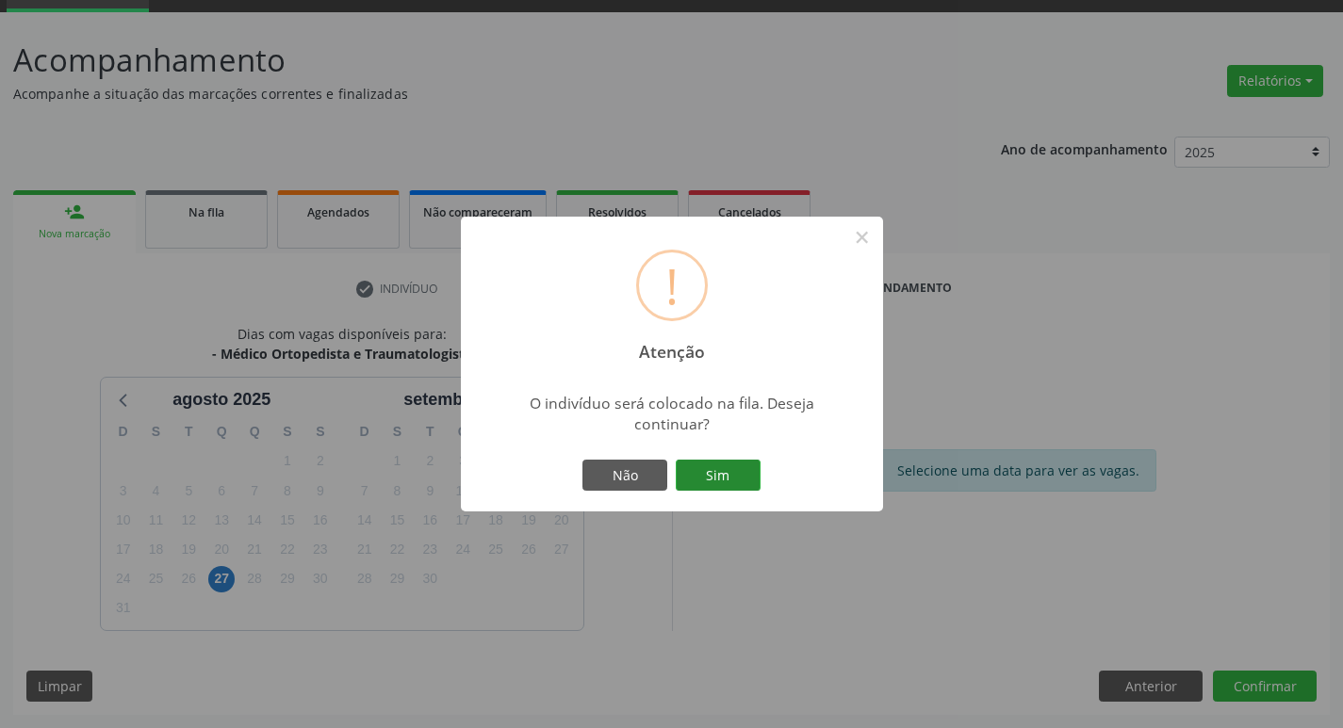
click at [715, 486] on button "Sim" at bounding box center [718, 476] width 85 height 32
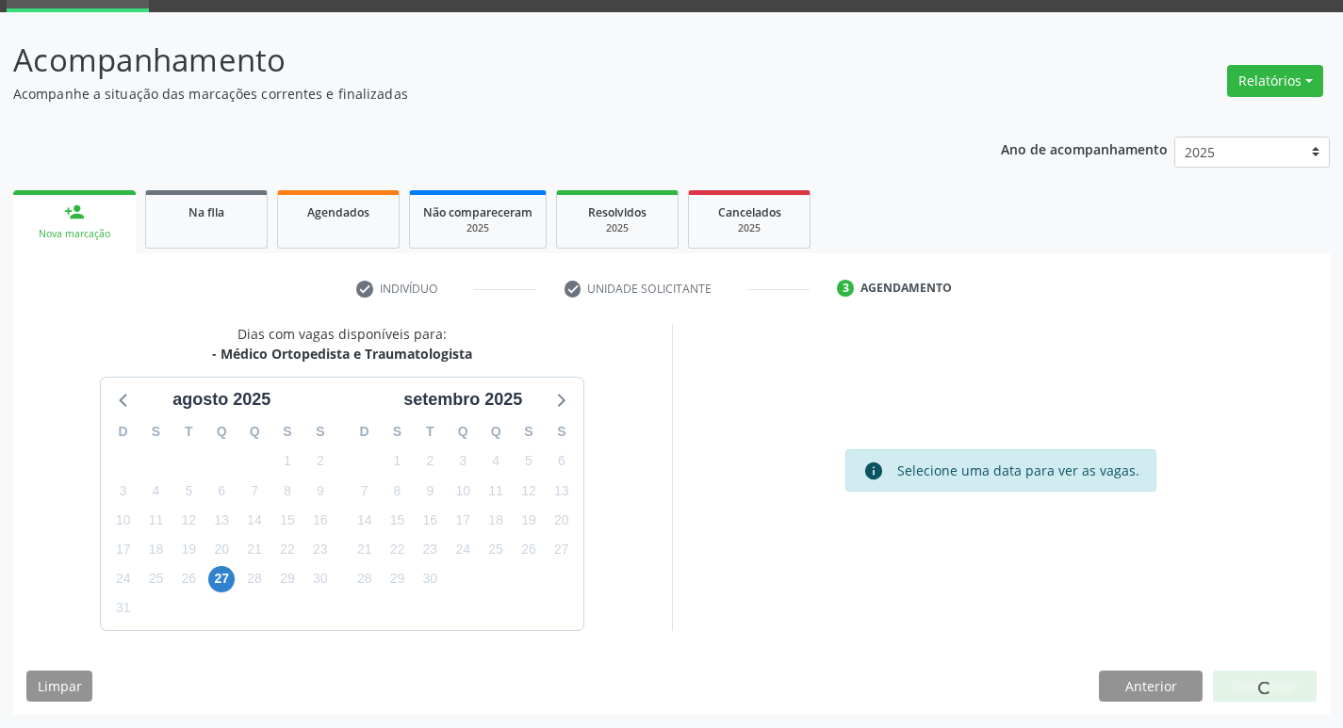
scroll to position [0, 0]
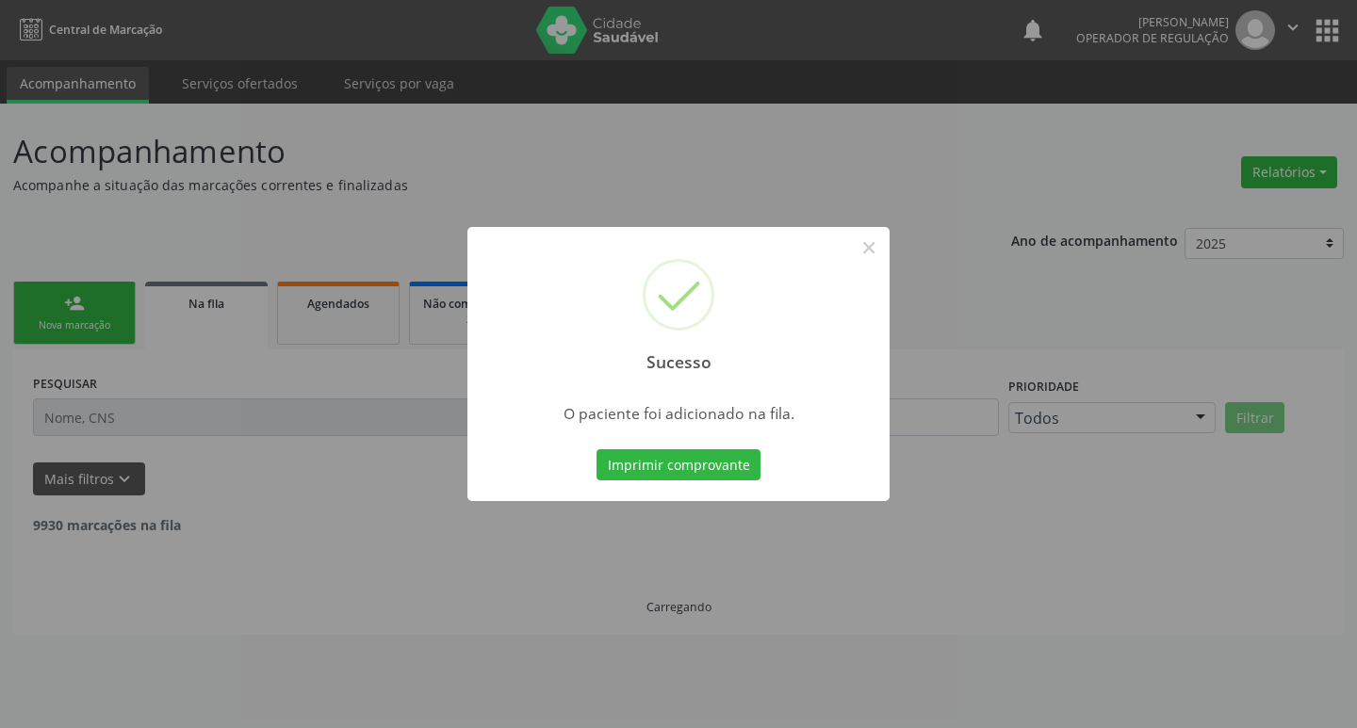
click at [474, 528] on div "Sucesso × O paciente foi adicionado na fila. Imprimir comprovante Cancel" at bounding box center [678, 364] width 1357 height 728
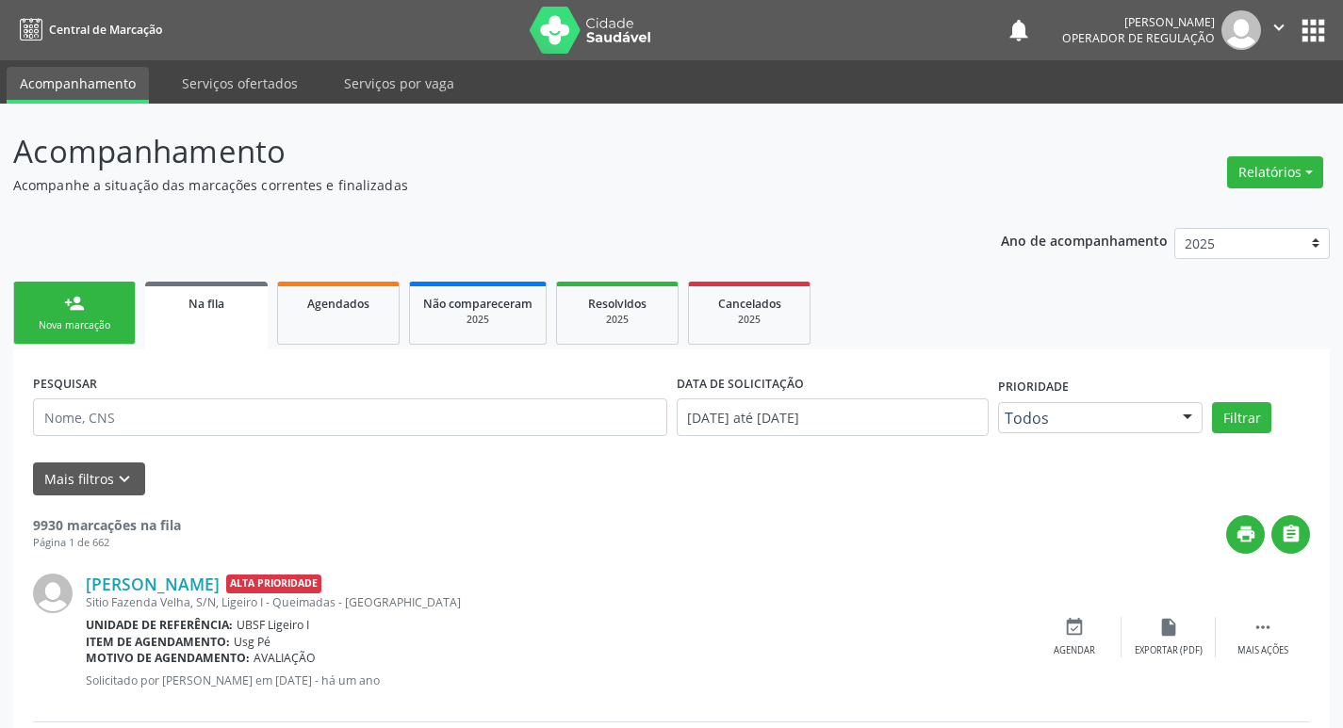
click at [22, 332] on link "person_add Nova marcação" at bounding box center [74, 313] width 122 height 63
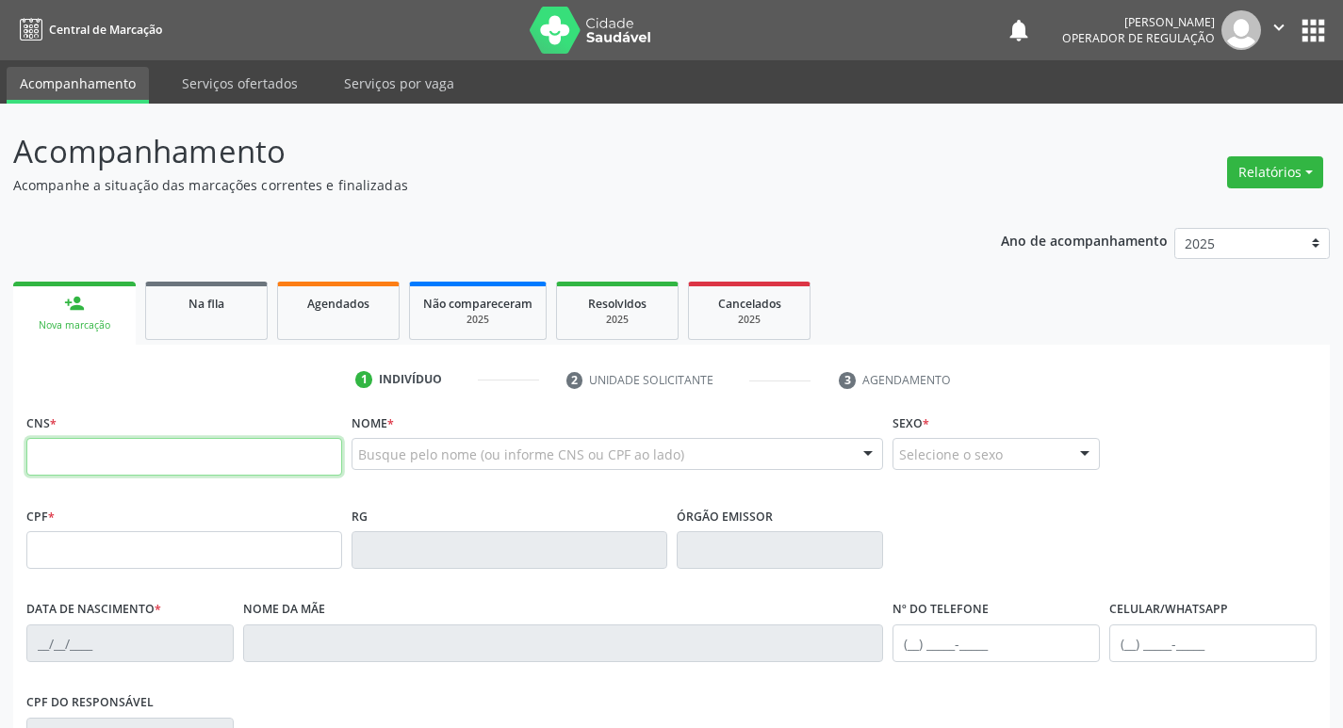
click at [104, 460] on input "text" at bounding box center [184, 457] width 316 height 38
type input "705 0044 8522 1151"
type input "299.721.404-15"
type input "[DATE]"
type input "[PERSON_NAME]"
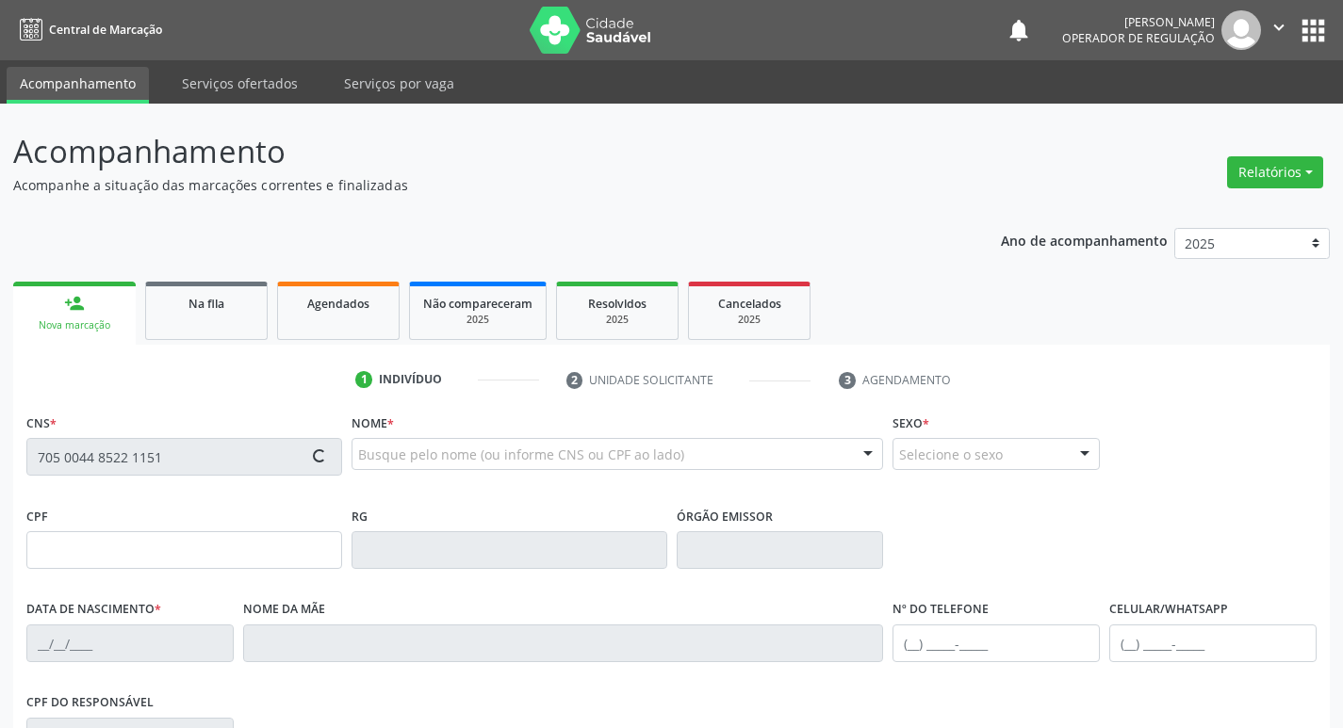
type input "[PHONE_NUMBER]"
type input "1265"
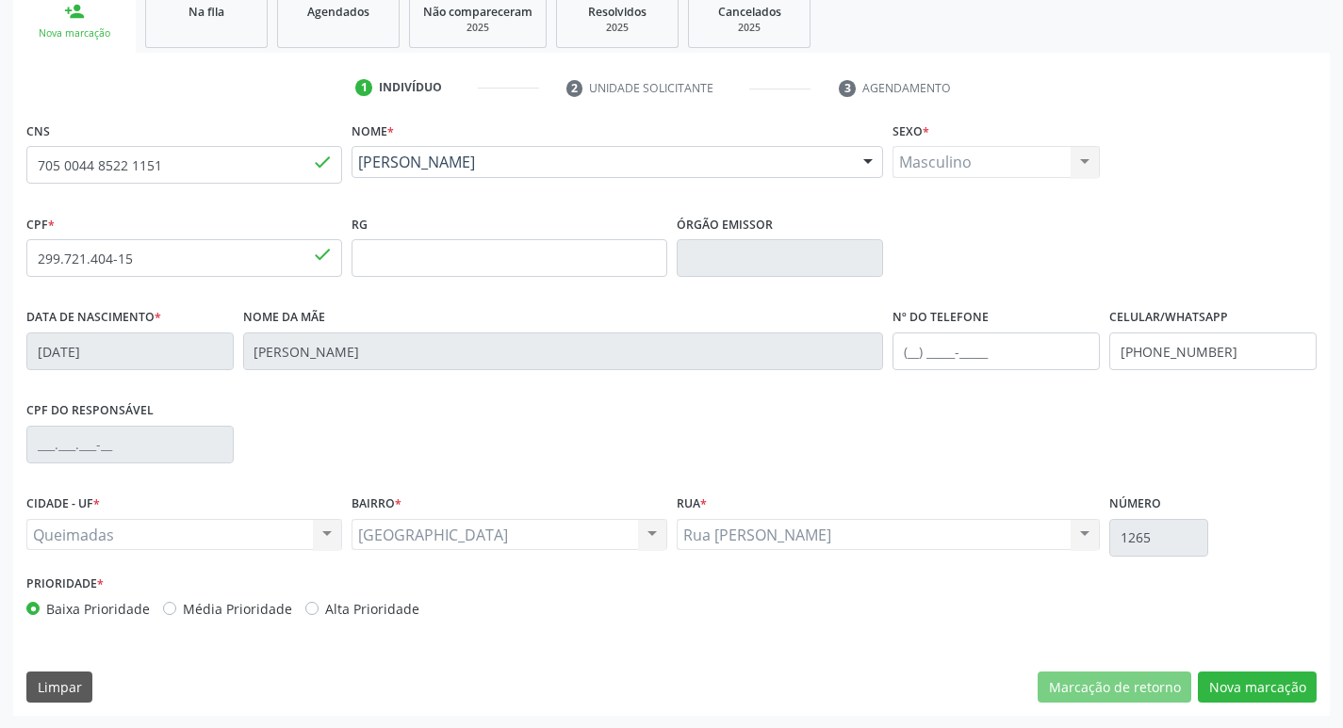
scroll to position [293, 0]
click at [1206, 695] on button "Nova marcação" at bounding box center [1257, 687] width 119 height 32
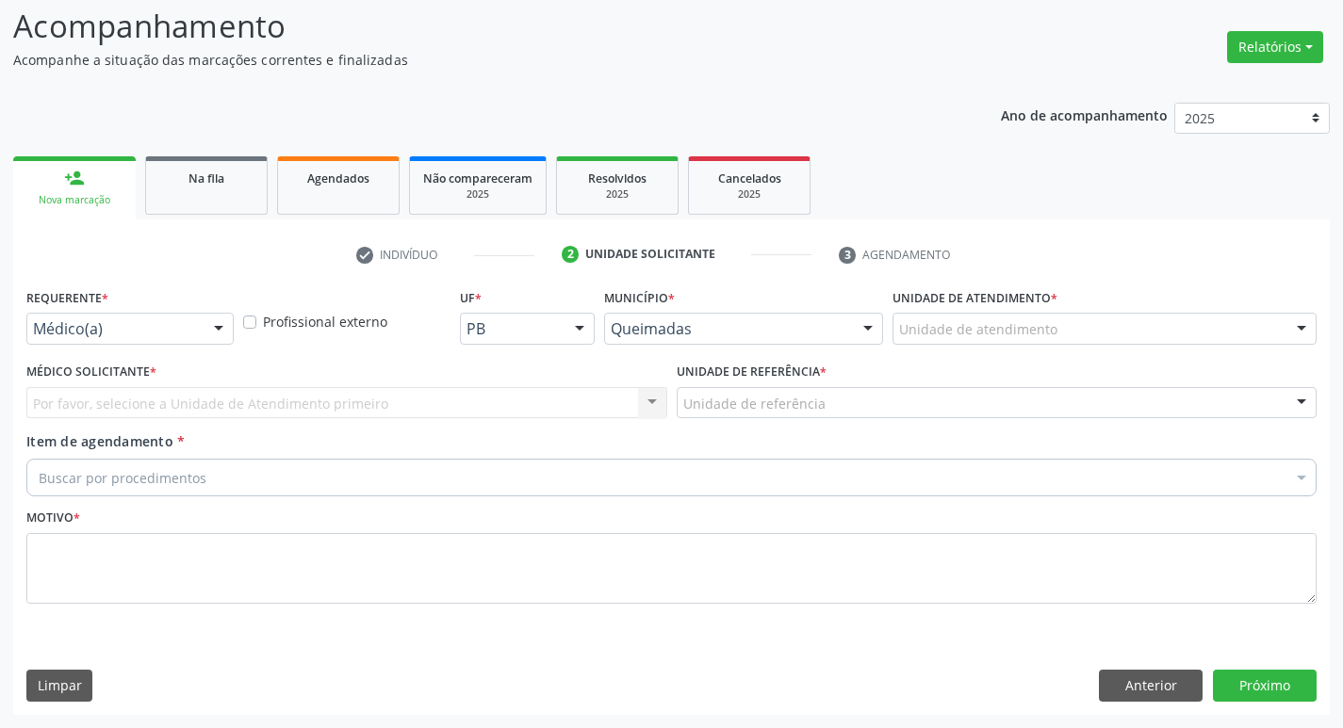
scroll to position [125, 0]
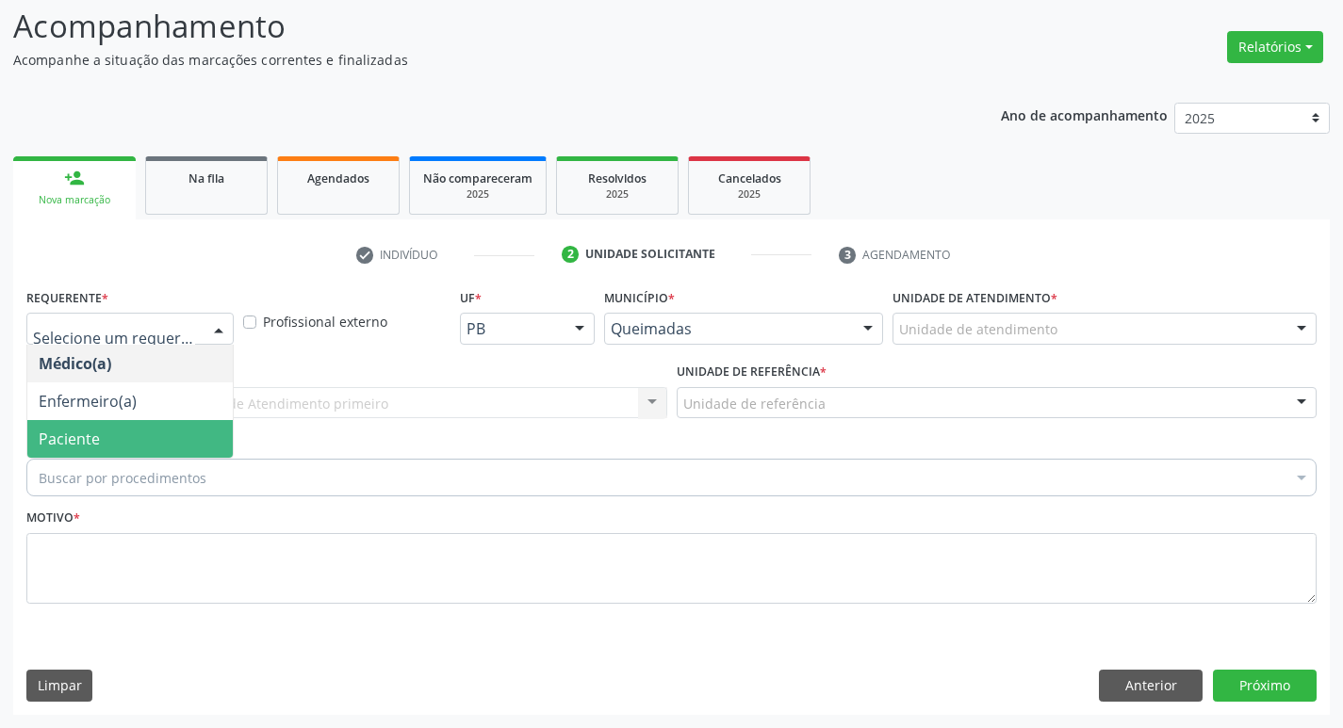
click at [97, 430] on span "Paciente" at bounding box center [69, 439] width 61 height 21
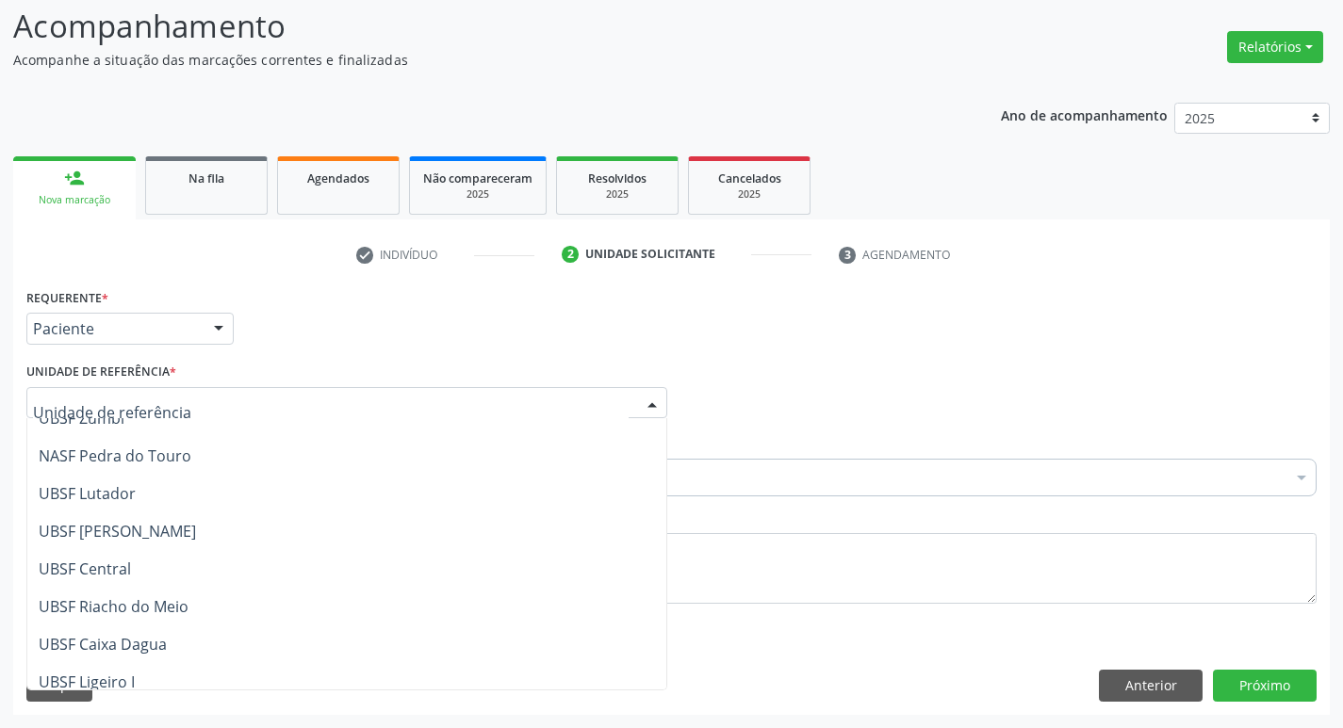
scroll to position [482, 0]
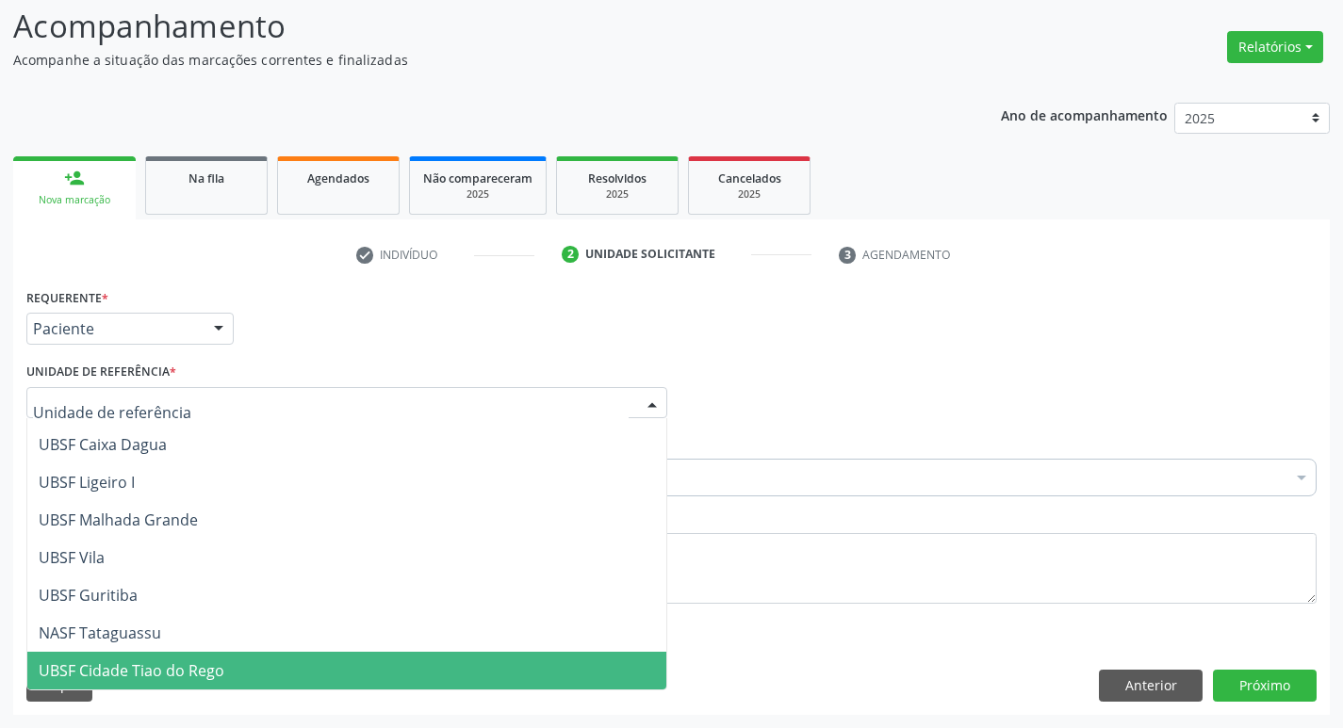
click at [228, 676] on span "UBSF Cidade Tiao do Rego" at bounding box center [346, 671] width 639 height 38
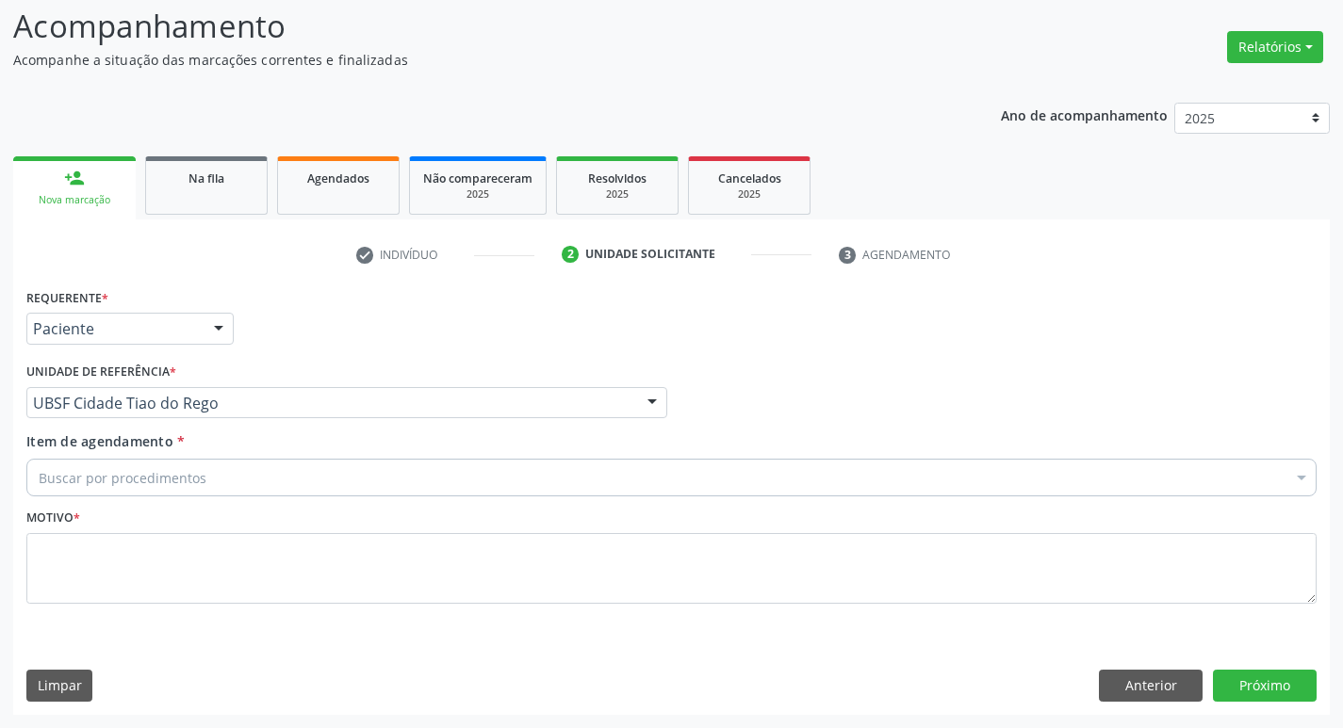
click at [192, 464] on div "Buscar por procedimentos" at bounding box center [671, 478] width 1290 height 38
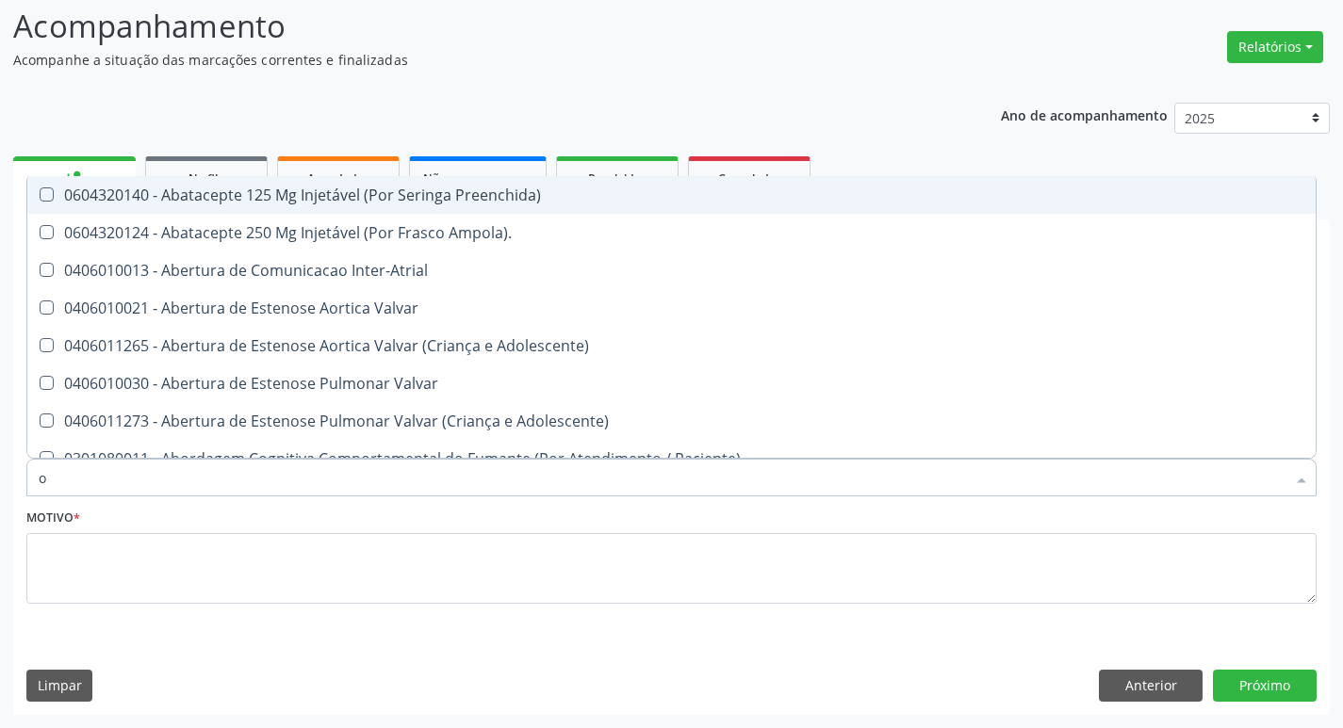
type input "ORTOPEDISTA"
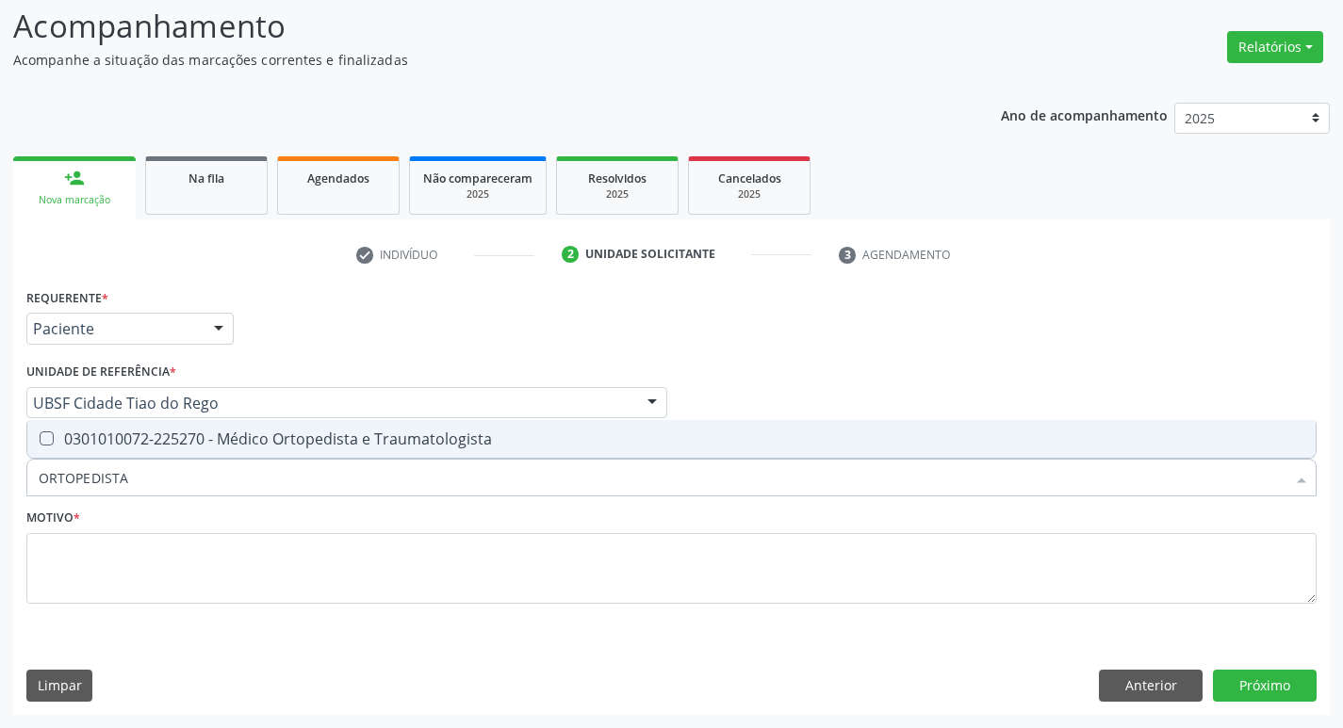
click at [252, 428] on span "0301010072-225270 - Médico Ortopedista e Traumatologista" at bounding box center [671, 439] width 1288 height 38
checkbox Traumatologista "true"
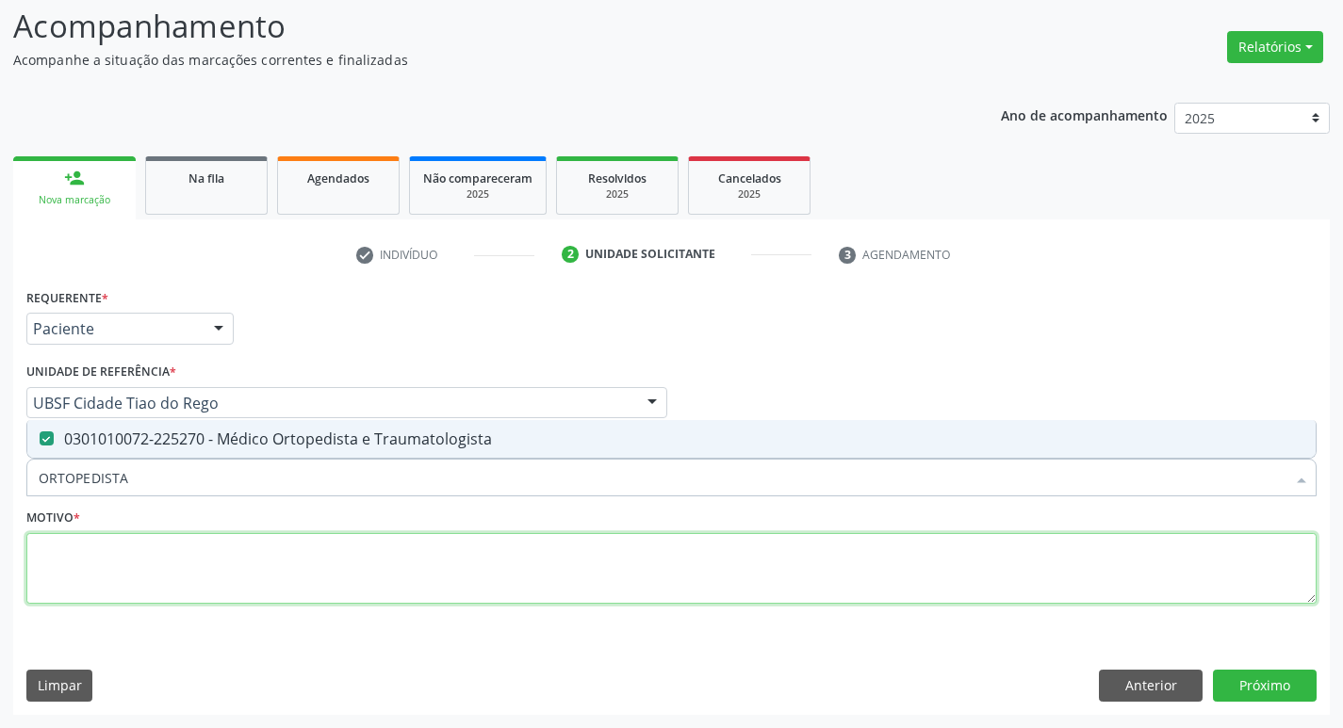
click at [311, 580] on textarea at bounding box center [671, 569] width 1290 height 72
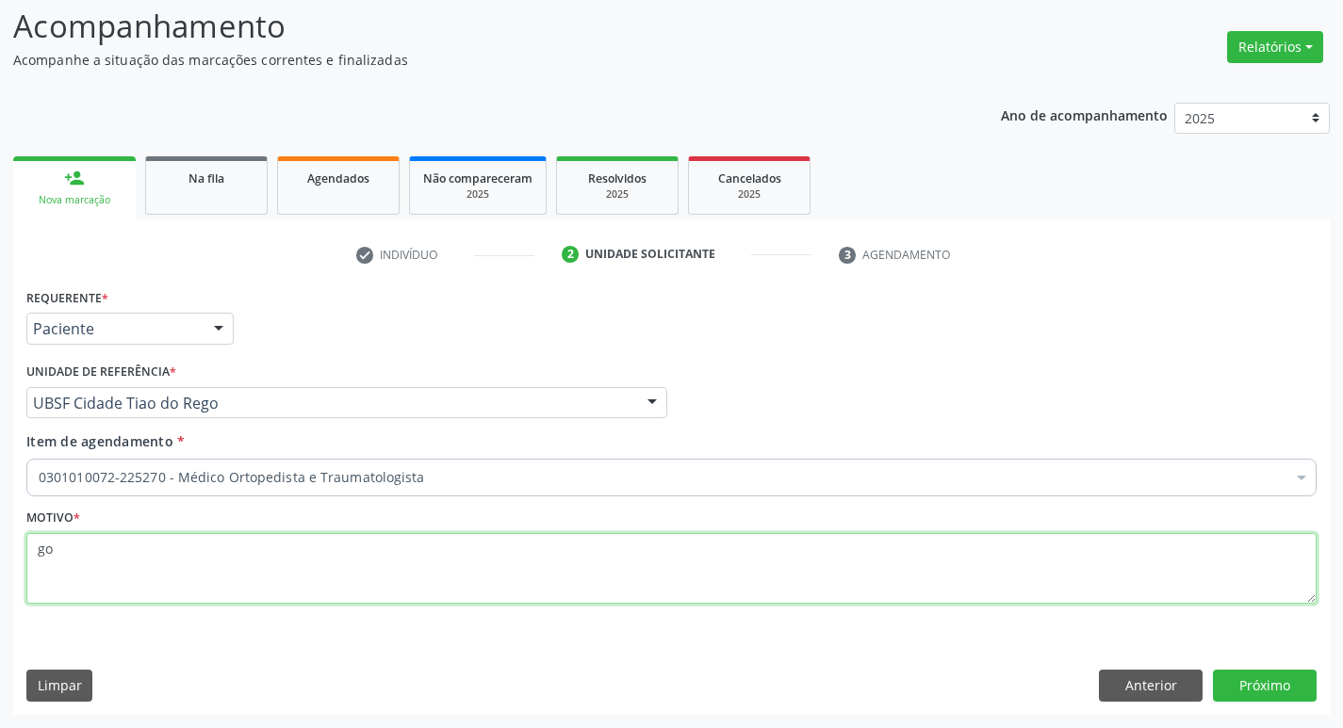
type textarea "g"
type textarea "GONARTROSE"
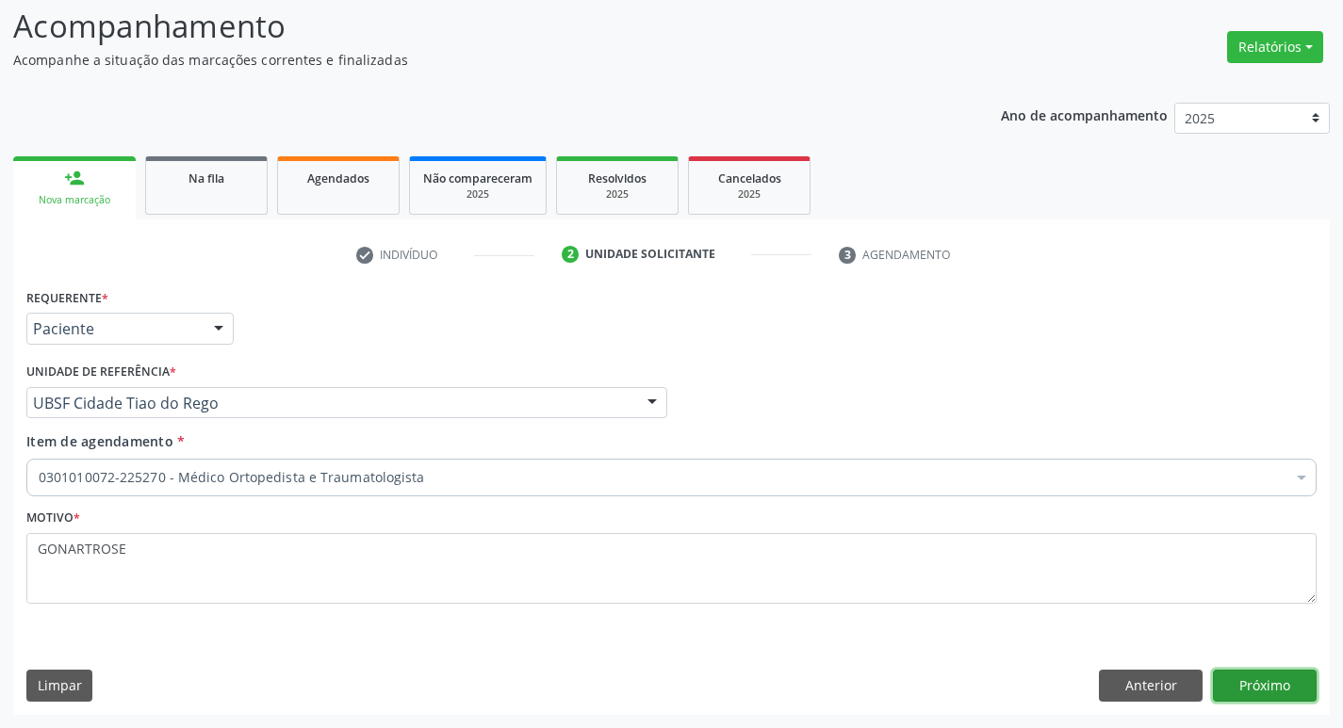
click at [1282, 696] on button "Próximo" at bounding box center [1265, 686] width 104 height 32
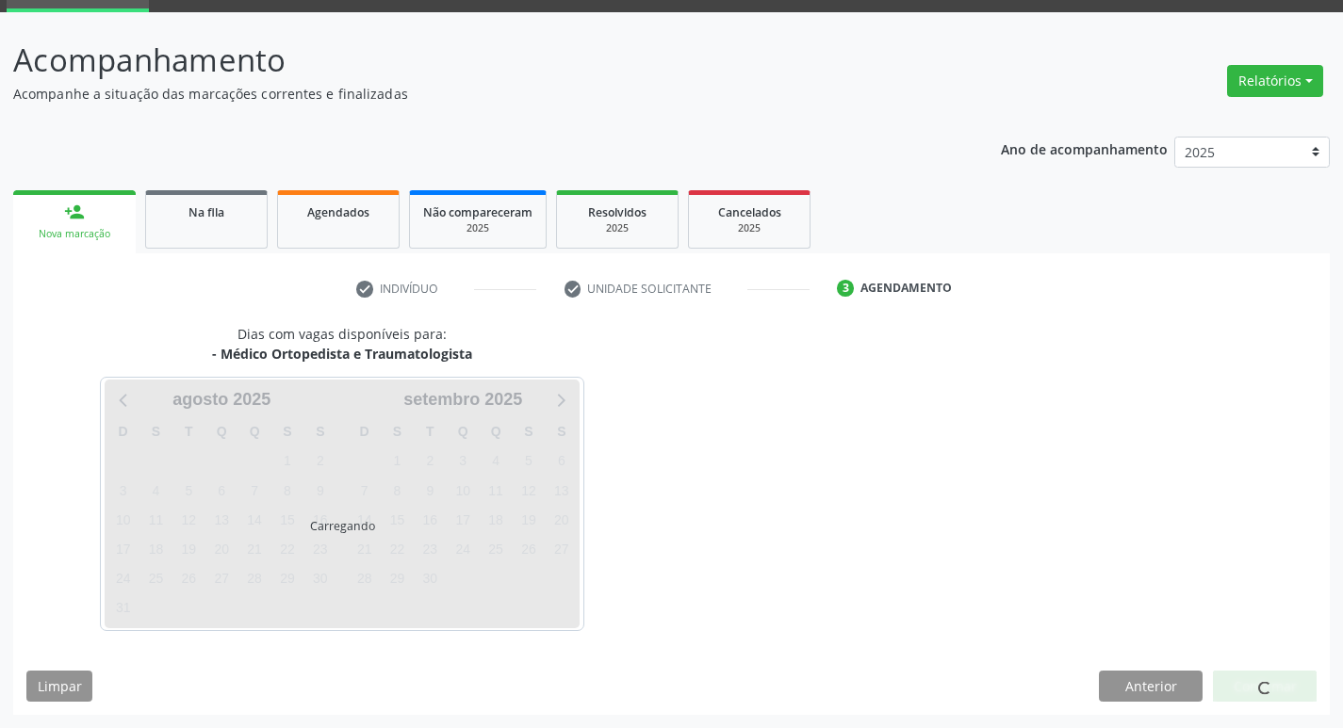
scroll to position [91, 0]
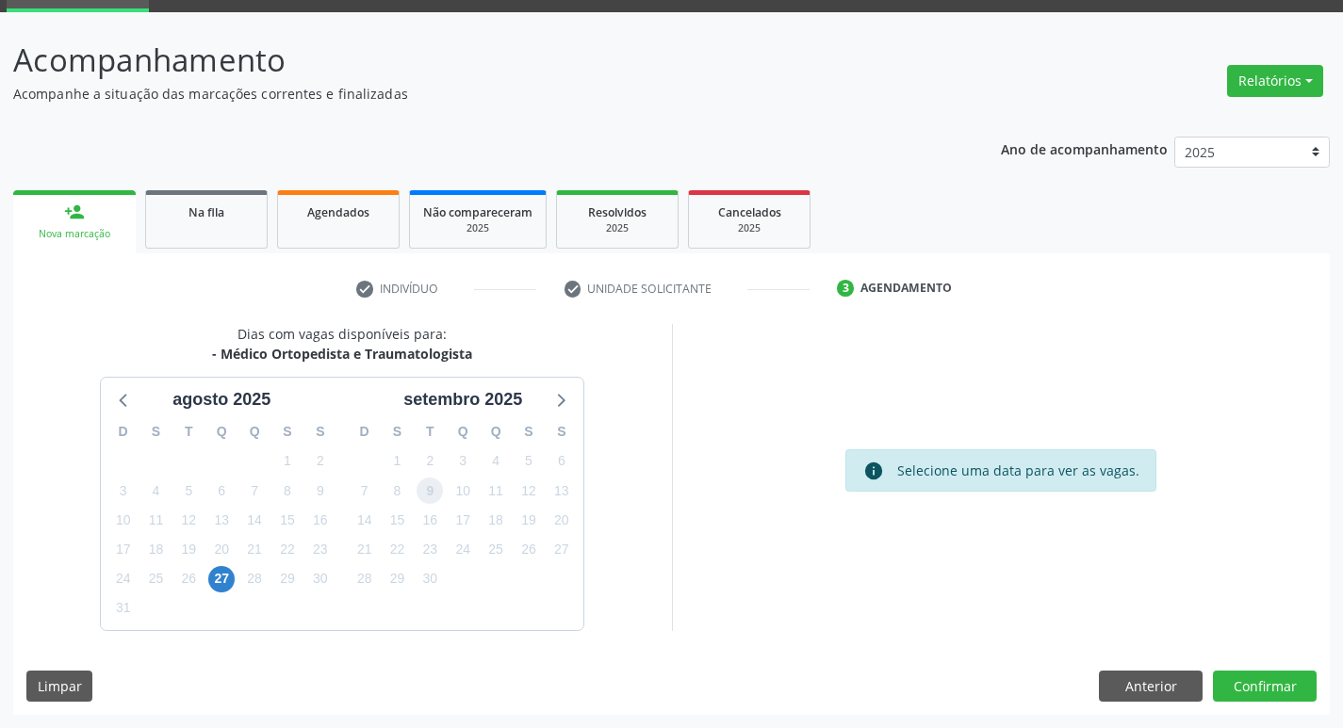
click at [436, 486] on span "9" at bounding box center [429, 491] width 26 height 26
click at [1223, 688] on button "Confirmar" at bounding box center [1265, 687] width 104 height 32
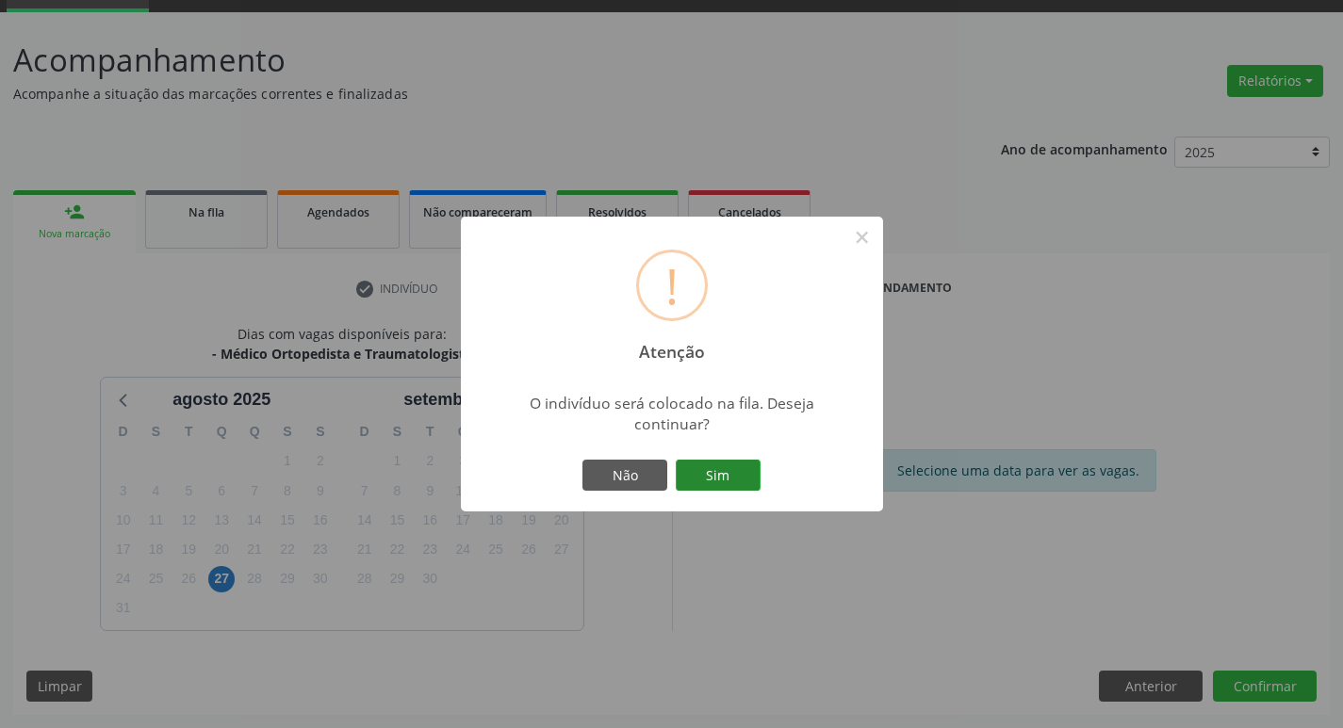
click at [700, 477] on button "Sim" at bounding box center [718, 476] width 85 height 32
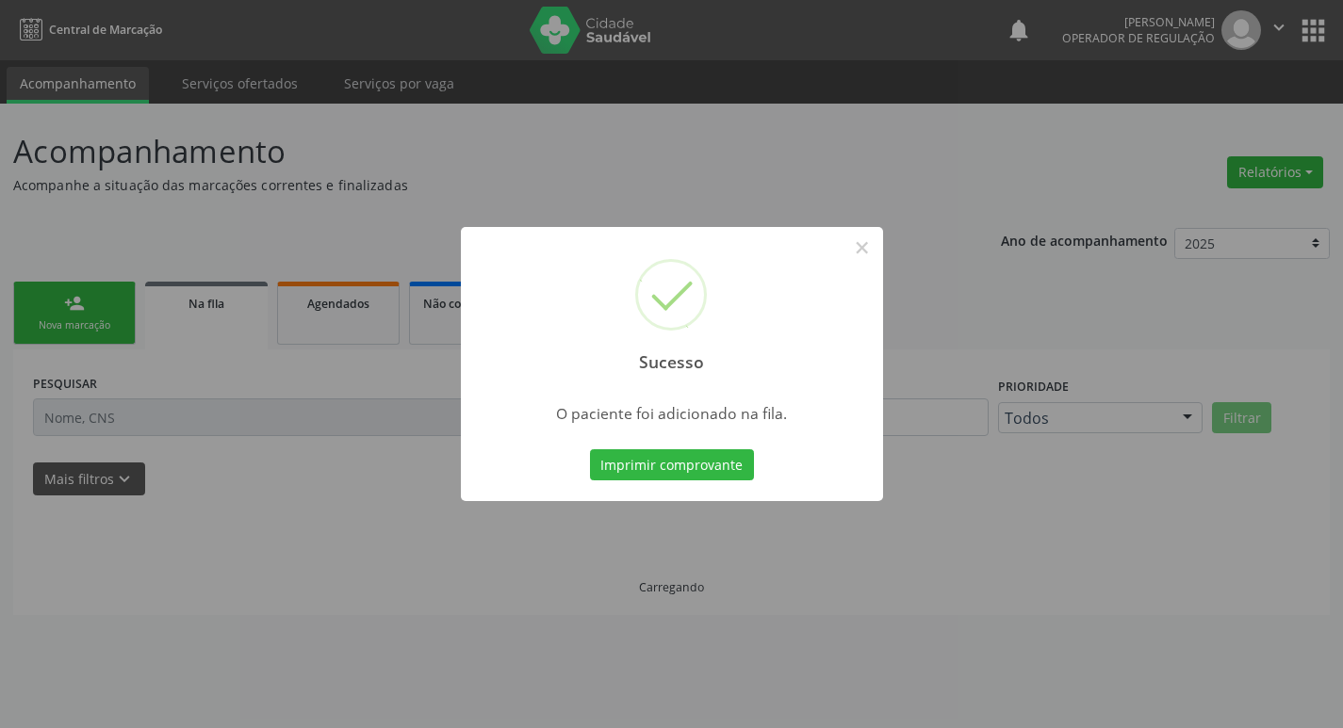
scroll to position [0, 0]
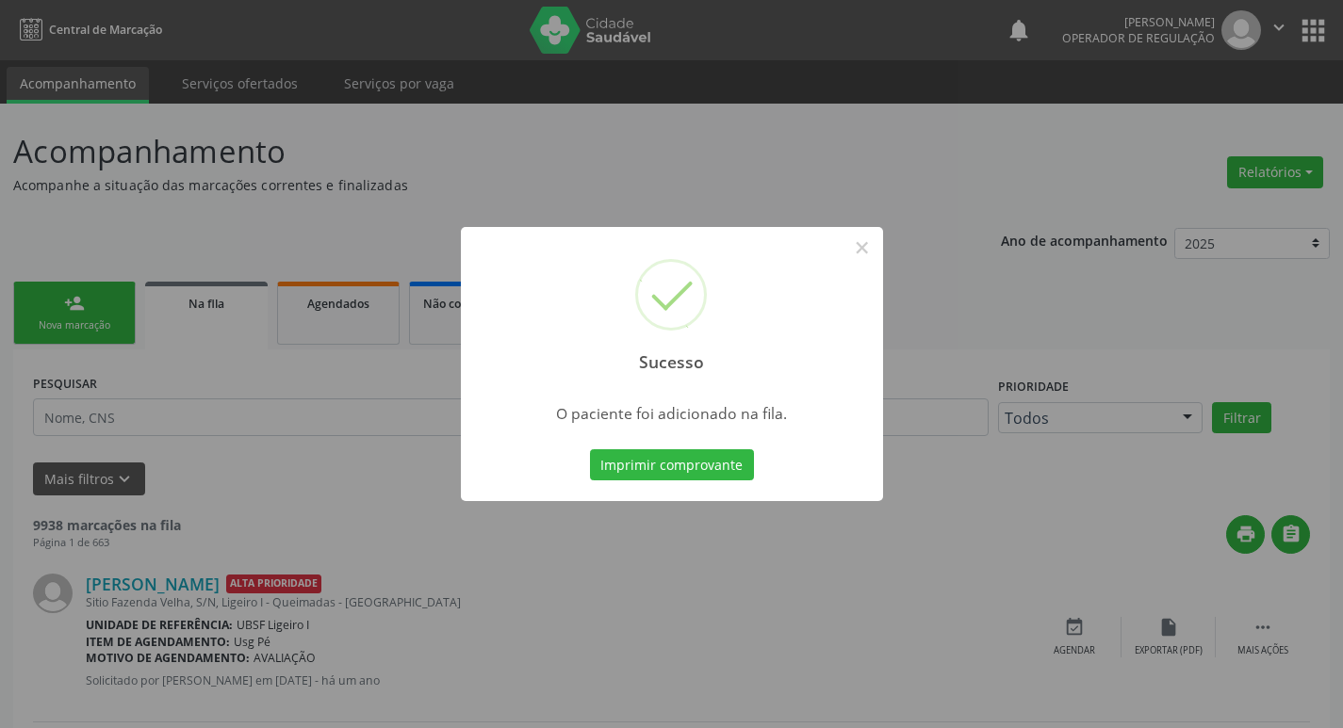
click at [289, 444] on div "Sucesso × O paciente foi adicionado na fila. Imprimir comprovante Cancel" at bounding box center [671, 364] width 1343 height 728
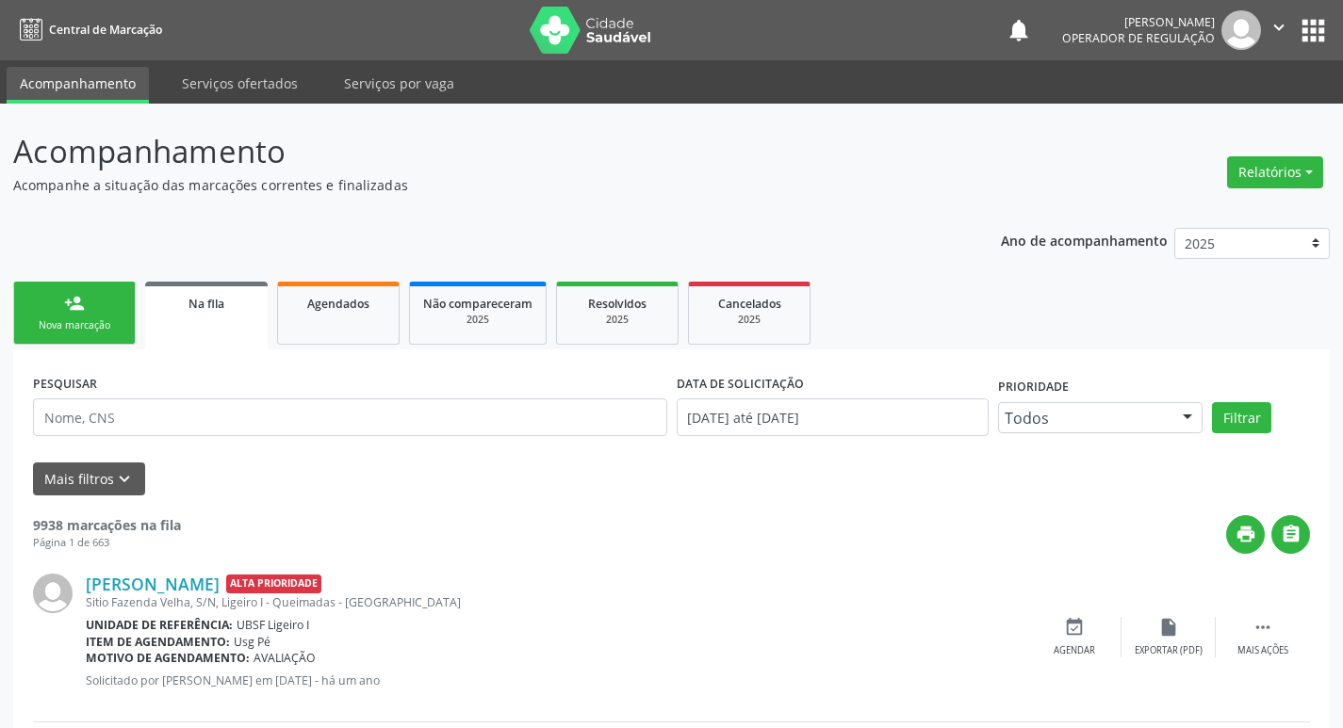
click at [35, 340] on link "person_add Nova marcação" at bounding box center [74, 313] width 122 height 63
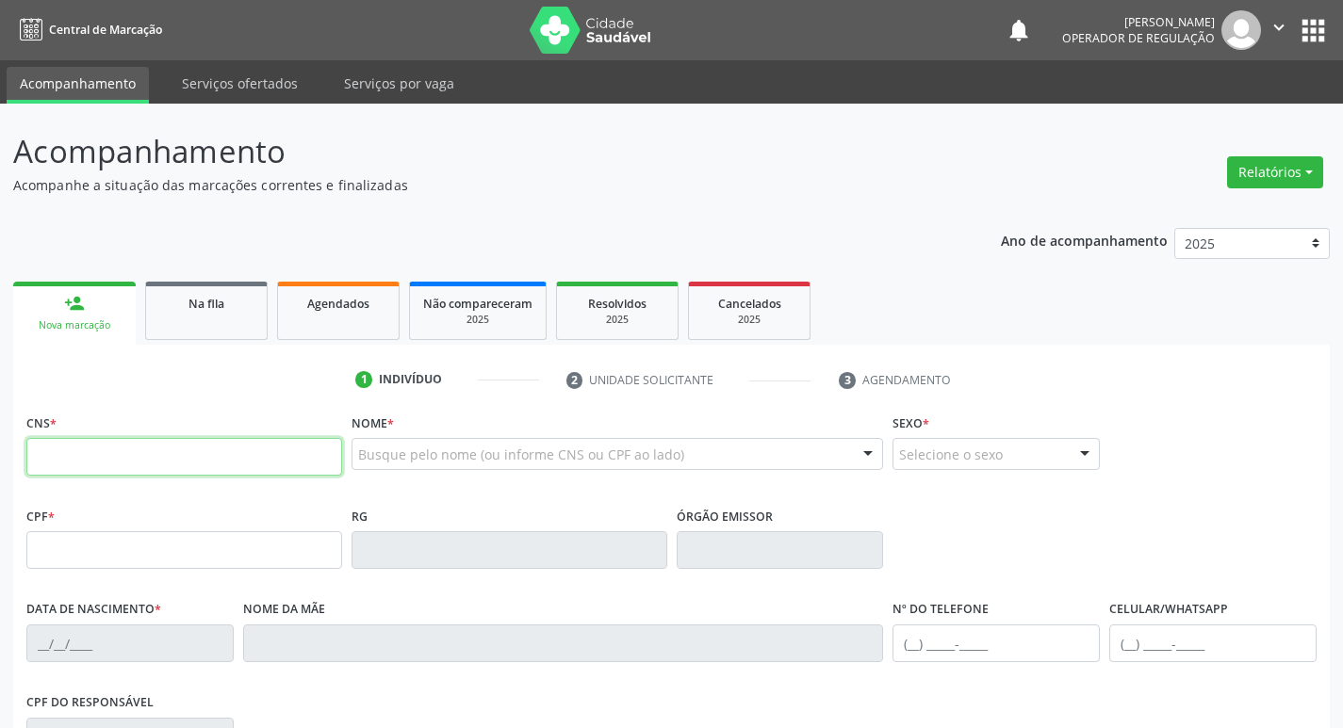
click at [123, 464] on input "text" at bounding box center [184, 457] width 316 height 38
type input "700 0033 1744 8800"
type input "468.585.984-72"
type input "[DATE]"
type input "[PERSON_NAME]"
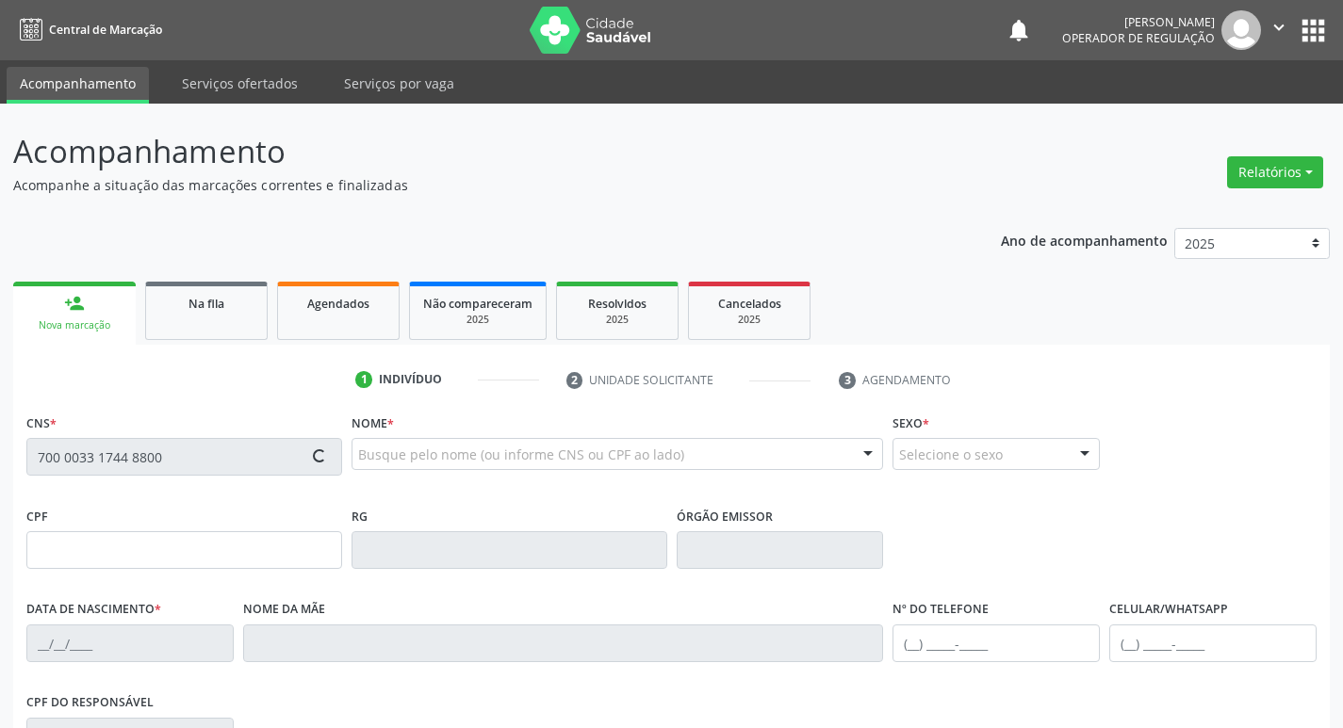
type input "[PHONE_NUMBER]"
type input "049.523.614-46"
type input "63"
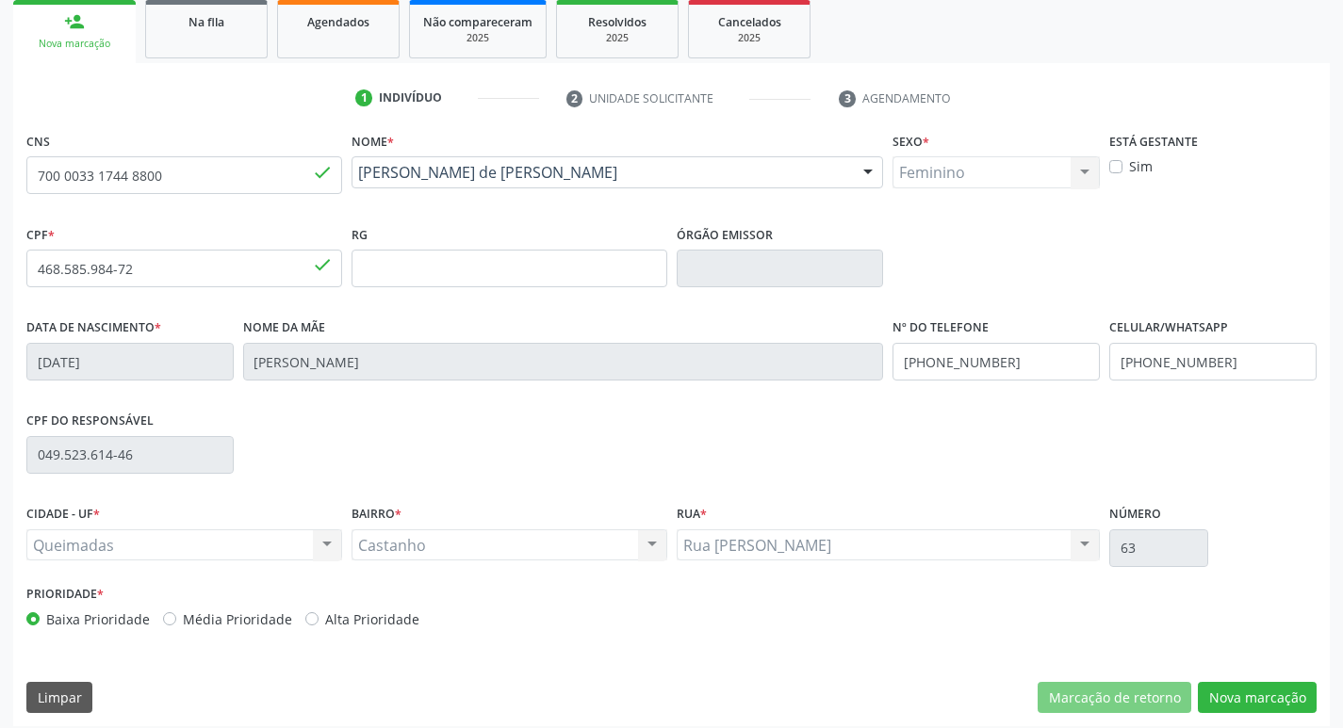
scroll to position [293, 0]
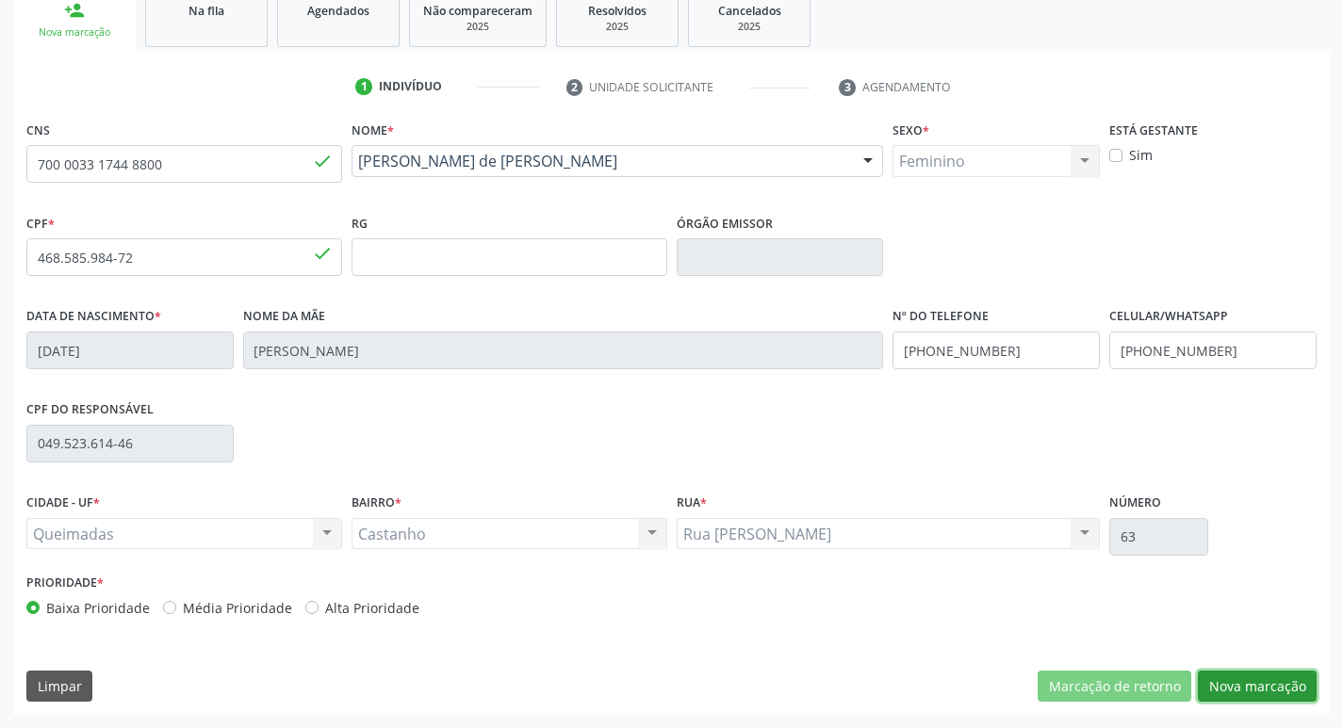
click at [1247, 687] on button "Nova marcação" at bounding box center [1257, 687] width 119 height 32
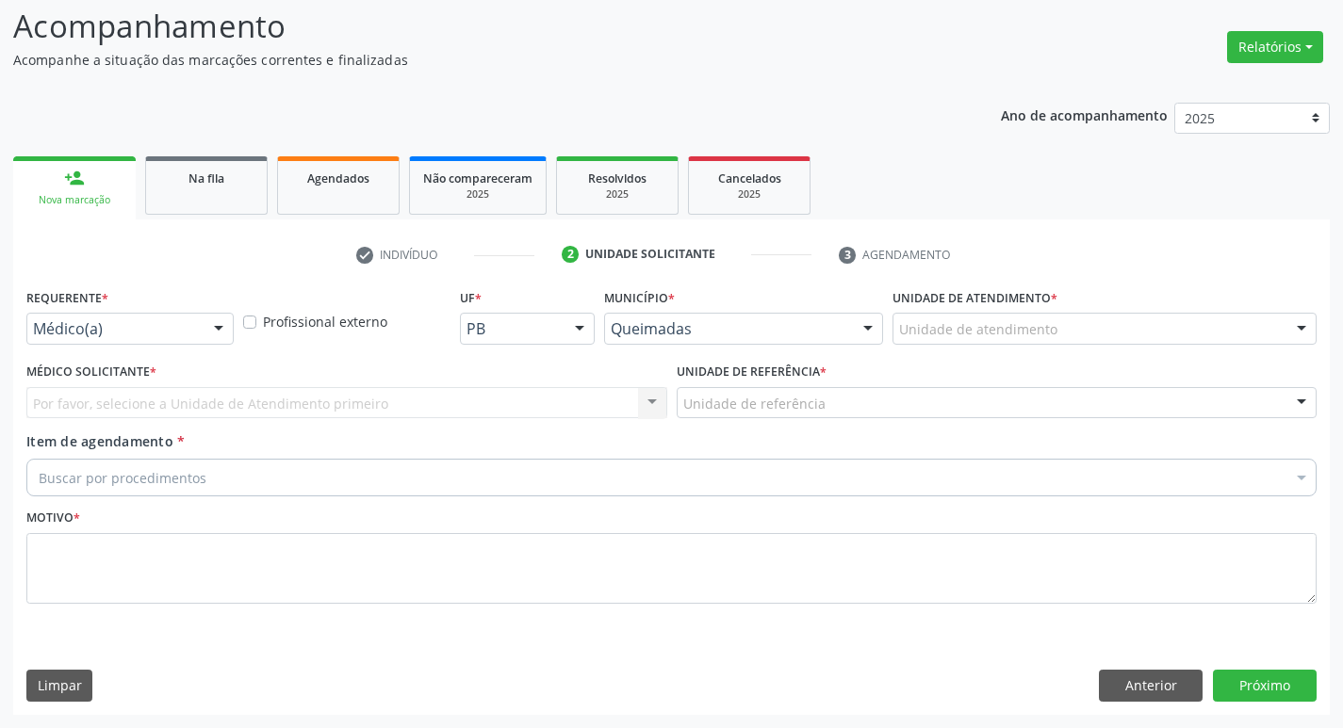
click at [77, 313] on div "Médico(a)" at bounding box center [129, 329] width 207 height 32
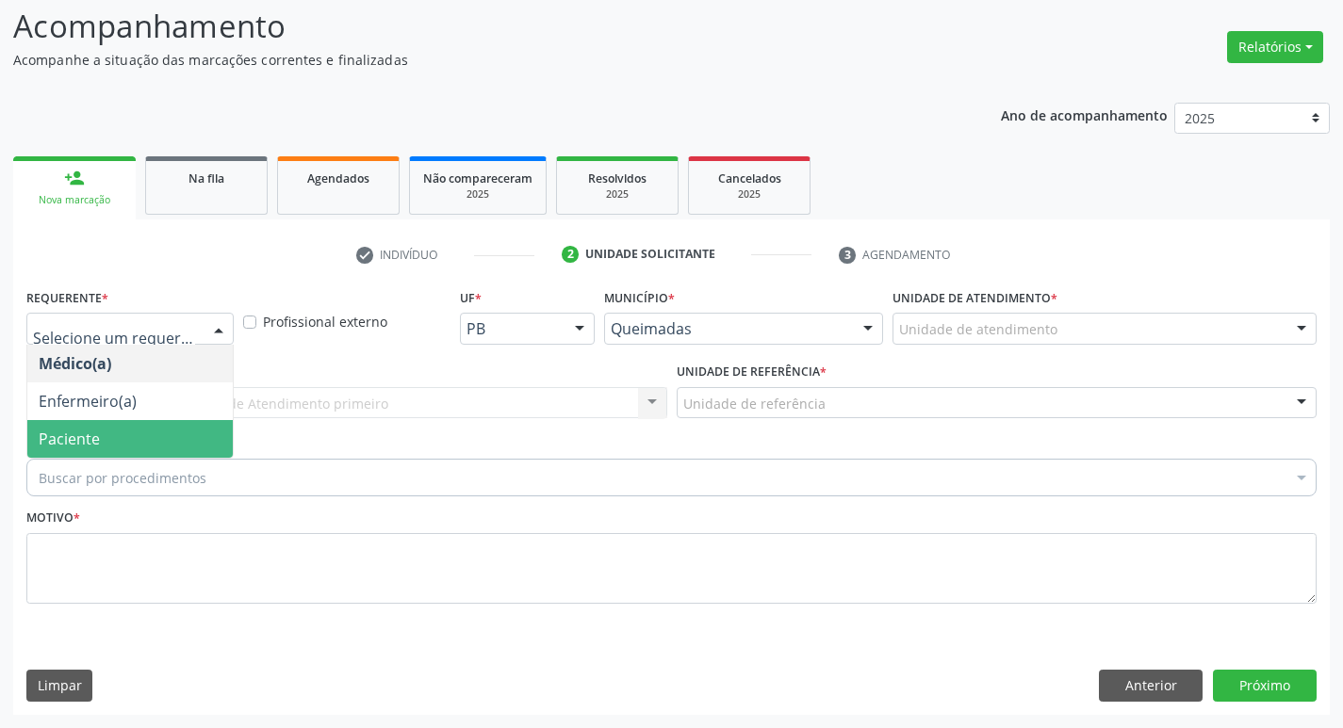
click at [103, 436] on span "Paciente" at bounding box center [129, 439] width 205 height 38
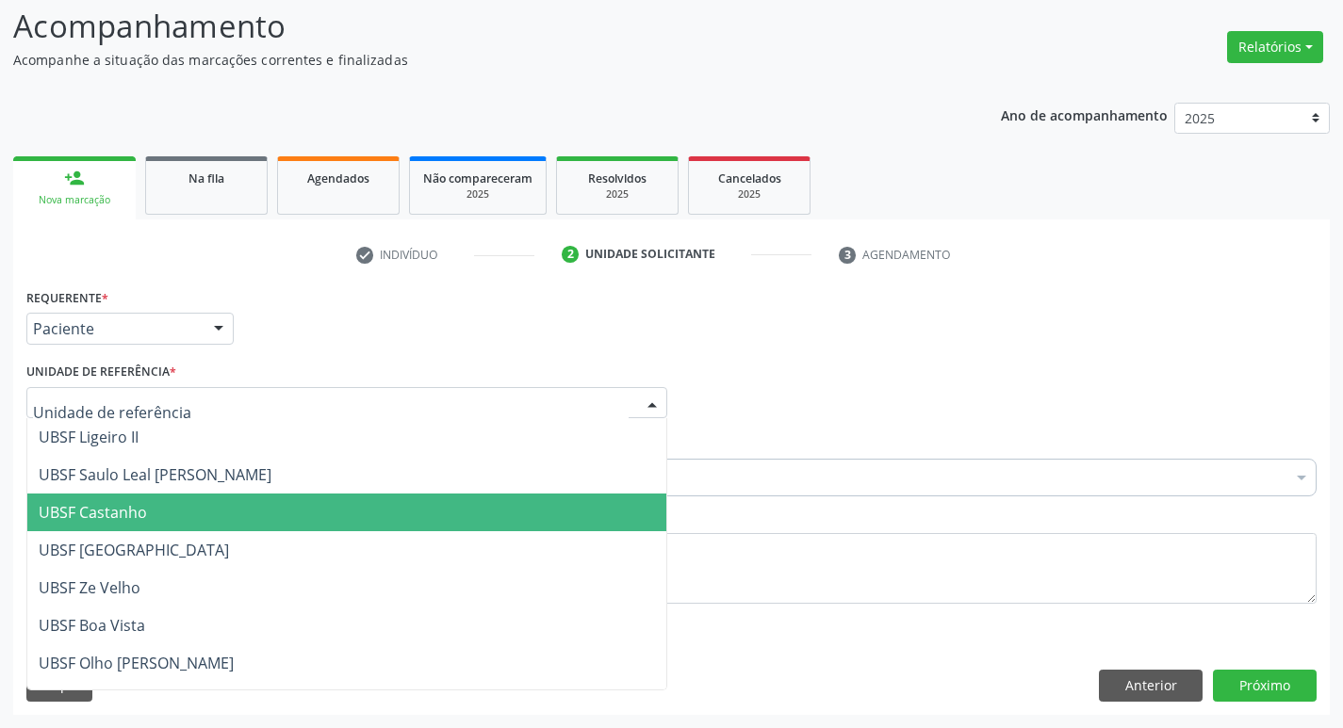
click at [109, 512] on span "UBSF Castanho" at bounding box center [93, 512] width 108 height 21
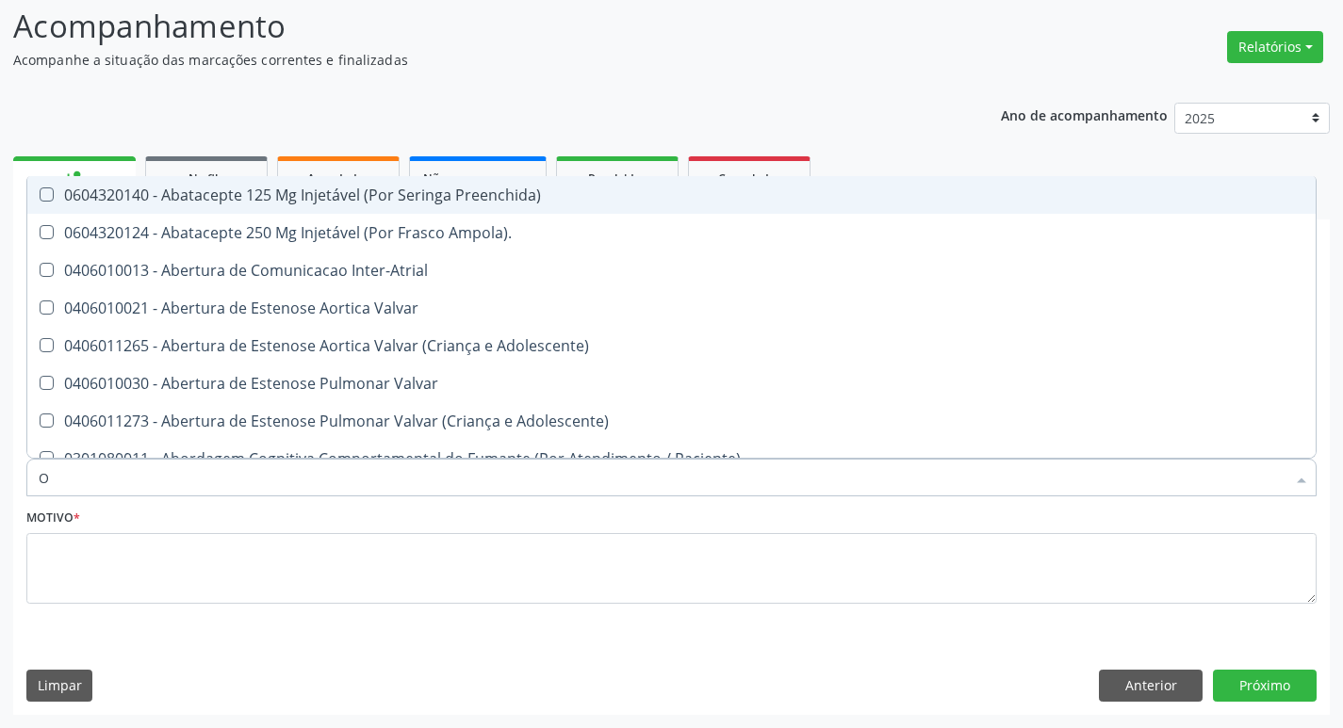
type input "ORTOPEDISTA"
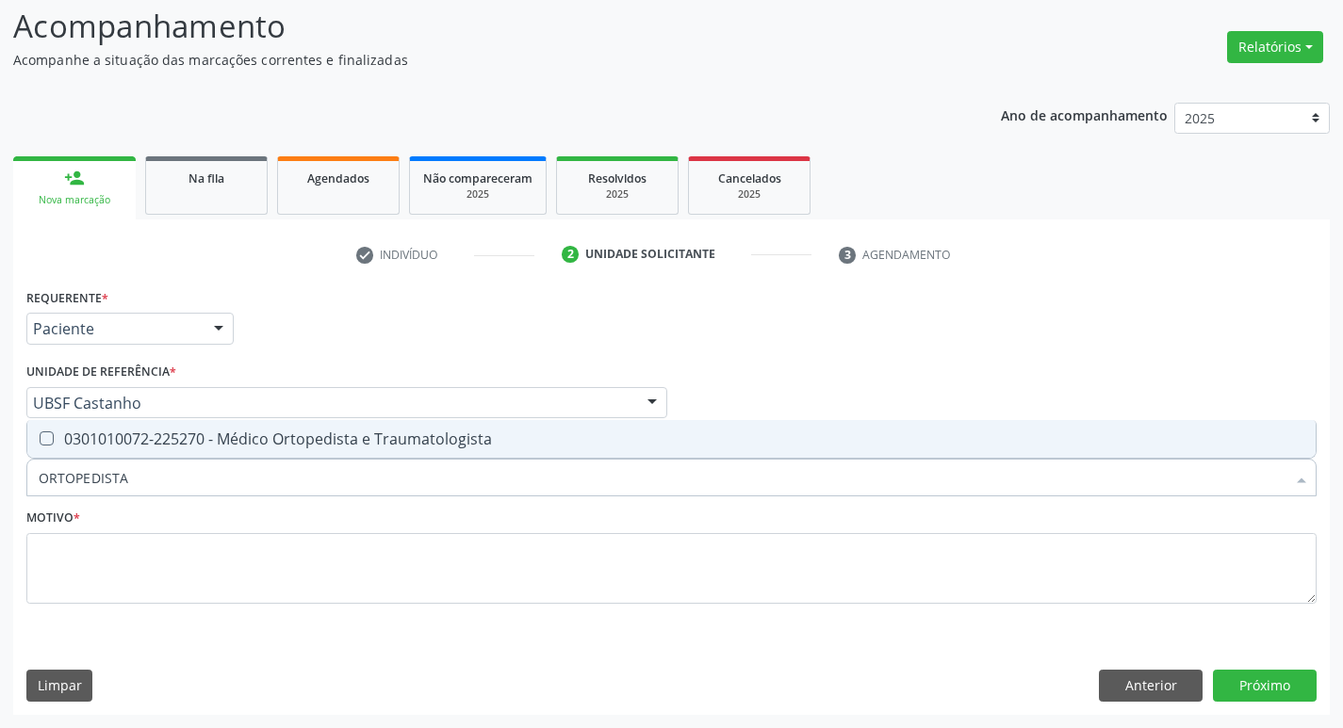
click at [132, 442] on div "0301010072-225270 - Médico Ortopedista e Traumatologista" at bounding box center [671, 439] width 1265 height 15
checkbox Traumatologista "true"
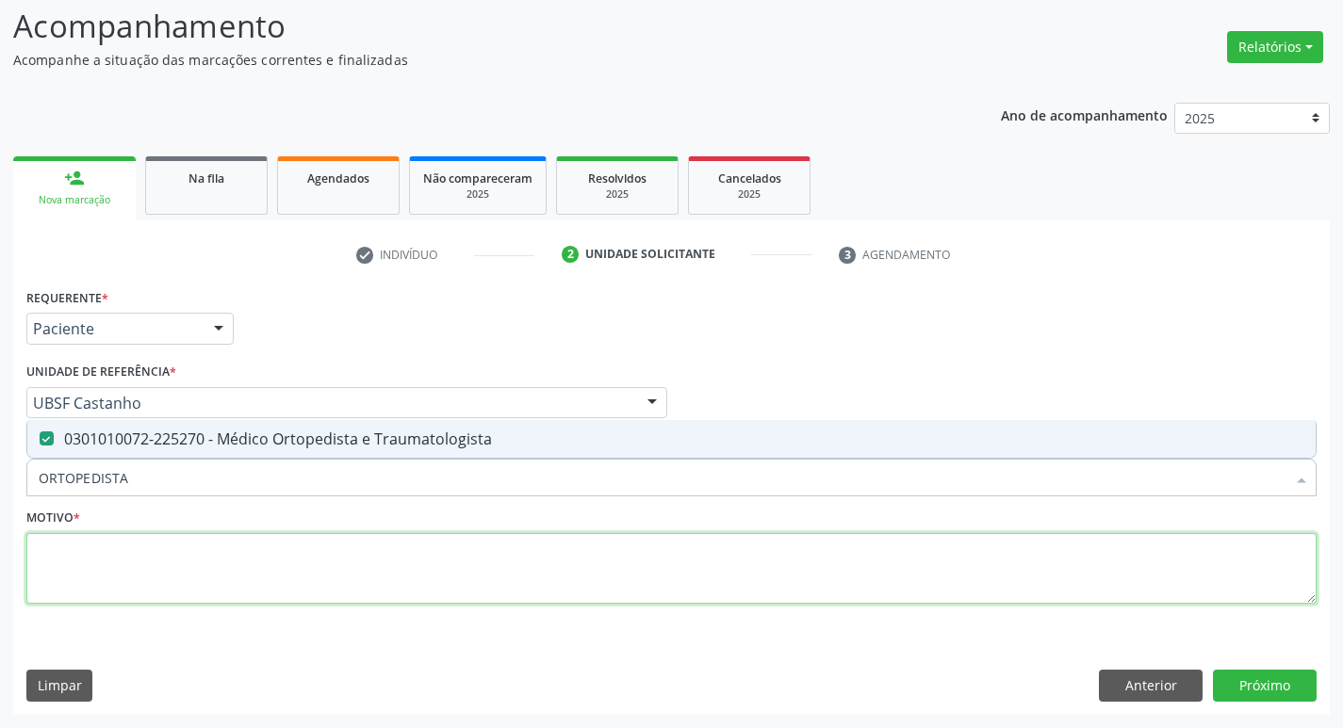
click at [158, 559] on textarea at bounding box center [671, 569] width 1290 height 72
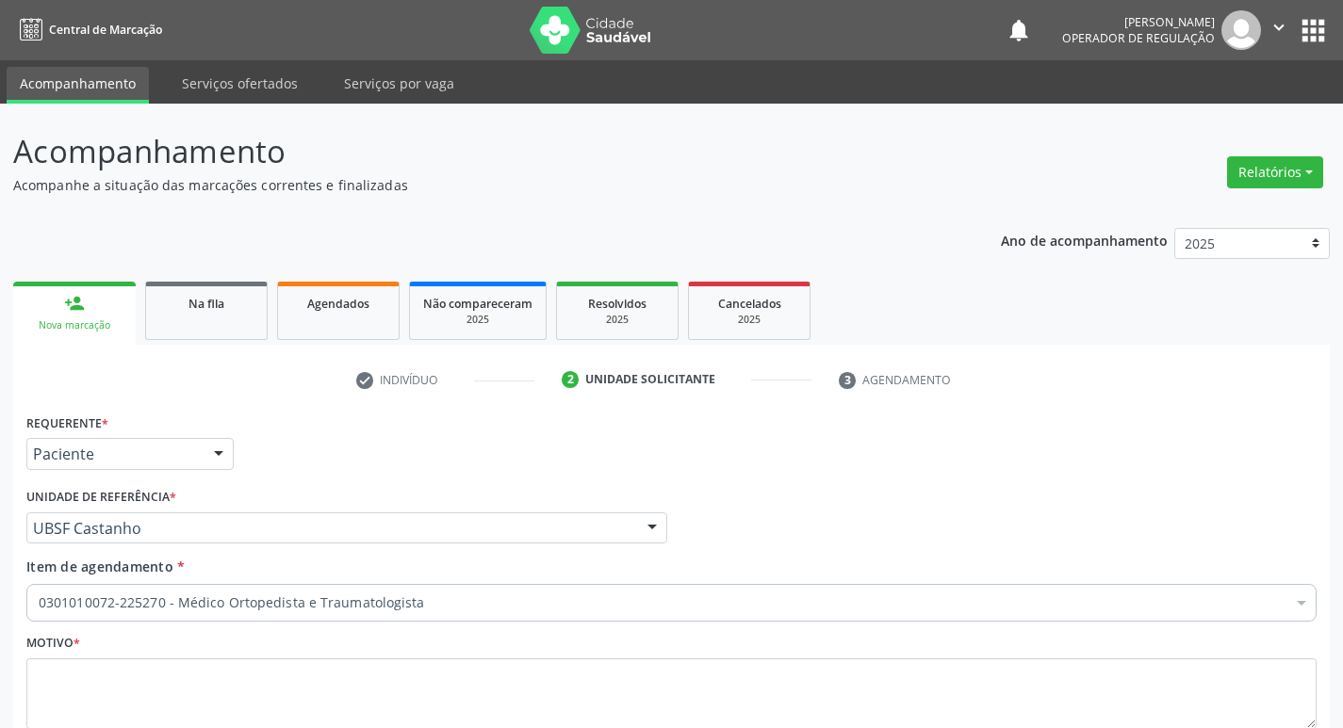
scroll to position [125, 0]
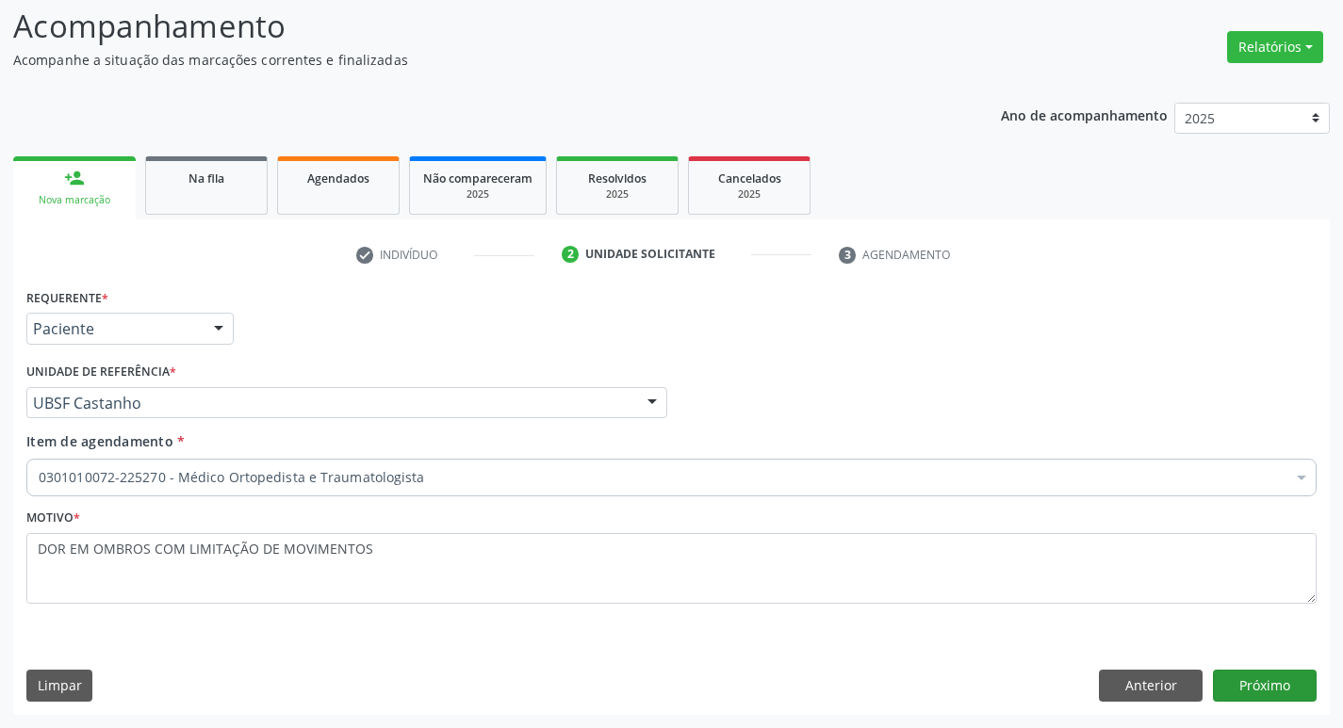
type textarea "DOR EM OMBROS COM LIMITAÇÃO DE MOVIMENTOS"
click at [1254, 675] on button "Próximo" at bounding box center [1265, 686] width 104 height 32
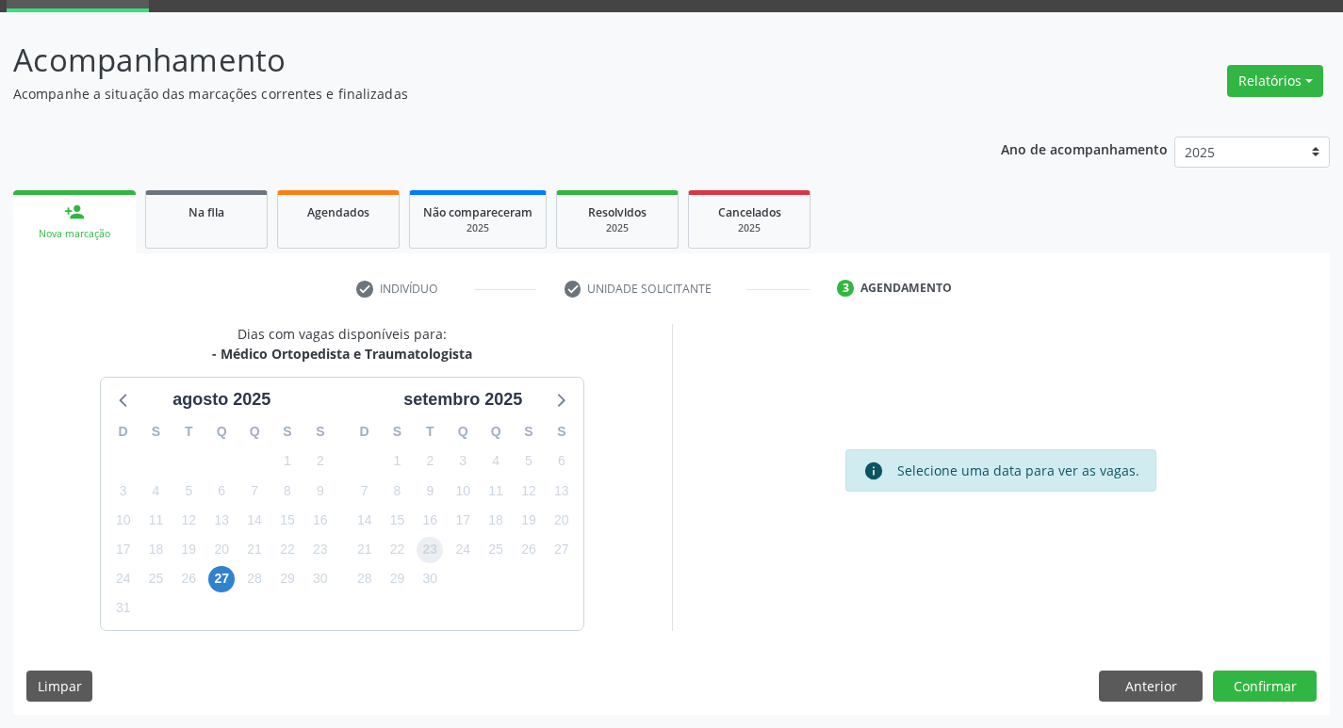
click at [423, 554] on span "23" at bounding box center [429, 550] width 26 height 26
click at [1285, 685] on button "Confirmar" at bounding box center [1265, 687] width 104 height 32
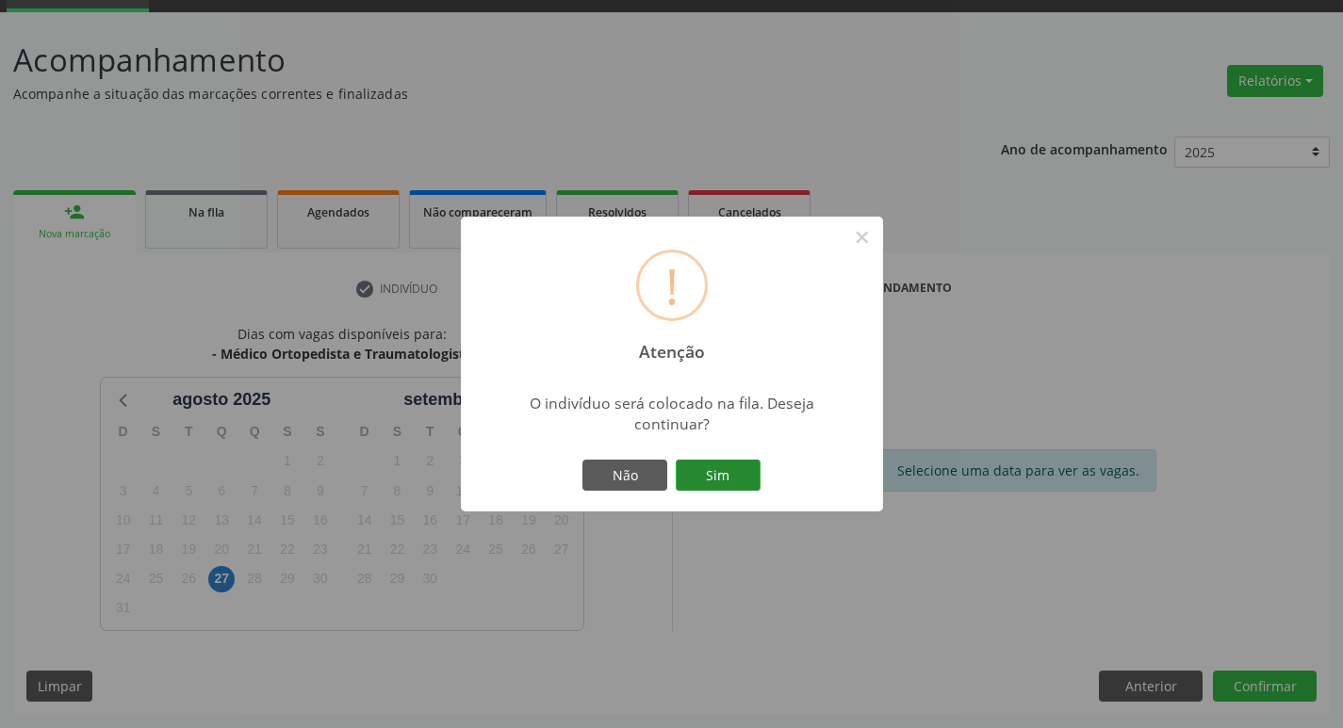
click at [750, 475] on button "Sim" at bounding box center [718, 476] width 85 height 32
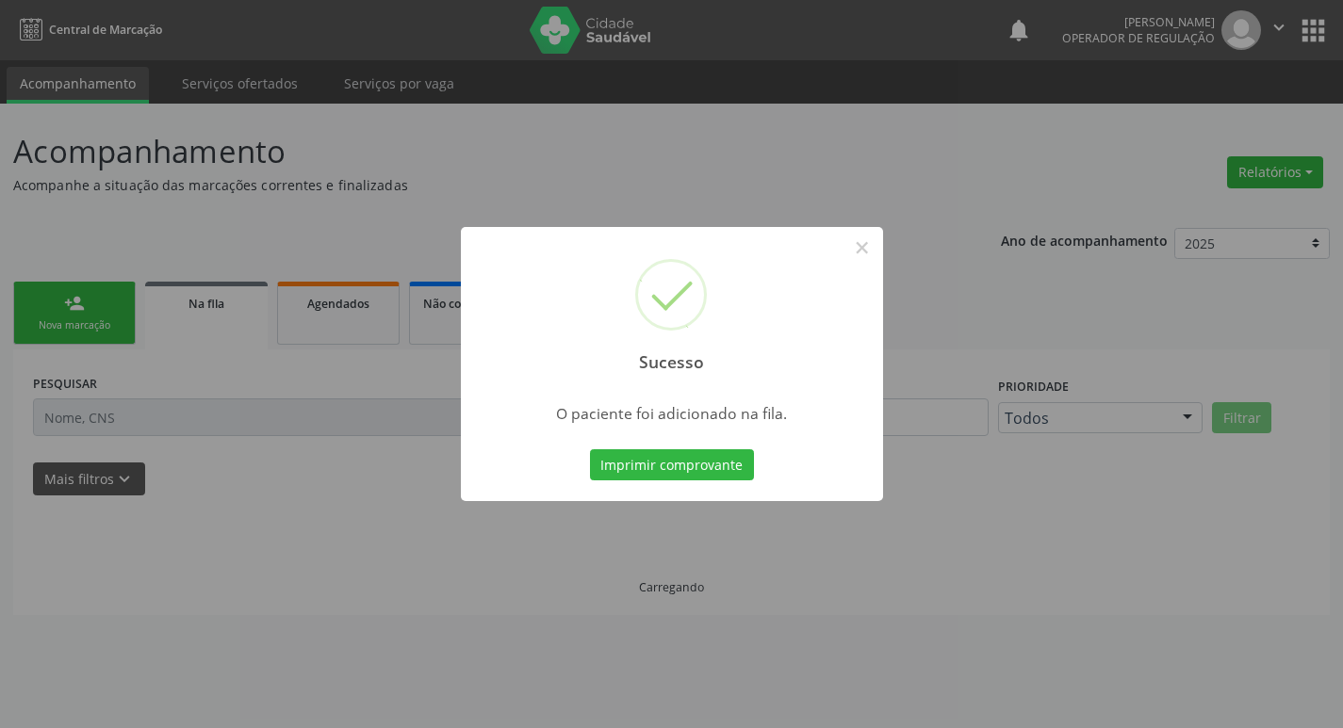
scroll to position [0, 0]
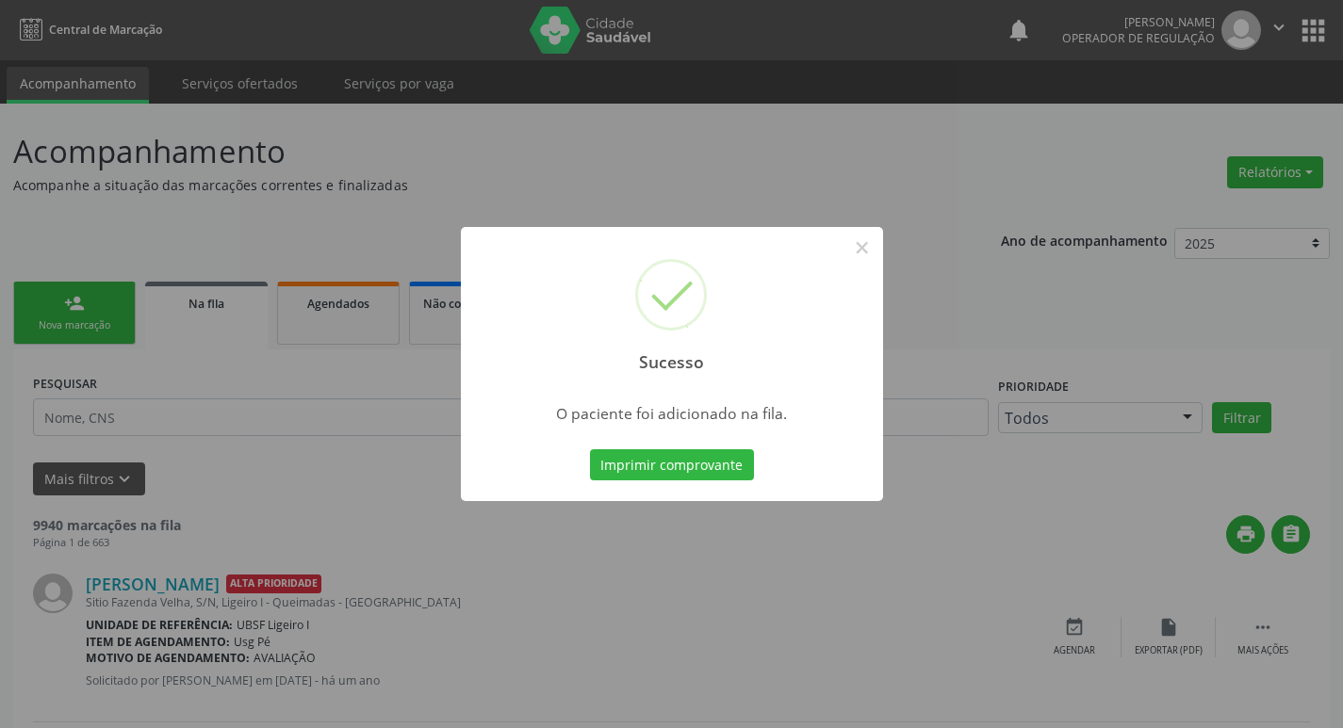
click at [220, 602] on div "Sucesso × O paciente foi adicionado na fila. Imprimir comprovante Cancel" at bounding box center [671, 364] width 1343 height 728
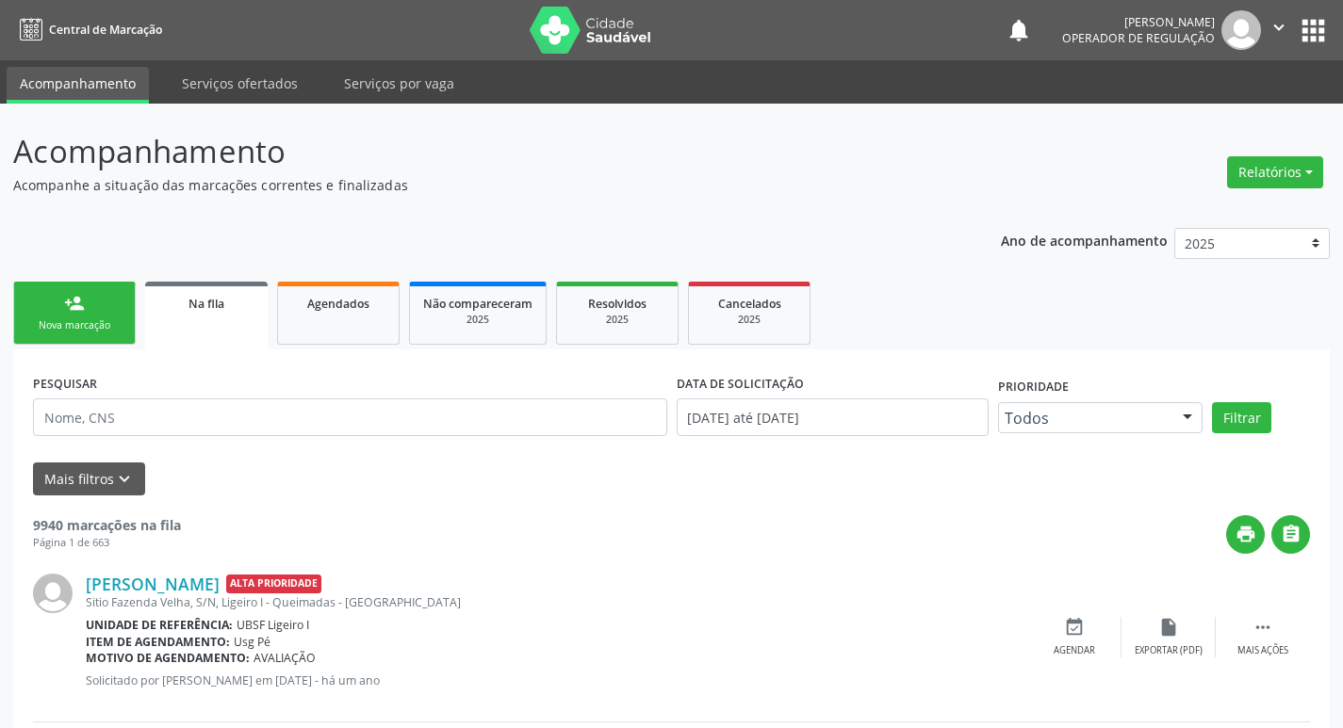
click at [58, 325] on div "Nova marcação" at bounding box center [74, 325] width 94 height 14
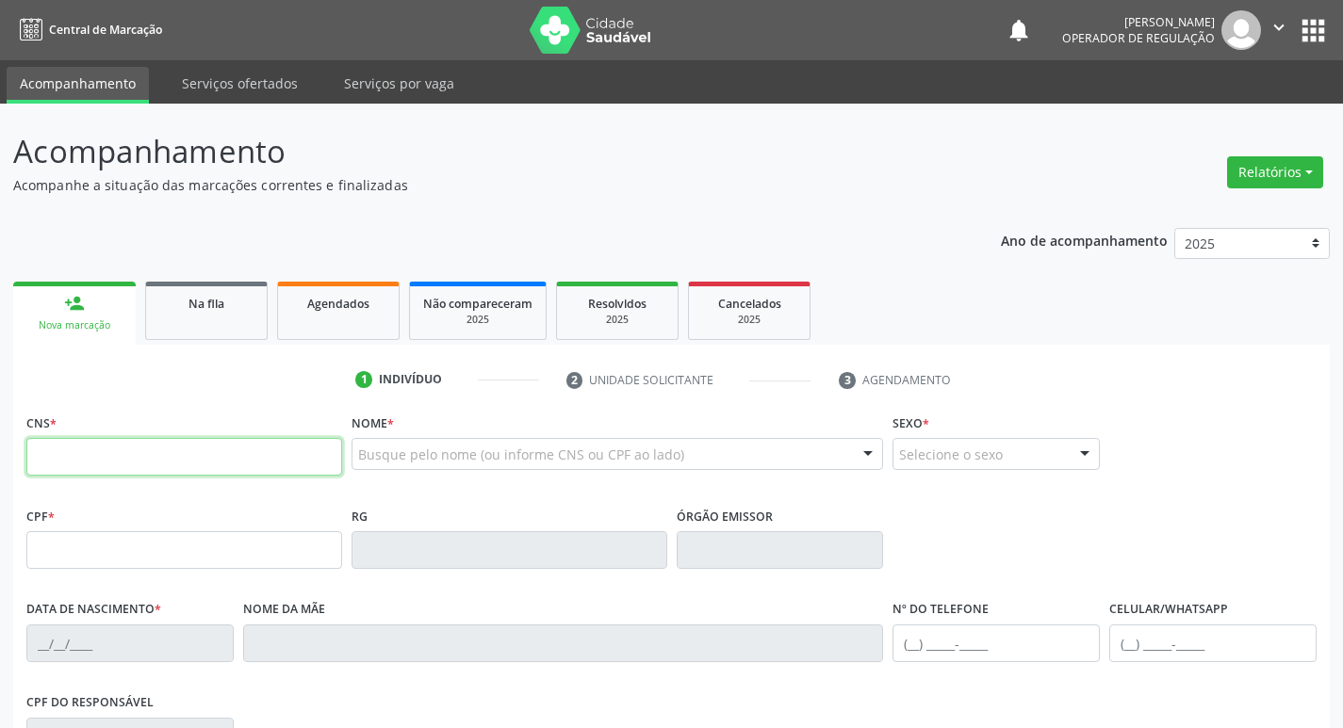
click at [40, 456] on input "text" at bounding box center [184, 457] width 316 height 38
type input "700 0072 9615 5609"
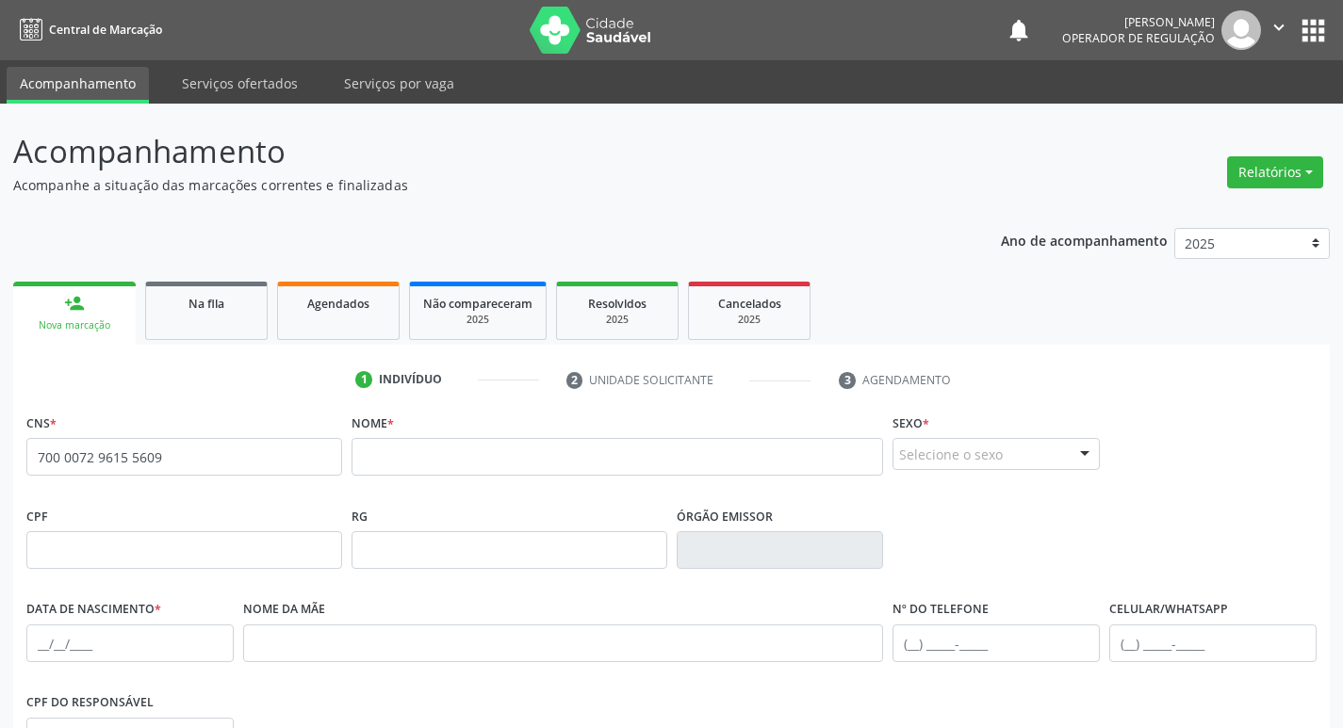
click at [1313, 26] on button "apps" at bounding box center [1312, 30] width 33 height 33
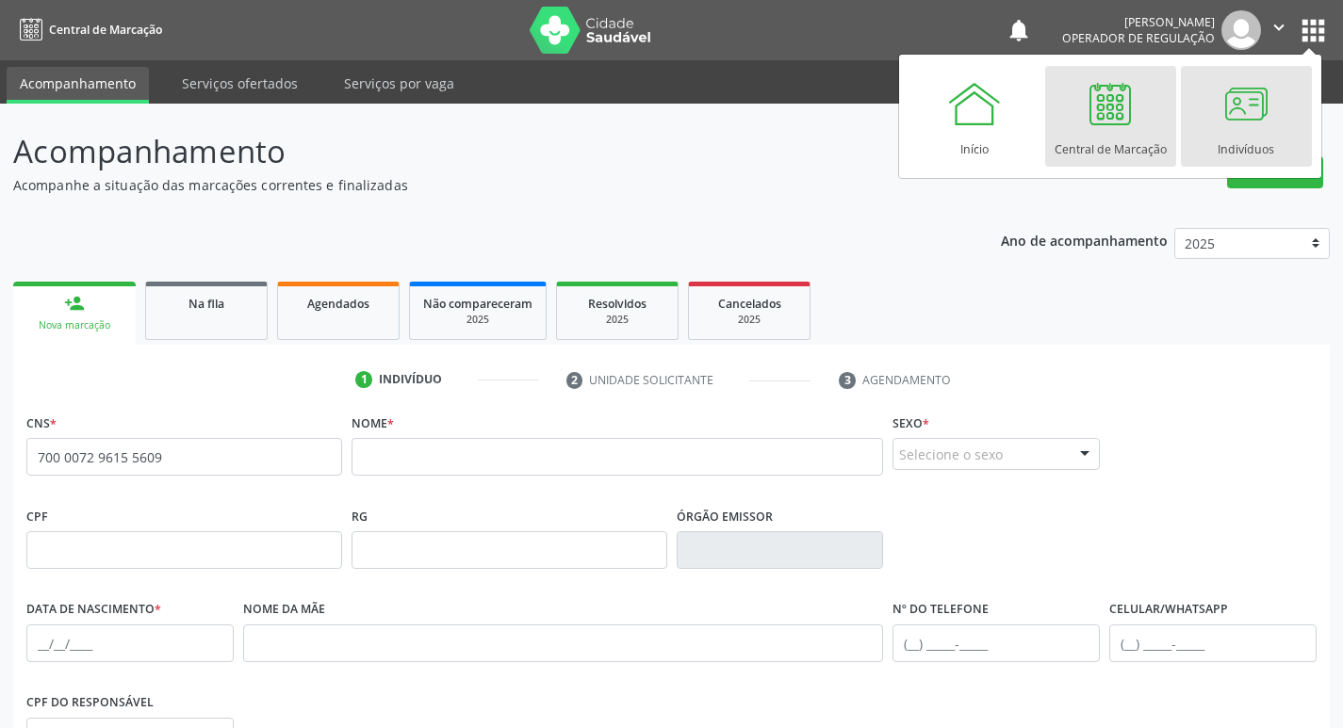
click at [1220, 144] on div "Indivíduos" at bounding box center [1245, 144] width 57 height 25
